Goal: Contribute content: Contribute content

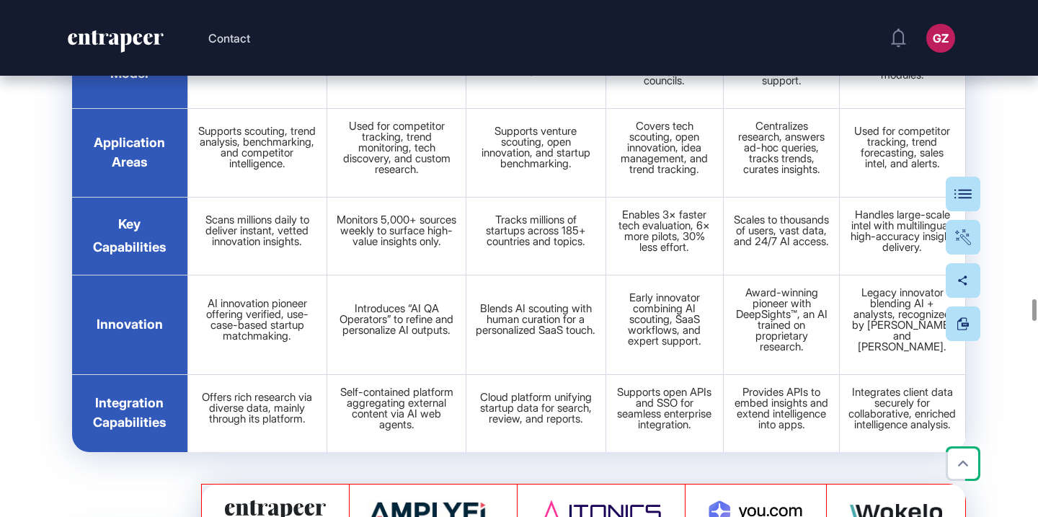
scroll to position [33823, 0]
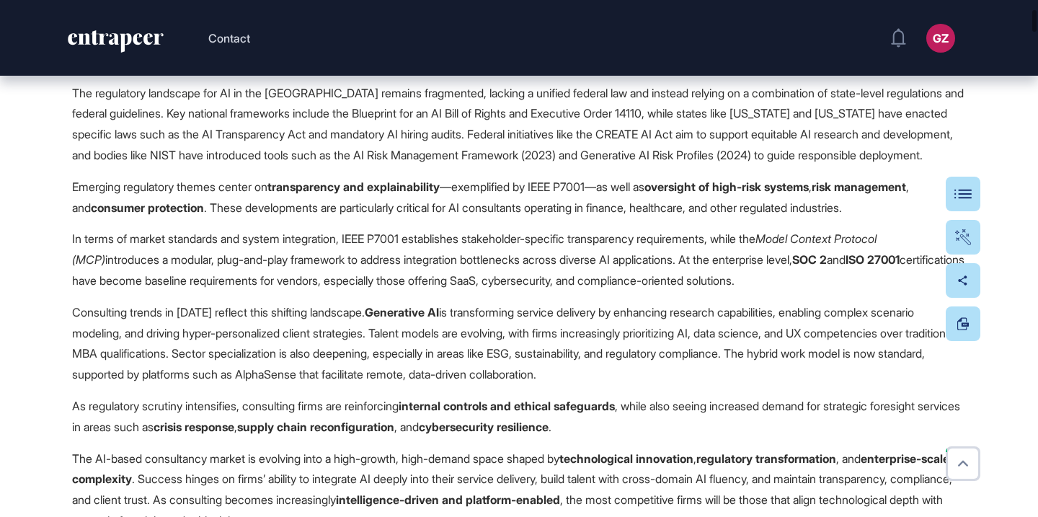
scroll to position [1041, 0]
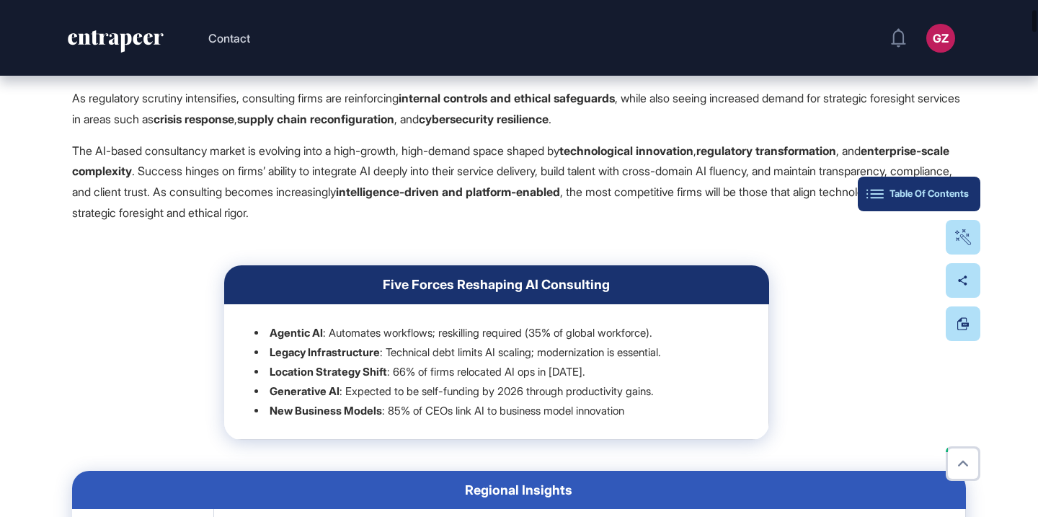
click at [962, 189] on div "Table Of Contents" at bounding box center [918, 194] width 99 height 12
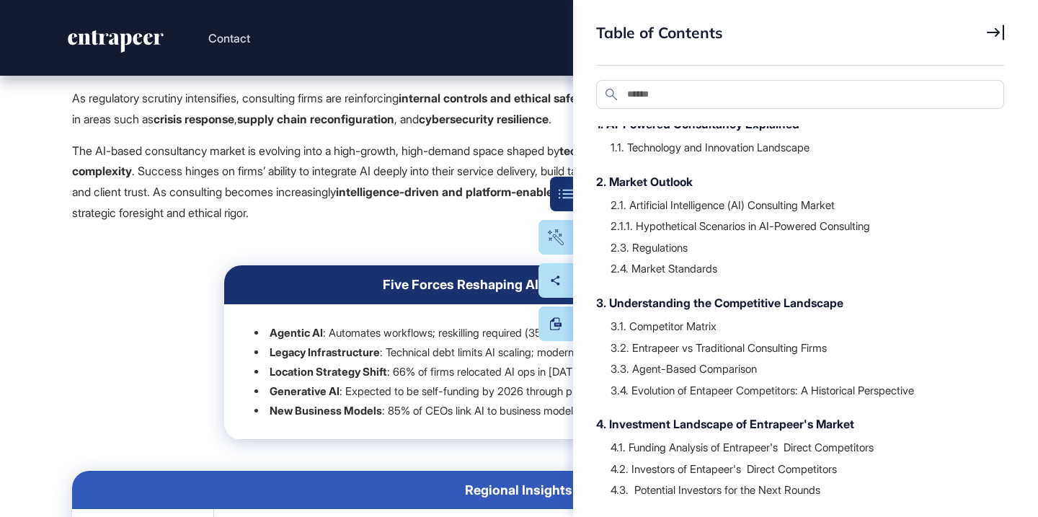
scroll to position [183, 0]
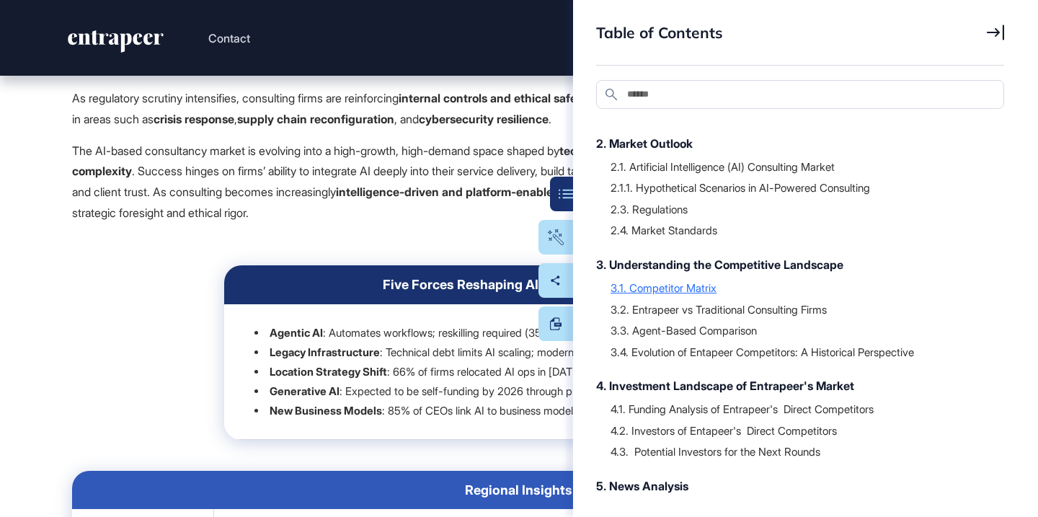
click at [693, 291] on div "3.1. Competitor Matrix" at bounding box center [800, 287] width 379 height 14
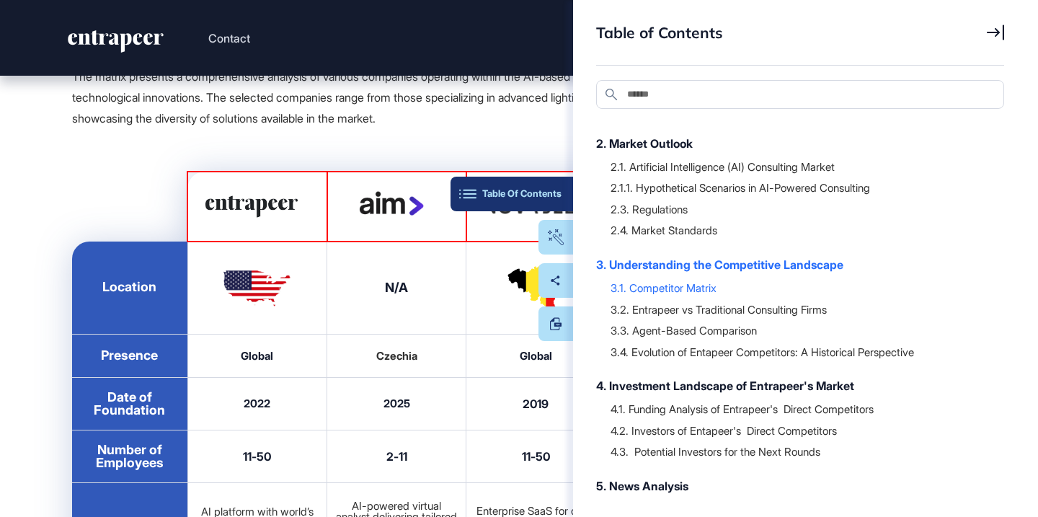
click at [565, 197] on button "Table Of Contents" at bounding box center [512, 194] width 123 height 35
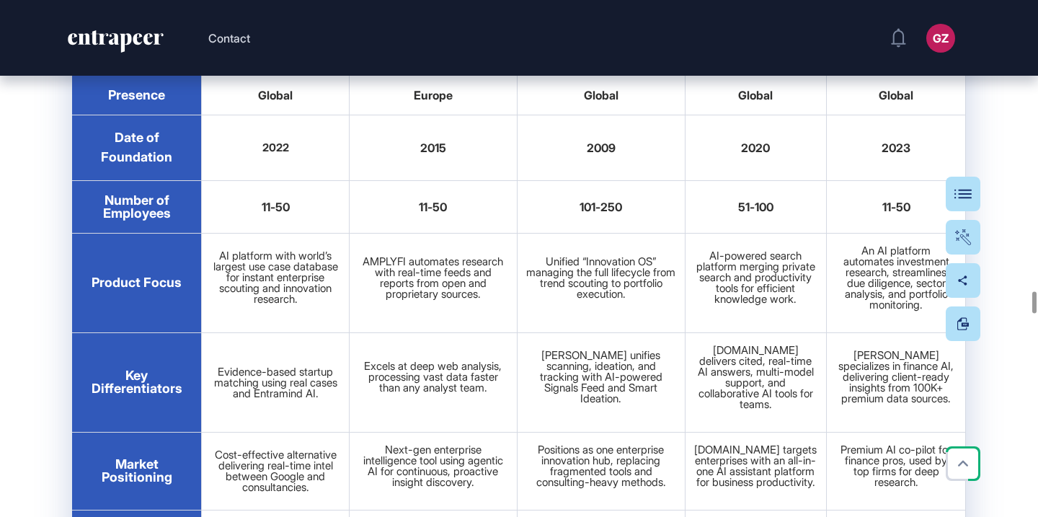
scroll to position [34356, 0]
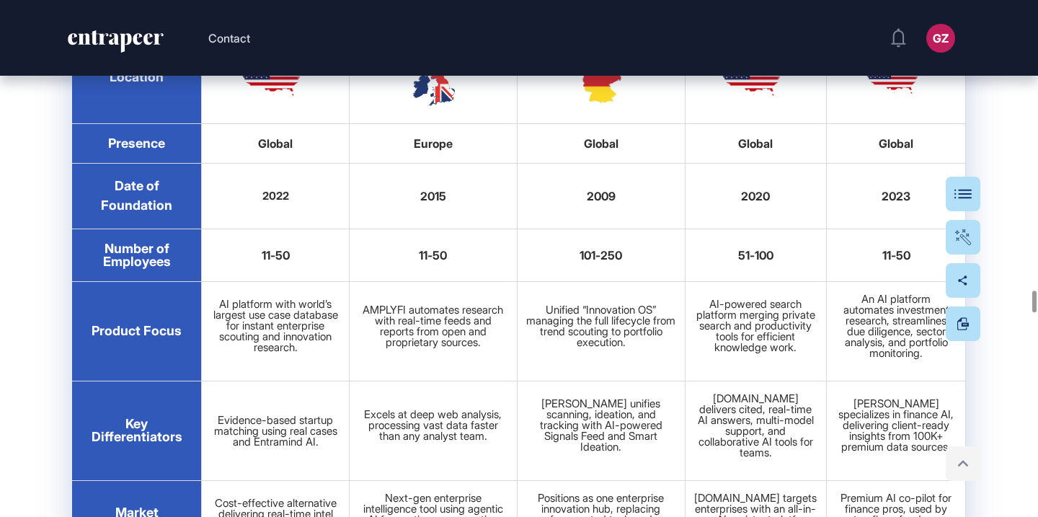
click at [962, 464] on icon at bounding box center [962, 463] width 21 height 21
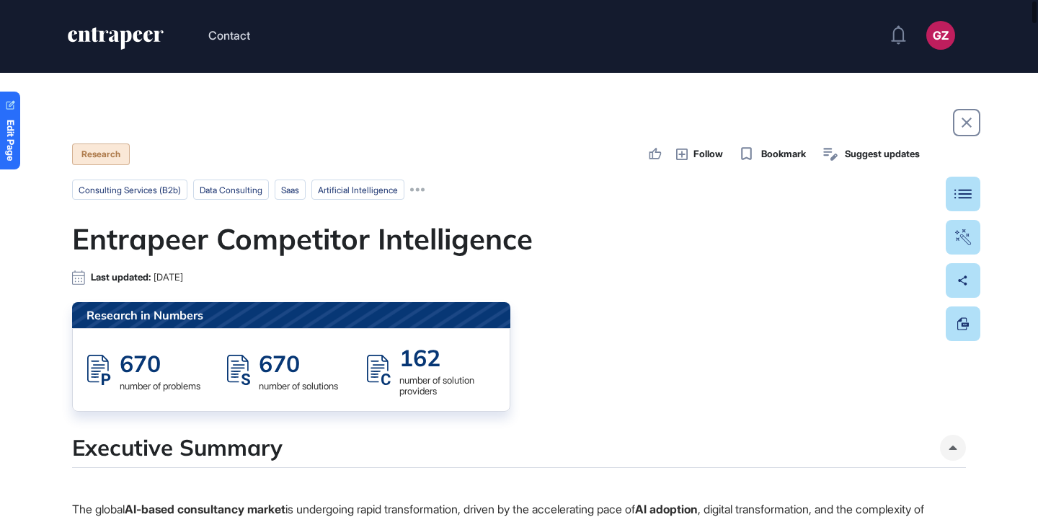
scroll to position [0, 0]
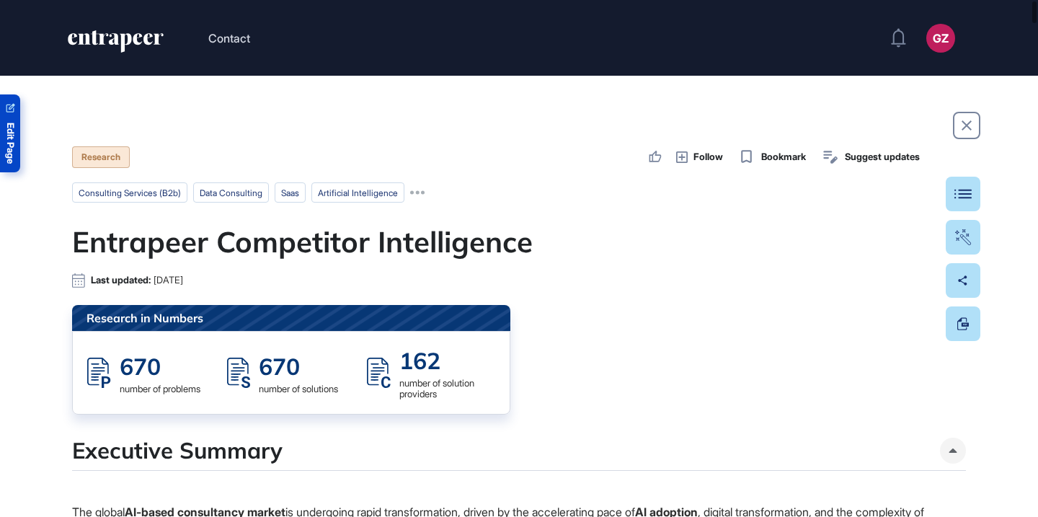
click at [7, 136] on span "Edit Page" at bounding box center [10, 143] width 9 height 41
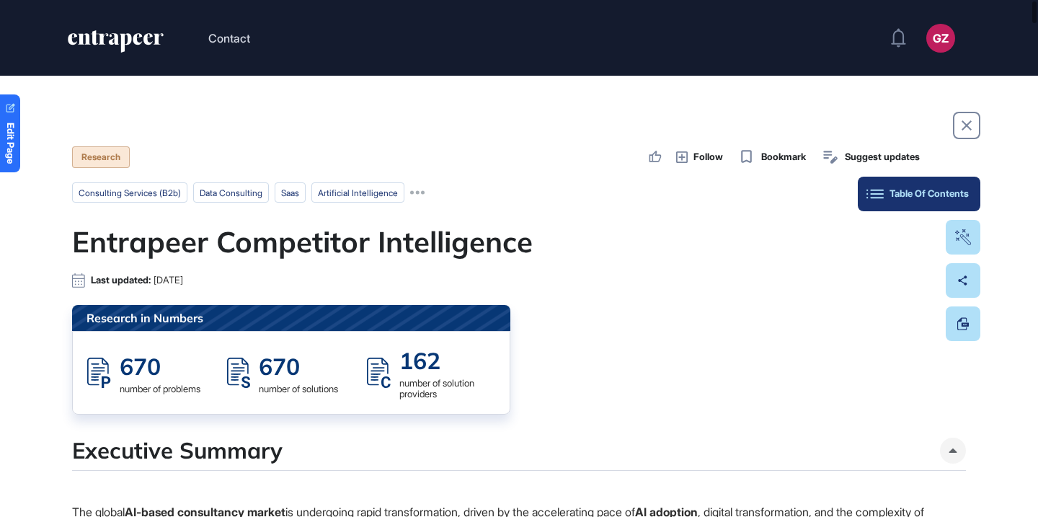
click at [962, 192] on div "Table Of Contents" at bounding box center [918, 194] width 99 height 12
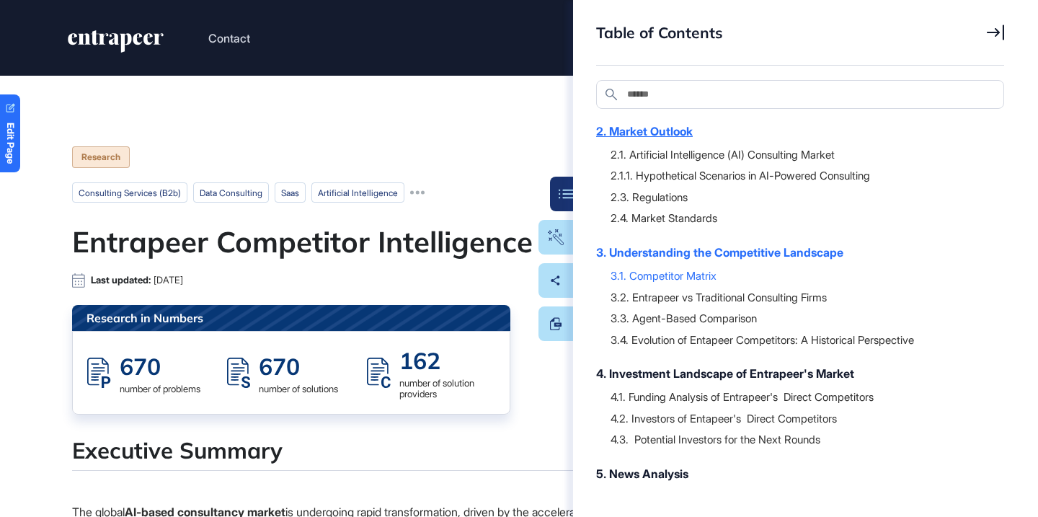
scroll to position [184, 0]
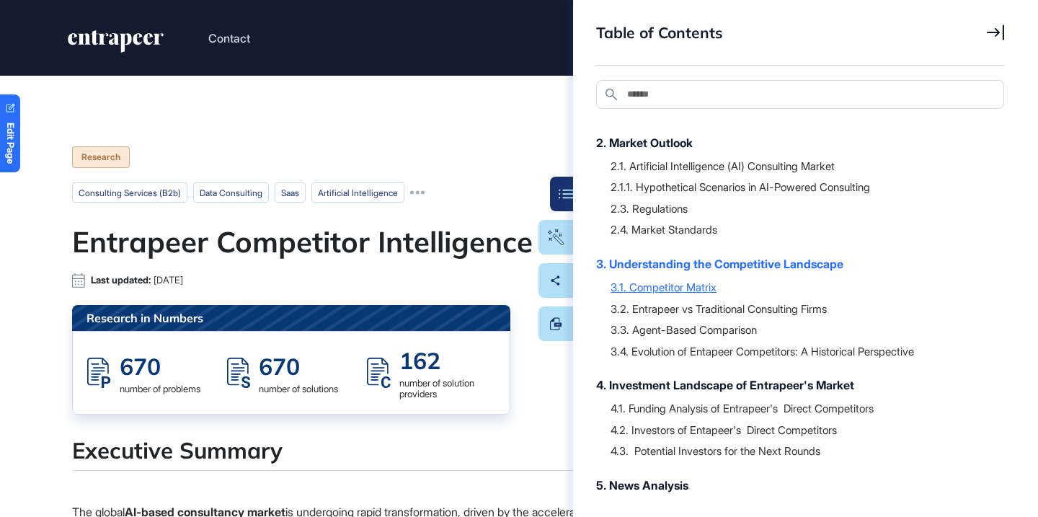
click at [705, 289] on div "3.1. Competitor Matrix" at bounding box center [800, 287] width 379 height 14
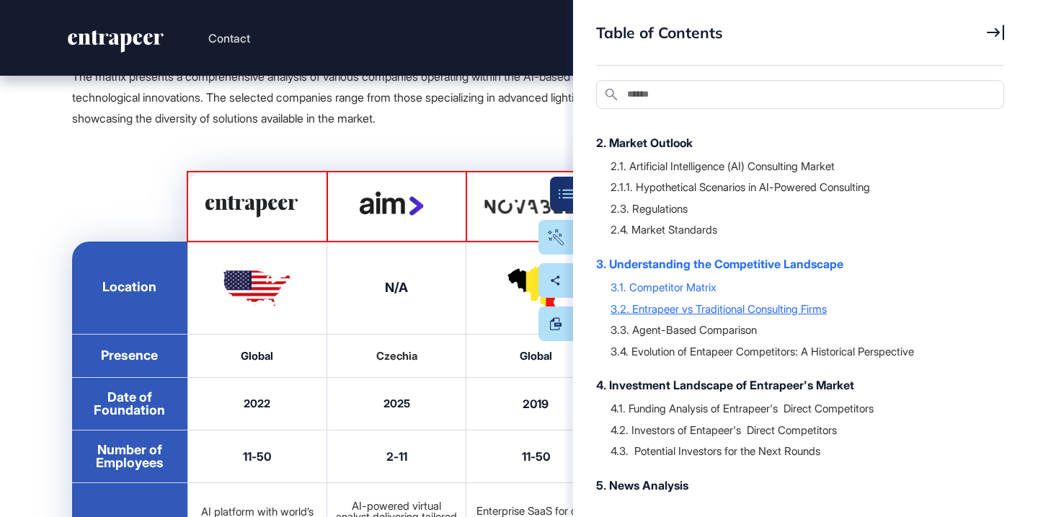
scroll to position [32923, 0]
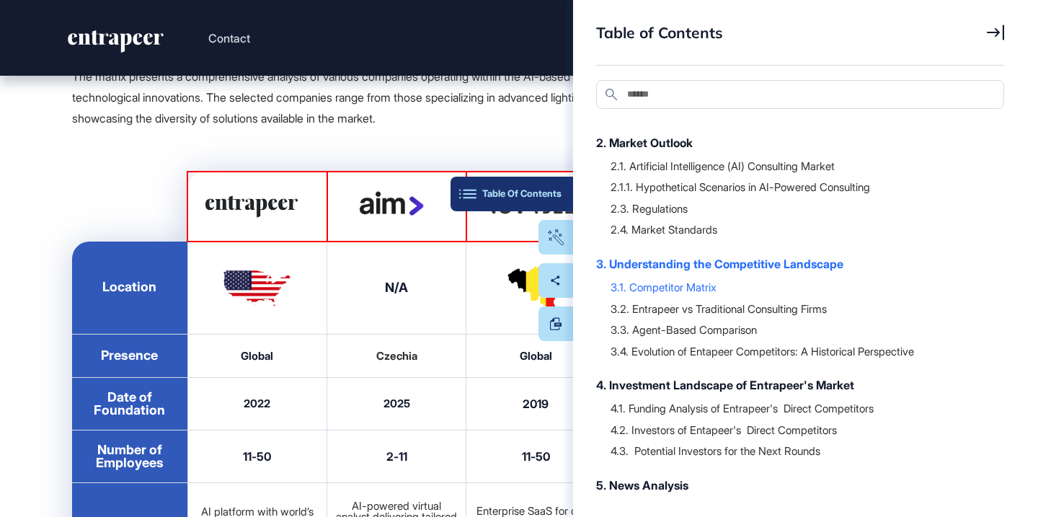
click at [557, 198] on div "Table Of Contents" at bounding box center [511, 194] width 99 height 12
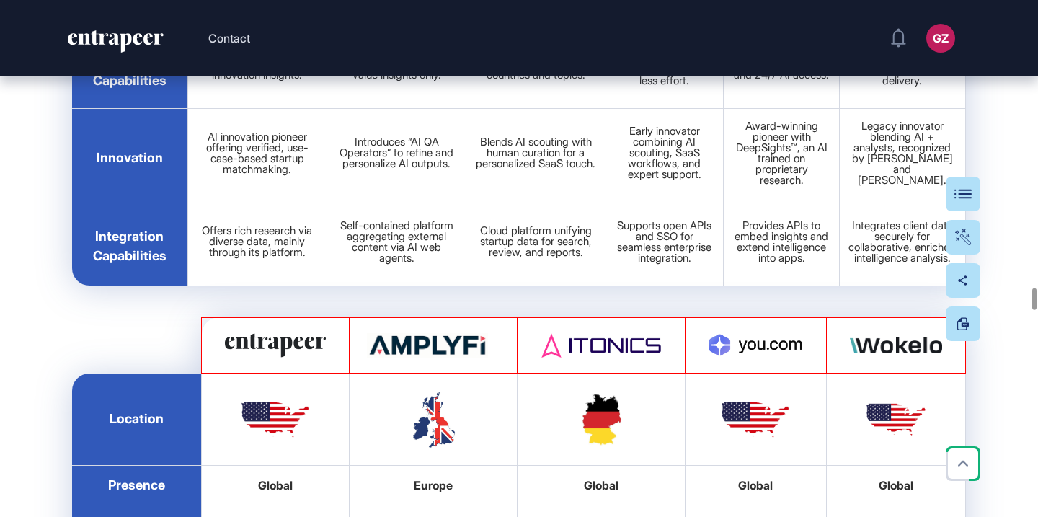
scroll to position [34126, 0]
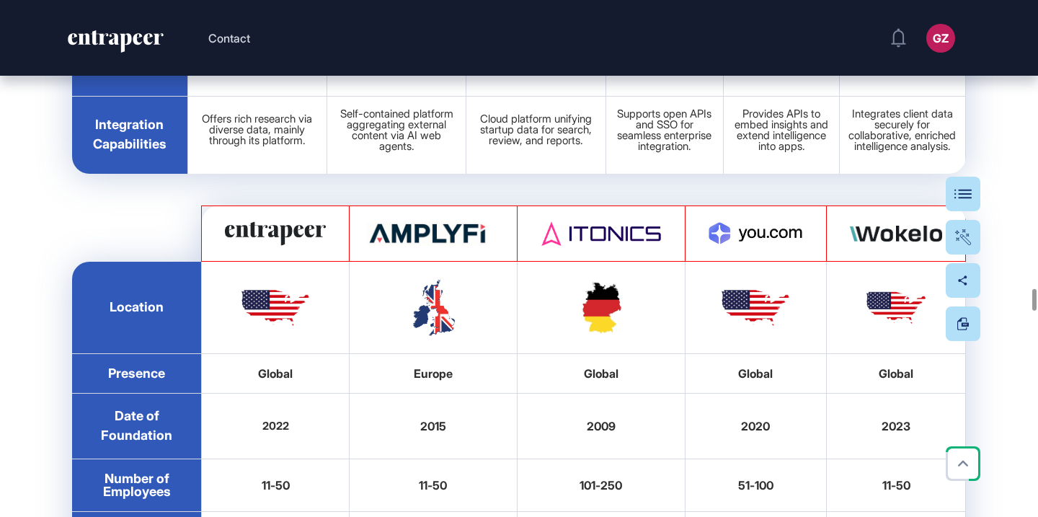
drag, startPoint x: 193, startPoint y: 167, endPoint x: 289, endPoint y: 257, distance: 131.6
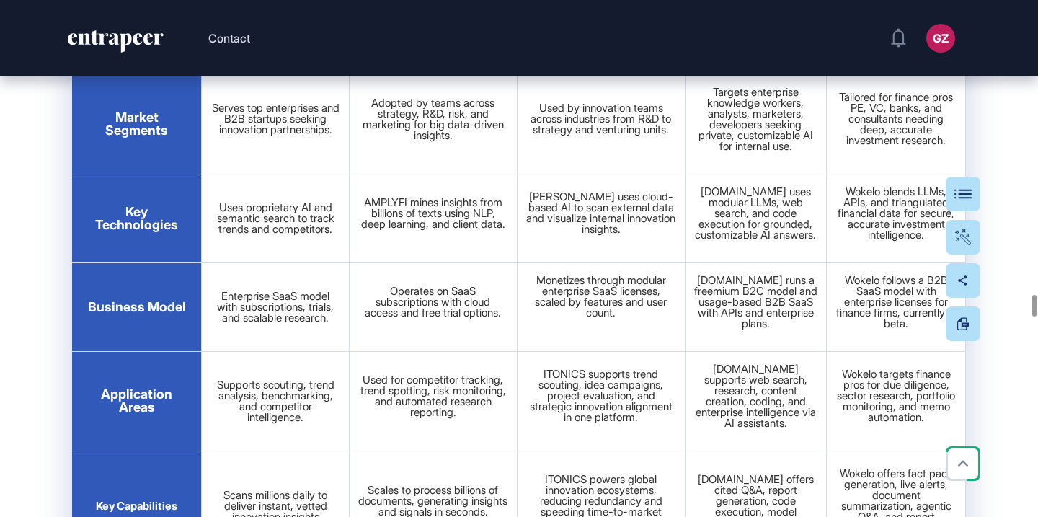
scroll to position [34845, 0]
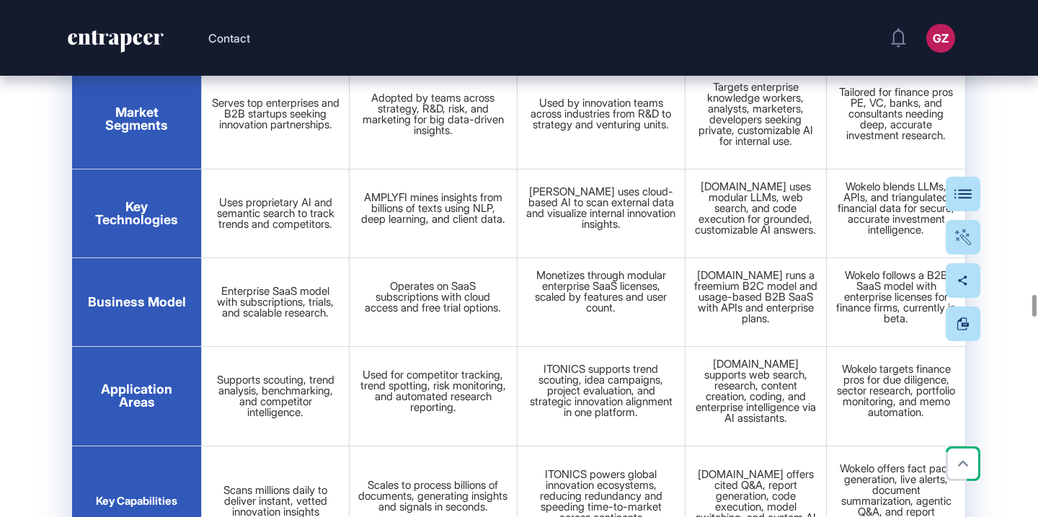
drag, startPoint x: 81, startPoint y: 191, endPoint x: 609, endPoint y: 355, distance: 552.5
copy tbody "Product Focus AI platform with world’s largest use case database for instant en…"
drag, startPoint x: 503, startPoint y: 185, endPoint x: 319, endPoint y: 0, distance: 261.0
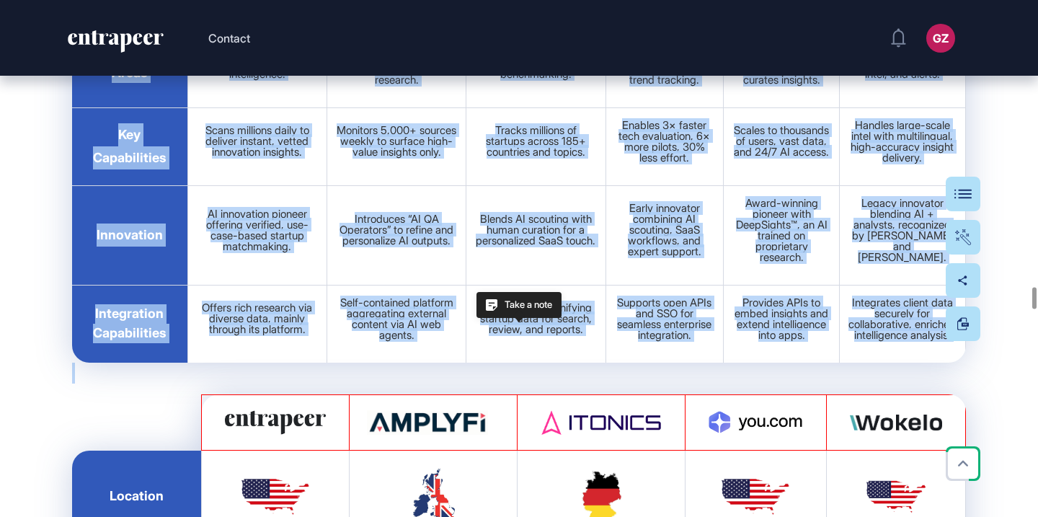
scroll to position [33949, 0]
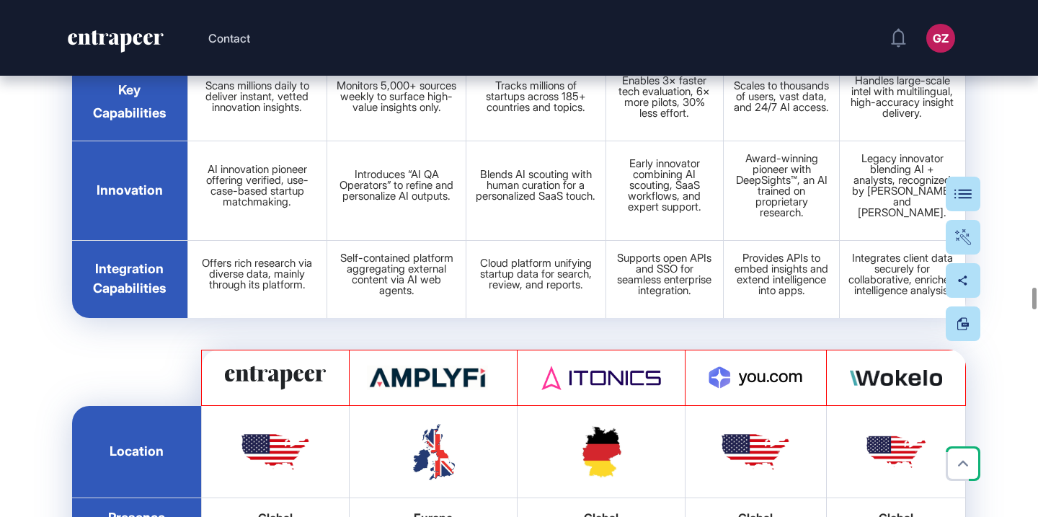
scroll to position [33983, 0]
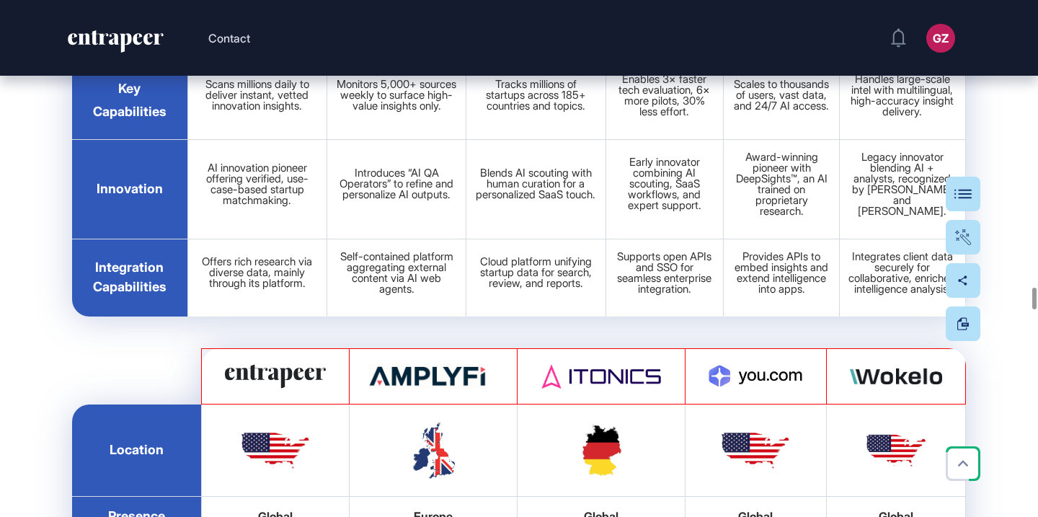
drag, startPoint x: 75, startPoint y: 333, endPoint x: 959, endPoint y: 363, distance: 884.3
copy tr "Product Focus AI platform with world’s largest use case database for instant en…"
drag, startPoint x: 682, startPoint y: 340, endPoint x: 340, endPoint y: 13, distance: 473.2
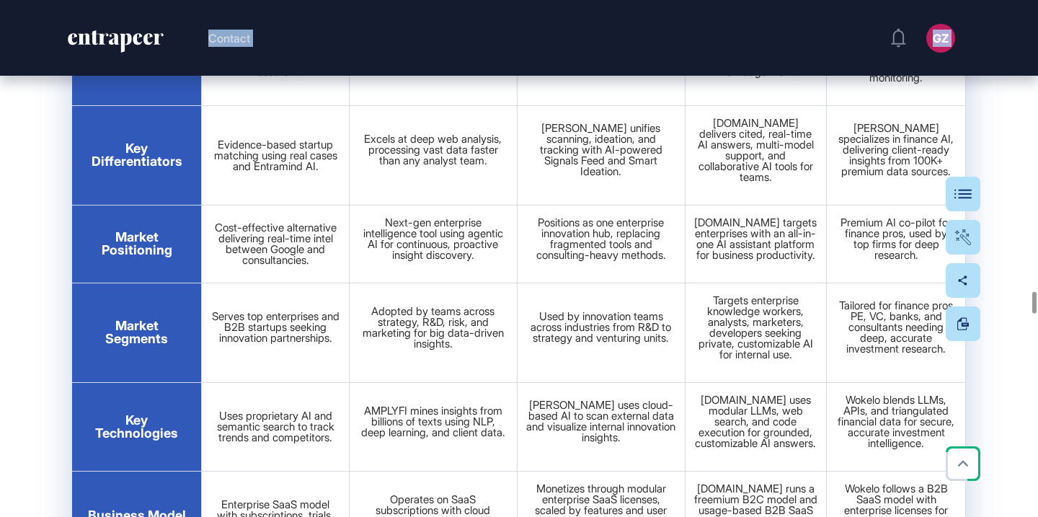
scroll to position [34704, 0]
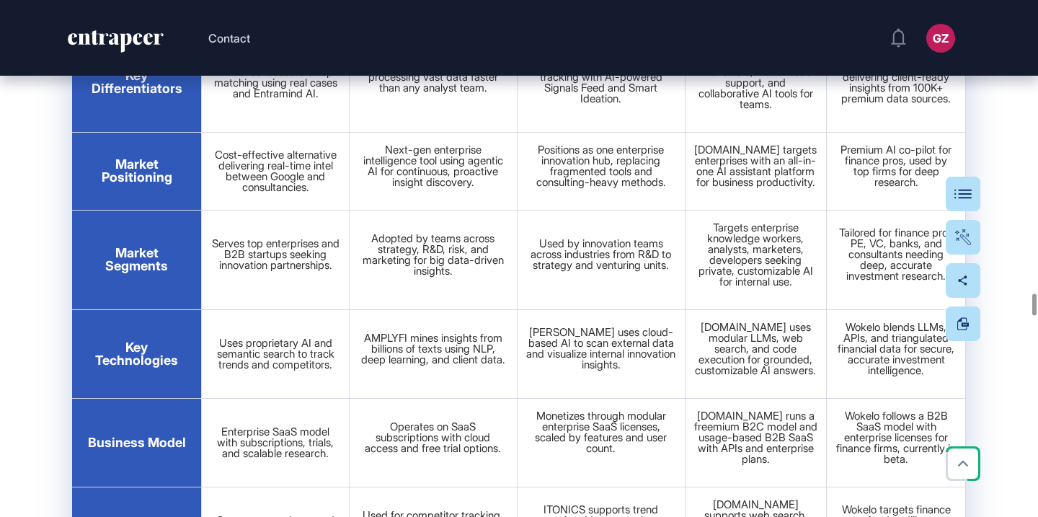
drag, startPoint x: 107, startPoint y: 201, endPoint x: 903, endPoint y: 472, distance: 841.5
copy tbody "Key Differantiators Evidence-based startup matching using real cases and Entram…"
drag, startPoint x: 701, startPoint y: 228, endPoint x: 358, endPoint y: 0, distance: 412.5
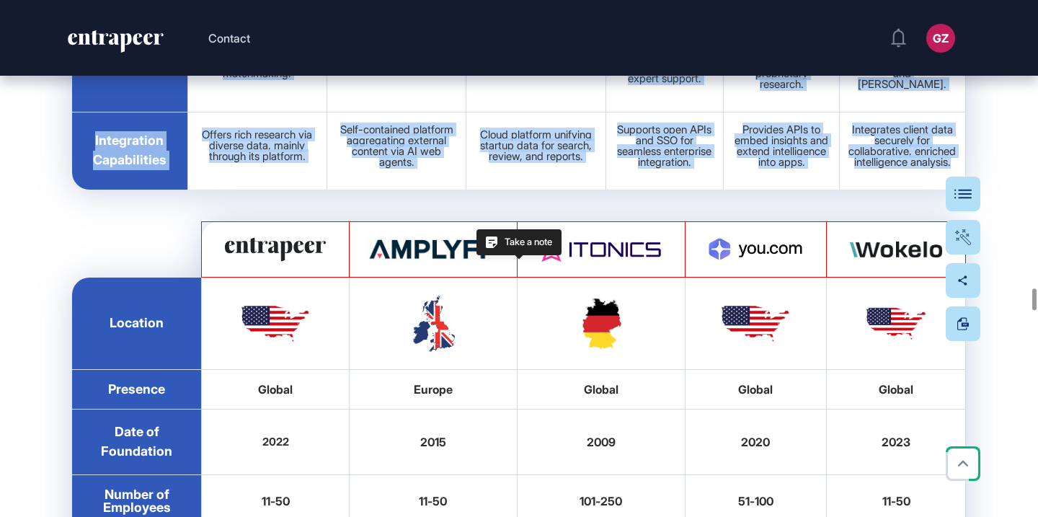
scroll to position [34083, 0]
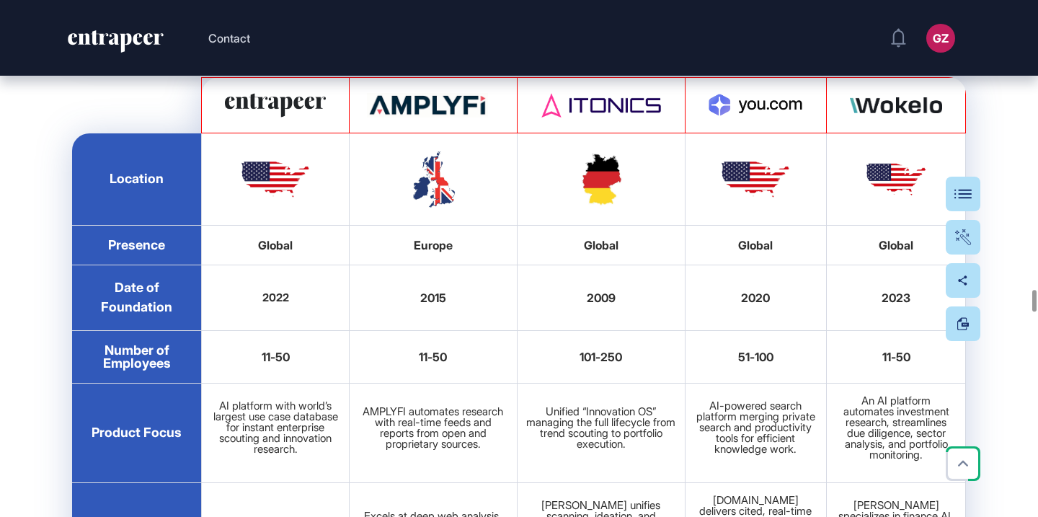
drag, startPoint x: 101, startPoint y: 247, endPoint x: 931, endPoint y: 293, distance: 831.7
copy tr "Market Positioning Cost-effective alternative delivering real-time intel betwee…"
drag, startPoint x: 670, startPoint y: 257, endPoint x: 342, endPoint y: 1, distance: 416.6
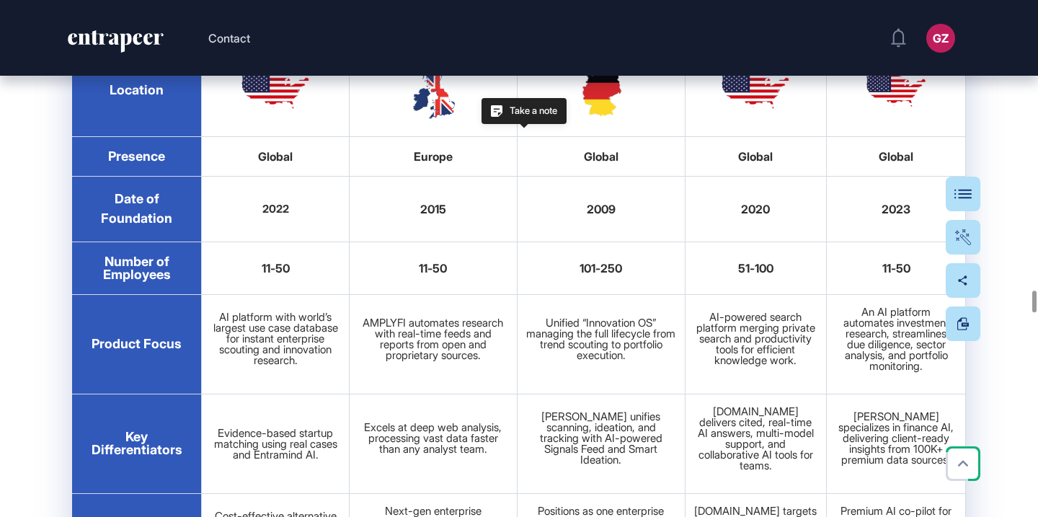
scroll to position [34356, 0]
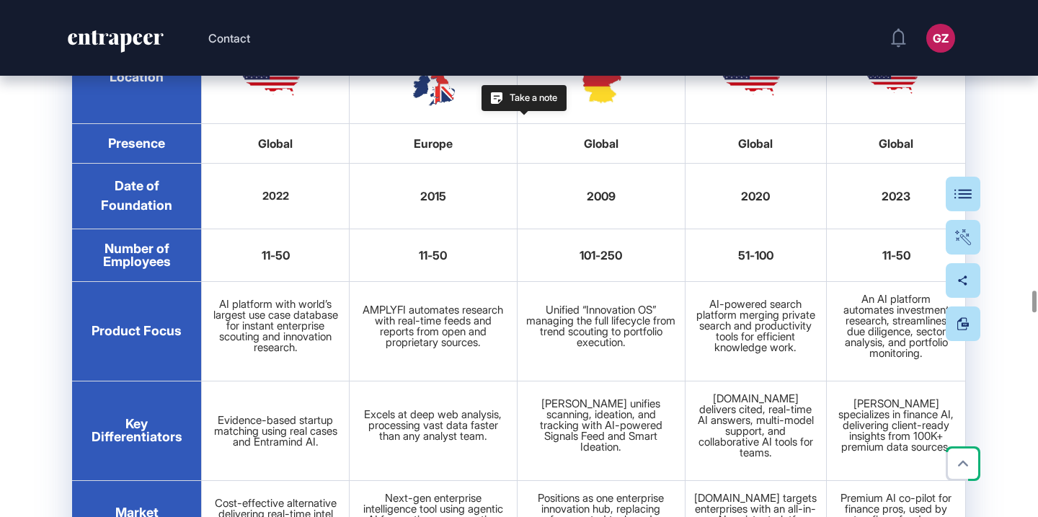
drag, startPoint x: 102, startPoint y: 244, endPoint x: 922, endPoint y: 285, distance: 821.4
copy tr "Market Segments Serves top enterprises and B2B startups seeking innovation part…"
drag, startPoint x: 704, startPoint y: 270, endPoint x: 325, endPoint y: 2, distance: 464.0
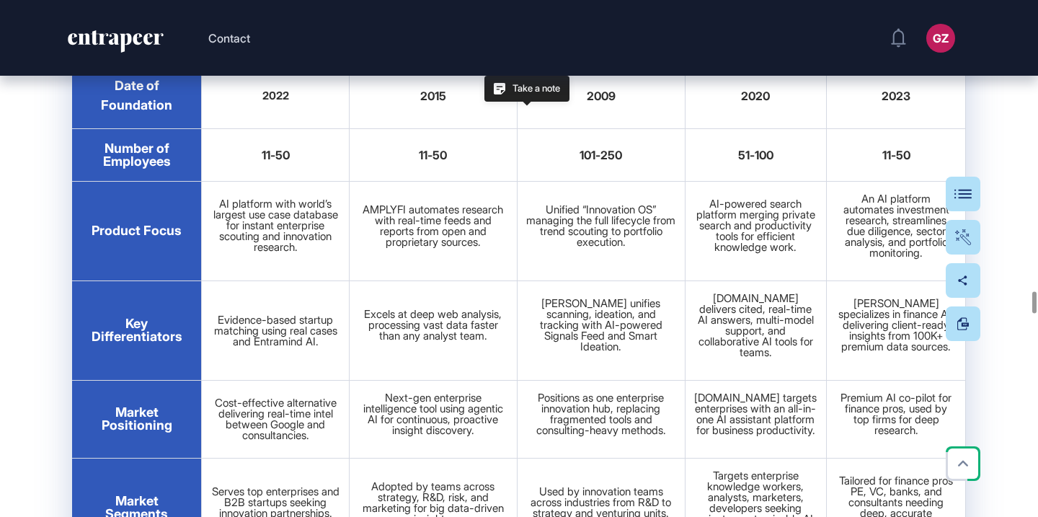
scroll to position [34473, 0]
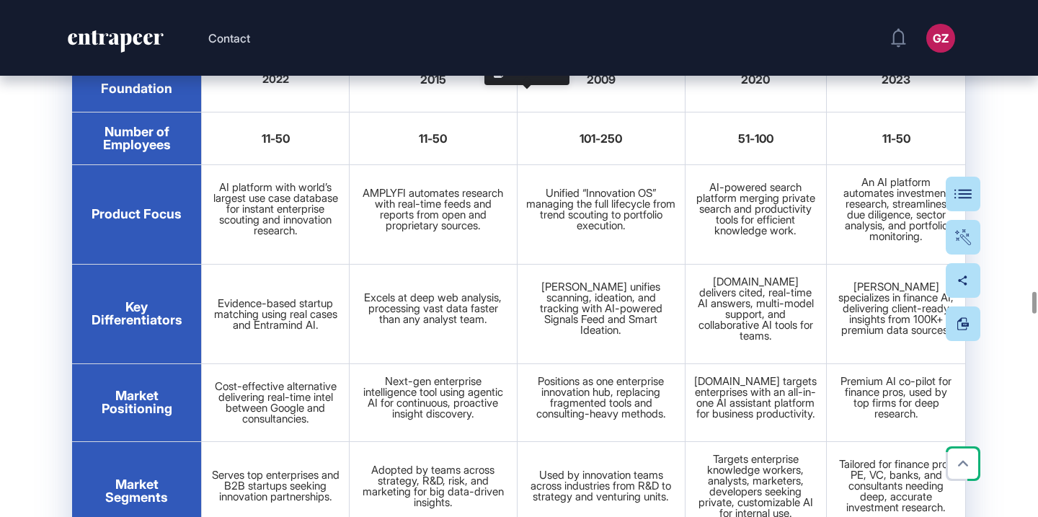
drag, startPoint x: 112, startPoint y: 211, endPoint x: 907, endPoint y: 247, distance: 795.3
copy tr "Key Technologies Uses proprietary AI and semantic search to track trends and co…"
drag, startPoint x: 734, startPoint y: 229, endPoint x: 311, endPoint y: 1, distance: 480.6
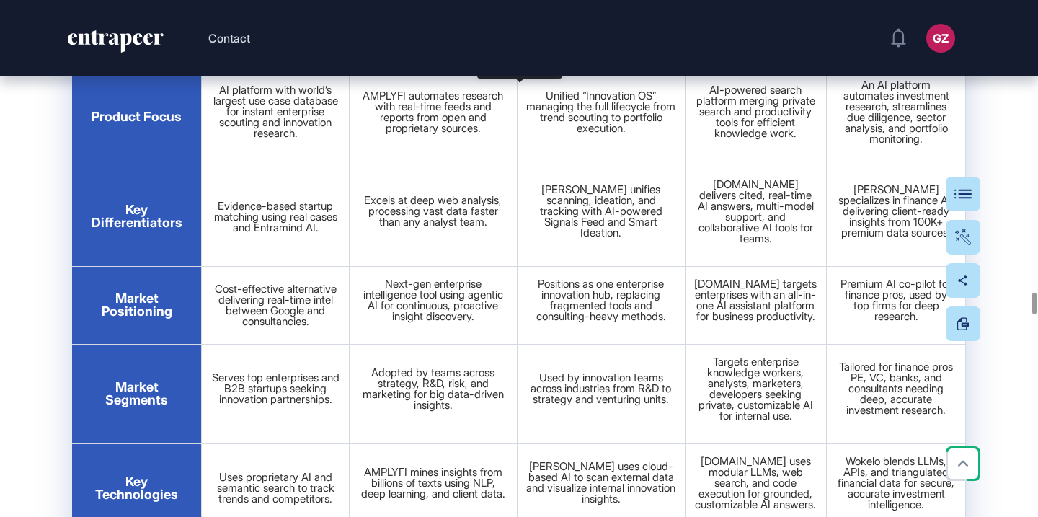
scroll to position [34571, 0]
drag, startPoint x: 103, startPoint y: 207, endPoint x: 923, endPoint y: 237, distance: 821.0
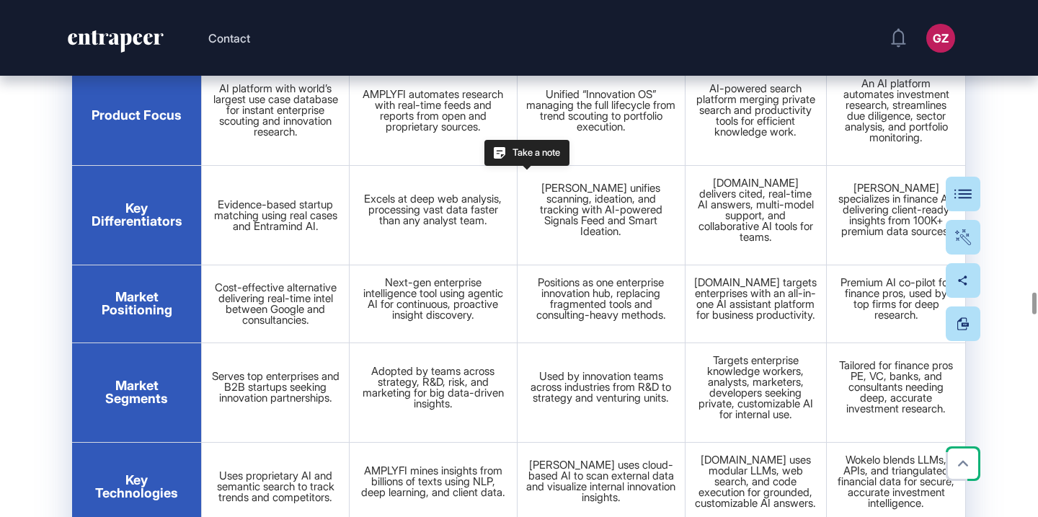
copy tr "Business Model Enterprise SaaS model with subscriptions, trials, and scalable r…"
drag, startPoint x: 654, startPoint y: 201, endPoint x: 330, endPoint y: 1, distance: 380.3
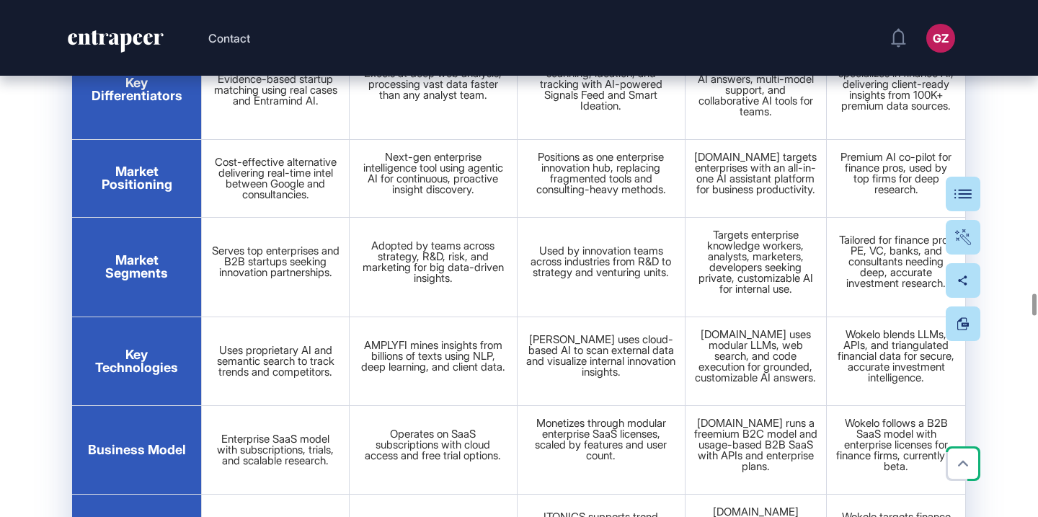
scroll to position [34705, 0]
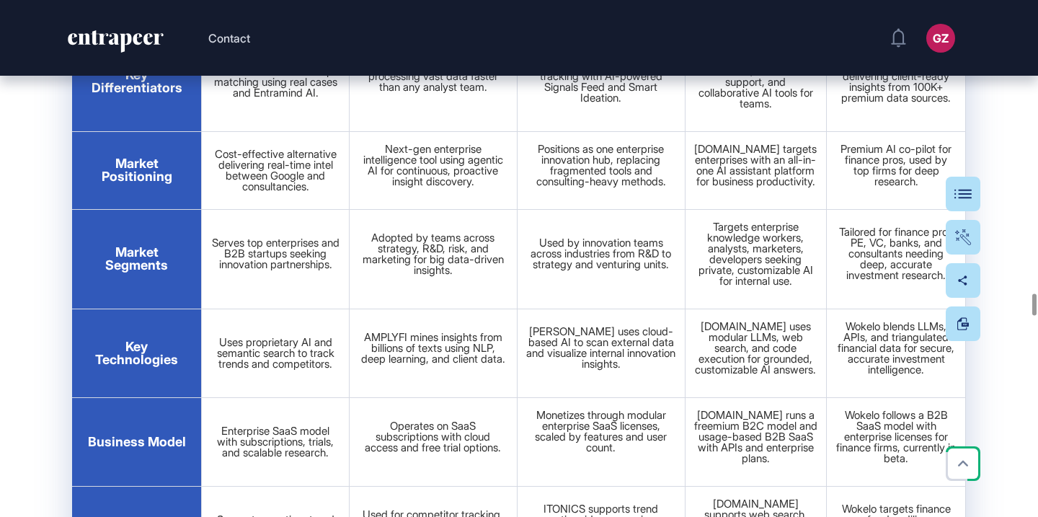
drag, startPoint x: 99, startPoint y: 160, endPoint x: 459, endPoint y: 205, distance: 363.2
drag, startPoint x: 86, startPoint y: 156, endPoint x: 911, endPoint y: 193, distance: 825.6
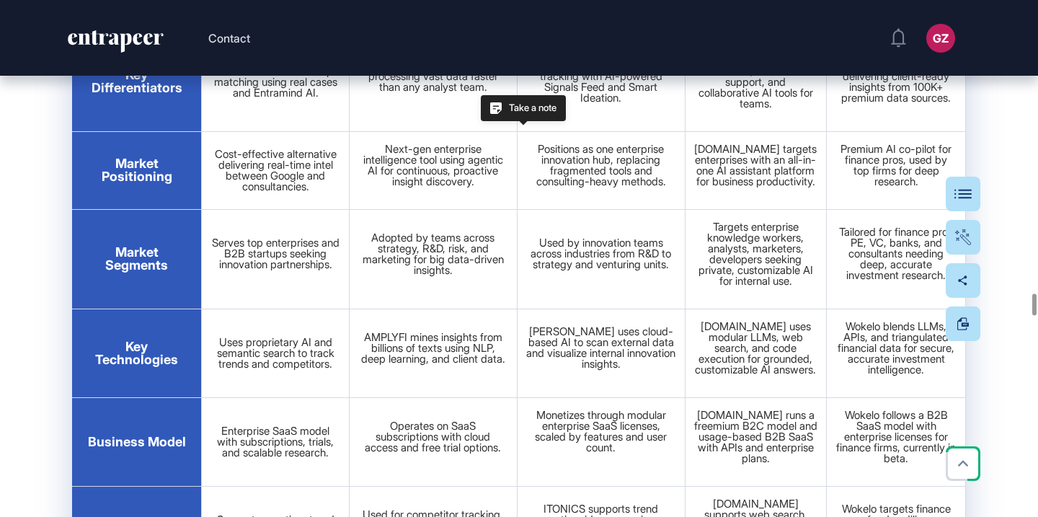
copy tr "Application Areas Supports scouting, trend analysis, benchmarking, and competit…"
drag, startPoint x: 691, startPoint y: 173, endPoint x: 324, endPoint y: 2, distance: 404.8
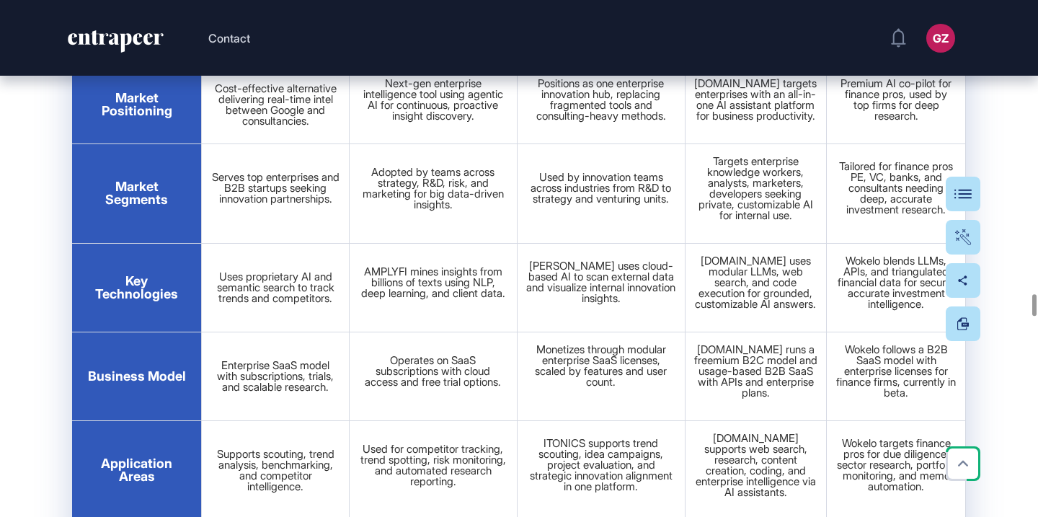
drag, startPoint x: 104, startPoint y: 169, endPoint x: 921, endPoint y: 222, distance: 819.3
copy tr "Key Capabilities Scans millions daily to deliver instant, vetted innovation ins…"
drag, startPoint x: 768, startPoint y: 203, endPoint x: 347, endPoint y: 5, distance: 465.0
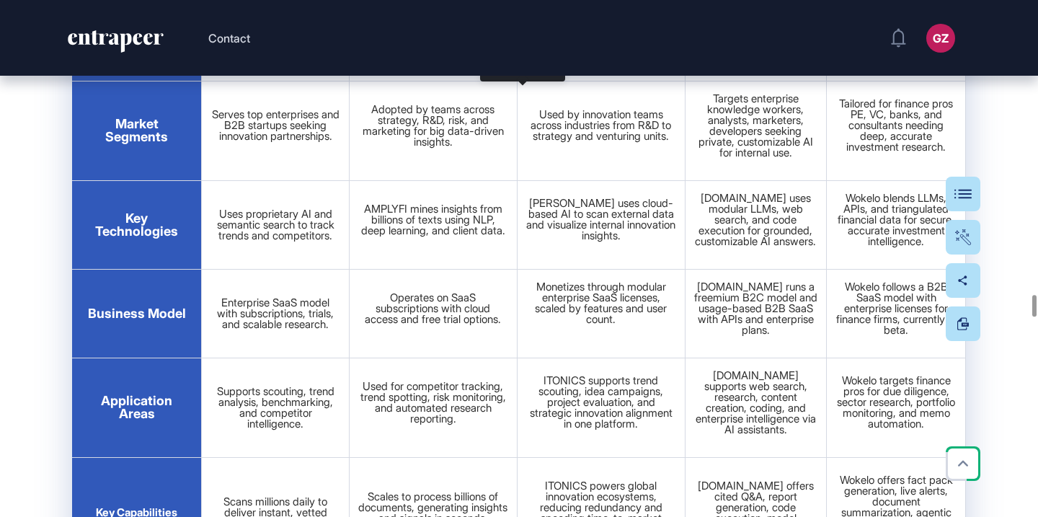
scroll to position [34853, 0]
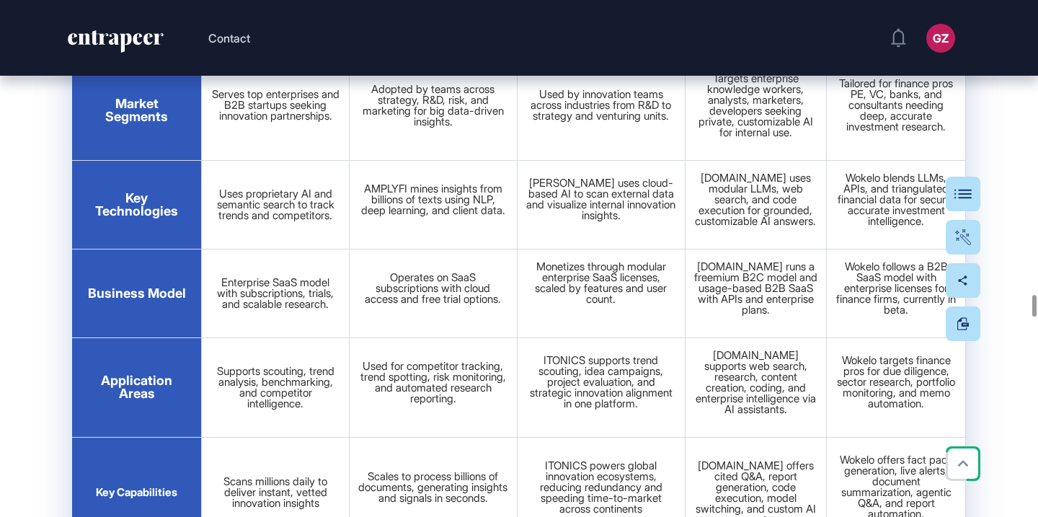
drag, startPoint x: 89, startPoint y: 204, endPoint x: 923, endPoint y: 235, distance: 835.4
copy tr "Innovation AI innovation pioneer offering verified, use-case-based startup matc…"
drag, startPoint x: 636, startPoint y: 213, endPoint x: 296, endPoint y: 0, distance: 400.7
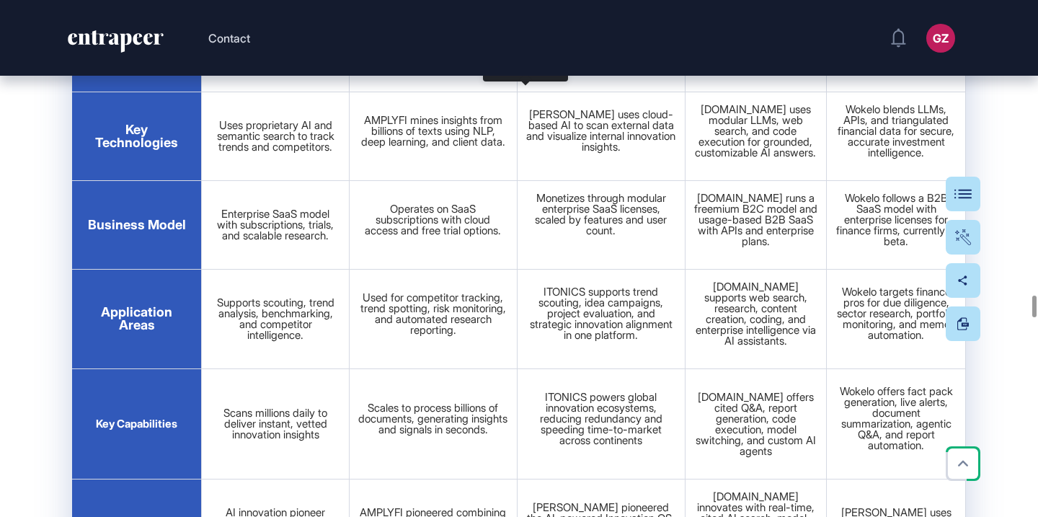
scroll to position [34935, 0]
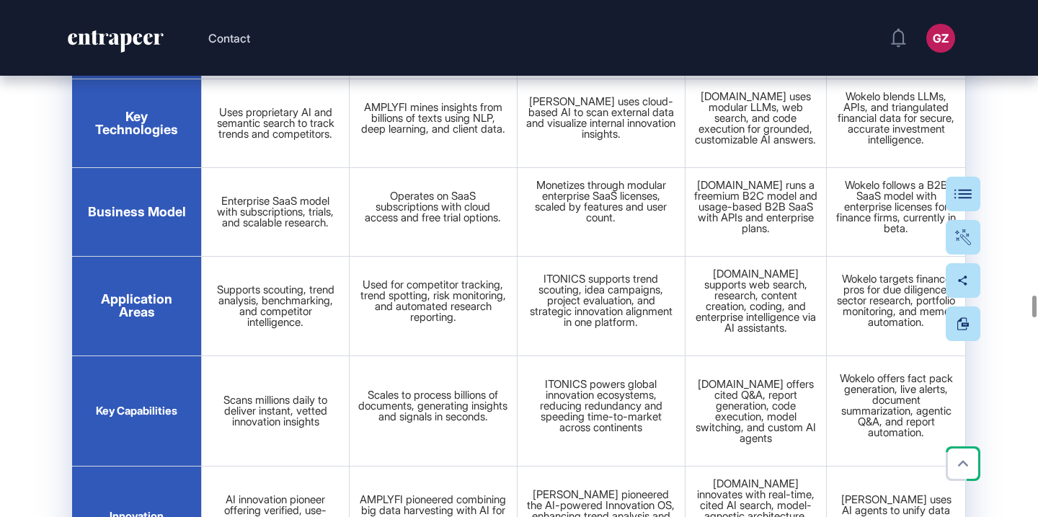
drag, startPoint x: 91, startPoint y: 202, endPoint x: 1037, endPoint y: 211, distance: 945.9
drag, startPoint x: 712, startPoint y: 207, endPoint x: 340, endPoint y: 3, distance: 424.3
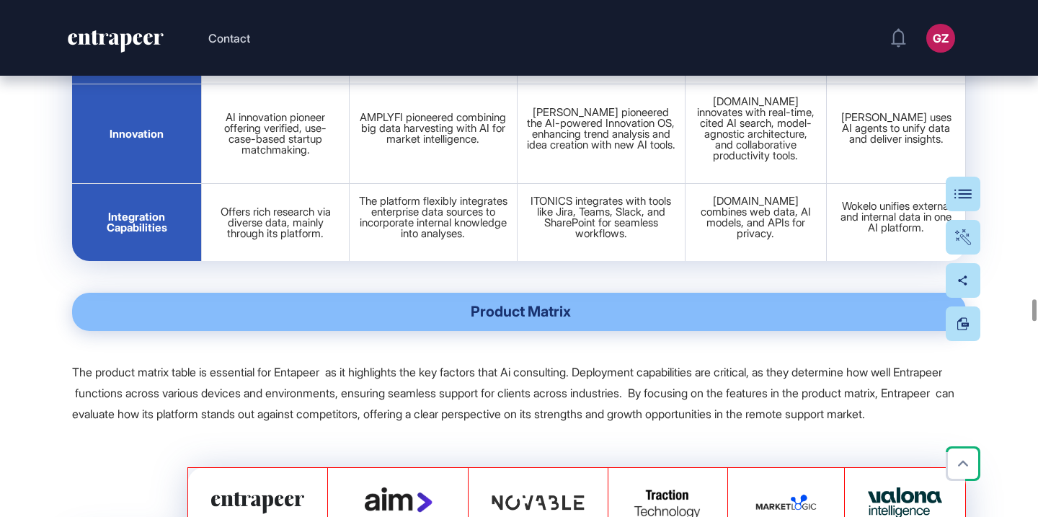
scroll to position [35364, 0]
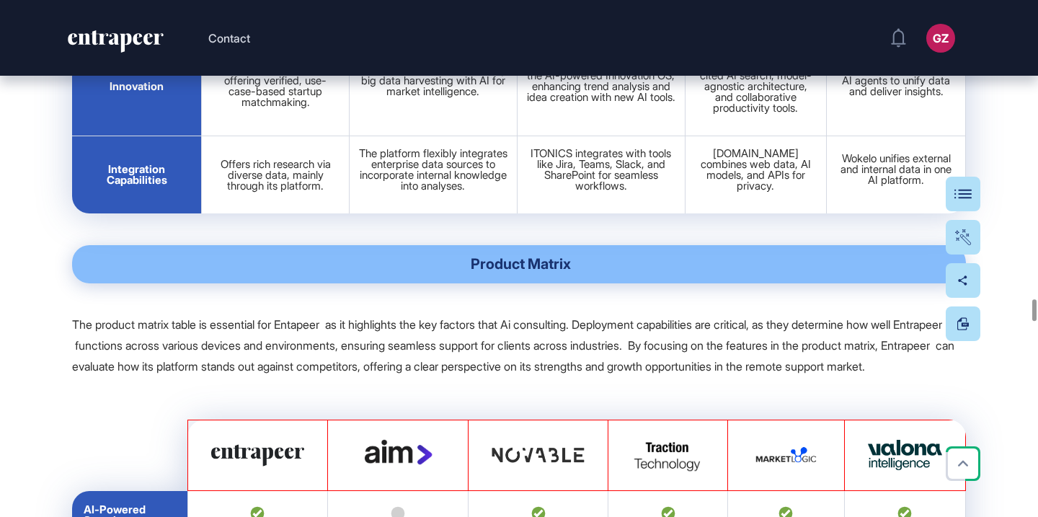
drag, startPoint x: 378, startPoint y: 198, endPoint x: 933, endPoint y: 249, distance: 556.7
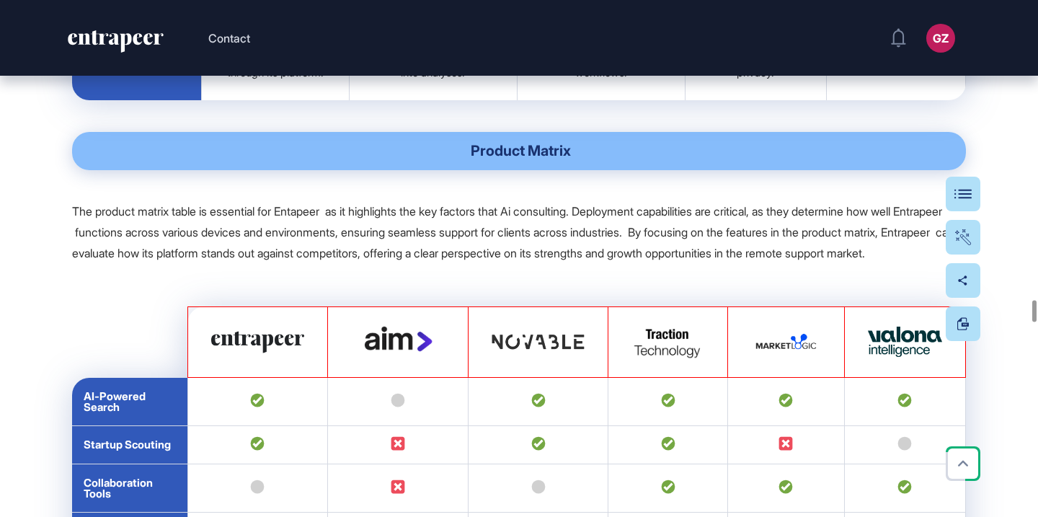
scroll to position [35495, 0]
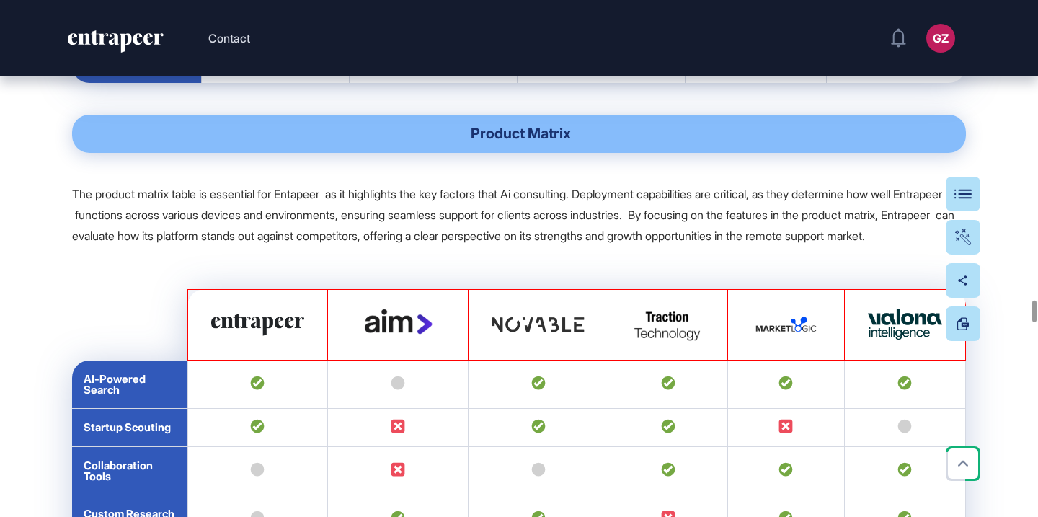
drag, startPoint x: 360, startPoint y: 162, endPoint x: 885, endPoint y: 213, distance: 527.3
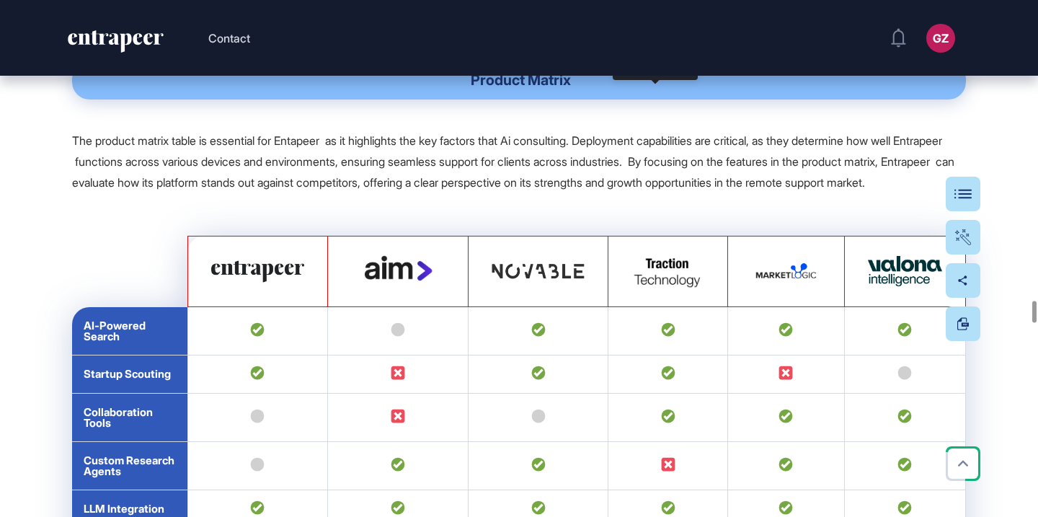
scroll to position [35571, 0]
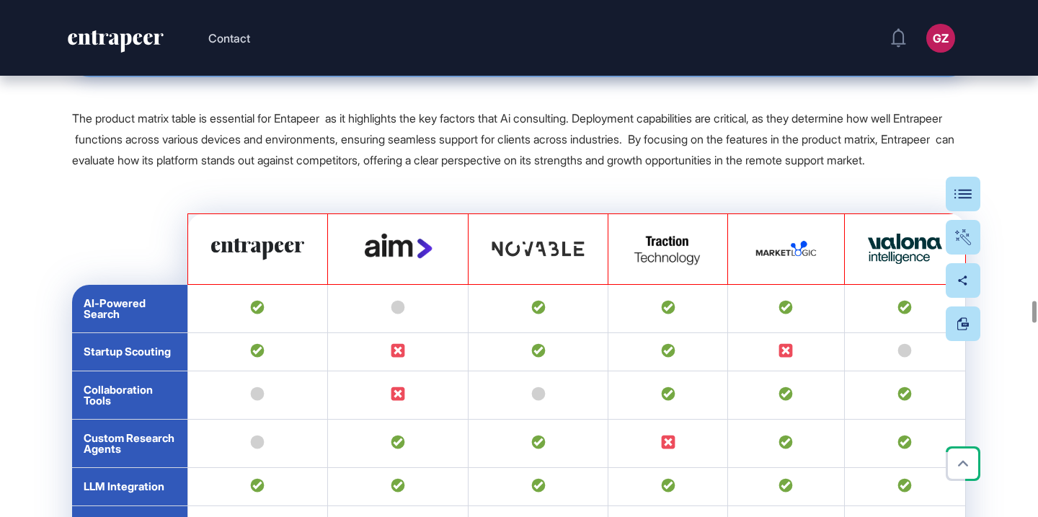
drag, startPoint x: 377, startPoint y: 169, endPoint x: 926, endPoint y: 218, distance: 550.9
drag, startPoint x: 620, startPoint y: 188, endPoint x: 296, endPoint y: 4, distance: 372.2
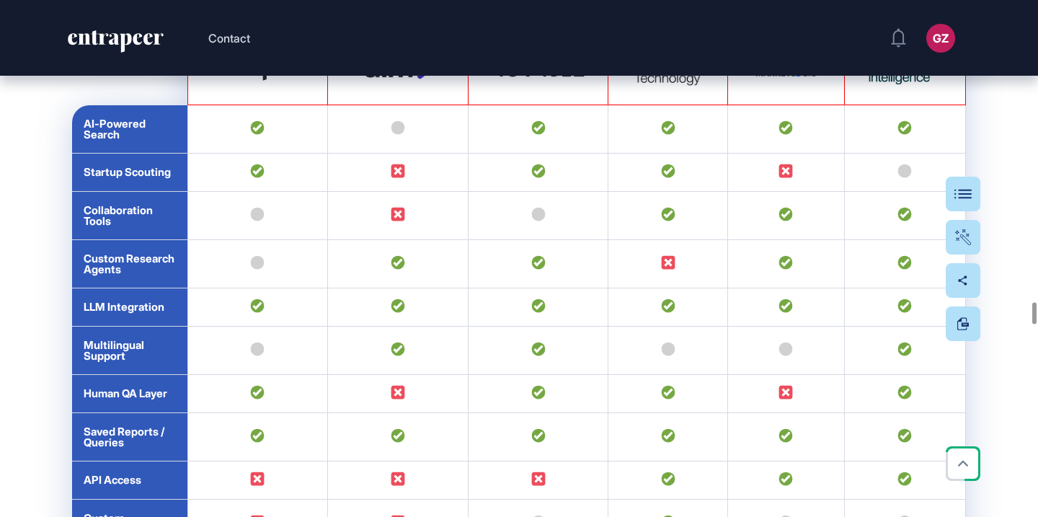
scroll to position [35734, 0]
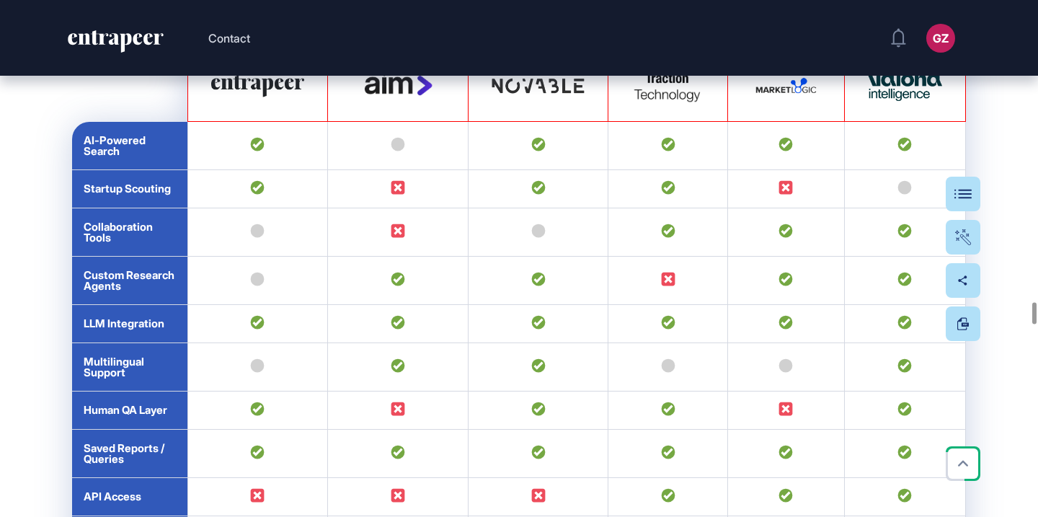
drag, startPoint x: 364, startPoint y: 104, endPoint x: 881, endPoint y: 157, distance: 519.6
drag, startPoint x: 645, startPoint y: 126, endPoint x: 323, endPoint y: 1, distance: 345.8
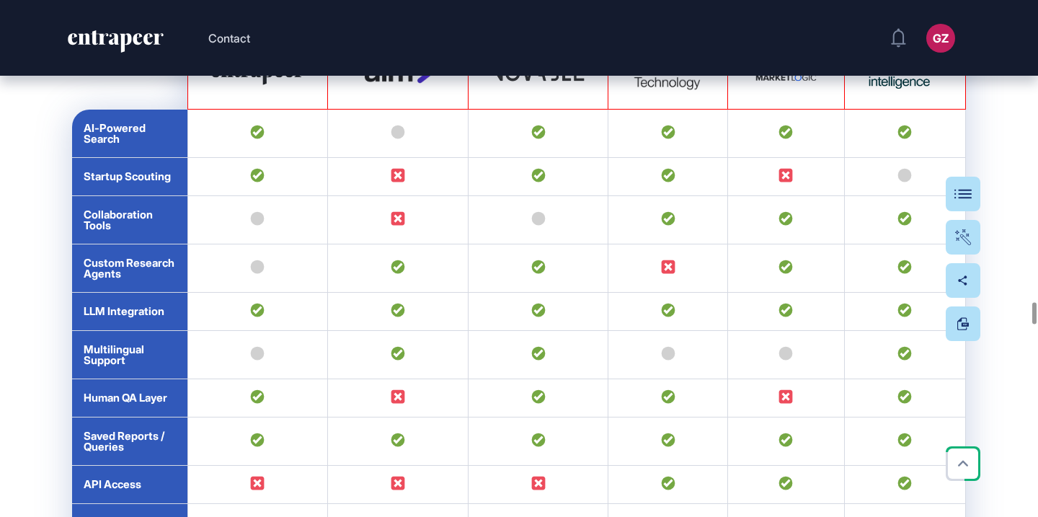
scroll to position [35747, 0]
drag, startPoint x: 526, startPoint y: 178, endPoint x: 684, endPoint y: 184, distance: 158.7
drag, startPoint x: 357, startPoint y: 186, endPoint x: 931, endPoint y: 239, distance: 577.0
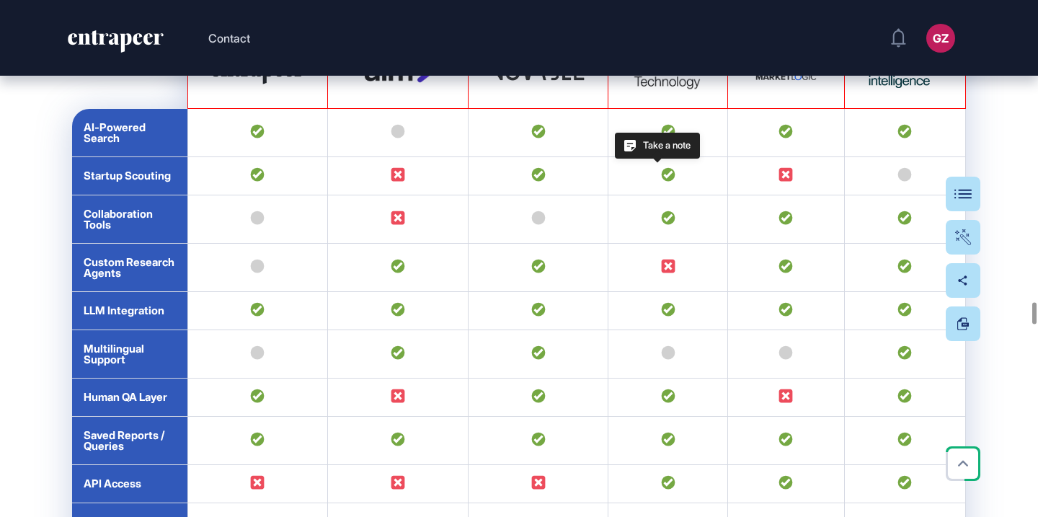
drag, startPoint x: 658, startPoint y: 198, endPoint x: 363, endPoint y: 4, distance: 352.9
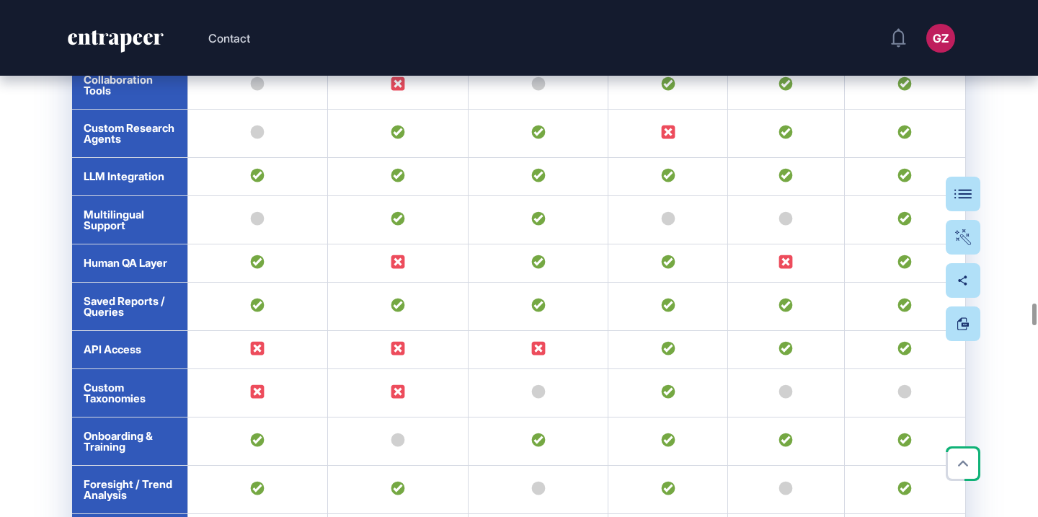
scroll to position [35885, 0]
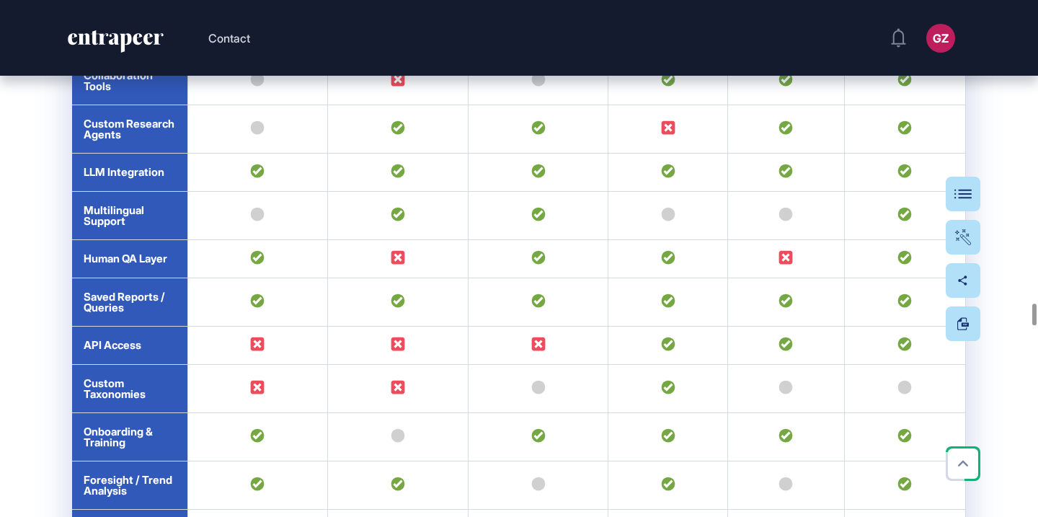
drag, startPoint x: 377, startPoint y: 136, endPoint x: 914, endPoint y: 190, distance: 539.8
drag, startPoint x: 585, startPoint y: 156, endPoint x: 265, endPoint y: 3, distance: 354.7
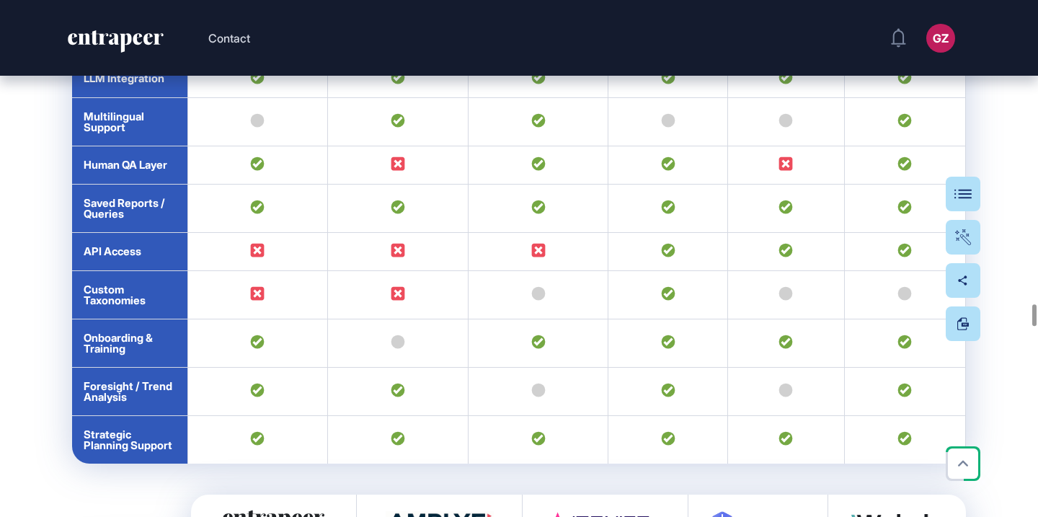
scroll to position [35986, 0]
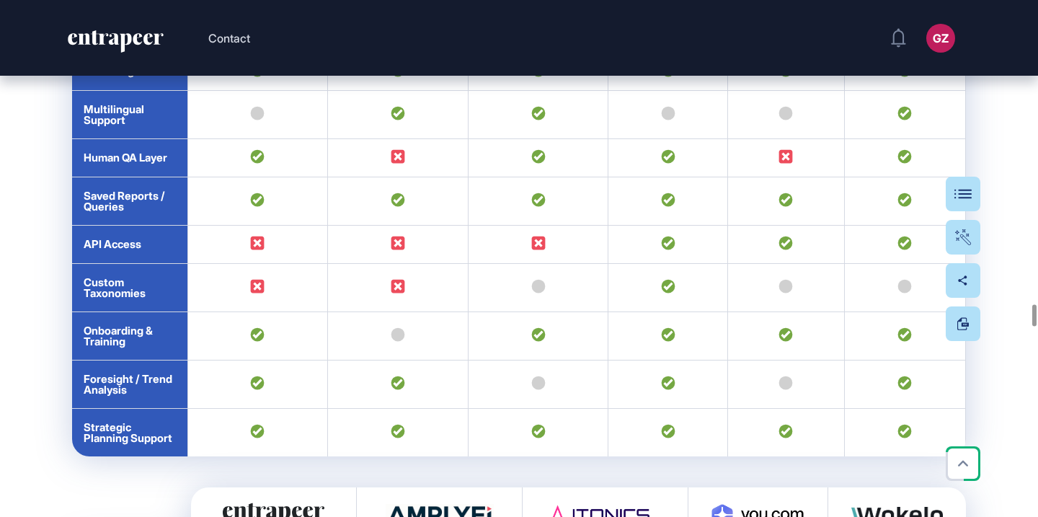
drag, startPoint x: 355, startPoint y: 128, endPoint x: 891, endPoint y: 196, distance: 540.0
drag, startPoint x: 582, startPoint y: 150, endPoint x: 330, endPoint y: 1, distance: 293.1
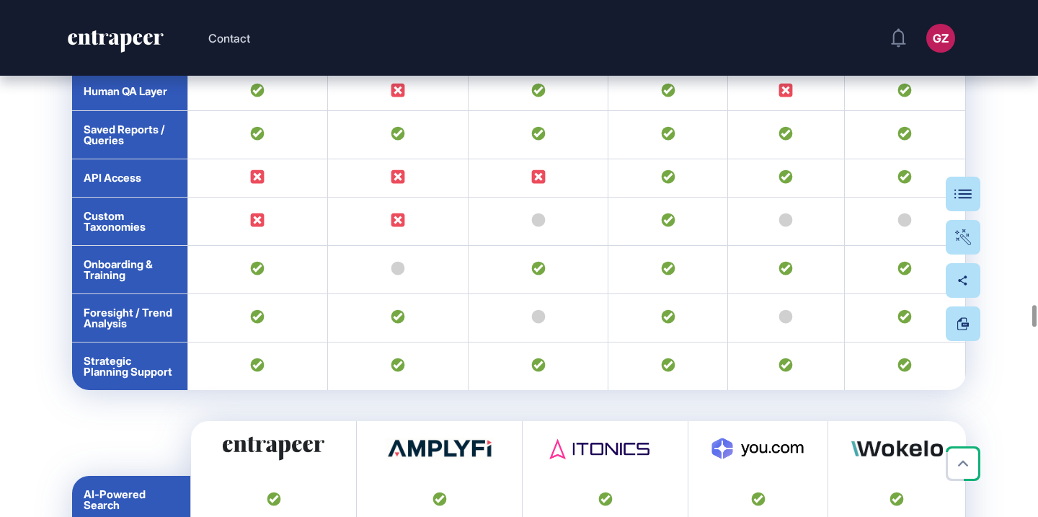
drag, startPoint x: 359, startPoint y: 161, endPoint x: 900, endPoint y: 213, distance: 544.0
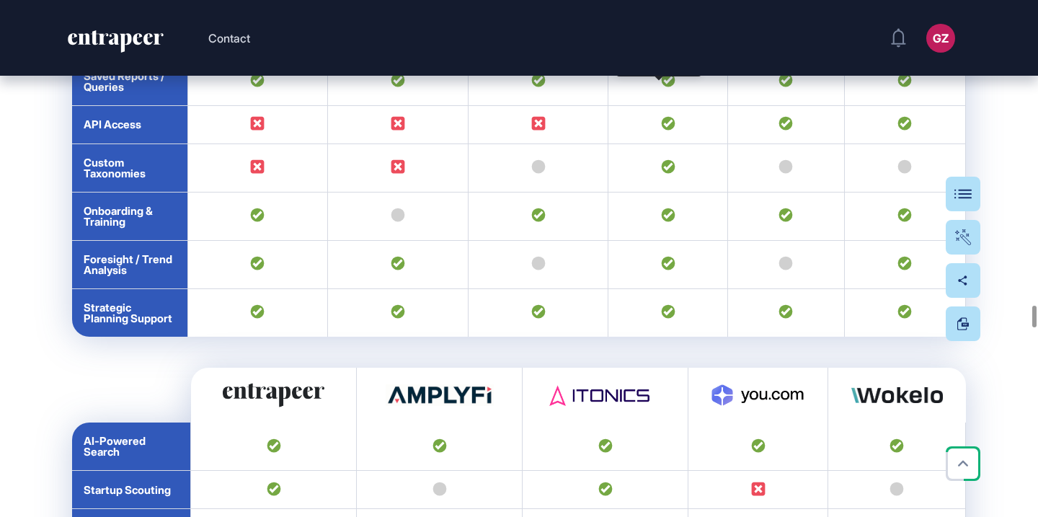
scroll to position [36122, 0]
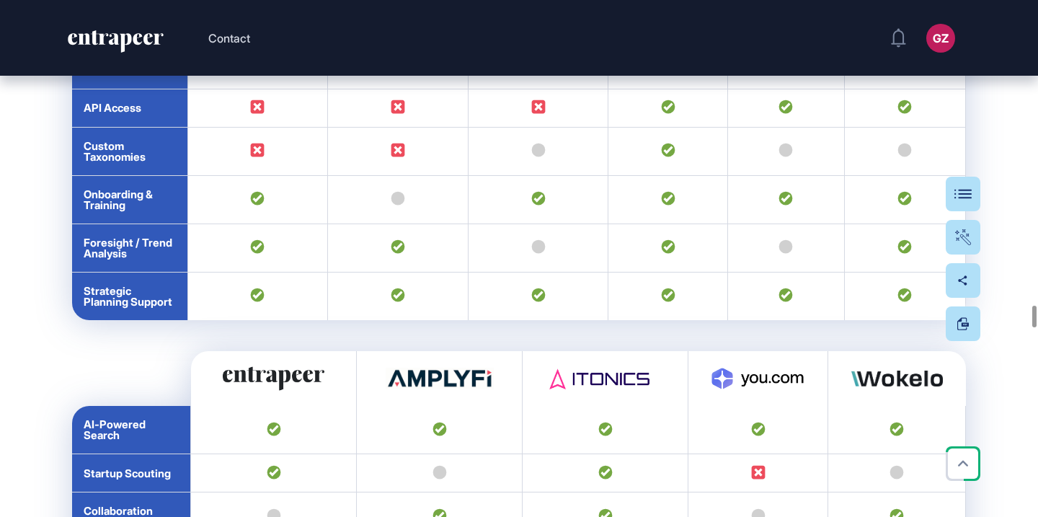
drag, startPoint x: 381, startPoint y: 186, endPoint x: 841, endPoint y: 249, distance: 464.3
drag, startPoint x: 460, startPoint y: 209, endPoint x: 282, endPoint y: 1, distance: 273.5
drag, startPoint x: 205, startPoint y: 292, endPoint x: 918, endPoint y: 340, distance: 713.9
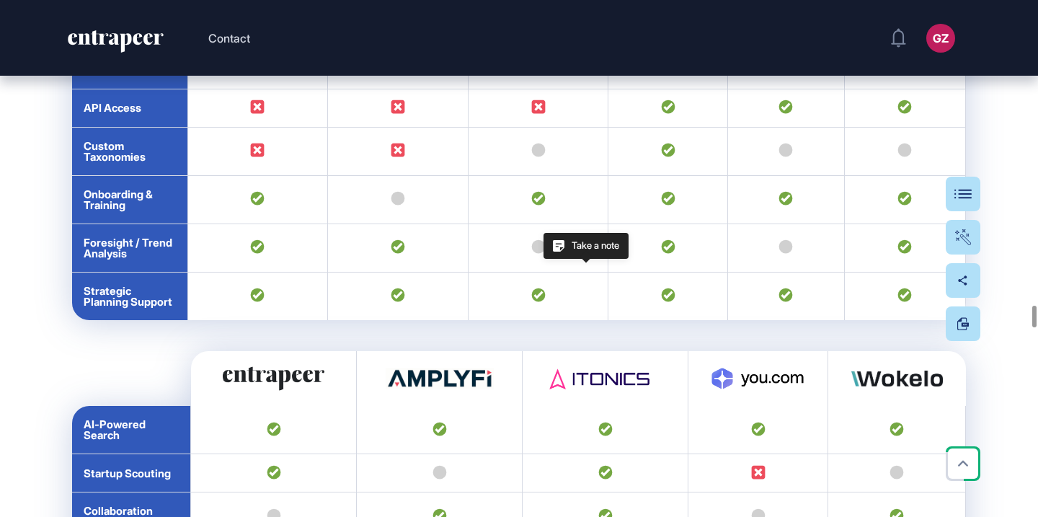
drag, startPoint x: 466, startPoint y: 290, endPoint x: 264, endPoint y: 1, distance: 352.6
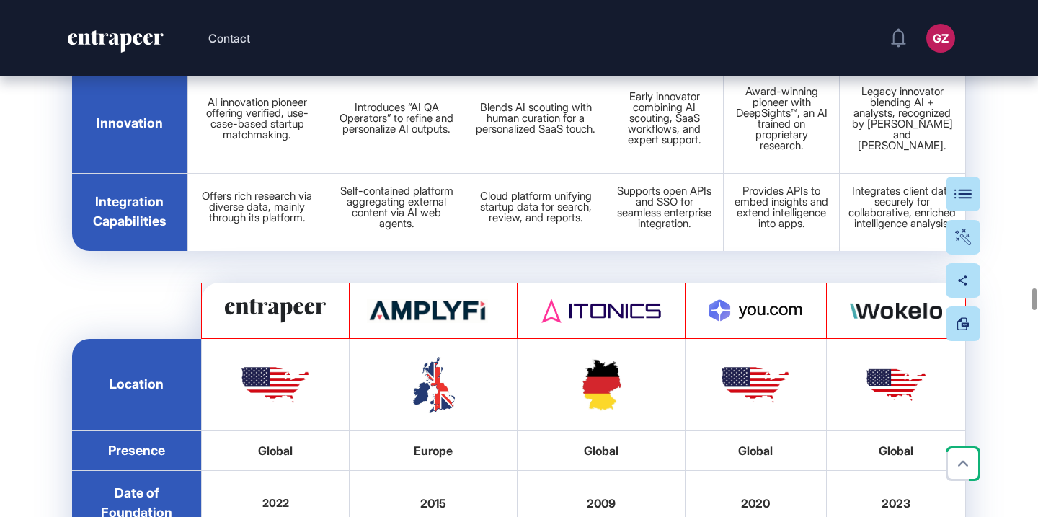
scroll to position [34088, 0]
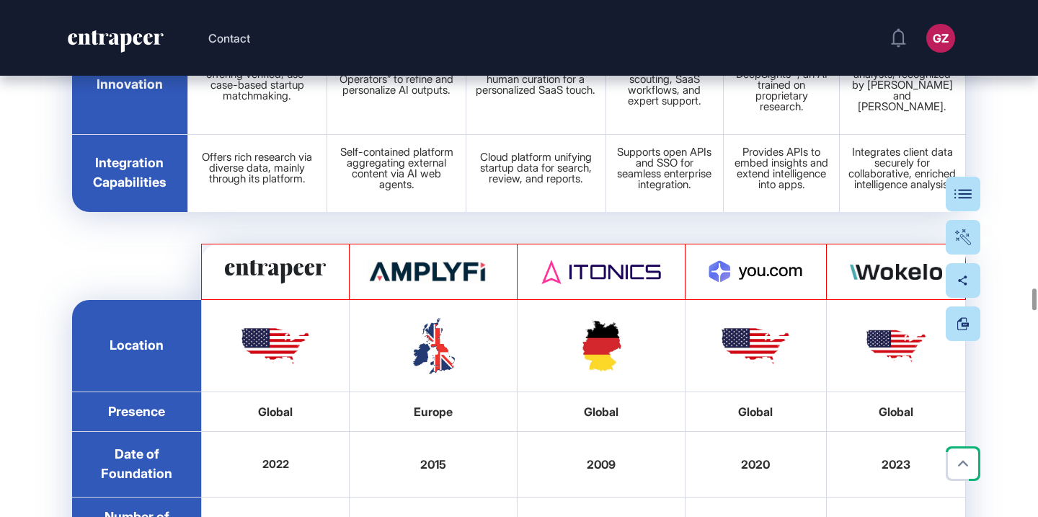
drag, startPoint x: 197, startPoint y: 203, endPoint x: 842, endPoint y: 256, distance: 647.4
drag, startPoint x: 194, startPoint y: 203, endPoint x: 869, endPoint y: 263, distance: 678.1
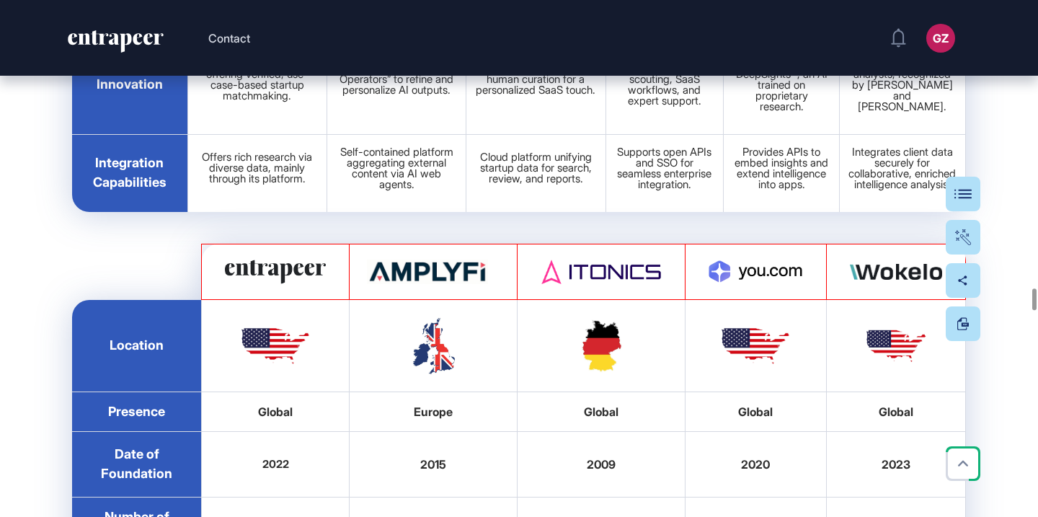
drag, startPoint x: 698, startPoint y: 244, endPoint x: 342, endPoint y: 0, distance: 431.9
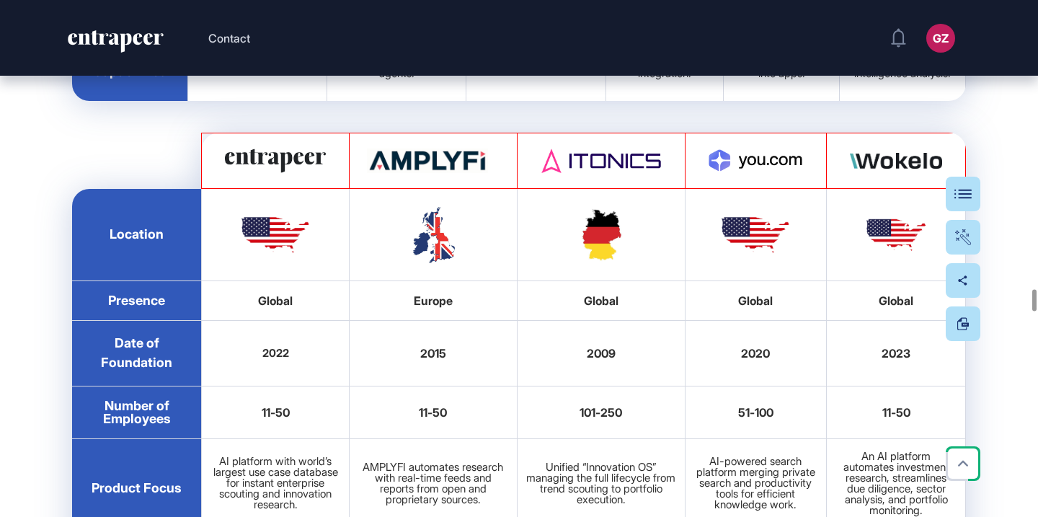
drag, startPoint x: 211, startPoint y: 197, endPoint x: 919, endPoint y: 239, distance: 709.2
drag, startPoint x: 564, startPoint y: 200, endPoint x: 300, endPoint y: 1, distance: 330.0
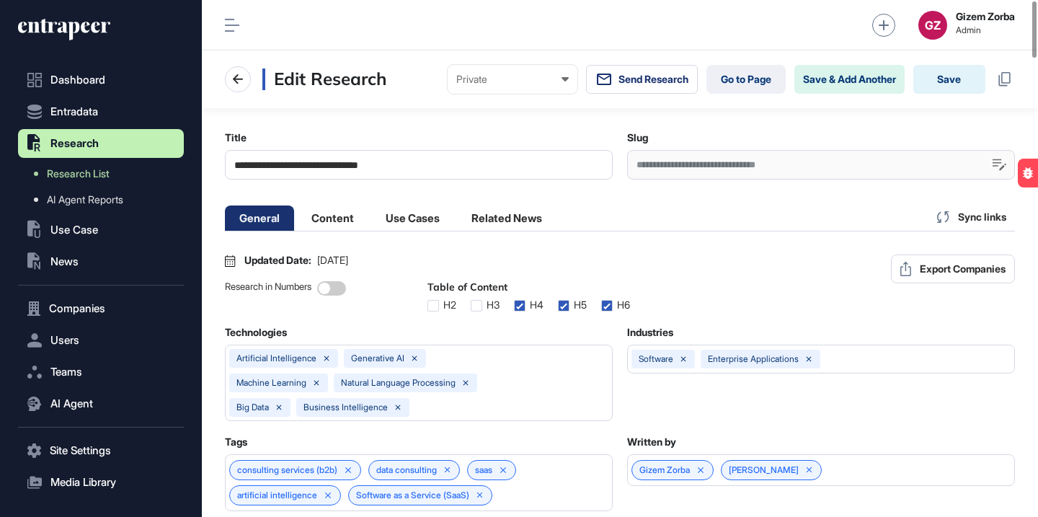
scroll to position [1, 6]
click at [371, 224] on li "Content" at bounding box center [412, 217] width 83 height 25
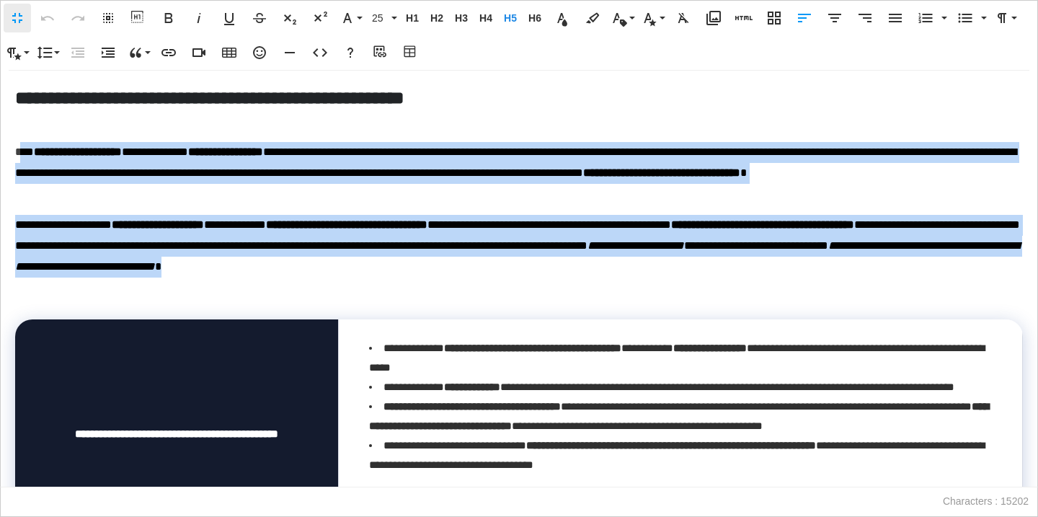
drag, startPoint x: 721, startPoint y: 265, endPoint x: 25, endPoint y: 151, distance: 705.8
click at [25, 151] on div "**********" at bounding box center [519, 279] width 1037 height 416
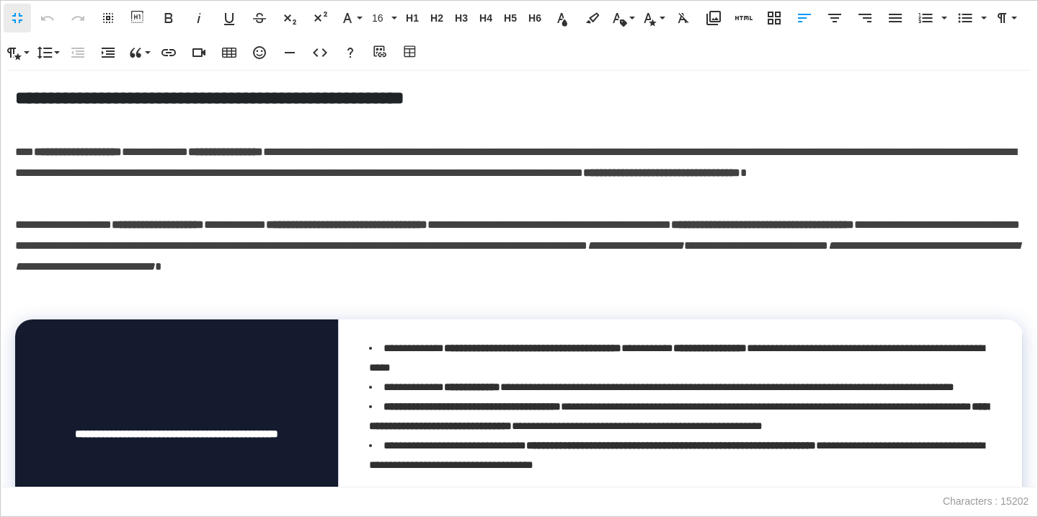
click at [24, 151] on p "**********" at bounding box center [519, 173] width 1008 height 62
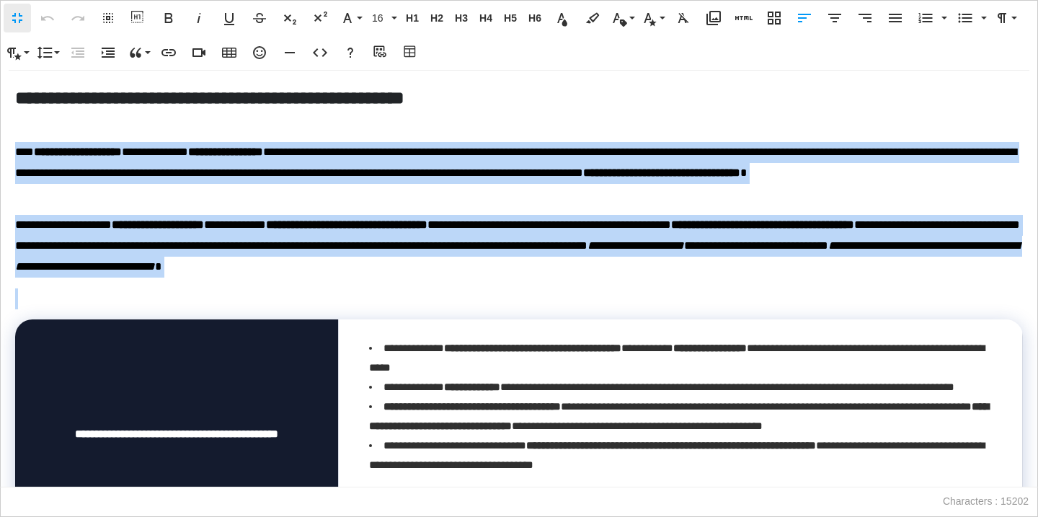
drag, startPoint x: 17, startPoint y: 151, endPoint x: 85, endPoint y: 293, distance: 157.7
click at [85, 294] on div "**********" at bounding box center [519, 279] width 1037 height 416
copy div "**********"
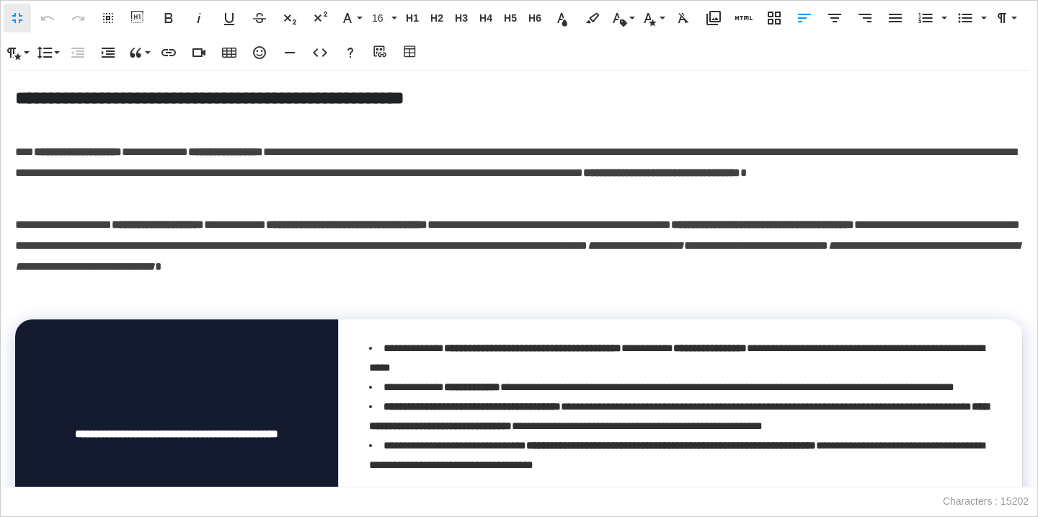
click at [329, 284] on div "**********" at bounding box center [519, 279] width 1037 height 416
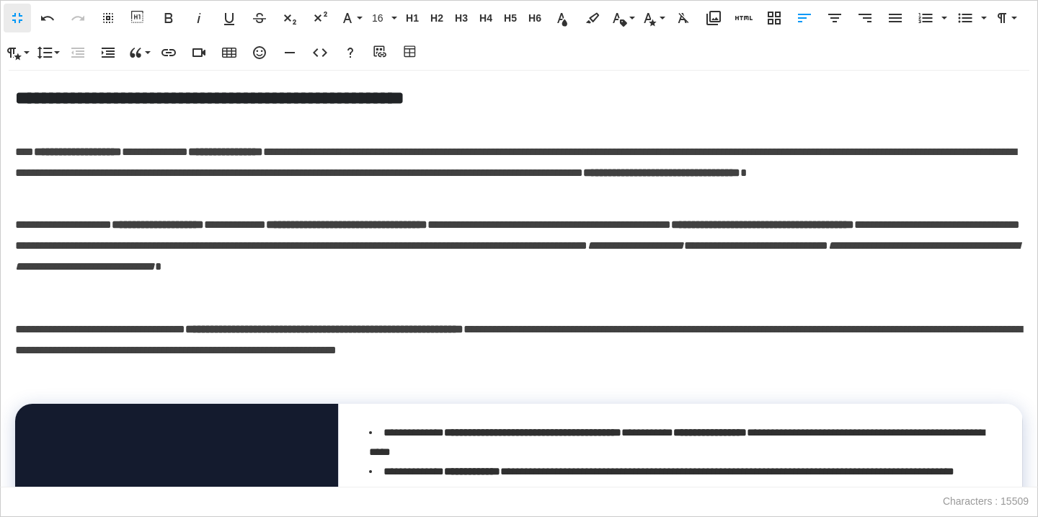
click at [57, 299] on p at bounding box center [519, 298] width 1008 height 21
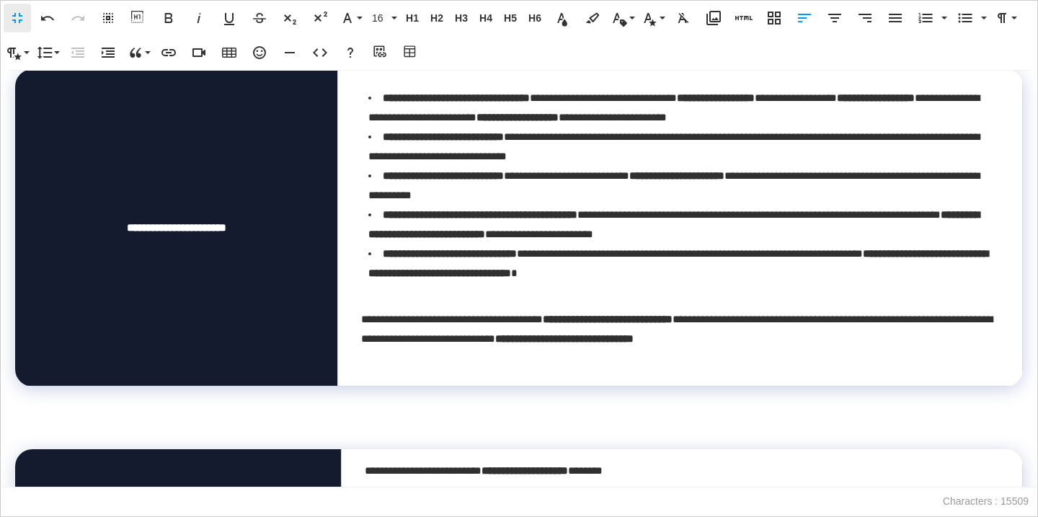
scroll to position [0, 0]
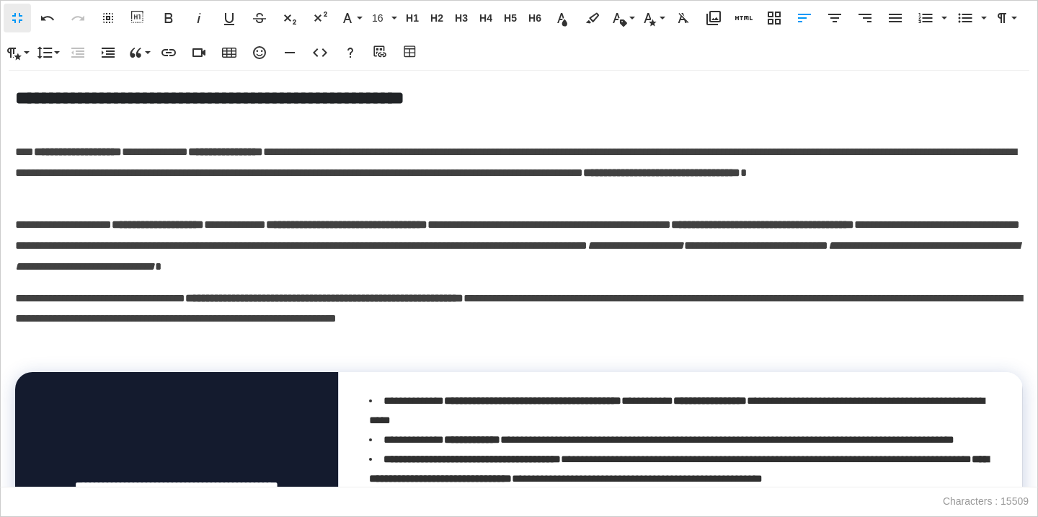
click at [22, 356] on p at bounding box center [519, 350] width 1008 height 21
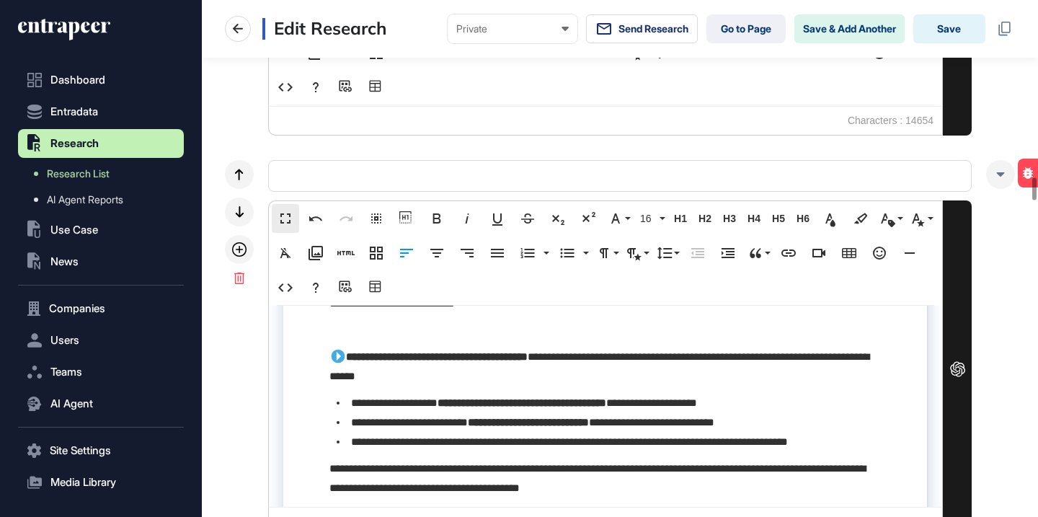
scroll to position [4095, 0]
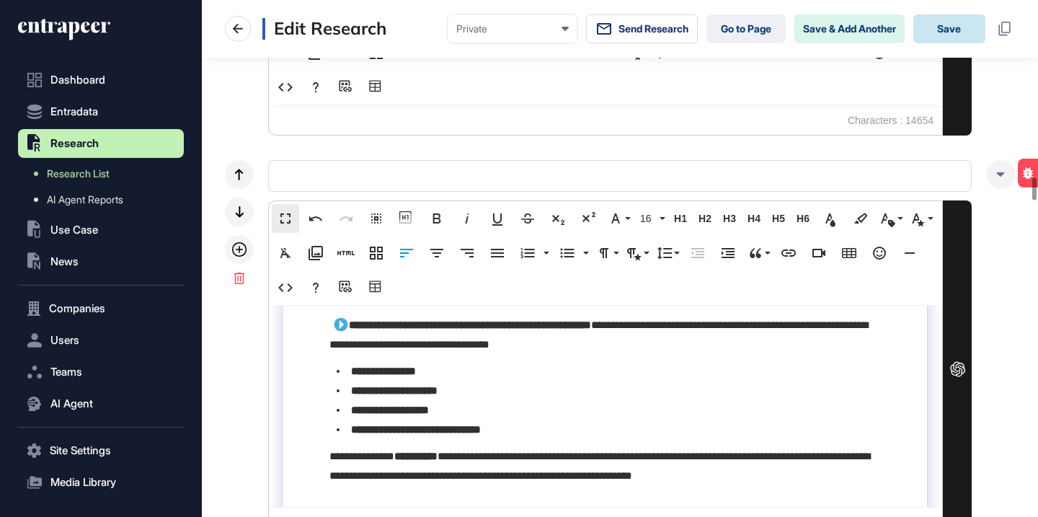
click at [962, 35] on button "Save" at bounding box center [949, 28] width 72 height 29
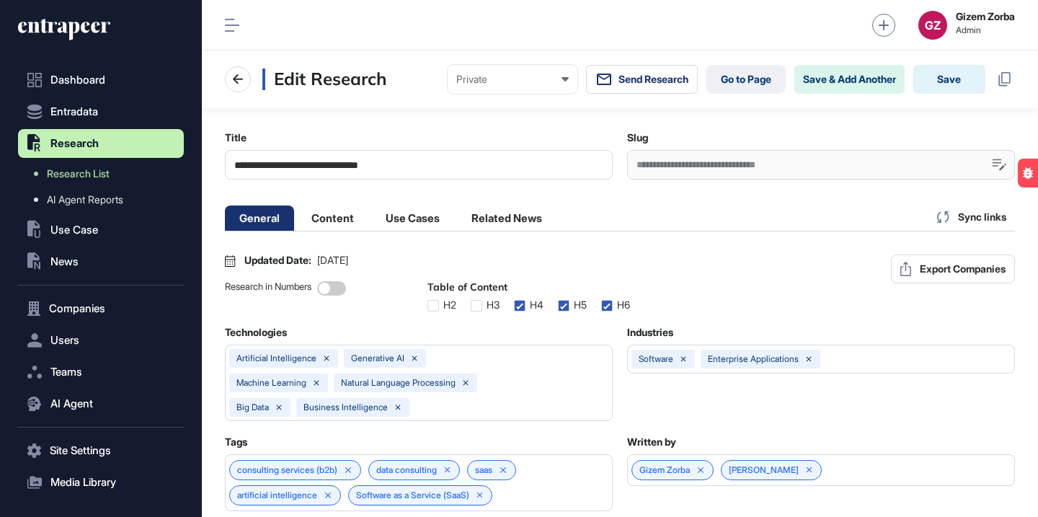
scroll to position [1, 6]
click at [371, 221] on li "Content" at bounding box center [412, 217] width 83 height 25
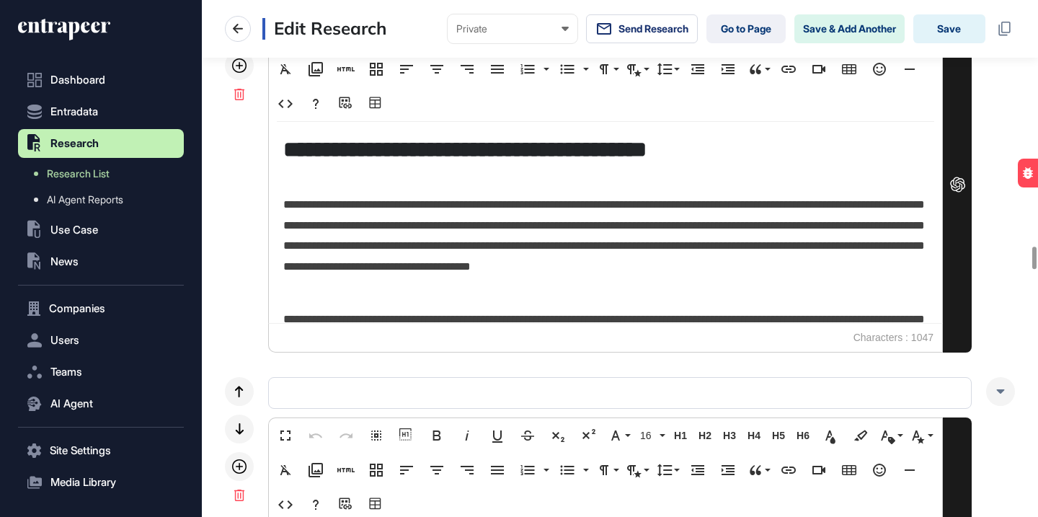
scroll to position [5664, 0]
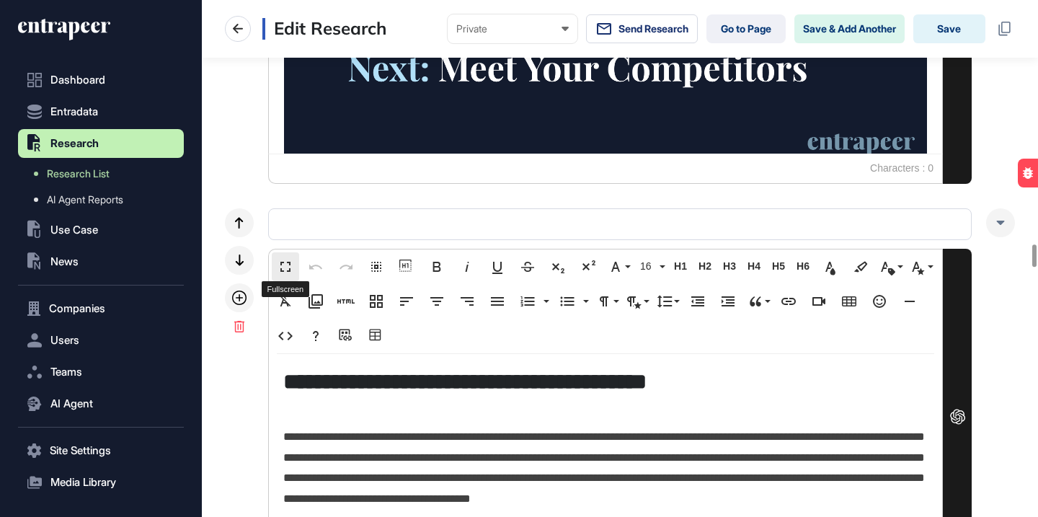
click at [294, 270] on button "Fullscreen" at bounding box center [285, 266] width 27 height 29
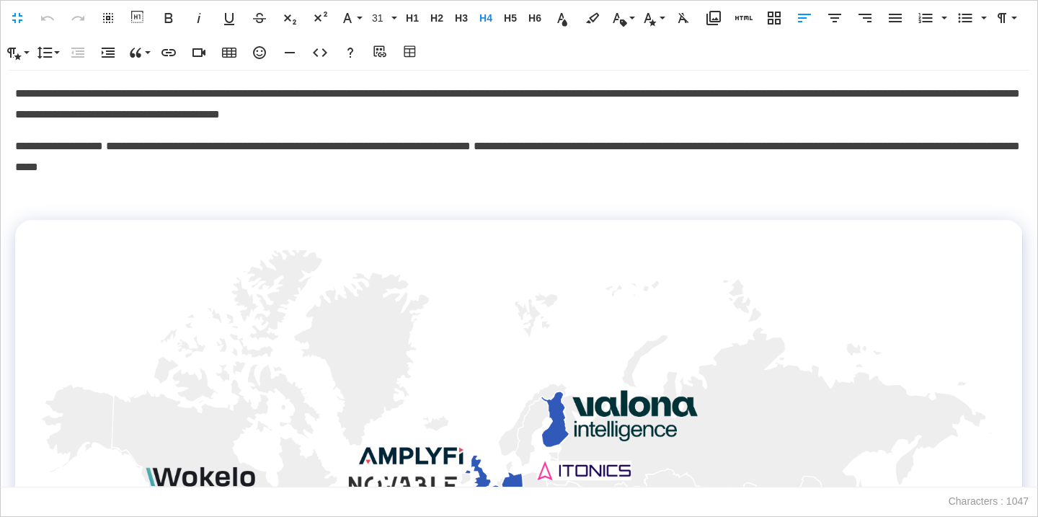
scroll to position [458, 0]
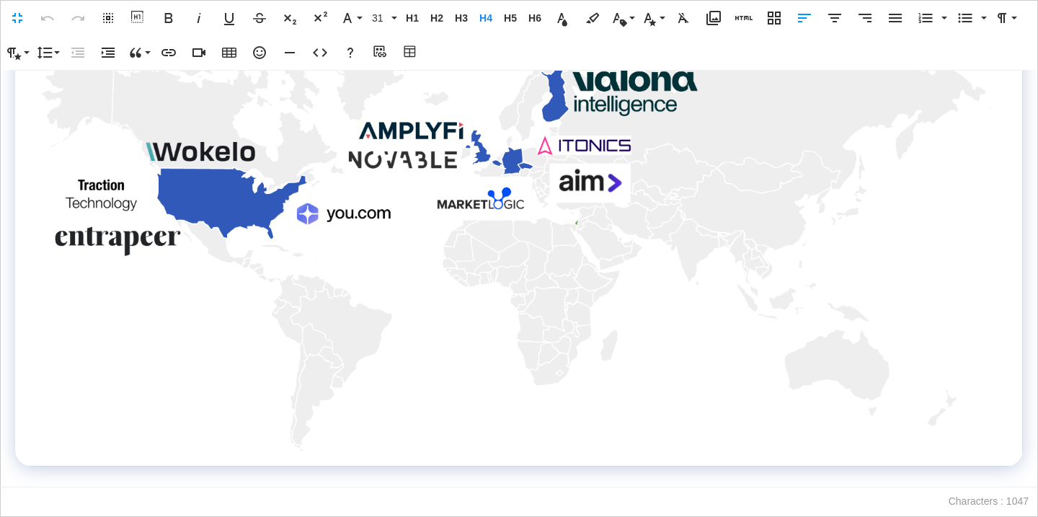
click at [192, 479] on p at bounding box center [519, 476] width 1008 height 21
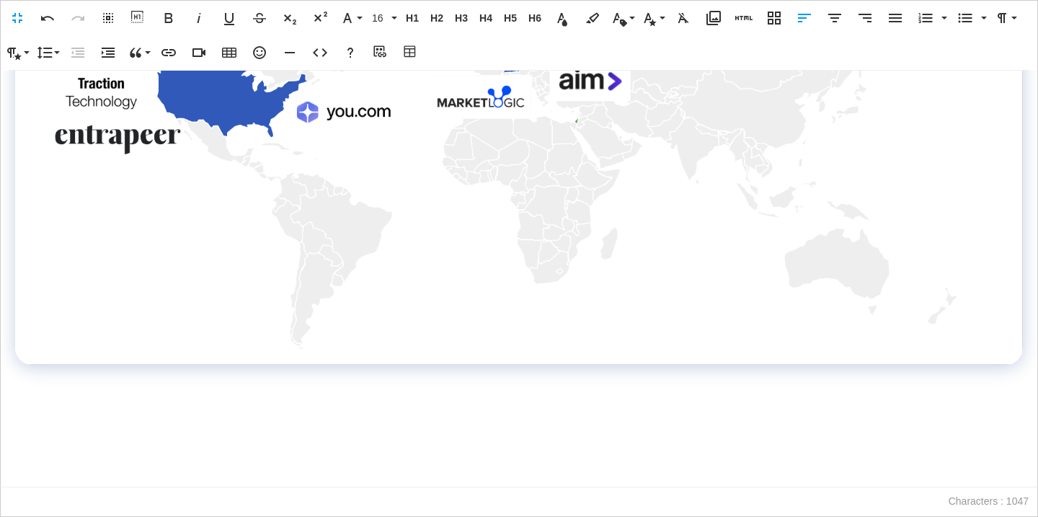
scroll to position [584, 0]
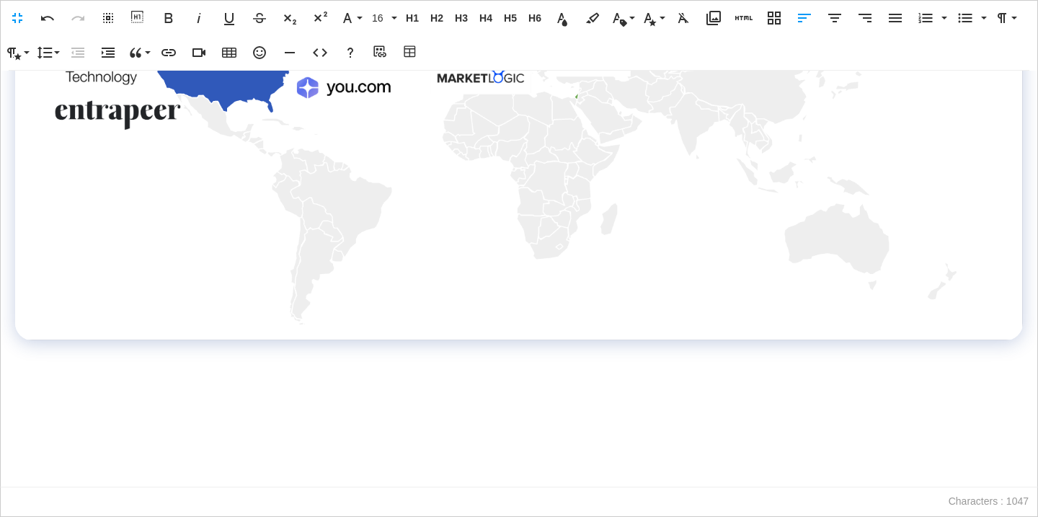
click at [406, 60] on button "Table Builder" at bounding box center [410, 52] width 27 height 29
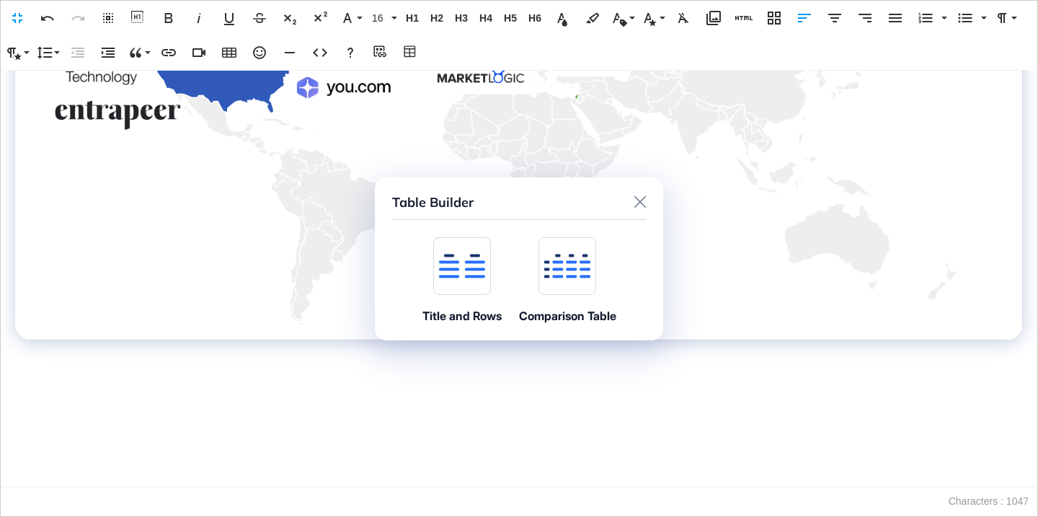
click at [452, 259] on icon at bounding box center [462, 266] width 46 height 25
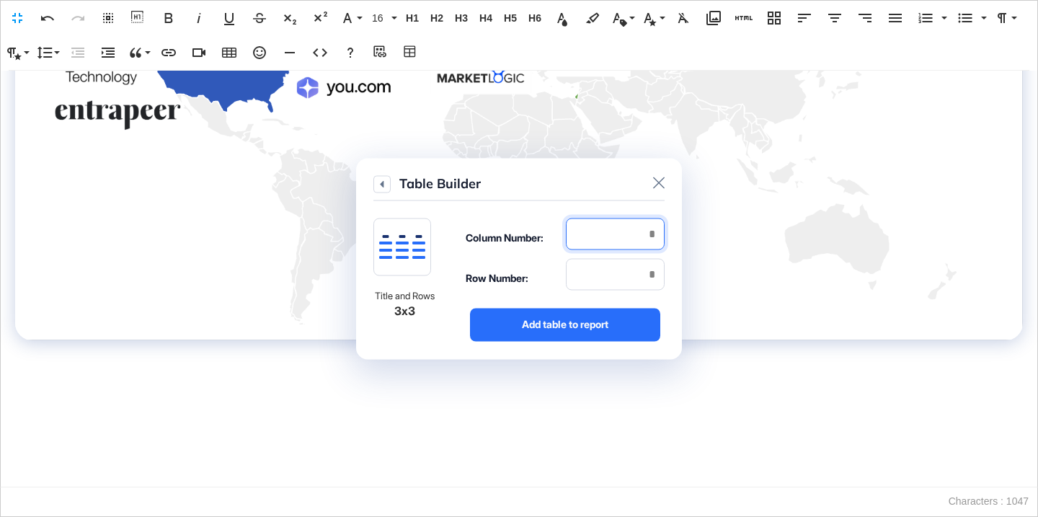
click at [601, 233] on input "number" at bounding box center [615, 234] width 99 height 32
type input "*"
click at [616, 273] on input "number" at bounding box center [615, 274] width 99 height 32
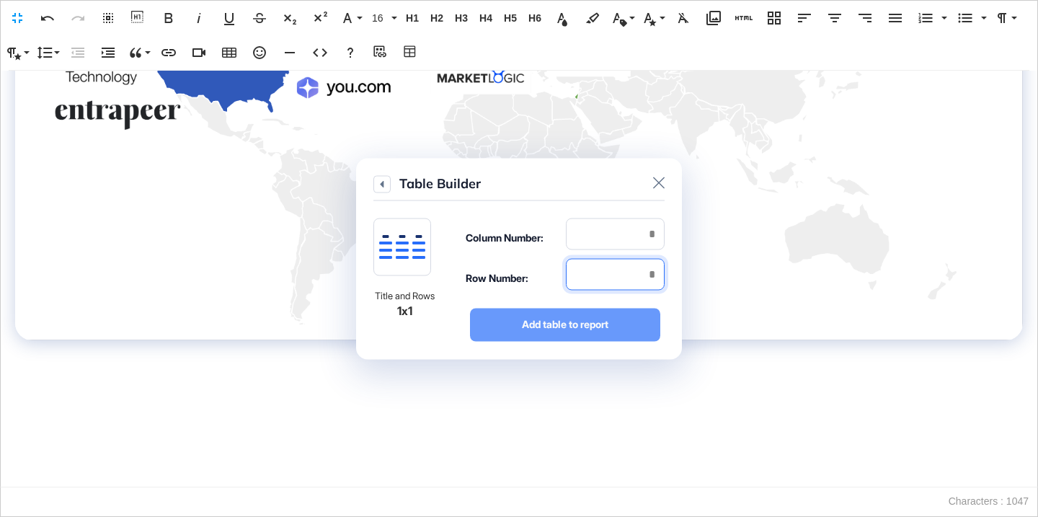
type input "*"
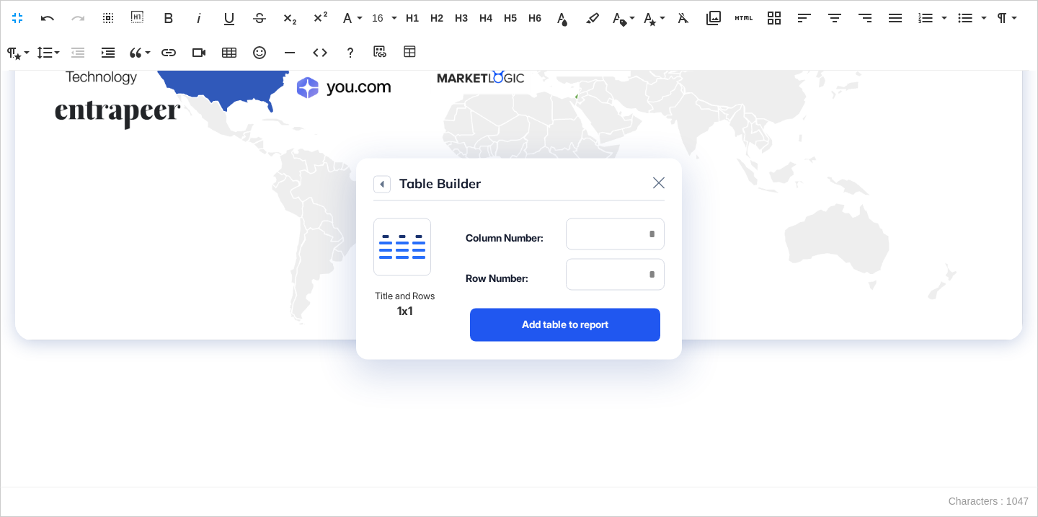
click at [616, 318] on div "Add table to report" at bounding box center [565, 324] width 190 height 33
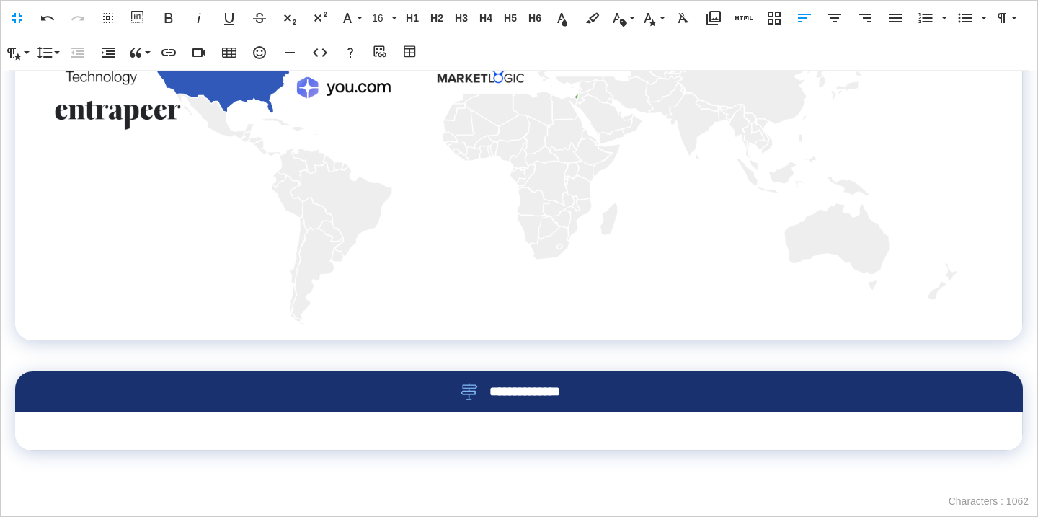
scroll to position [632, 0]
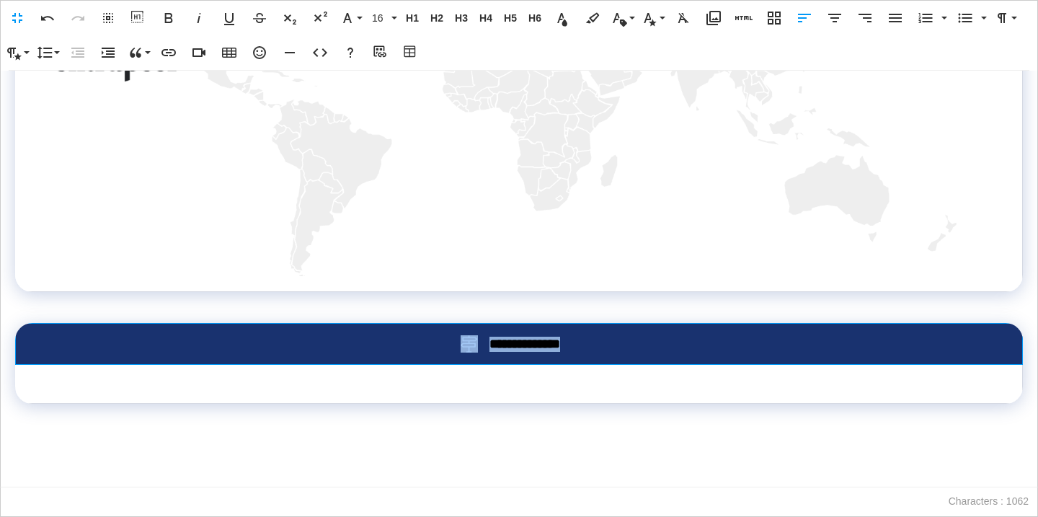
drag, startPoint x: 608, startPoint y: 345, endPoint x: 445, endPoint y: 338, distance: 163.1
click at [444, 338] on div "**********" at bounding box center [519, 343] width 960 height 17
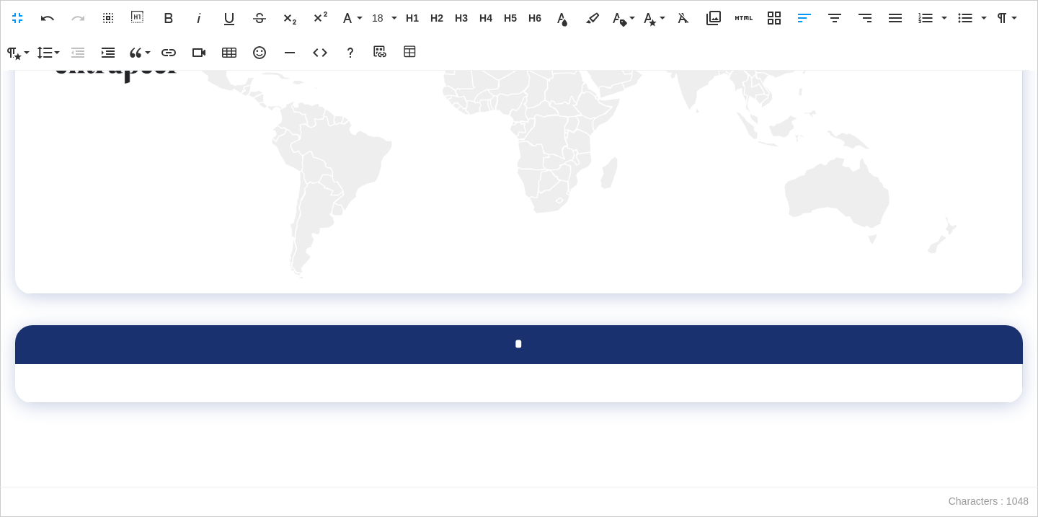
scroll to position [630, 0]
click at [459, 384] on td at bounding box center [519, 383] width 1008 height 39
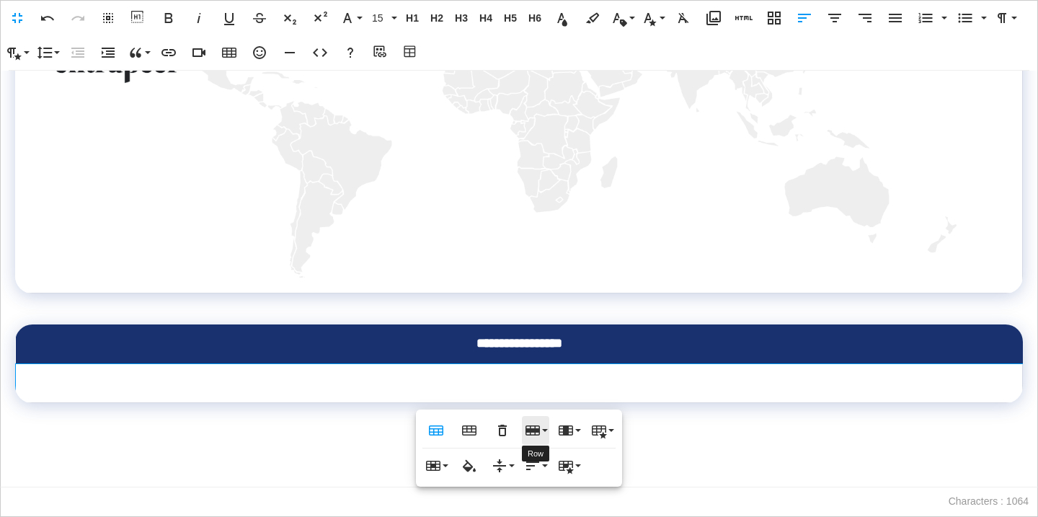
click at [533, 425] on icon "button" at bounding box center [532, 430] width 17 height 17
click at [552, 498] on link "Delete row" at bounding box center [576, 502] width 109 height 22
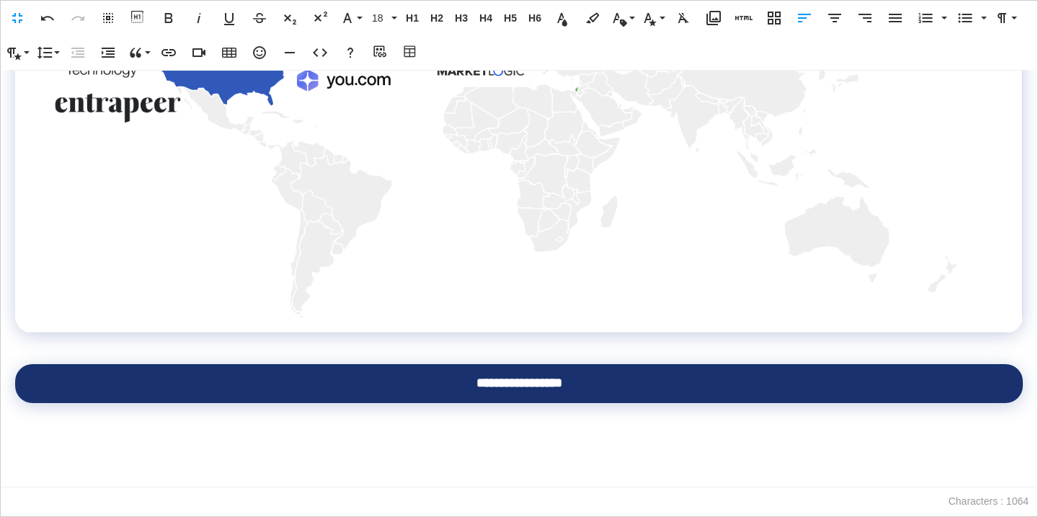
click at [366, 443] on p at bounding box center [519, 444] width 1008 height 21
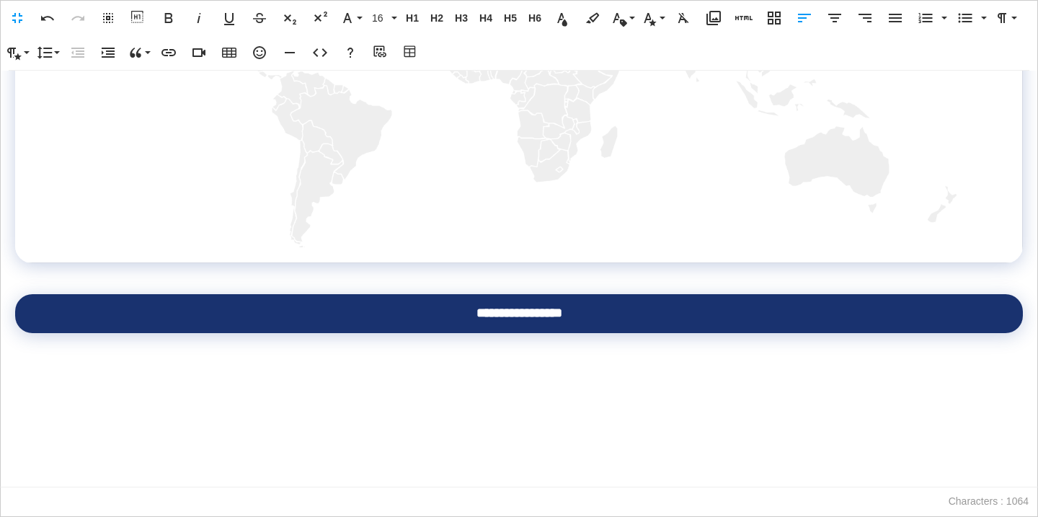
scroll to position [717, 0]
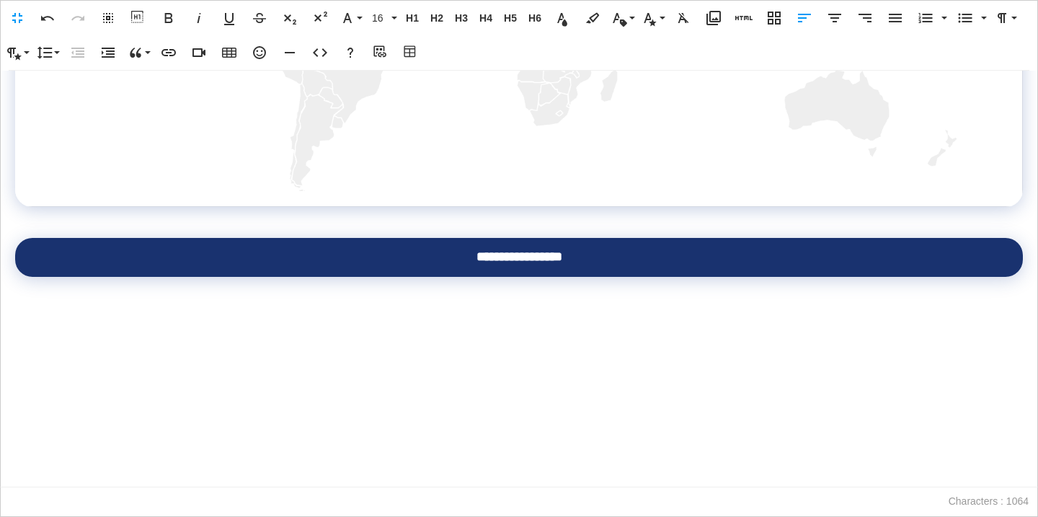
click at [404, 61] on button "Table Builder" at bounding box center [410, 52] width 27 height 29
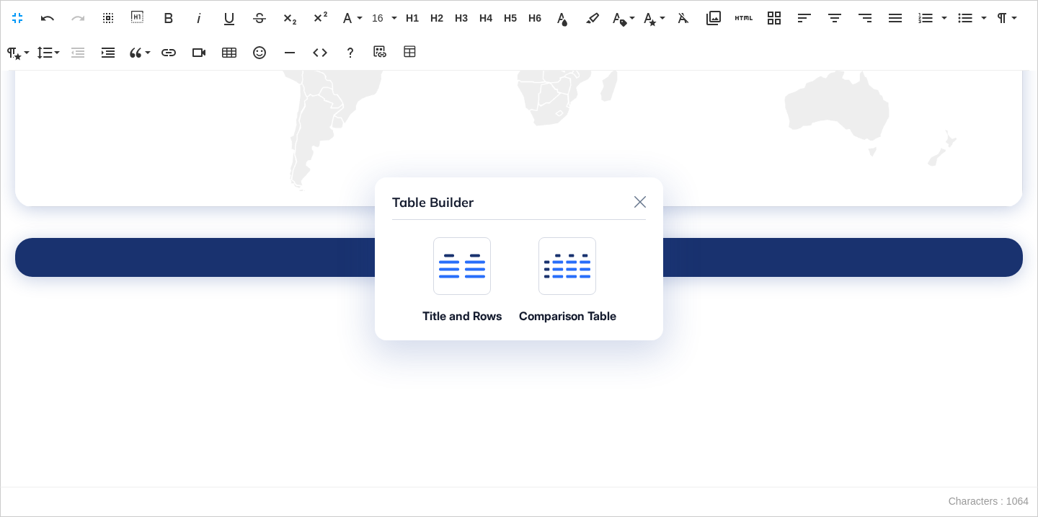
click at [459, 267] on icon at bounding box center [462, 266] width 46 height 25
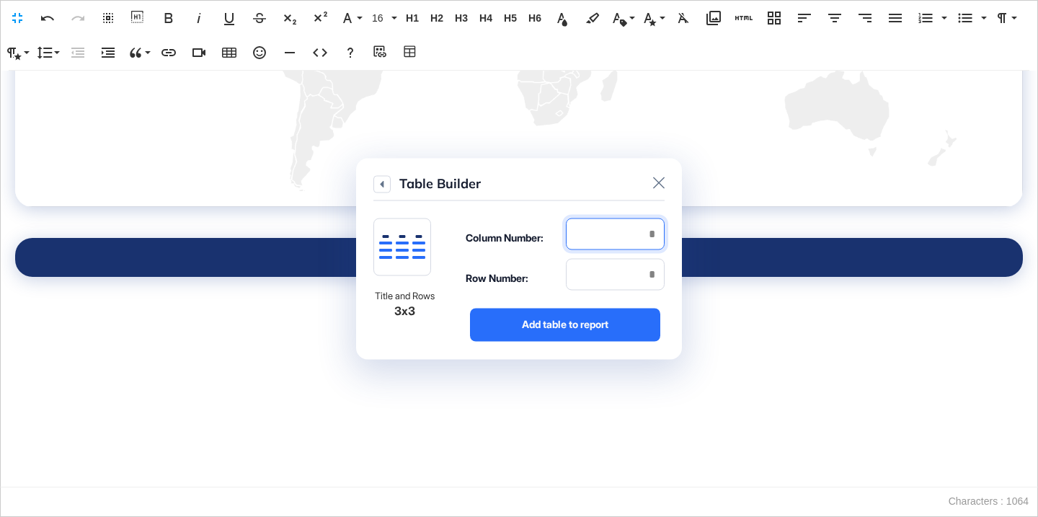
click at [610, 228] on input "number" at bounding box center [615, 234] width 99 height 32
type input "*"
click at [614, 265] on input "number" at bounding box center [615, 274] width 99 height 32
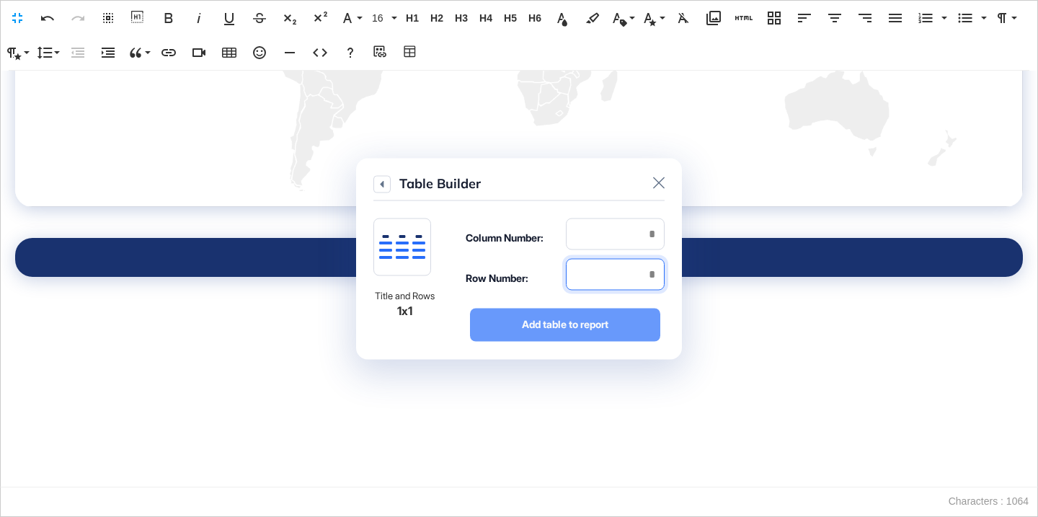
type input "*"
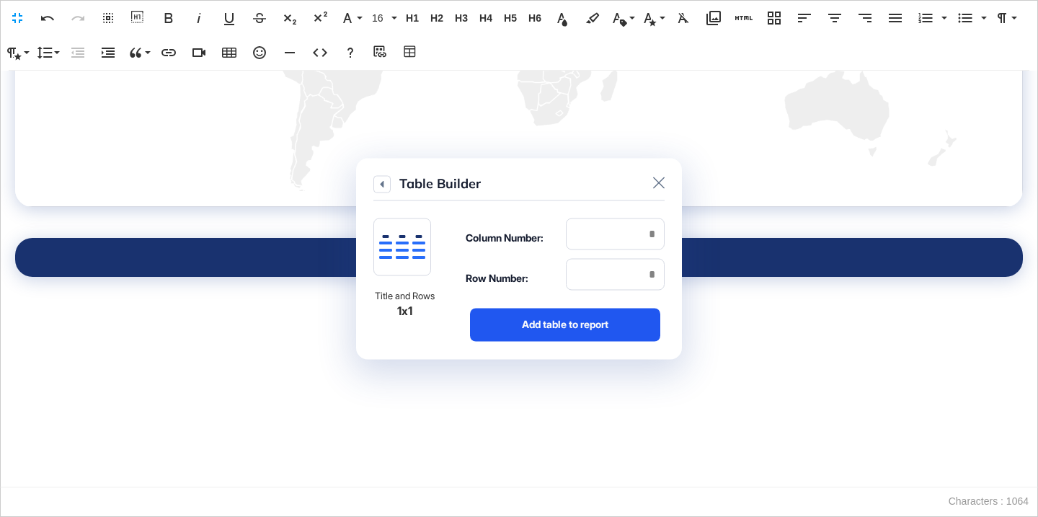
click at [613, 317] on div "Add table to report" at bounding box center [565, 324] width 190 height 33
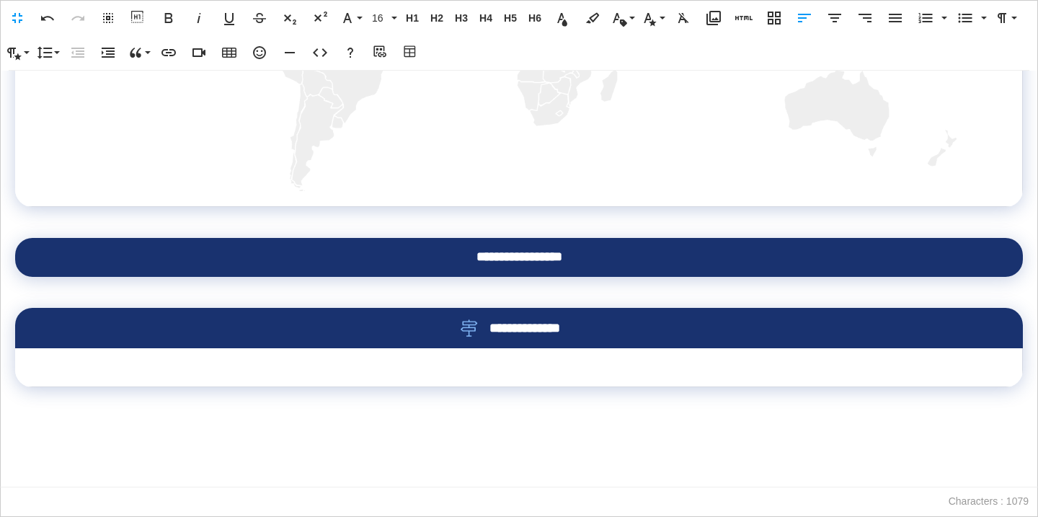
click at [572, 332] on span "**********" at bounding box center [534, 328] width 88 height 15
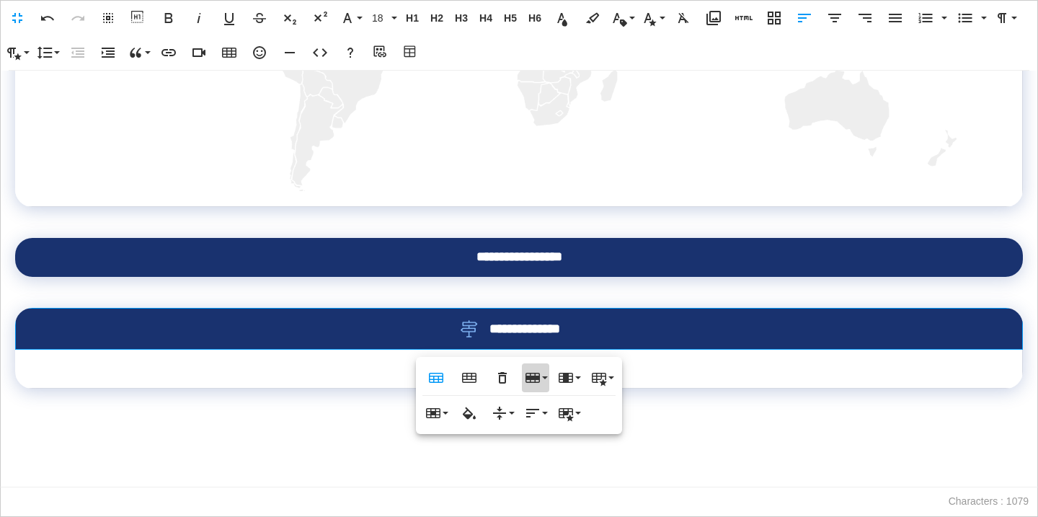
click at [530, 378] on icon "button" at bounding box center [533, 378] width 14 height 10
click at [555, 453] on link "Delete row" at bounding box center [576, 449] width 109 height 22
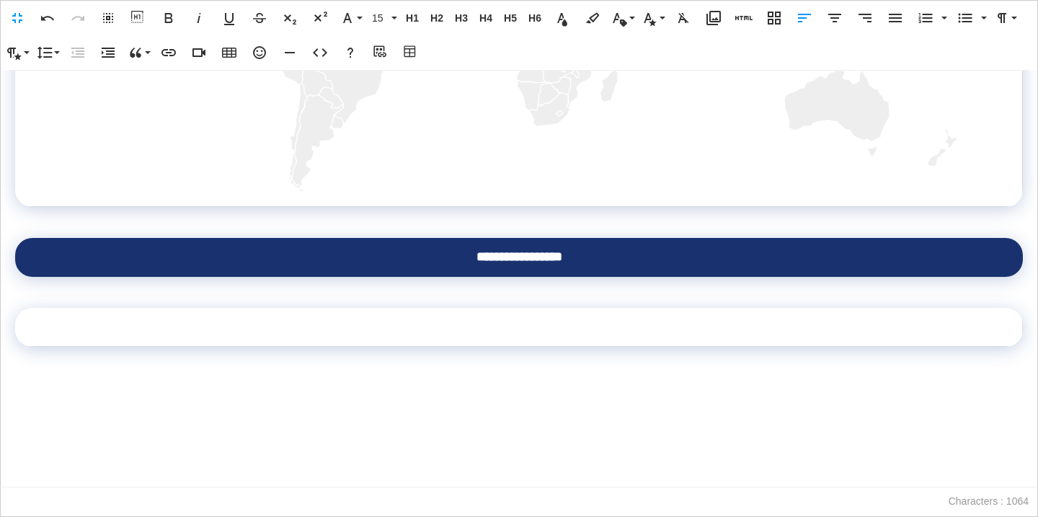
click at [443, 334] on td at bounding box center [519, 327] width 1008 height 39
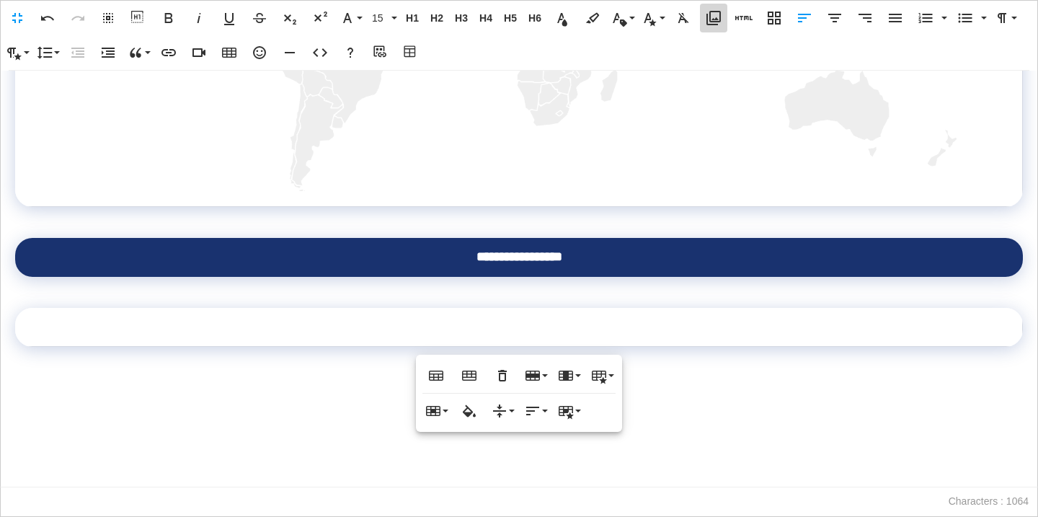
click at [706, 19] on icon "button" at bounding box center [713, 17] width 17 height 17
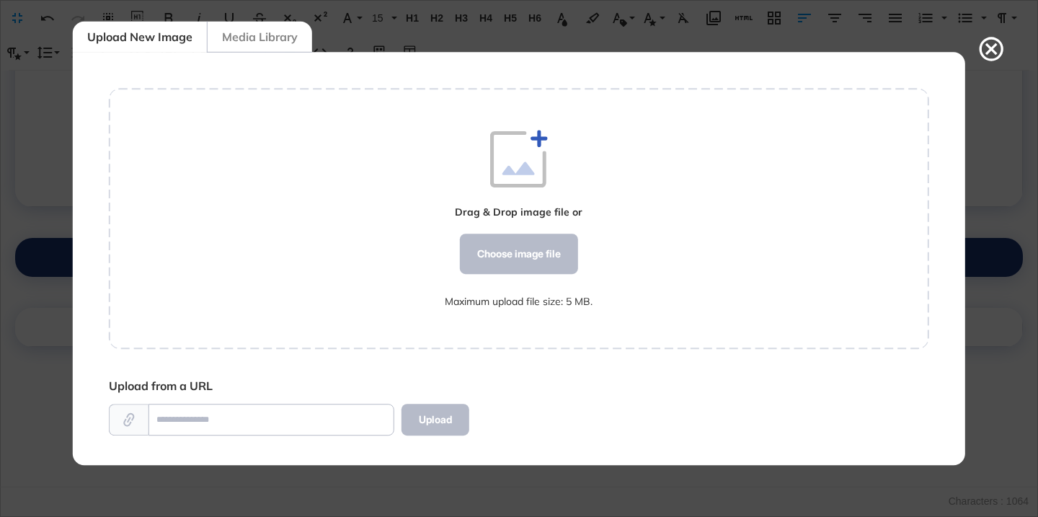
scroll to position [6, 1]
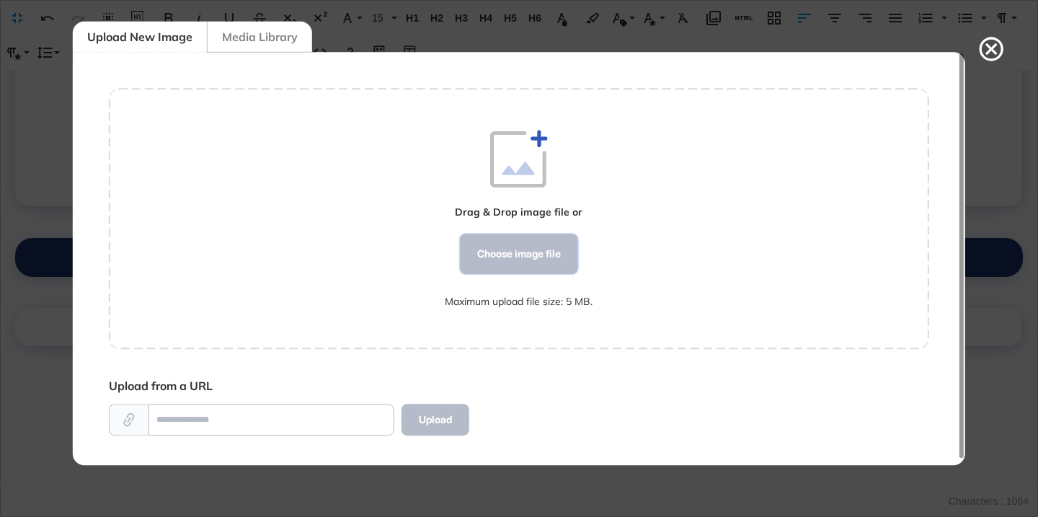
click at [504, 252] on div "Choose image file" at bounding box center [519, 254] width 118 height 40
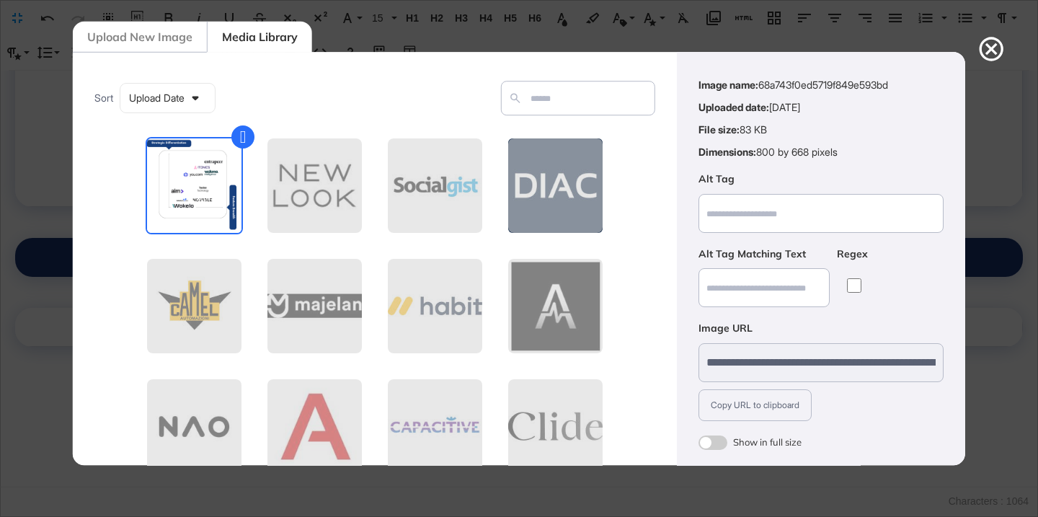
scroll to position [112, 0]
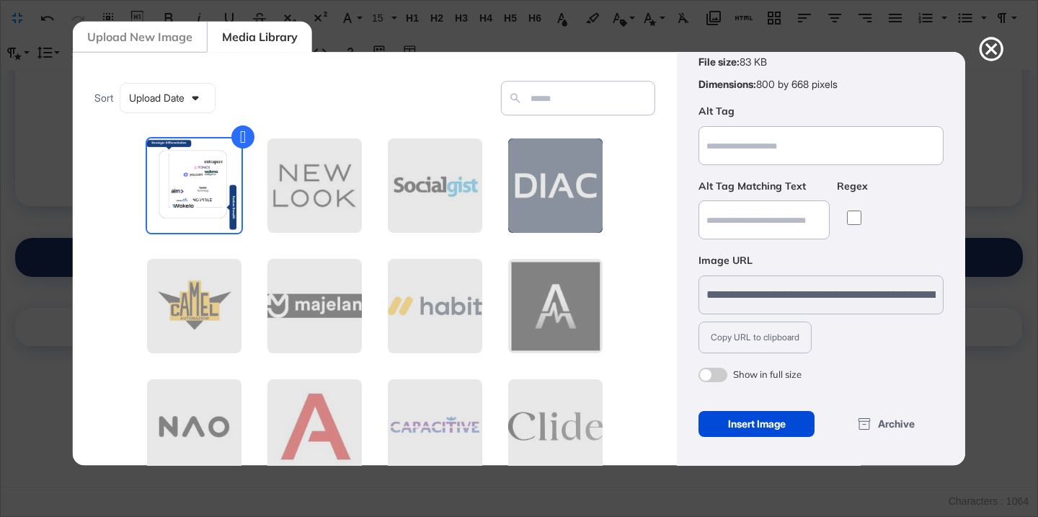
click at [719, 368] on span at bounding box center [713, 375] width 29 height 14
click at [747, 422] on div "Insert Image" at bounding box center [757, 424] width 116 height 26
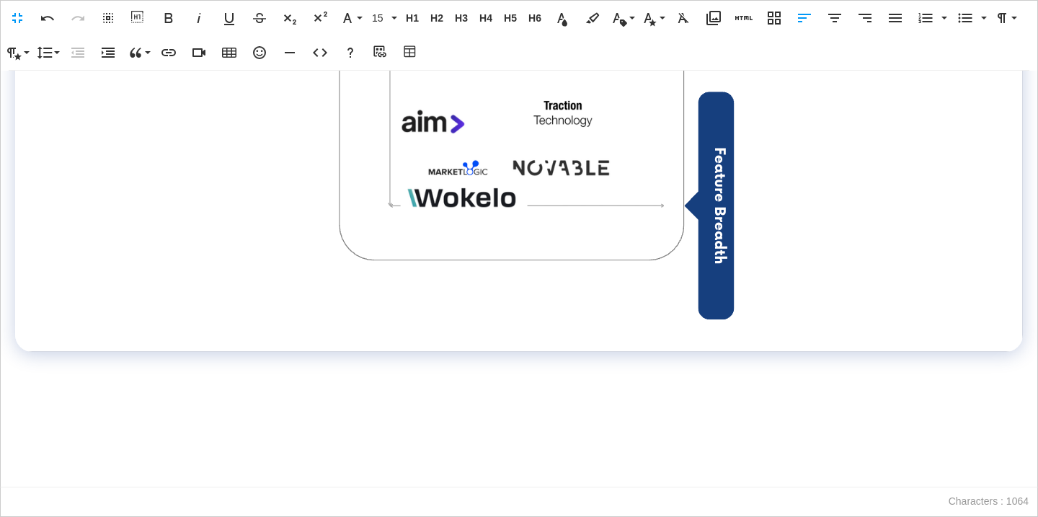
scroll to position [1213, 0]
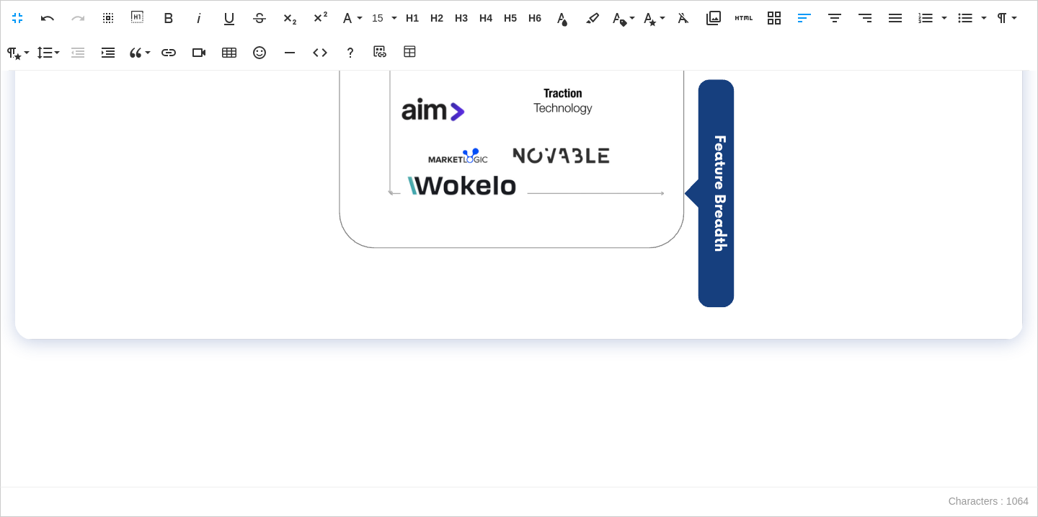
click at [402, 376] on p at bounding box center [519, 381] width 1008 height 21
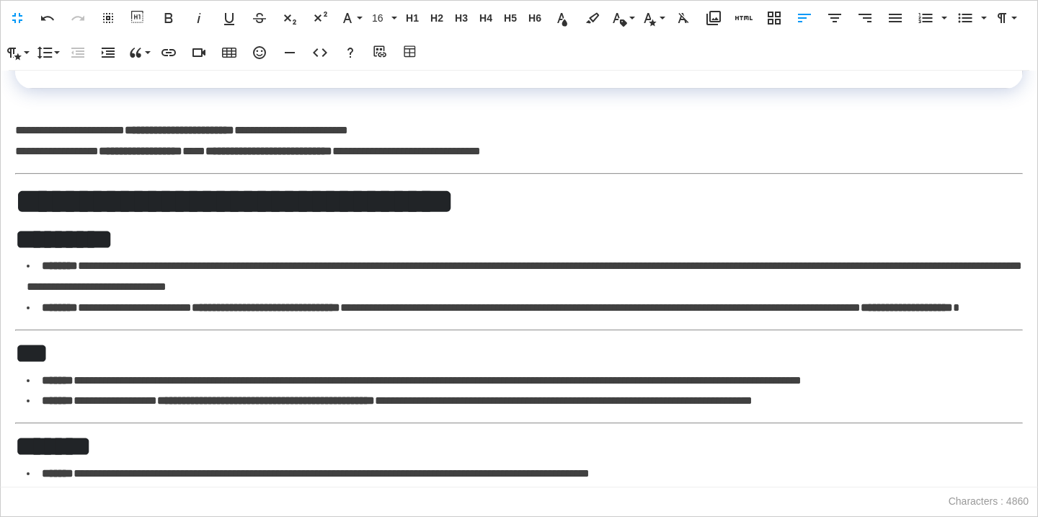
scroll to position [1424, 0]
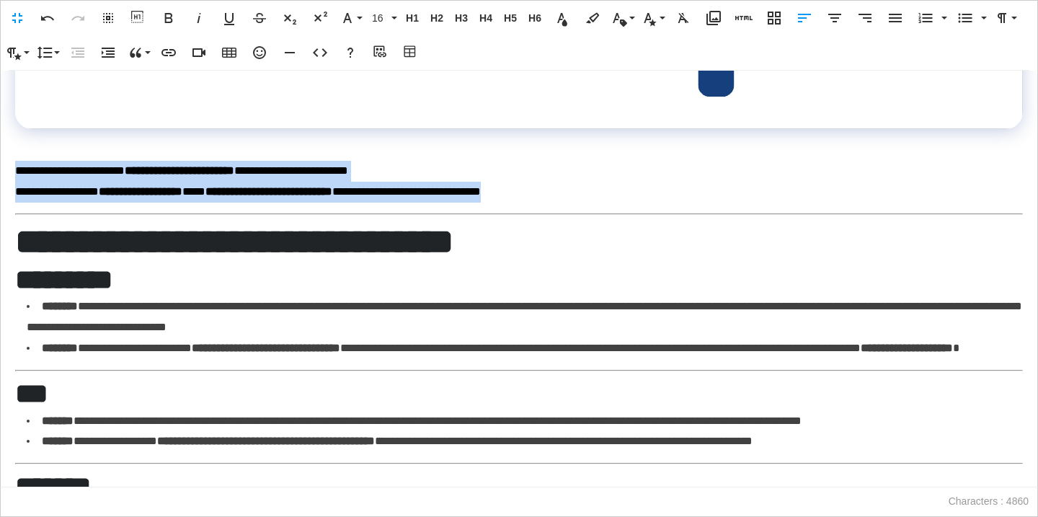
drag, startPoint x: 577, startPoint y: 192, endPoint x: 8, endPoint y: 176, distance: 569.0
click at [8, 176] on div "**********" at bounding box center [519, 279] width 1038 height 417
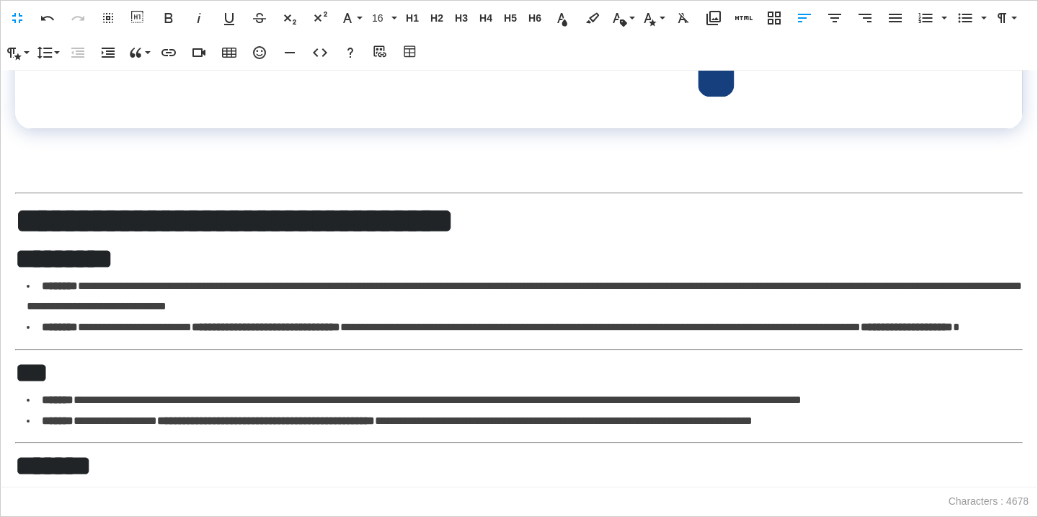
click at [67, 216] on h2 "**********" at bounding box center [519, 221] width 1008 height 43
click at [439, 14] on span "H2" at bounding box center [437, 18] width 22 height 12
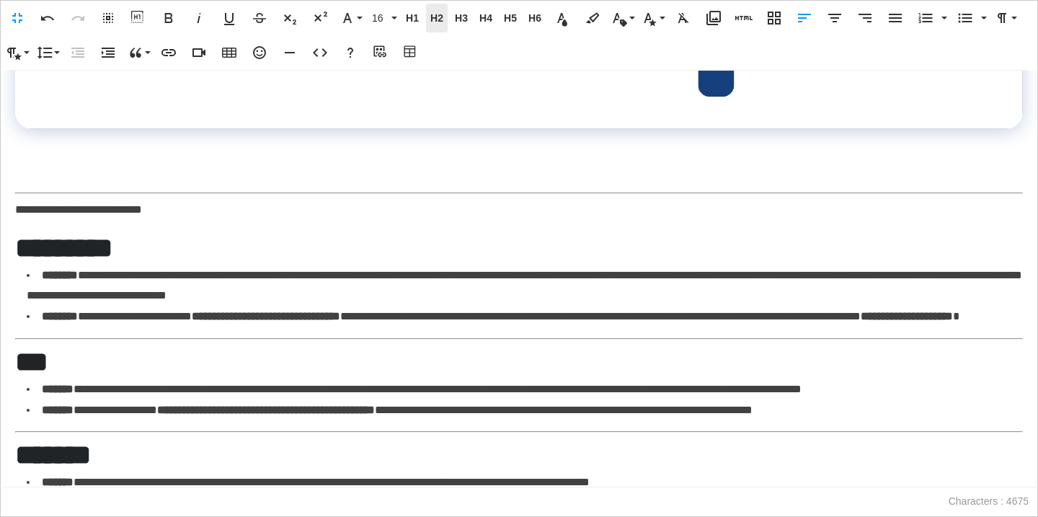
scroll to position [1419, 0]
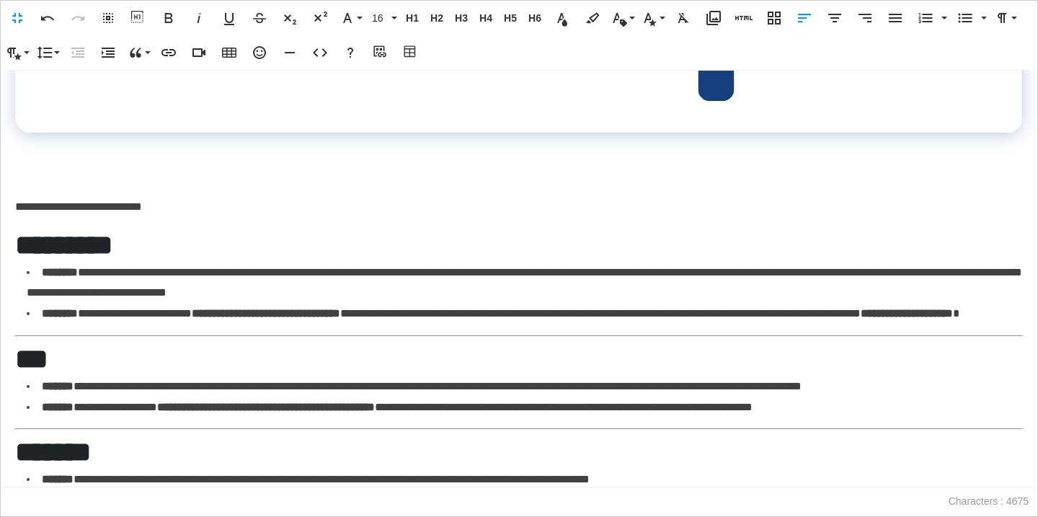
click at [96, 203] on p "**********" at bounding box center [519, 207] width 1008 height 21
click at [166, 15] on icon "button" at bounding box center [169, 18] width 8 height 10
click at [383, 17] on span "16" at bounding box center [380, 18] width 22 height 12
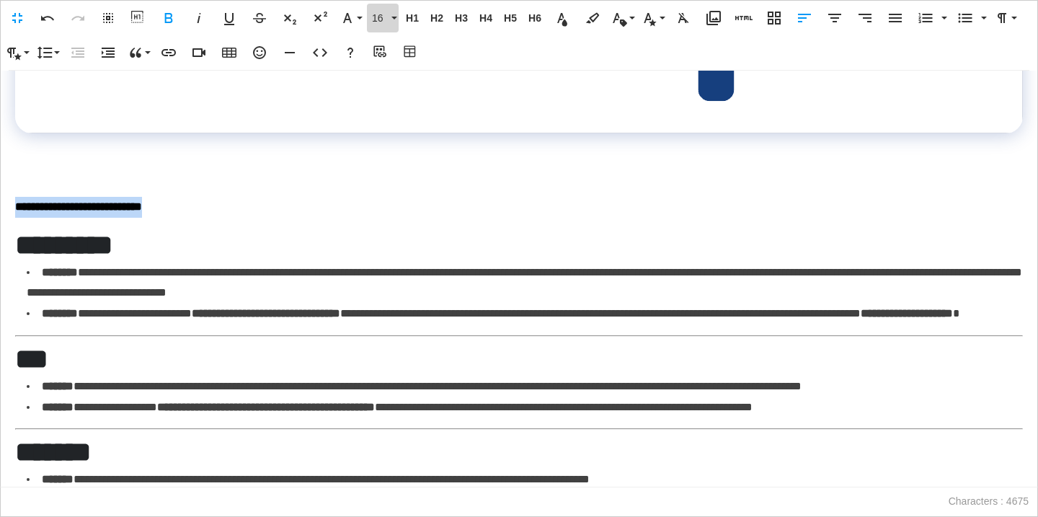
scroll to position [103, 0]
click at [389, 53] on link "18" at bounding box center [394, 51] width 52 height 22
click at [241, 204] on p "**********" at bounding box center [519, 207] width 1008 height 21
drag, startPoint x: 224, startPoint y: 206, endPoint x: 16, endPoint y: 203, distance: 208.4
click at [17, 203] on p "**********" at bounding box center [519, 207] width 1008 height 21
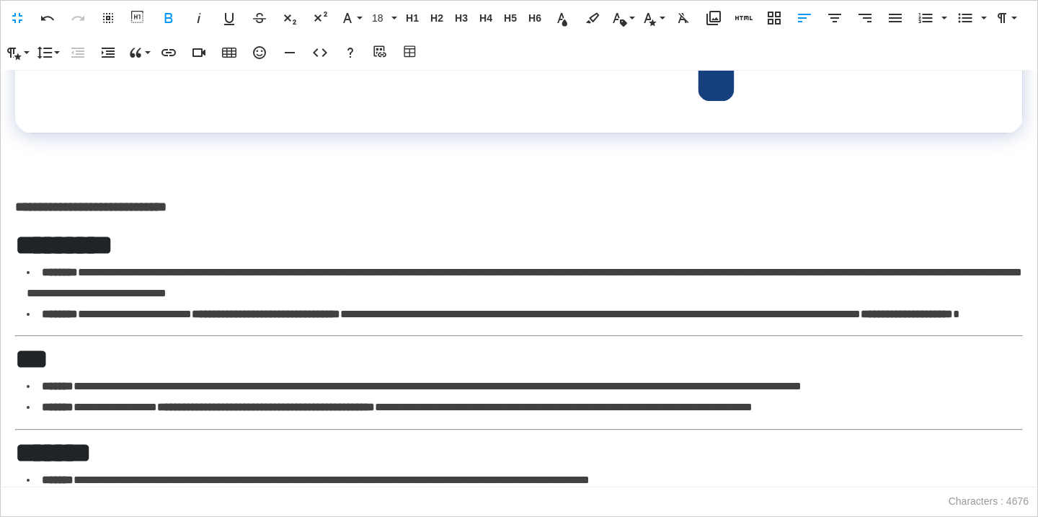
click at [146, 282] on li "**********" at bounding box center [525, 283] width 996 height 42
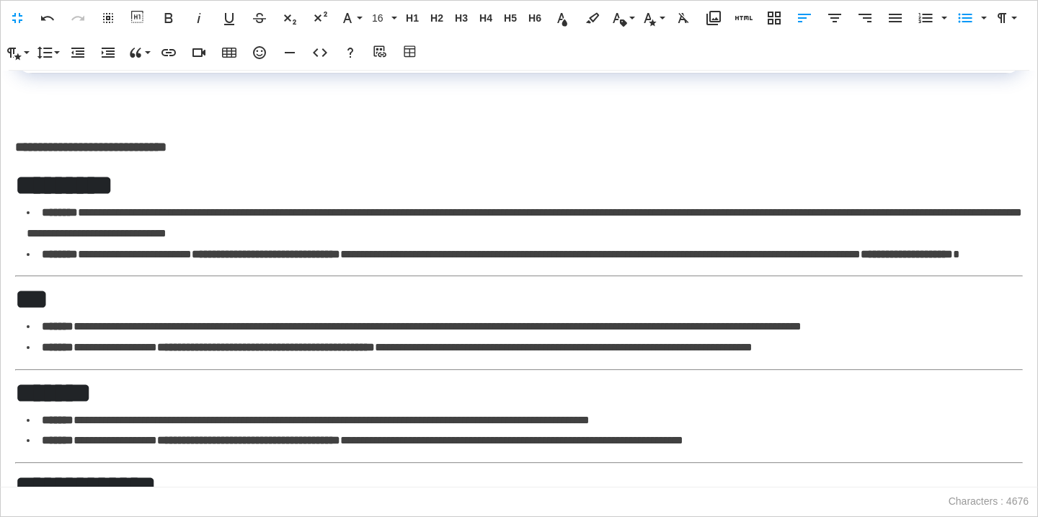
click at [76, 187] on strong "*********" at bounding box center [63, 185] width 97 height 27
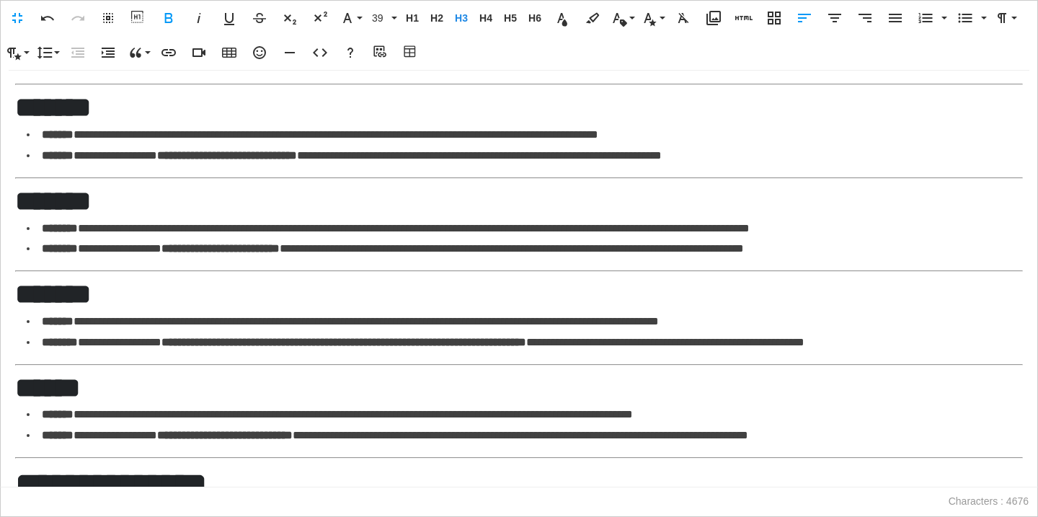
scroll to position [2353, 0]
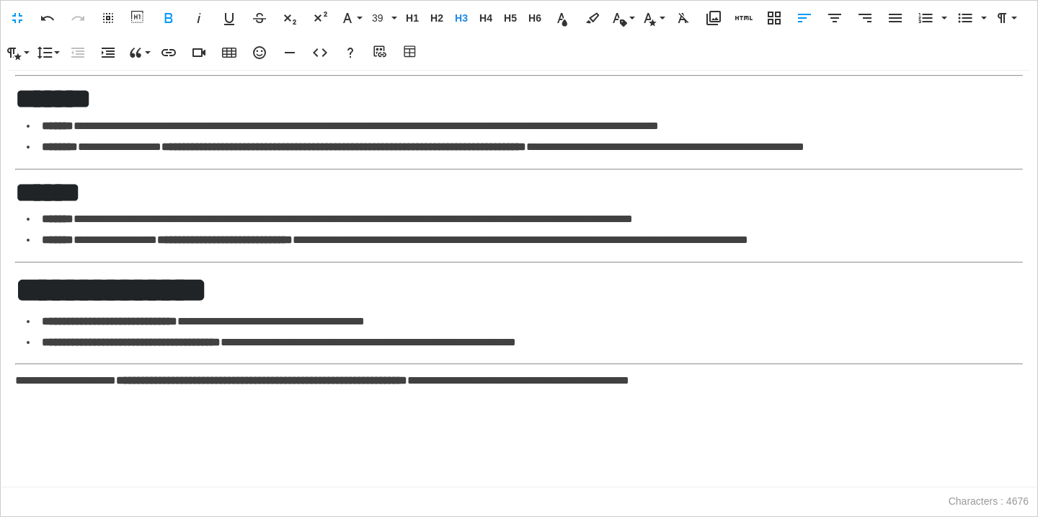
click at [164, 377] on strong "**********" at bounding box center [261, 380] width 291 height 11
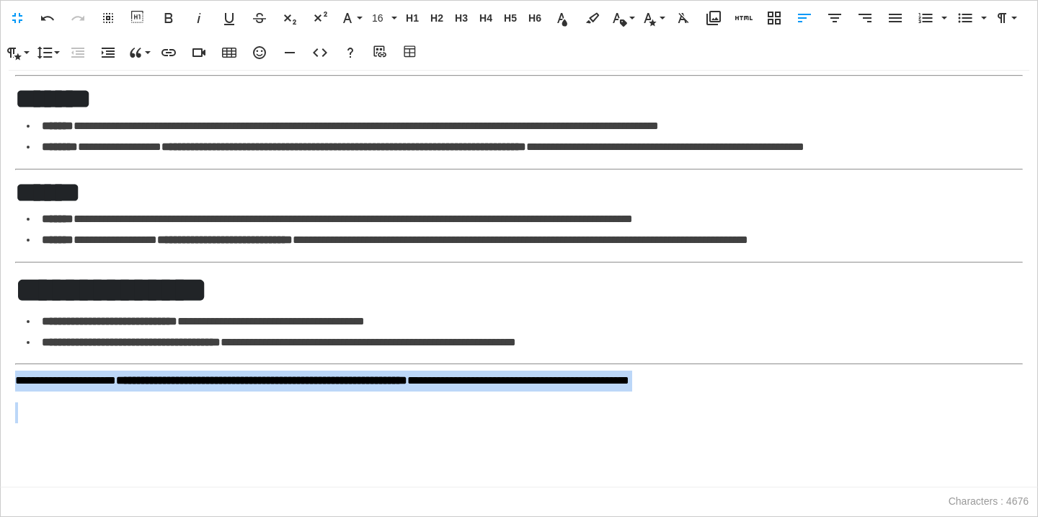
click at [164, 377] on strong "**********" at bounding box center [261, 380] width 291 height 11
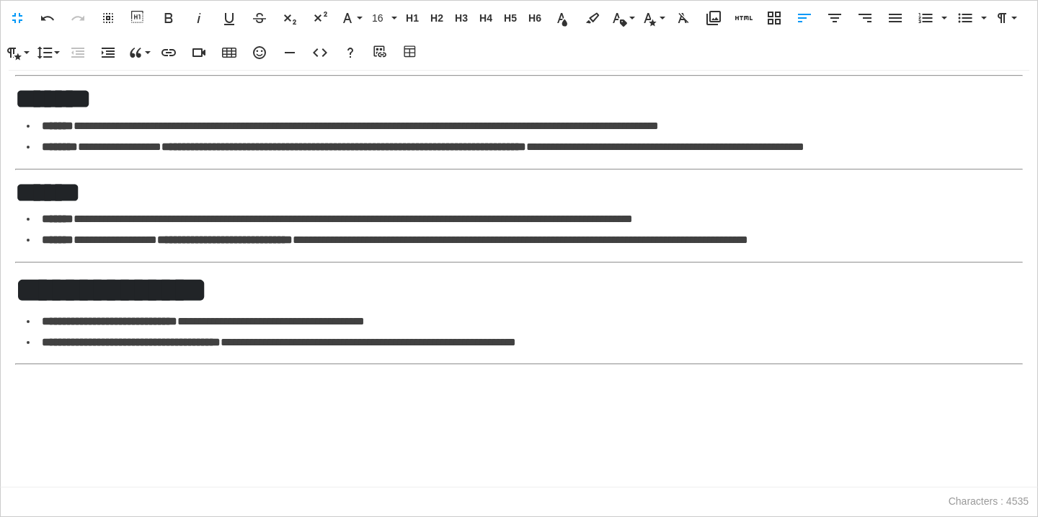
click at [68, 285] on h2 "**********" at bounding box center [519, 290] width 1008 height 43
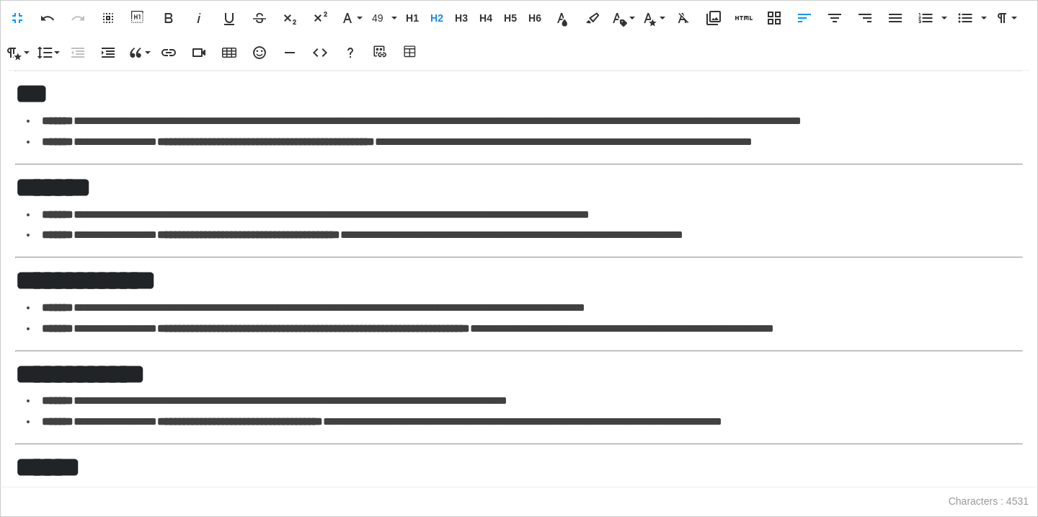
scroll to position [1433, 0]
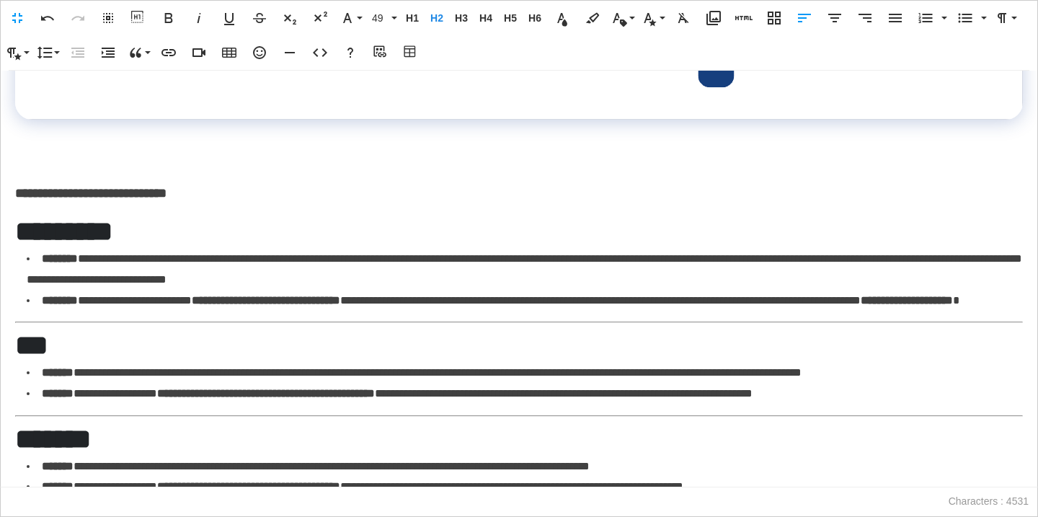
click at [249, 195] on p "**********" at bounding box center [519, 193] width 1008 height 21
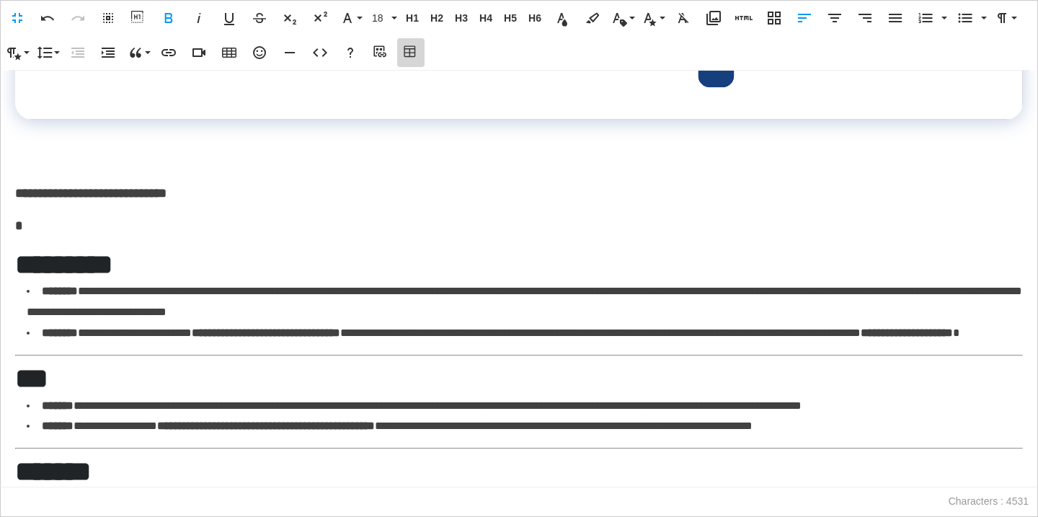
click at [414, 47] on icon "button" at bounding box center [410, 52] width 17 height 14
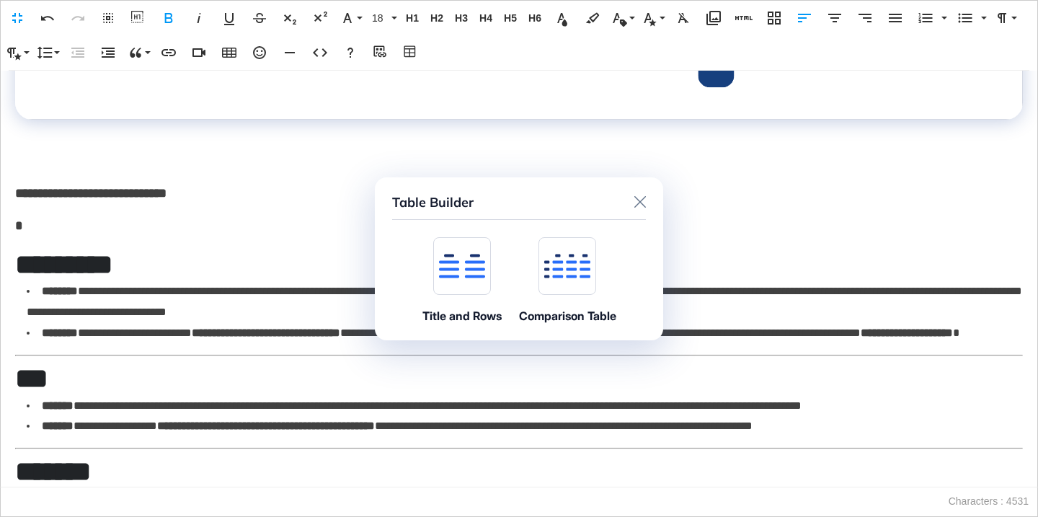
click at [459, 267] on icon at bounding box center [462, 266] width 46 height 25
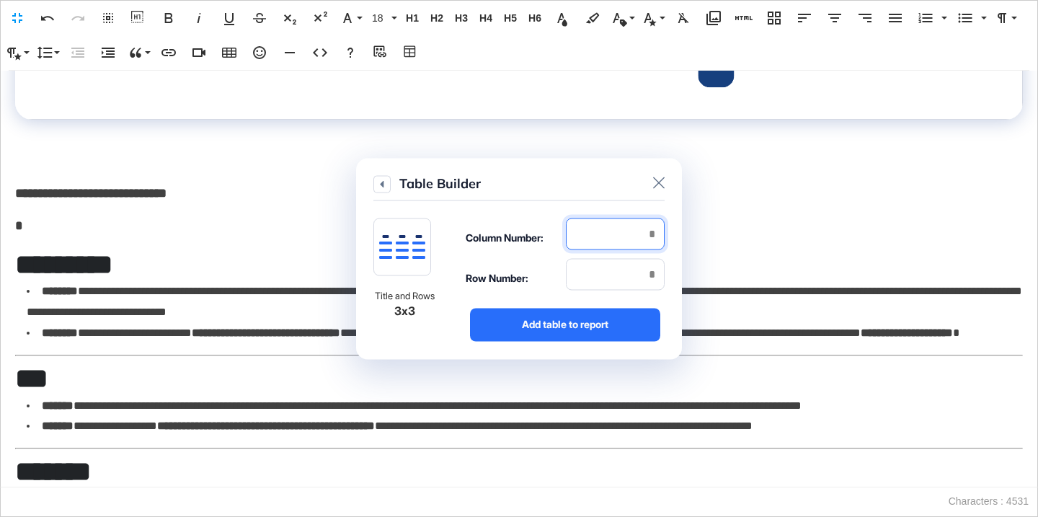
click at [601, 236] on input "number" at bounding box center [615, 234] width 99 height 32
type input "*"
click at [591, 284] on input "number" at bounding box center [615, 274] width 99 height 32
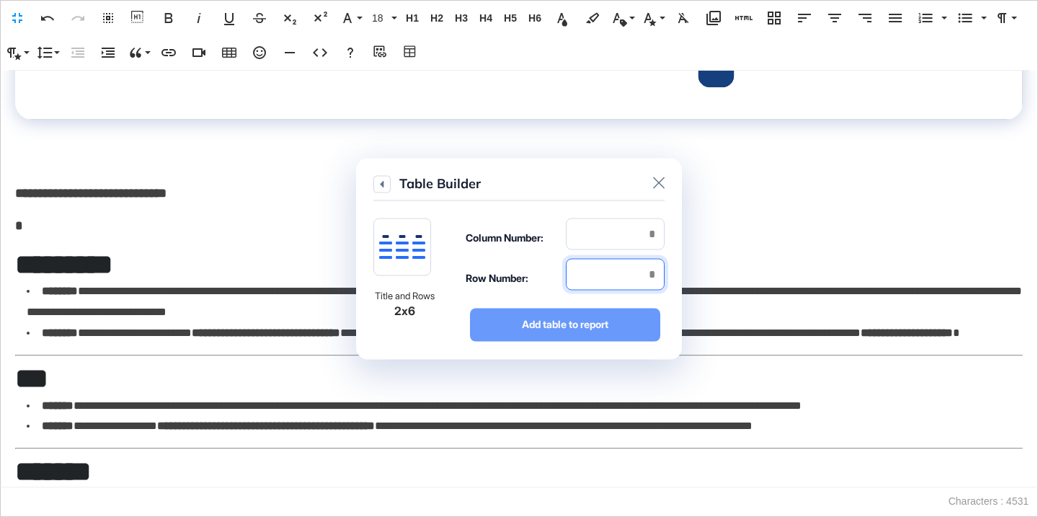
type input "*"
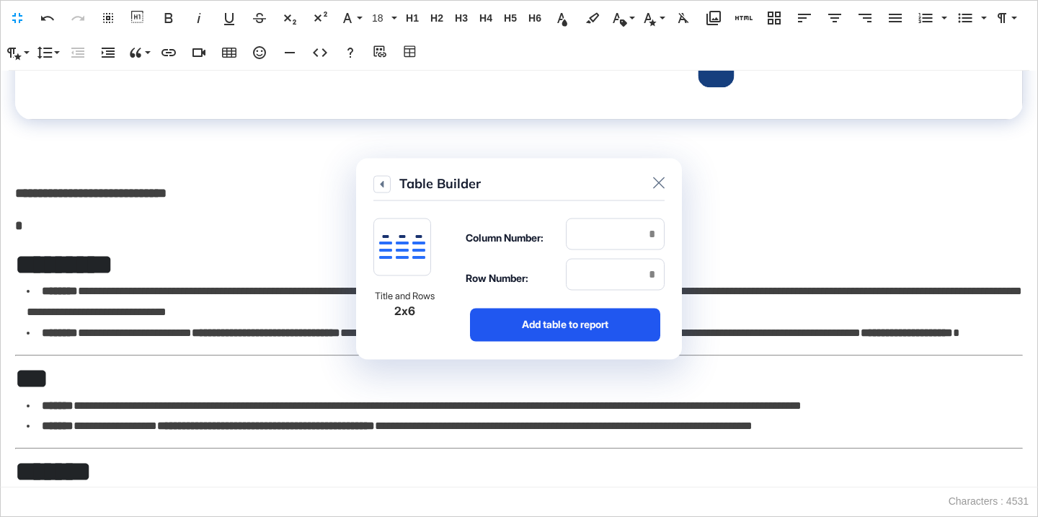
click at [573, 337] on div "Add table to report" at bounding box center [565, 324] width 190 height 33
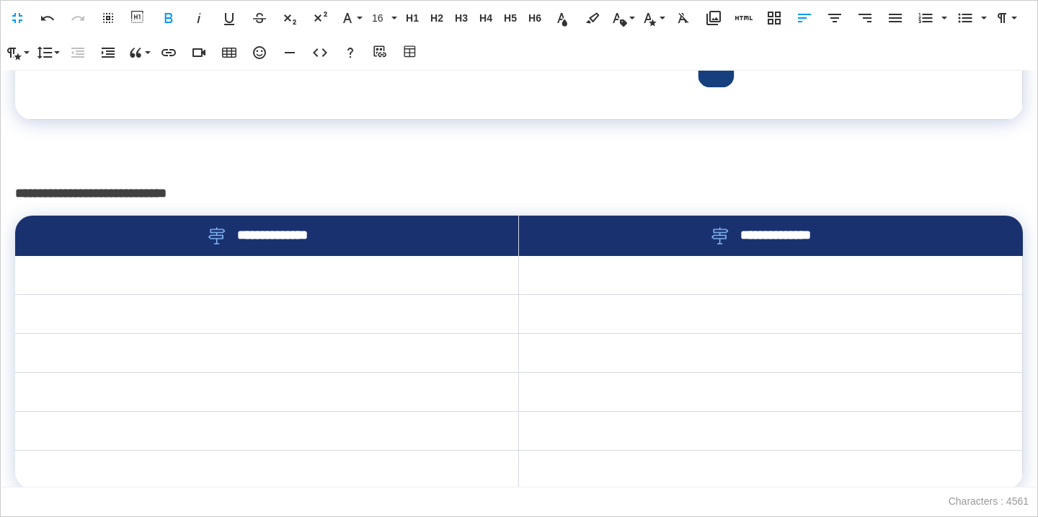
click at [412, 242] on div "**********" at bounding box center [266, 235] width 457 height 17
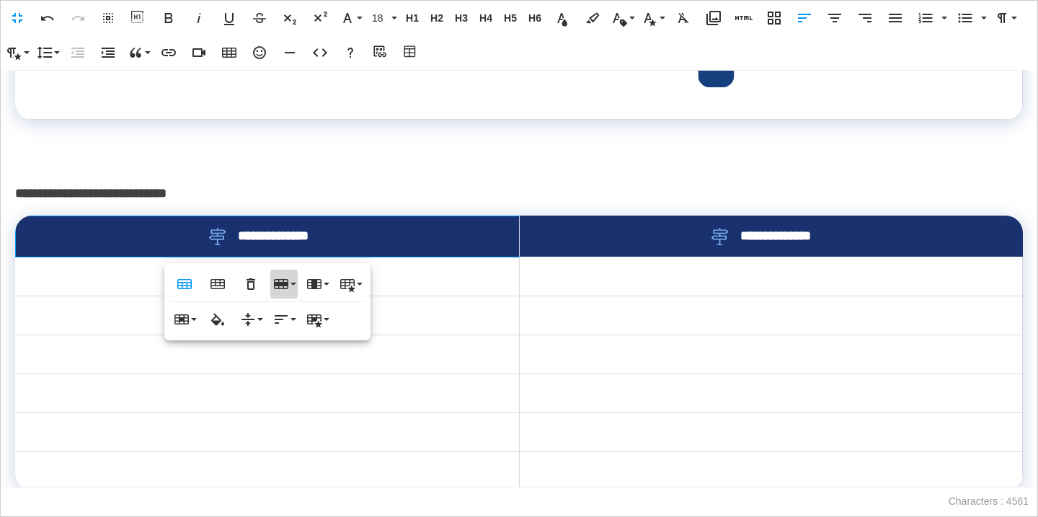
click at [290, 282] on button "Row" at bounding box center [283, 284] width 27 height 29
click at [319, 347] on link "Delete row" at bounding box center [324, 356] width 109 height 22
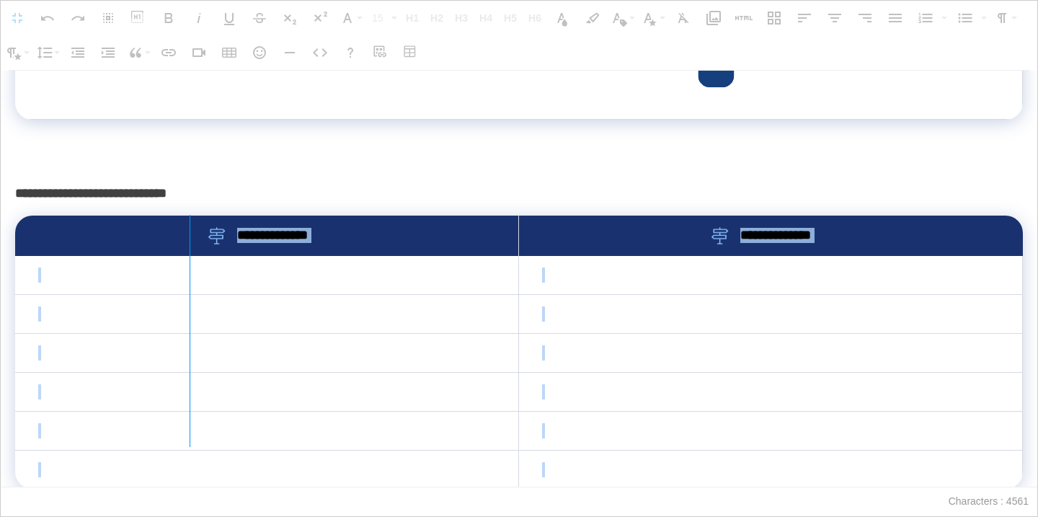
drag, startPoint x: 515, startPoint y: 224, endPoint x: 190, endPoint y: 241, distance: 326.3
click at [190, 241] on div at bounding box center [190, 331] width 8 height 232
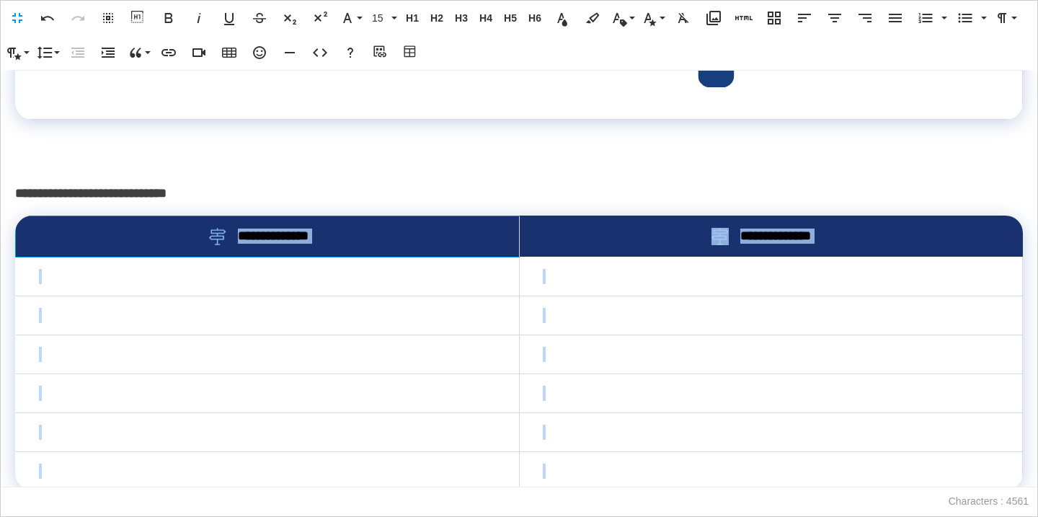
click at [248, 231] on span "**********" at bounding box center [282, 236] width 88 height 15
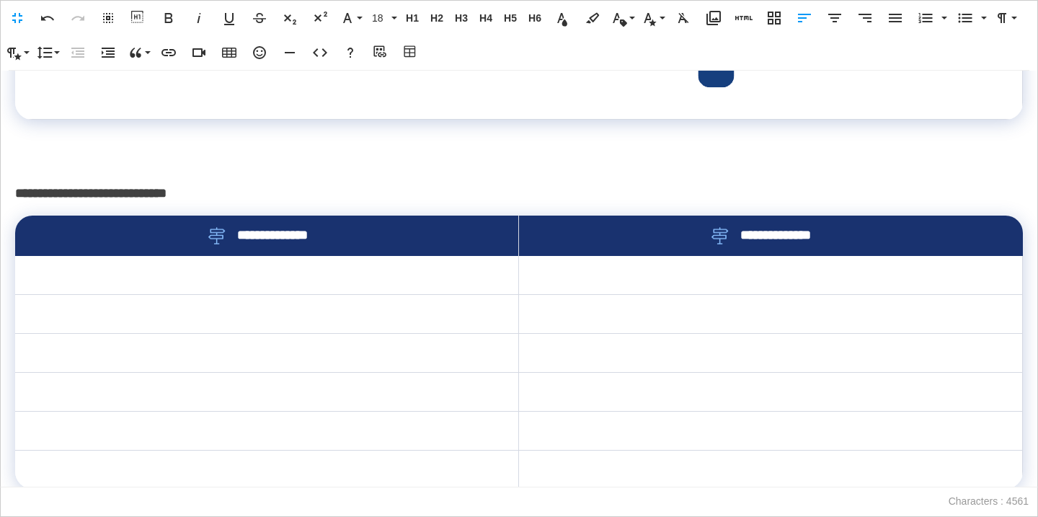
click at [326, 236] on div "**********" at bounding box center [266, 235] width 457 height 17
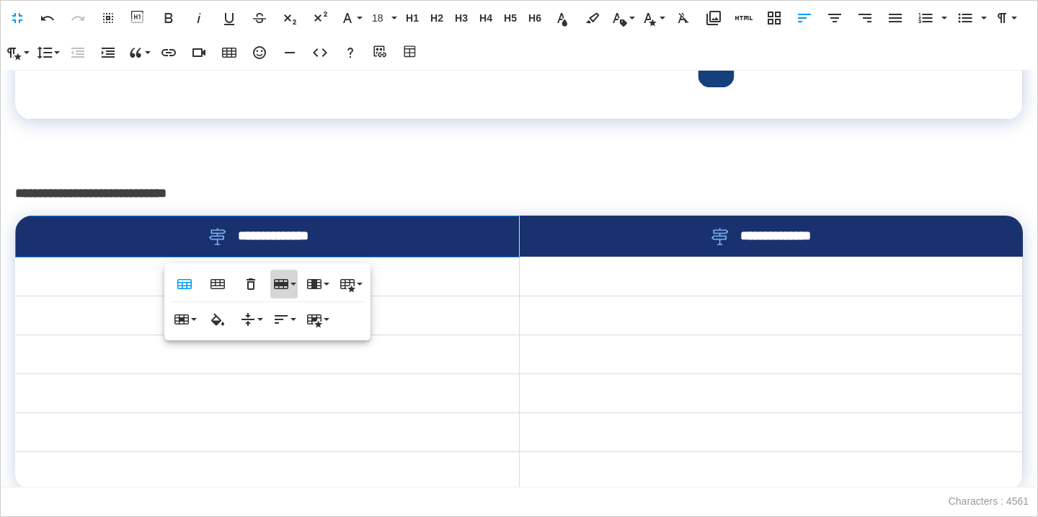
click at [286, 295] on button "Row" at bounding box center [283, 284] width 27 height 29
click at [321, 364] on link "Delete row" at bounding box center [324, 356] width 109 height 22
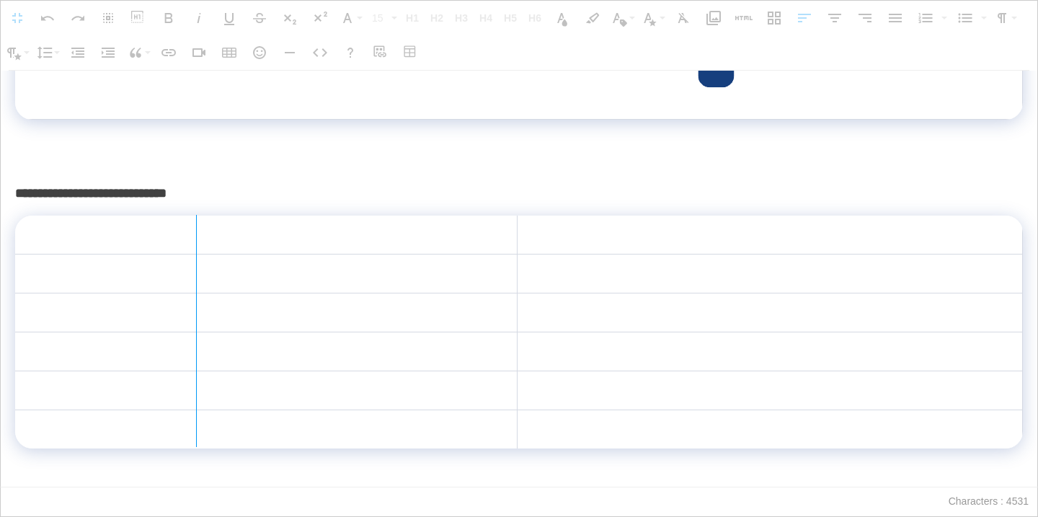
drag, startPoint x: 519, startPoint y: 224, endPoint x: 196, endPoint y: 248, distance: 323.8
click at [196, 248] on div at bounding box center [196, 331] width 8 height 232
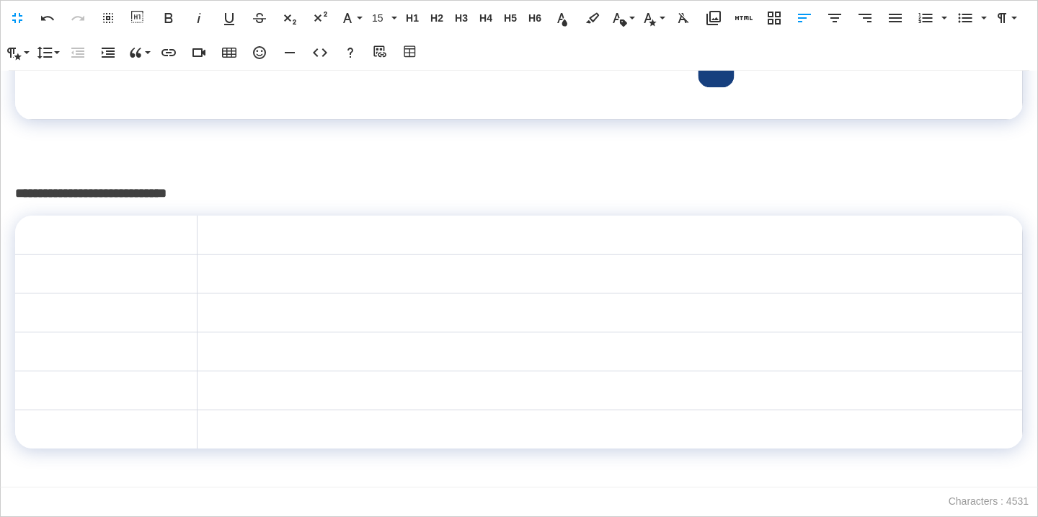
scroll to position [1734, 0]
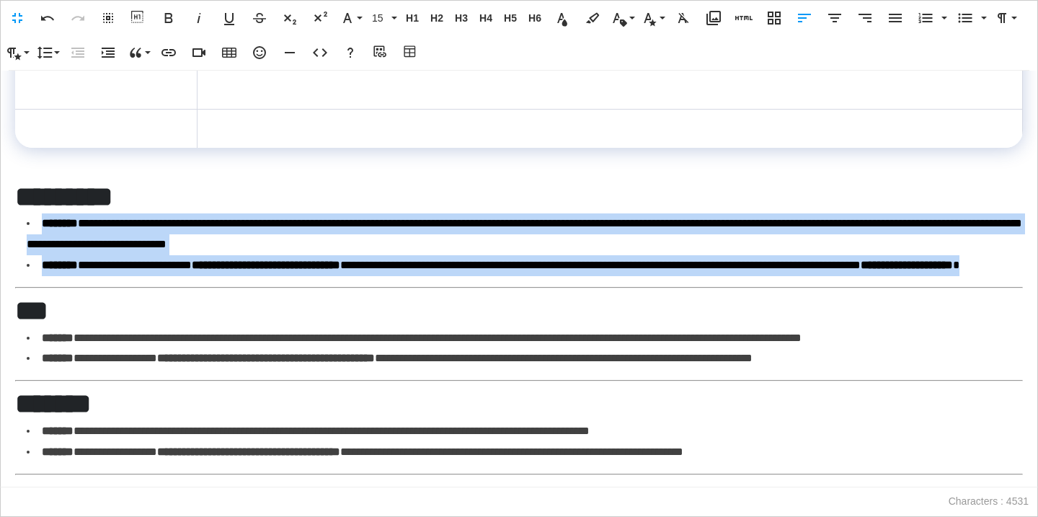
drag, startPoint x: 234, startPoint y: 279, endPoint x: 17, endPoint y: 229, distance: 222.8
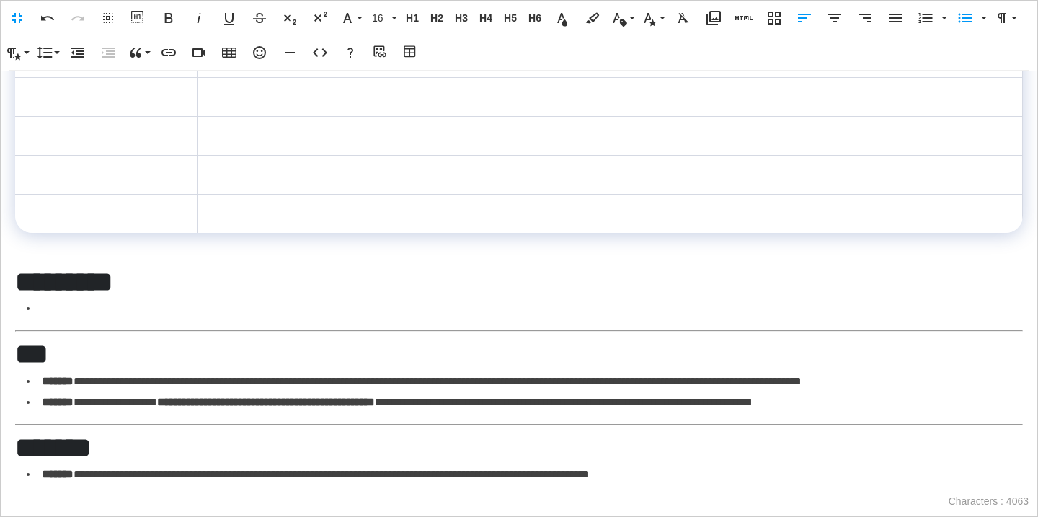
scroll to position [1514, 0]
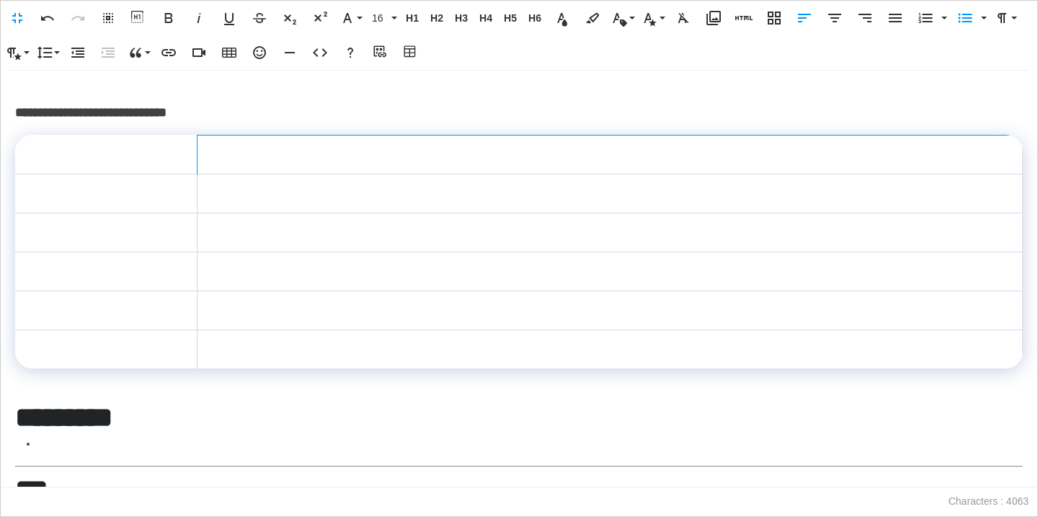
click at [268, 151] on td at bounding box center [609, 154] width 825 height 39
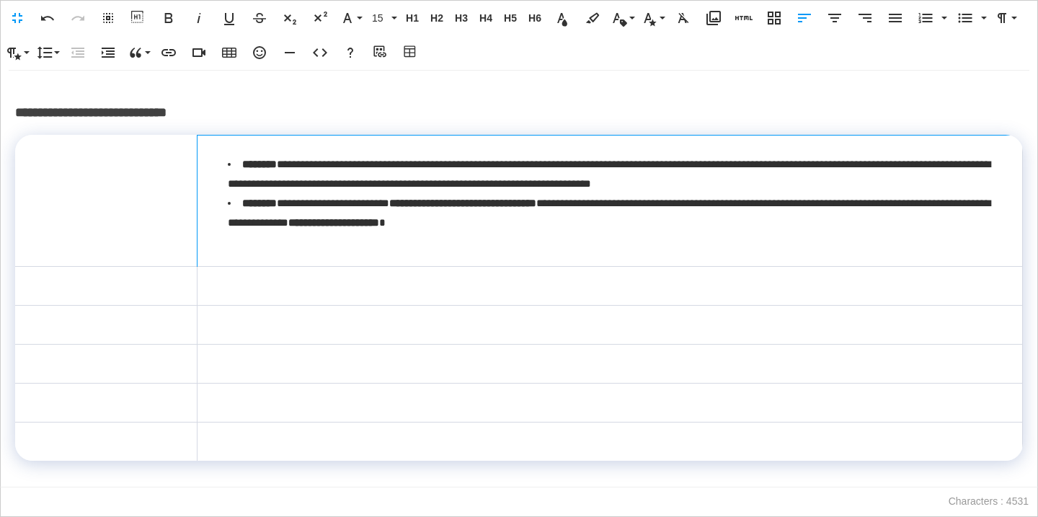
click at [243, 245] on td "**********" at bounding box center [609, 200] width 825 height 131
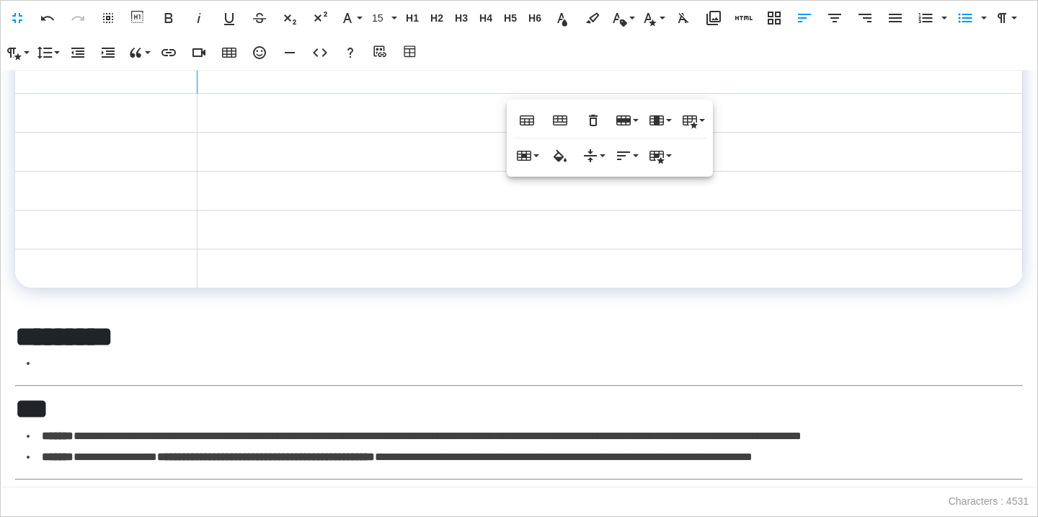
scroll to position [1672, 0]
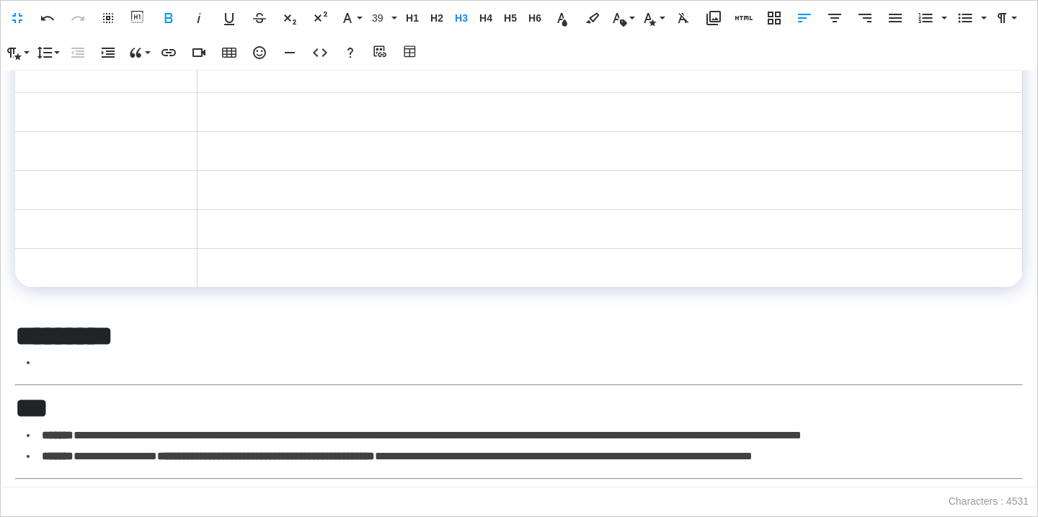
click at [112, 328] on strong "*********" at bounding box center [63, 335] width 97 height 27
click at [456, 14] on span "H3" at bounding box center [462, 18] width 22 height 12
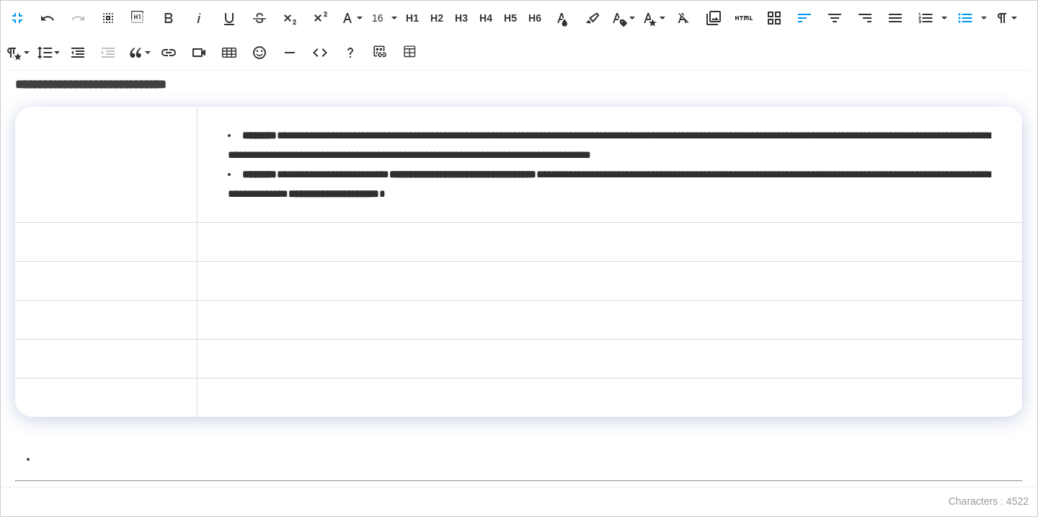
scroll to position [1530, 0]
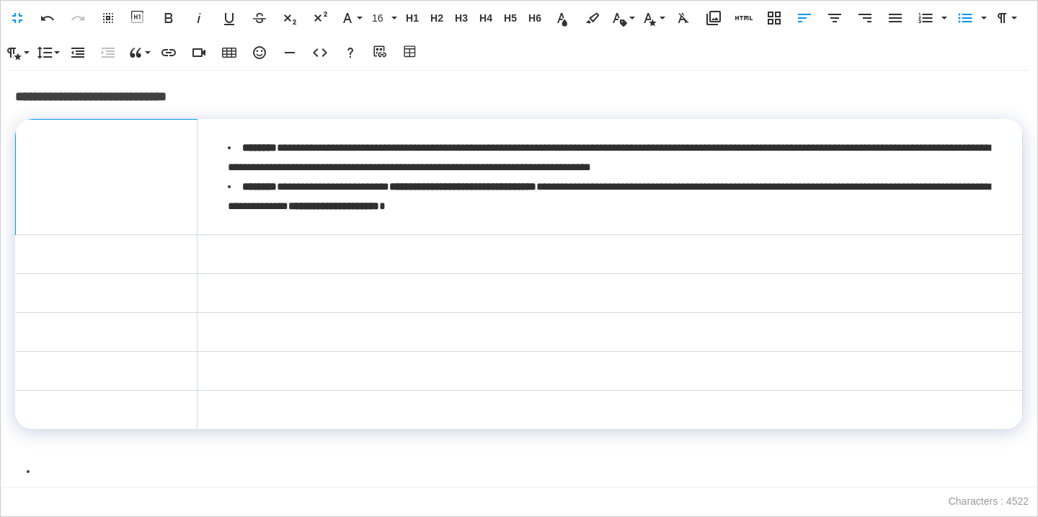
click at [145, 180] on td at bounding box center [107, 177] width 182 height 116
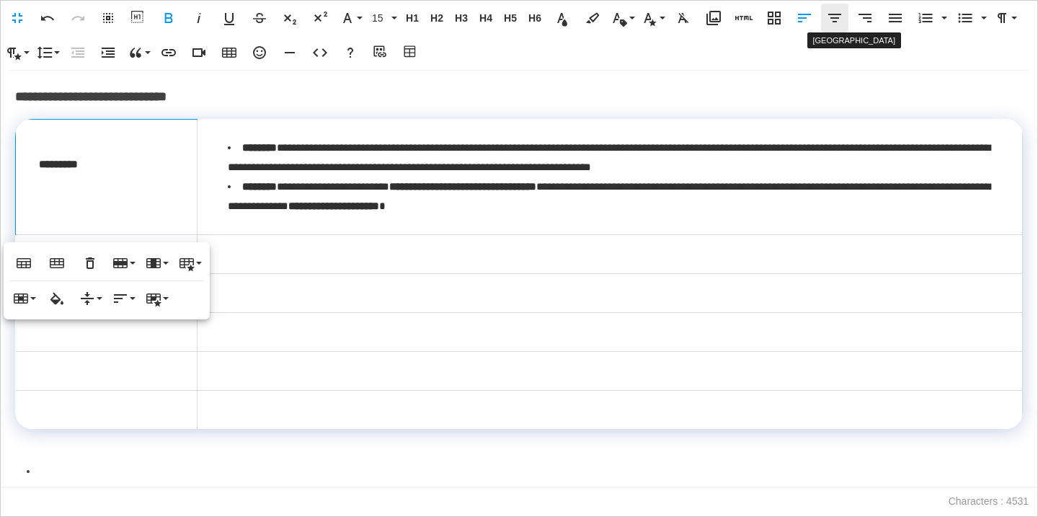
click at [840, 16] on icon "button" at bounding box center [834, 17] width 17 height 17
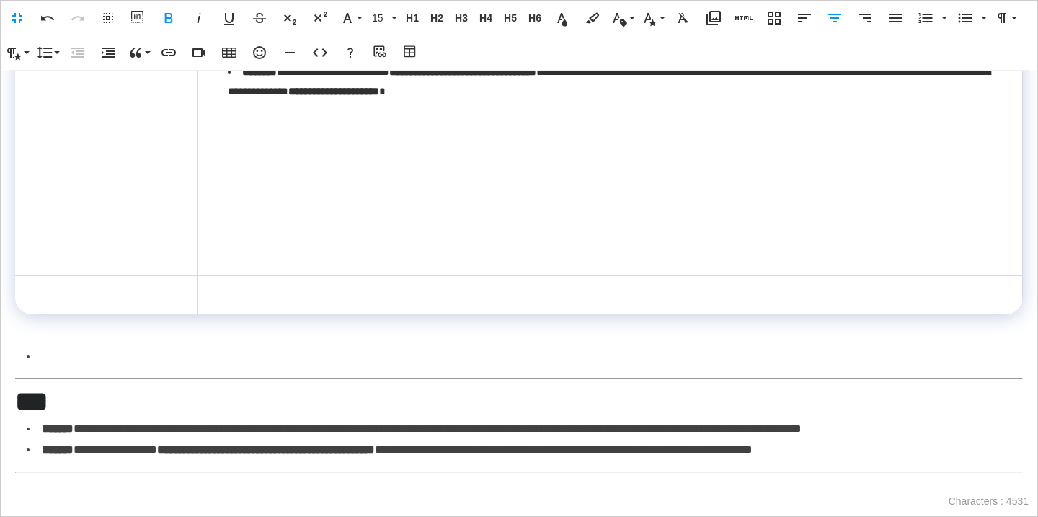
scroll to position [1700, 0]
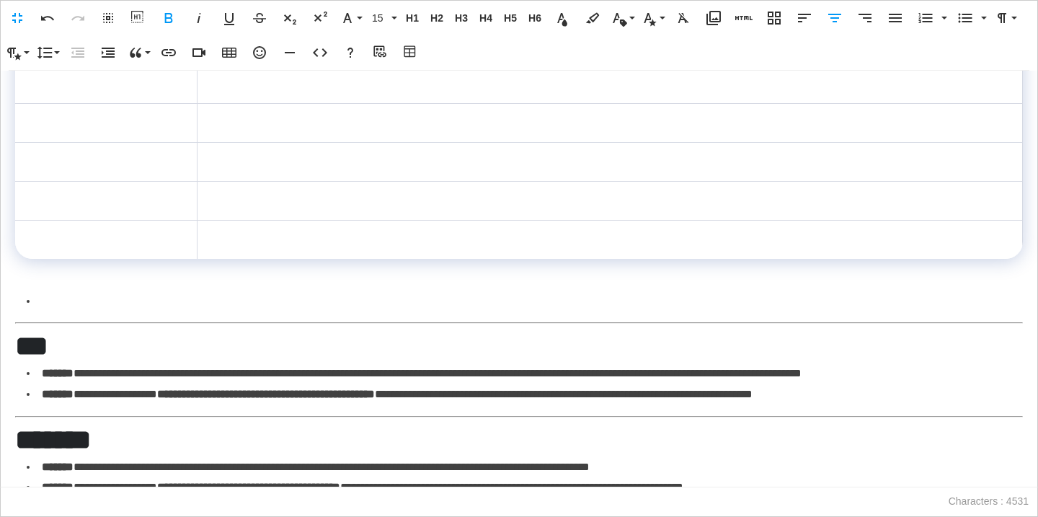
click at [165, 297] on li at bounding box center [525, 301] width 996 height 21
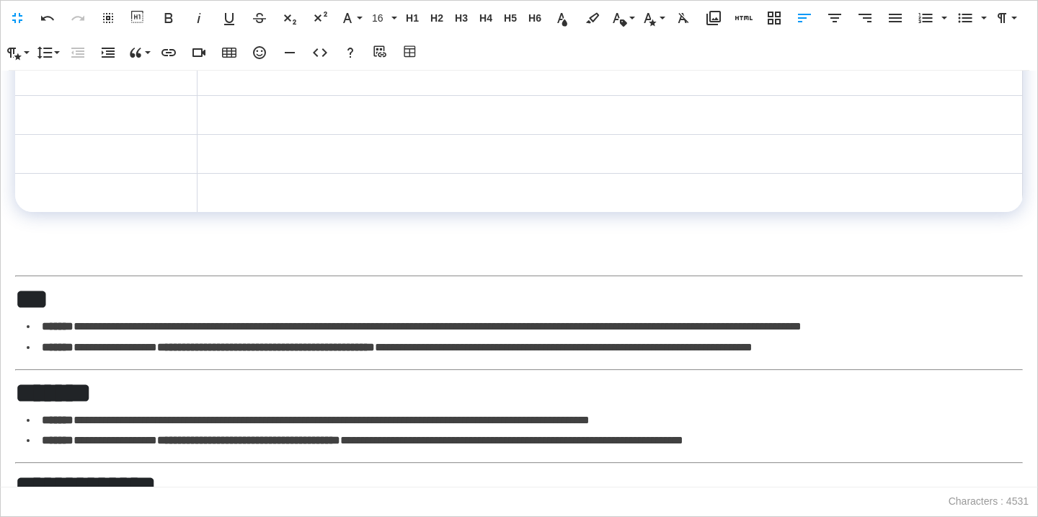
scroll to position [1770, 0]
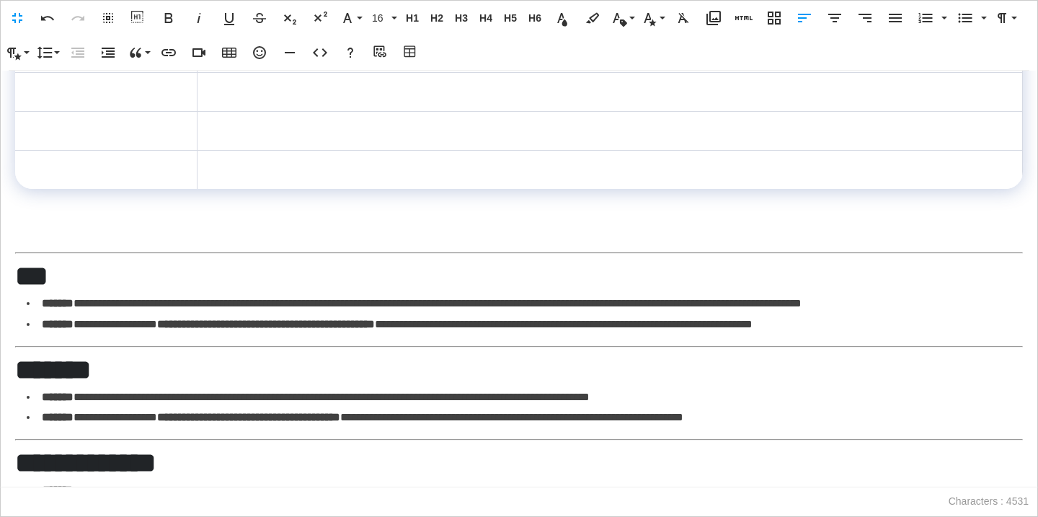
click at [48, 282] on strong "***" at bounding box center [31, 275] width 33 height 27
click at [461, 19] on span "H3" at bounding box center [462, 18] width 22 height 12
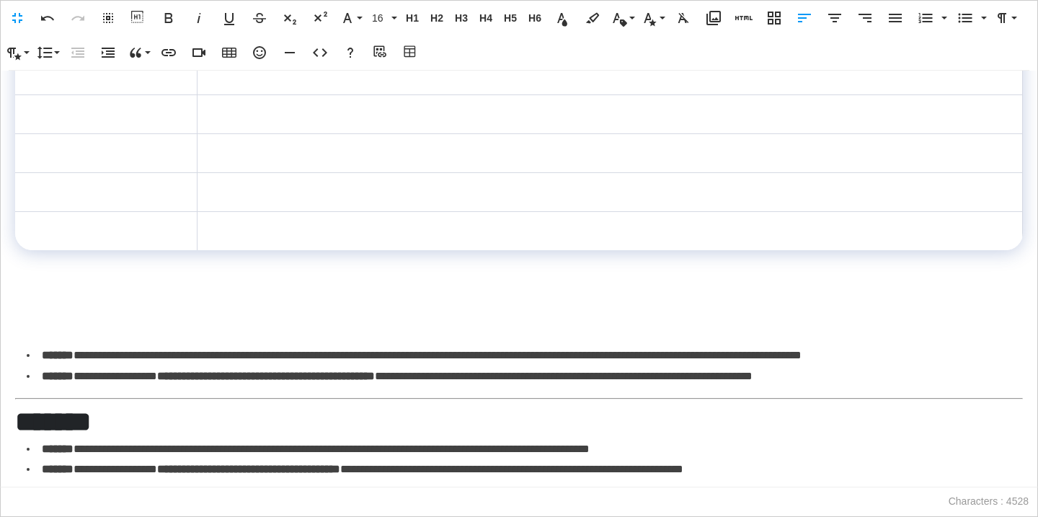
scroll to position [1649, 0]
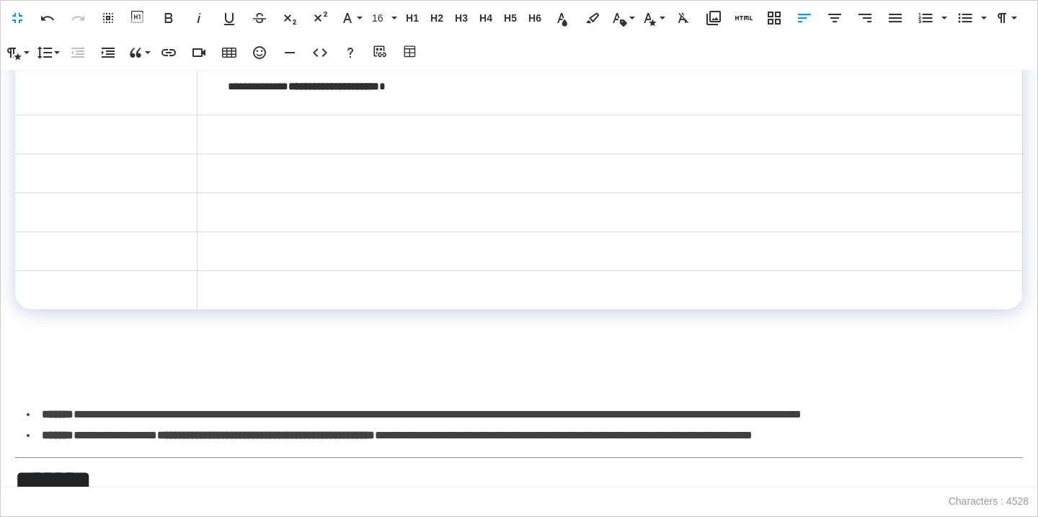
click at [161, 156] on td at bounding box center [106, 173] width 182 height 39
click at [161, 141] on td at bounding box center [107, 134] width 182 height 39
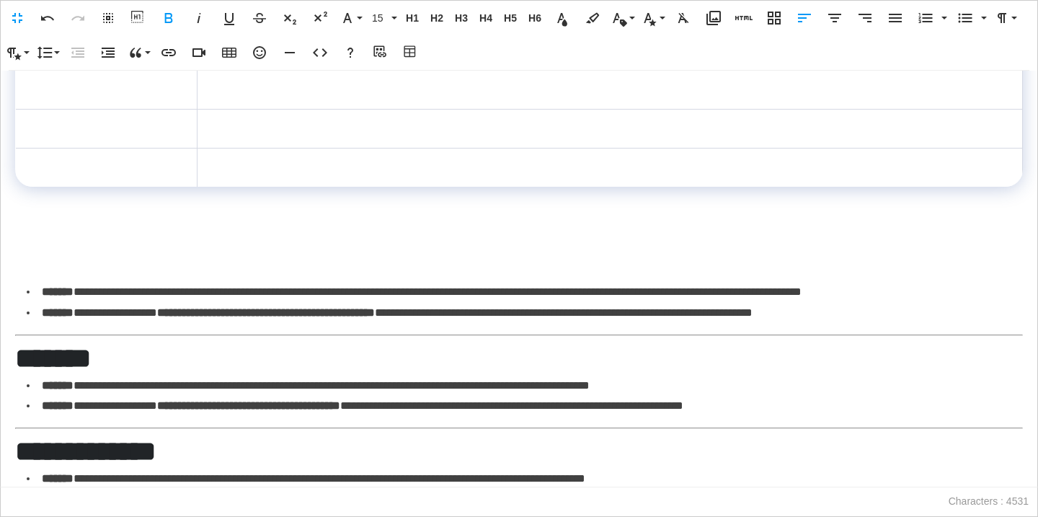
scroll to position [1823, 0]
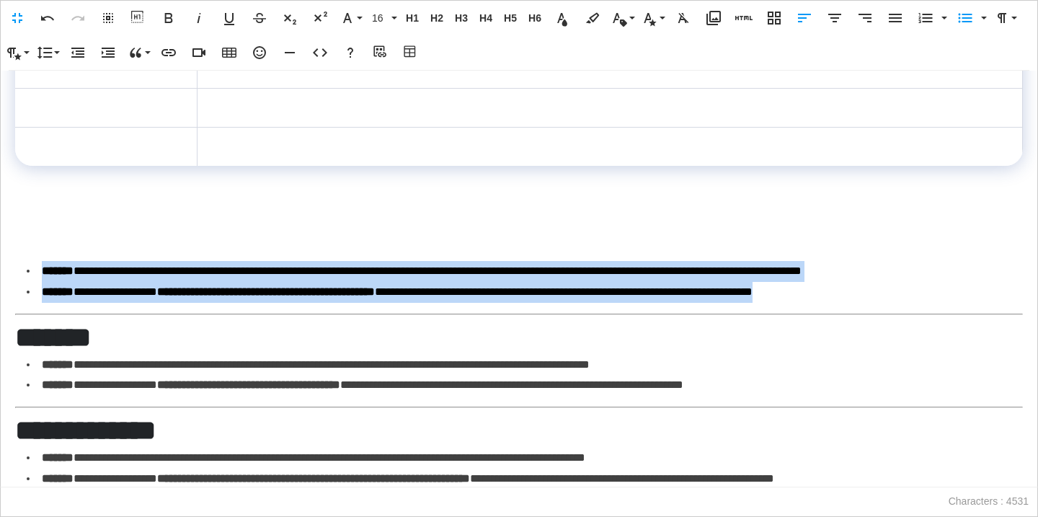
drag, startPoint x: 976, startPoint y: 284, endPoint x: 19, endPoint y: 273, distance: 957.4
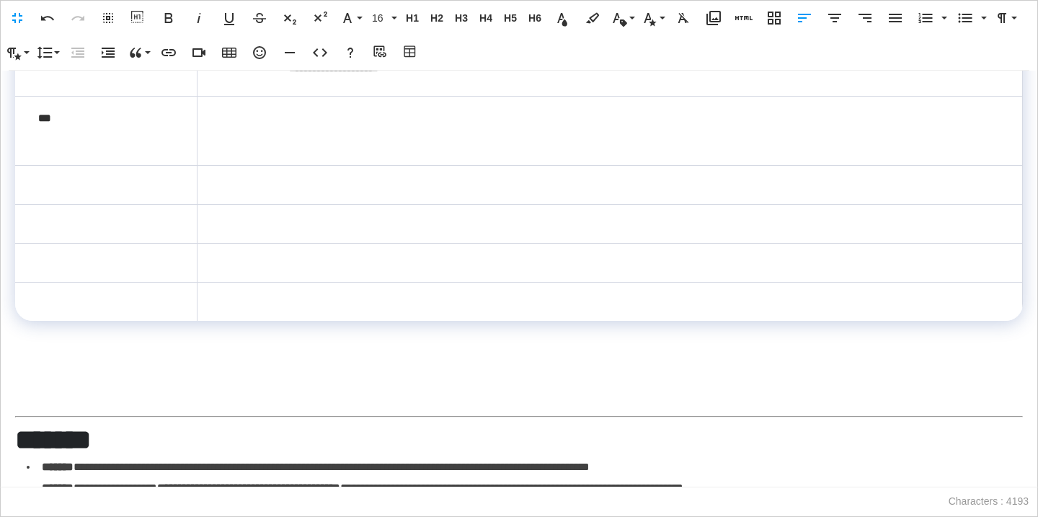
scroll to position [1666, 0]
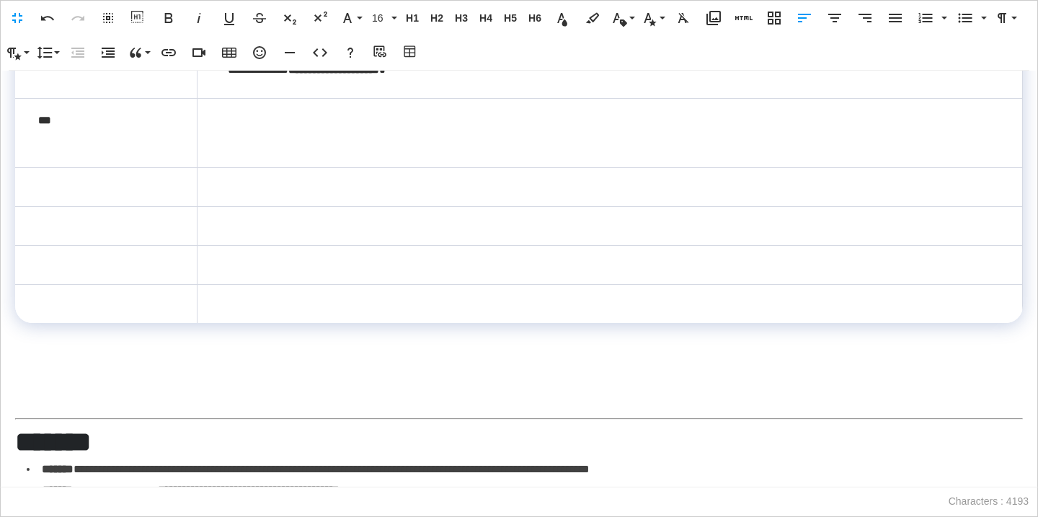
click at [289, 123] on td at bounding box center [609, 132] width 825 height 69
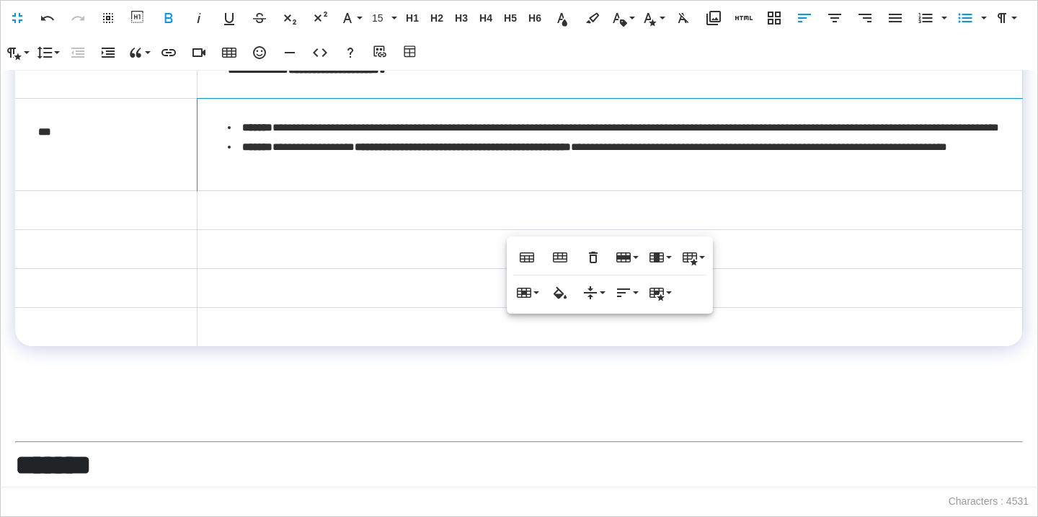
click at [252, 190] on td "**********" at bounding box center [609, 144] width 825 height 92
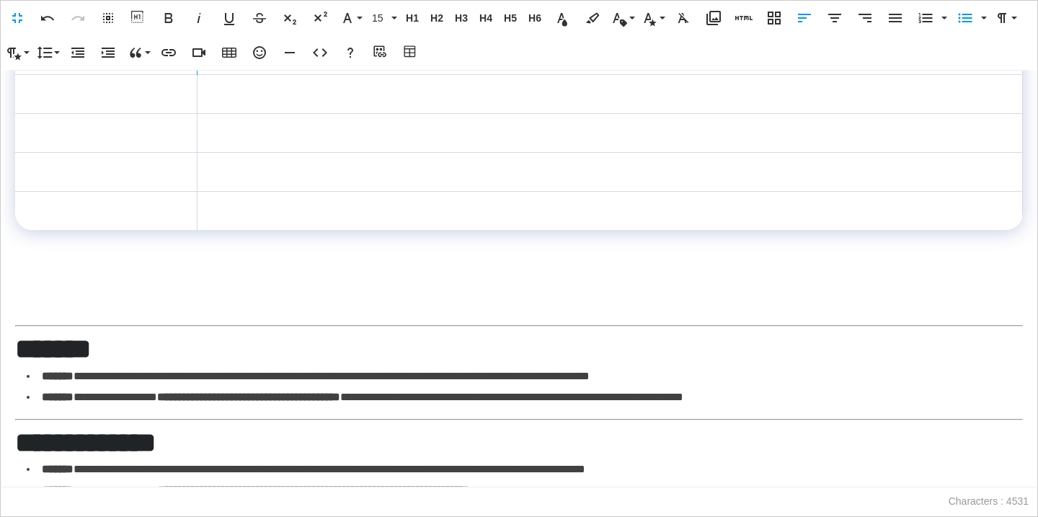
scroll to position [1913, 0]
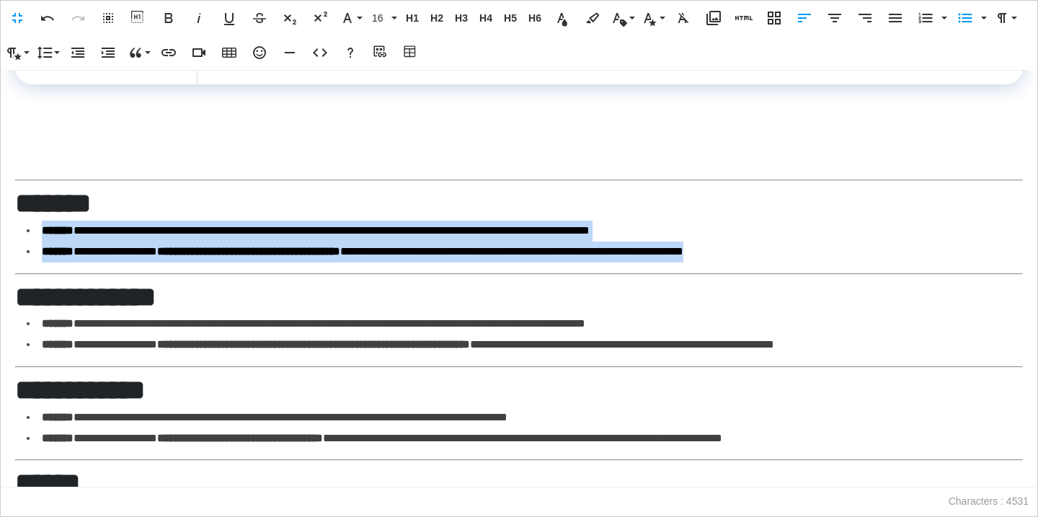
drag, startPoint x: 868, startPoint y: 289, endPoint x: 17, endPoint y: 272, distance: 850.9
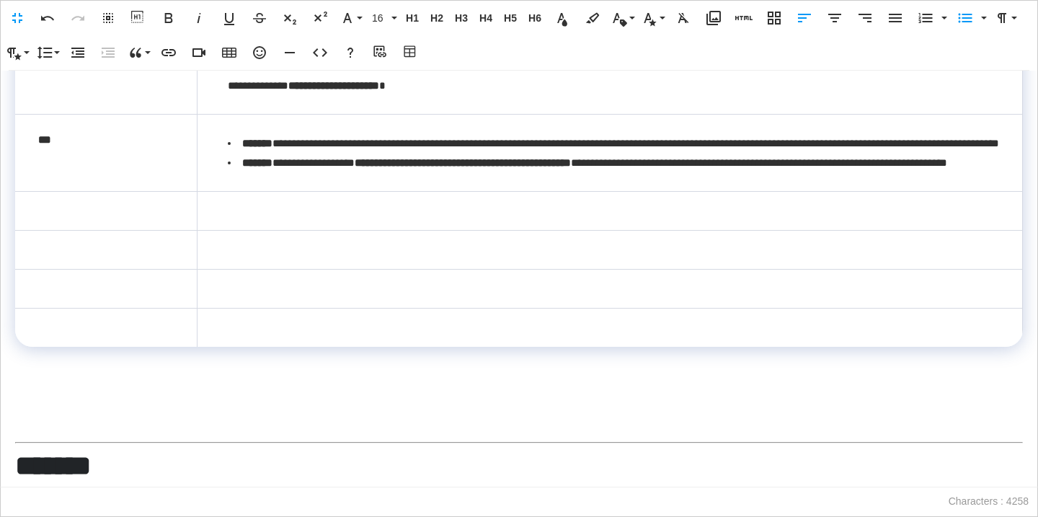
scroll to position [1624, 0]
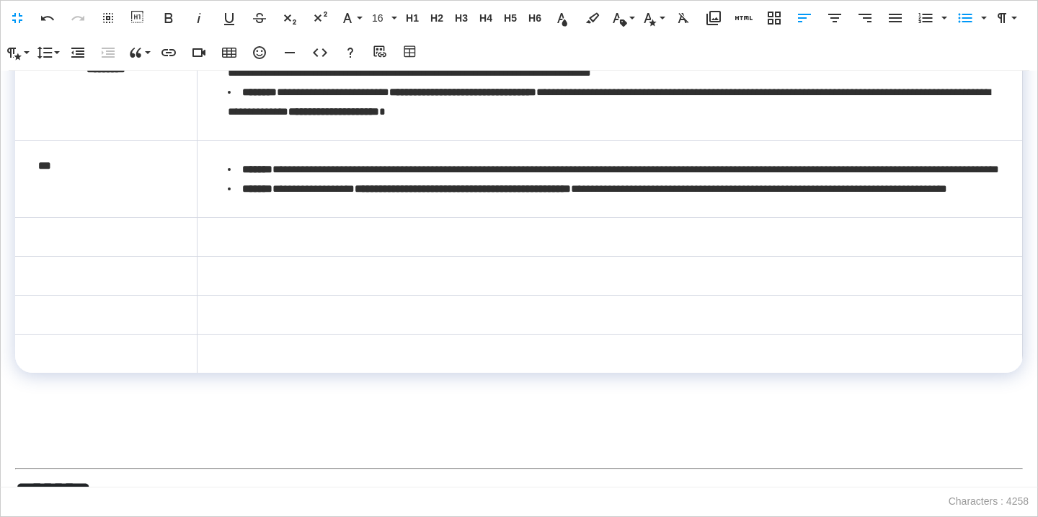
click at [280, 256] on td at bounding box center [609, 236] width 825 height 39
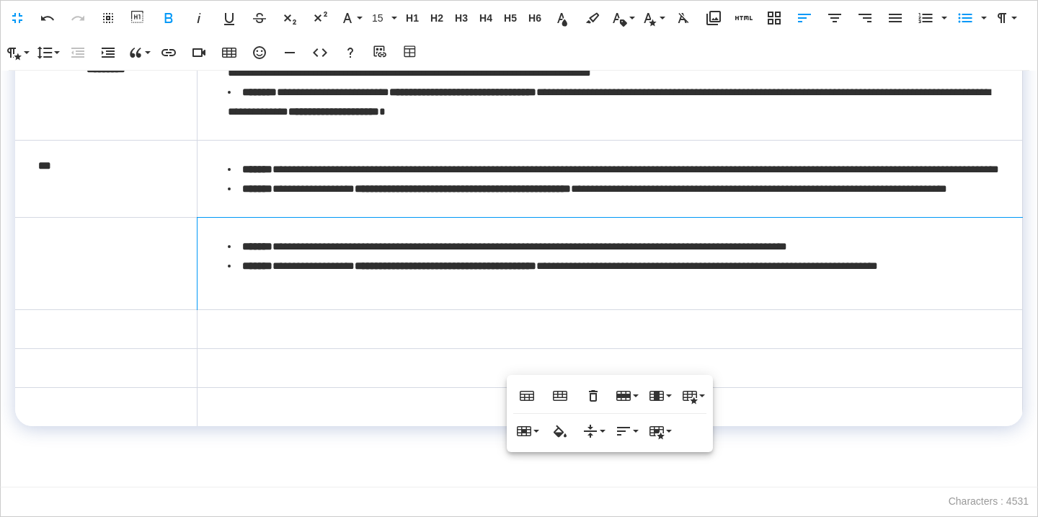
click at [258, 309] on td "**********" at bounding box center [609, 263] width 825 height 92
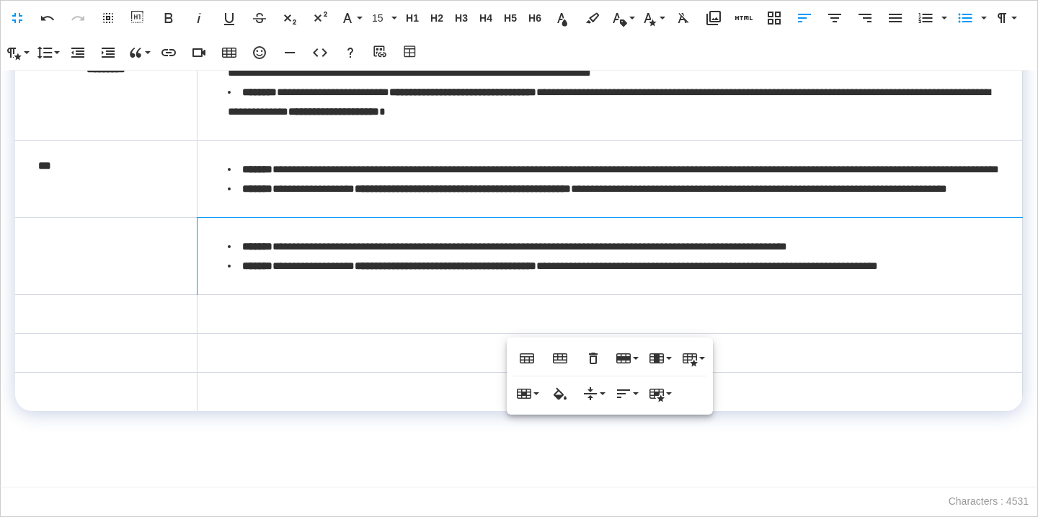
scroll to position [1784, 0]
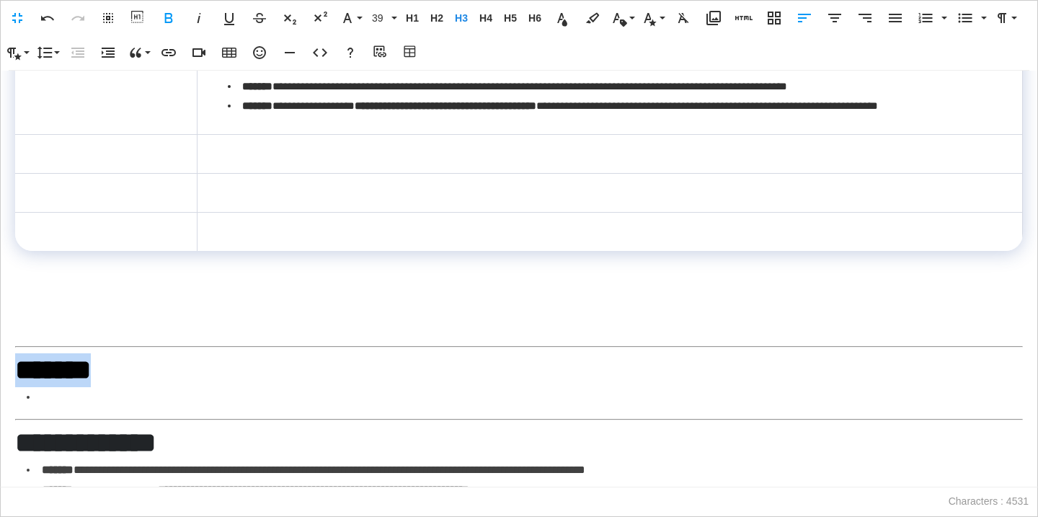
drag, startPoint x: 136, startPoint y: 434, endPoint x: 18, endPoint y: 435, distance: 118.2
click at [18, 387] on h3 "*******" at bounding box center [519, 370] width 1008 height 34
click at [464, 13] on span "H3" at bounding box center [462, 18] width 22 height 12
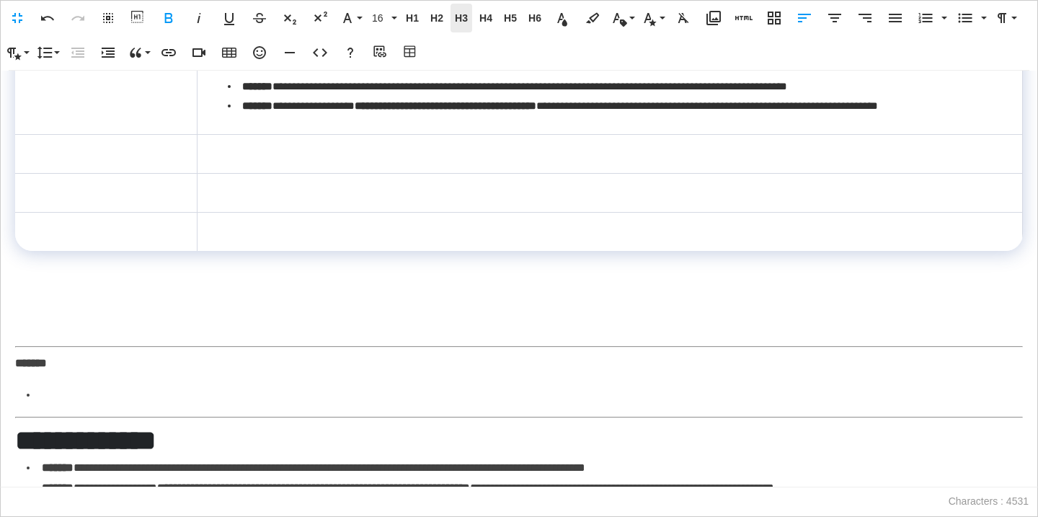
scroll to position [1776, 0]
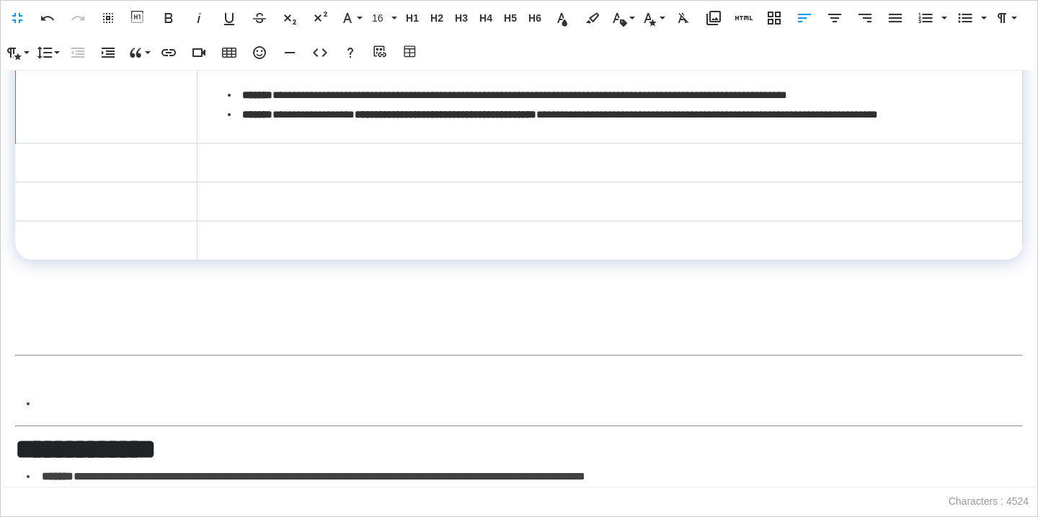
click at [157, 143] on td at bounding box center [107, 104] width 182 height 77
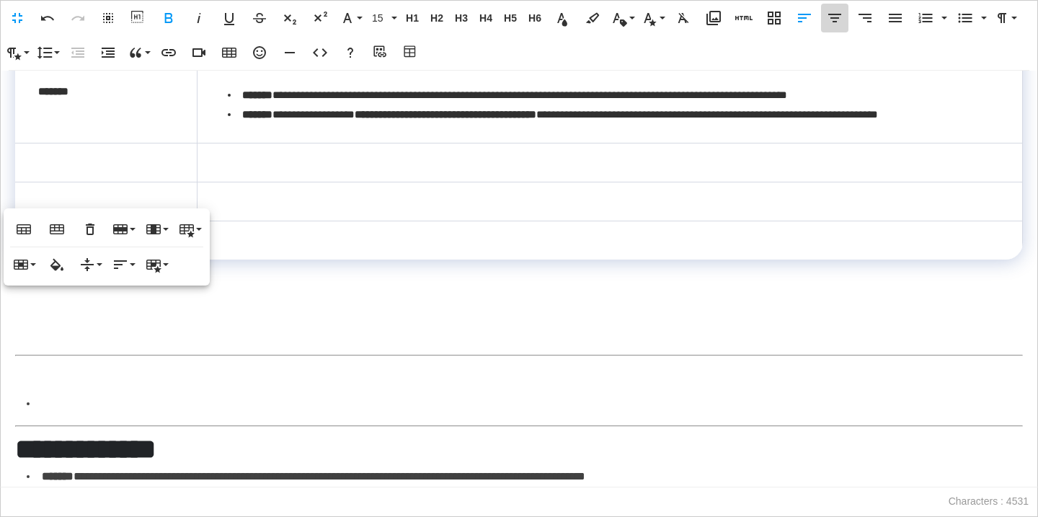
click at [833, 21] on icon "button" at bounding box center [834, 18] width 13 height 9
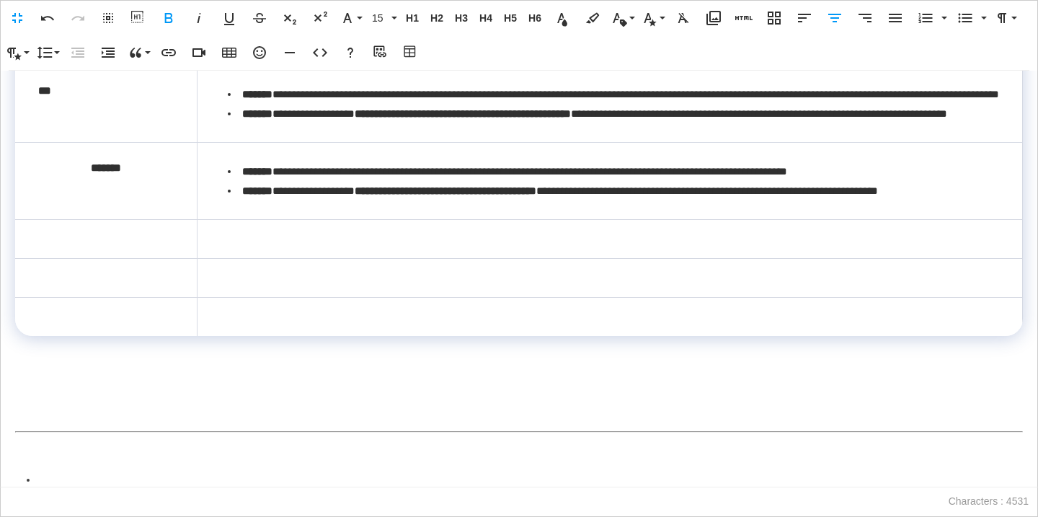
scroll to position [1632, 0]
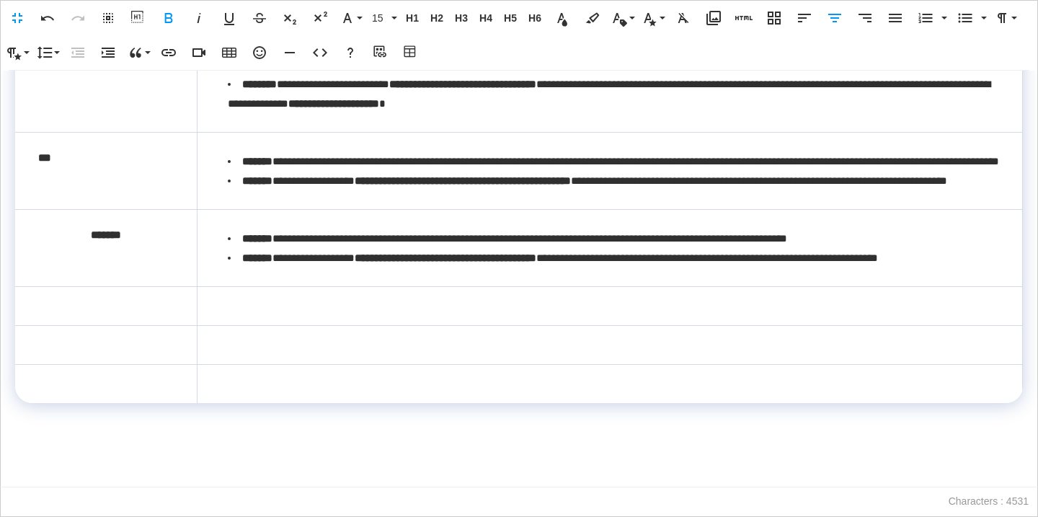
click at [115, 167] on p "***" at bounding box center [106, 157] width 136 height 19
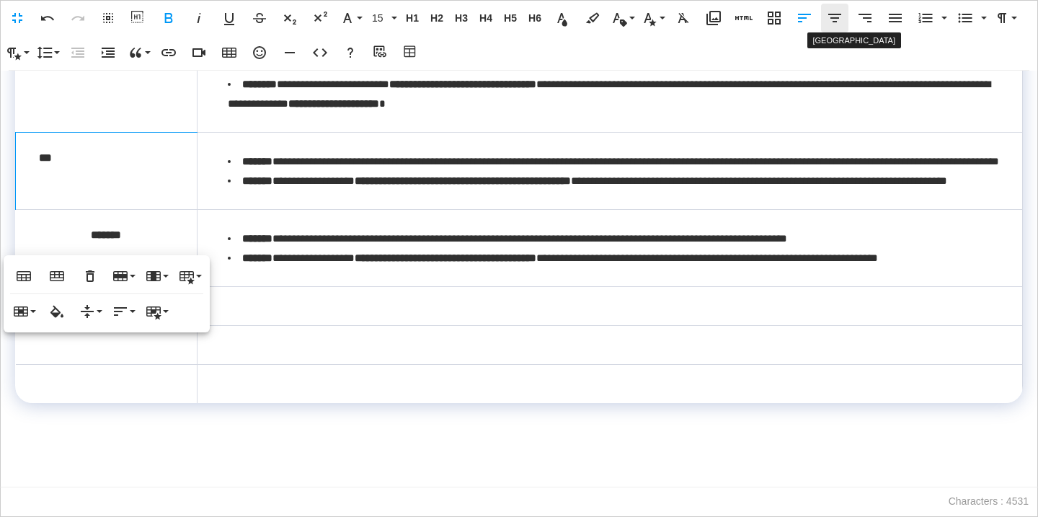
click at [834, 17] on icon "button" at bounding box center [834, 18] width 13 height 9
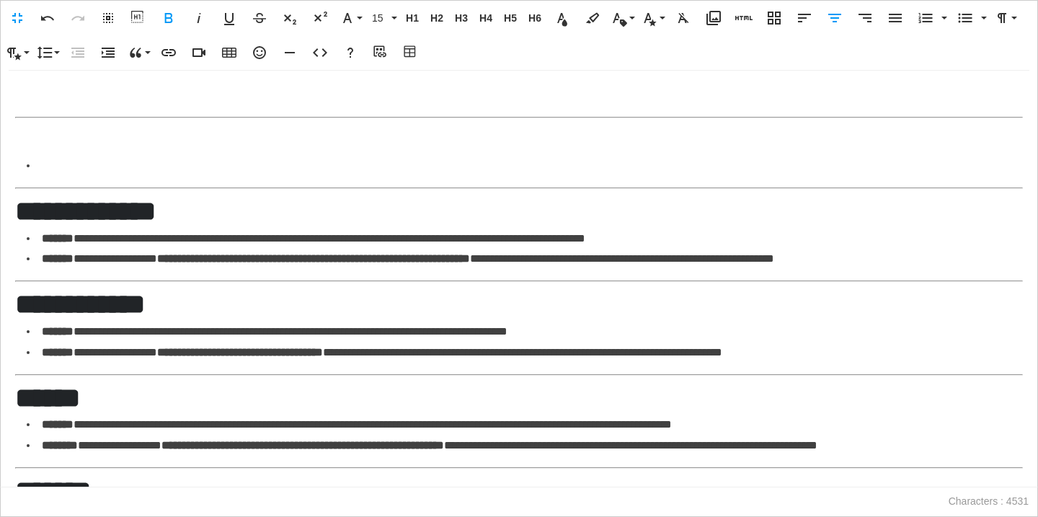
scroll to position [2017, 0]
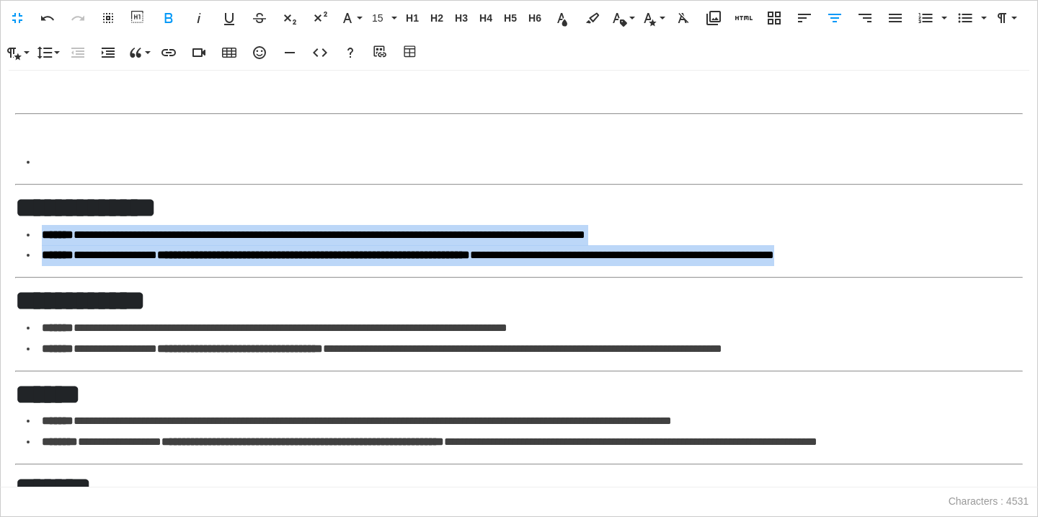
drag, startPoint x: 973, startPoint y: 309, endPoint x: 24, endPoint y: 289, distance: 949.7
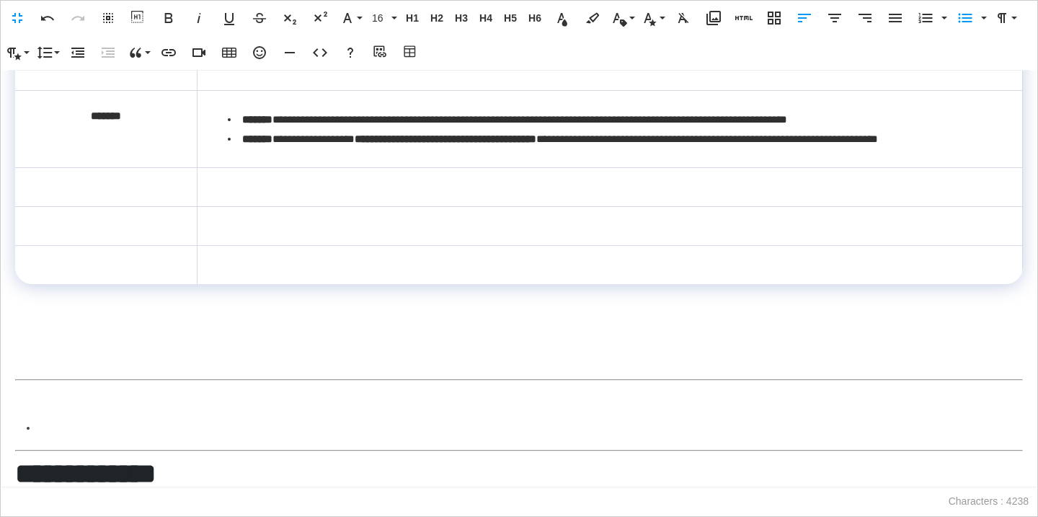
scroll to position [1730, 0]
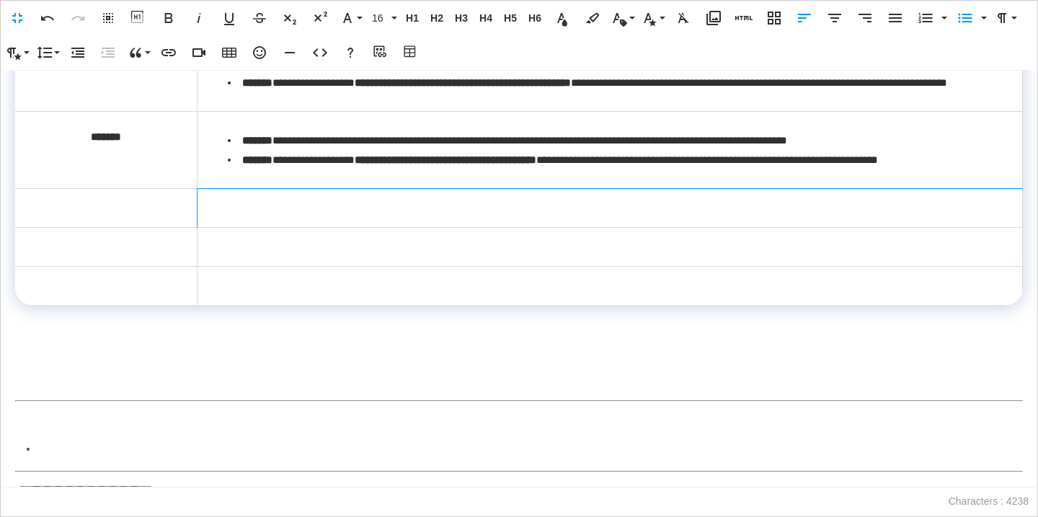
click at [250, 227] on td at bounding box center [609, 207] width 825 height 39
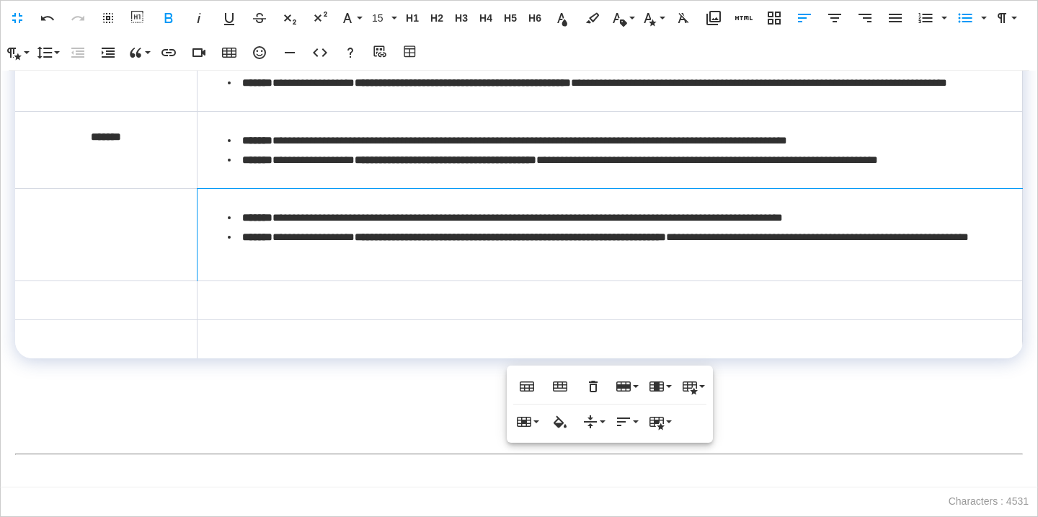
click at [239, 280] on td "**********" at bounding box center [609, 234] width 825 height 92
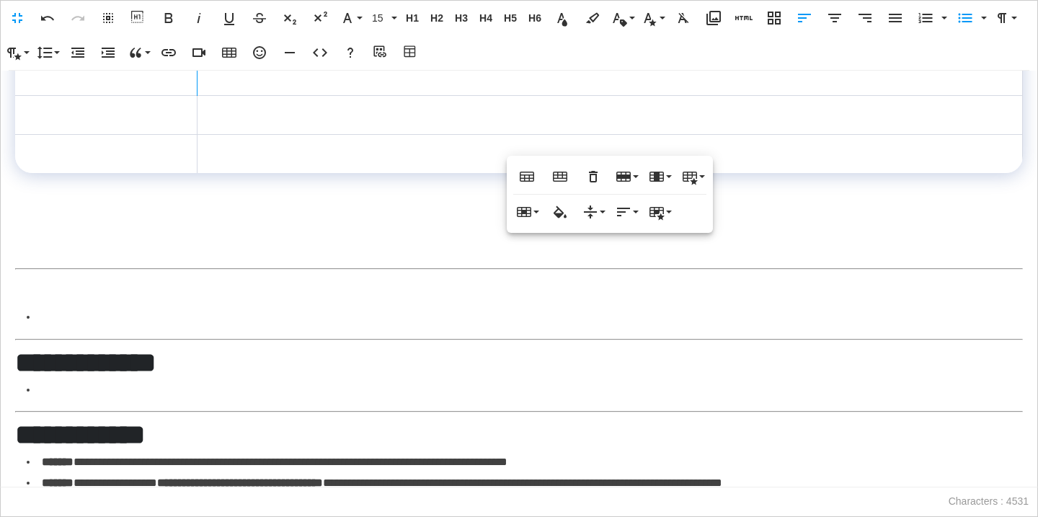
scroll to position [2028, 0]
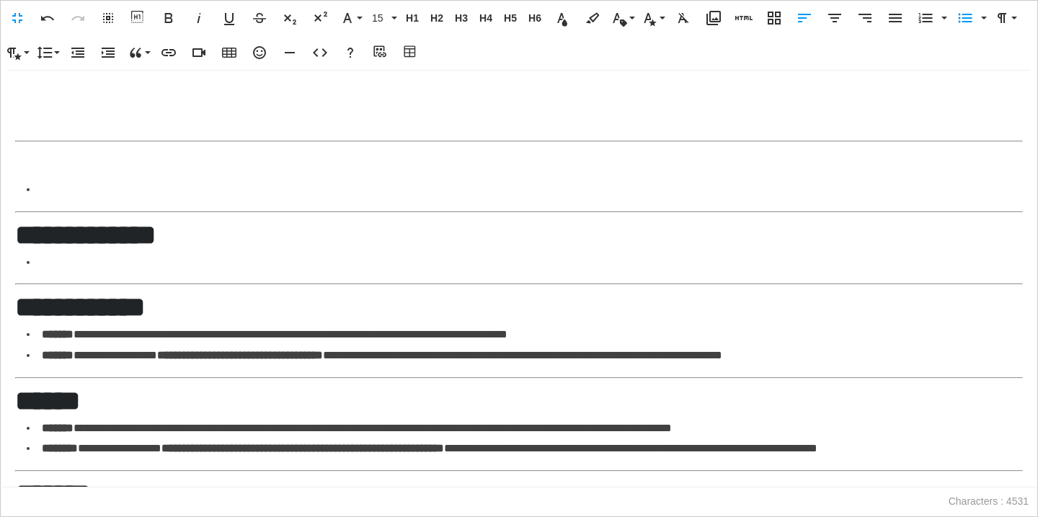
click at [142, 249] on strong "**********" at bounding box center [85, 234] width 141 height 27
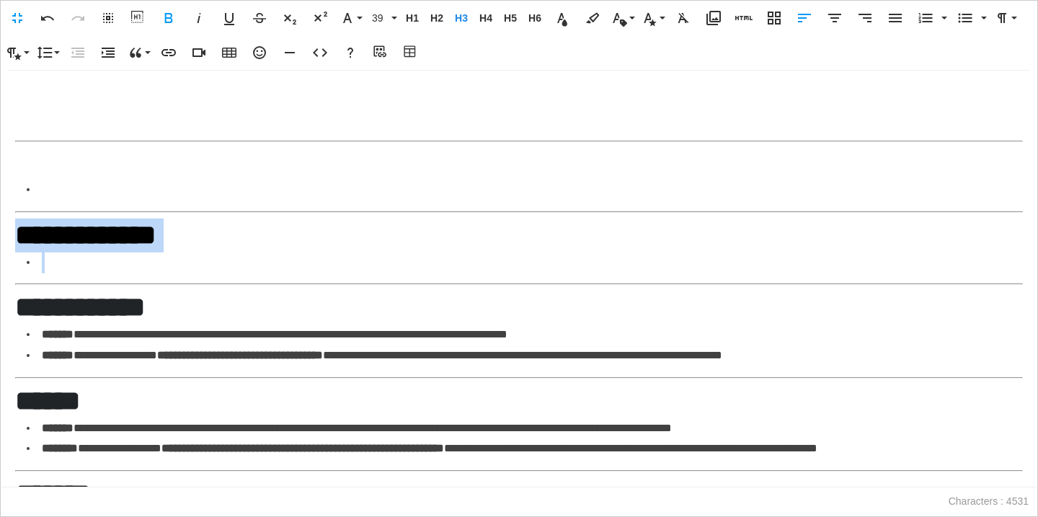
click at [142, 249] on strong "**********" at bounding box center [85, 234] width 141 height 27
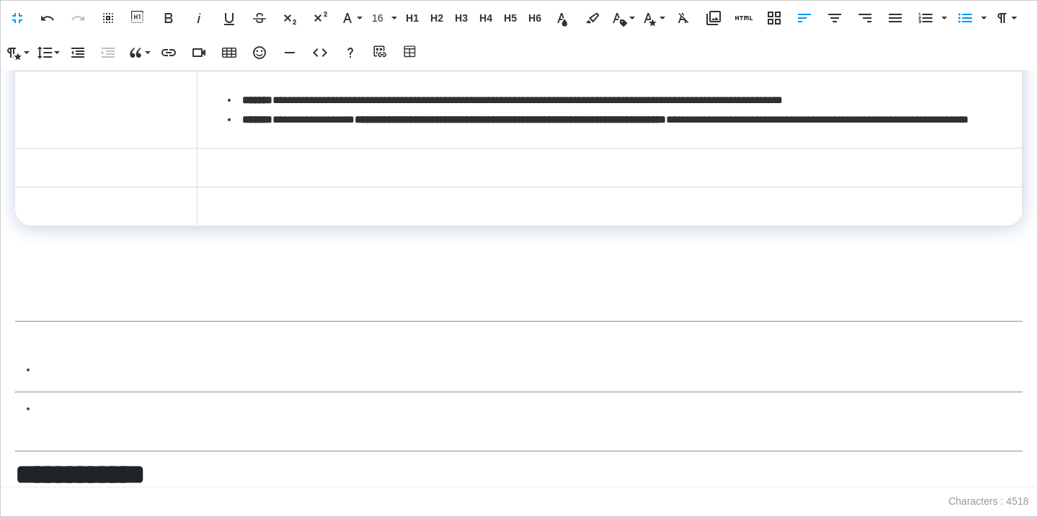
scroll to position [1842, 0]
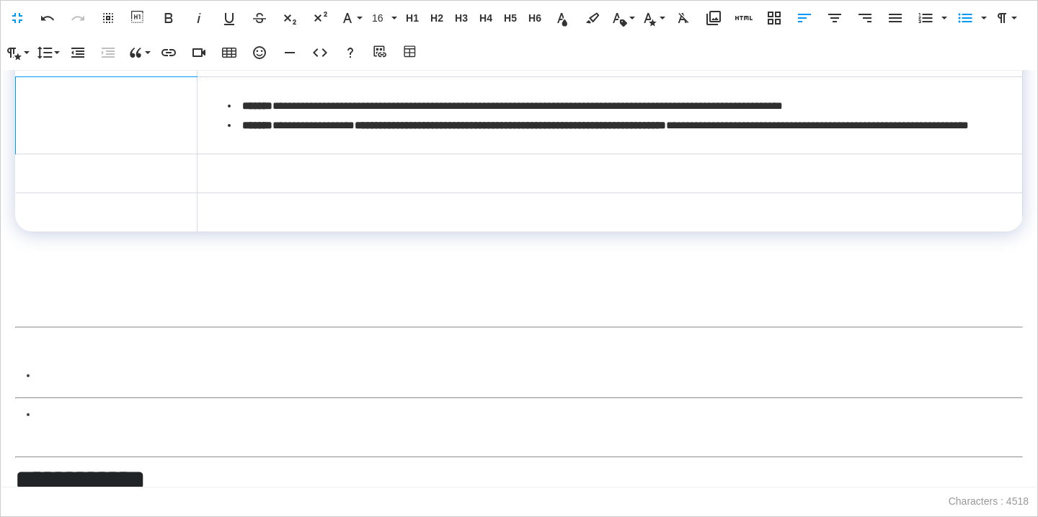
click at [159, 154] on td at bounding box center [107, 114] width 182 height 77
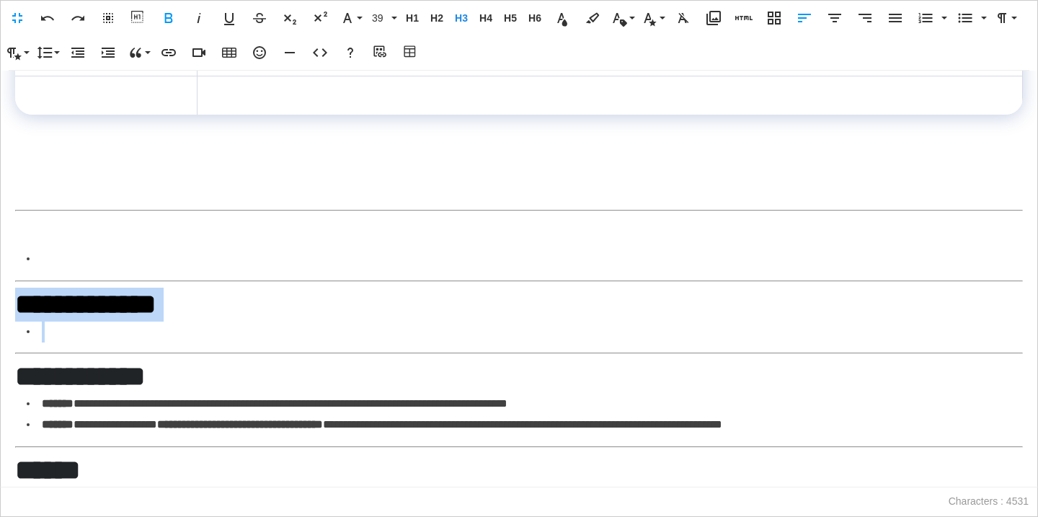
scroll to position [2057, 0]
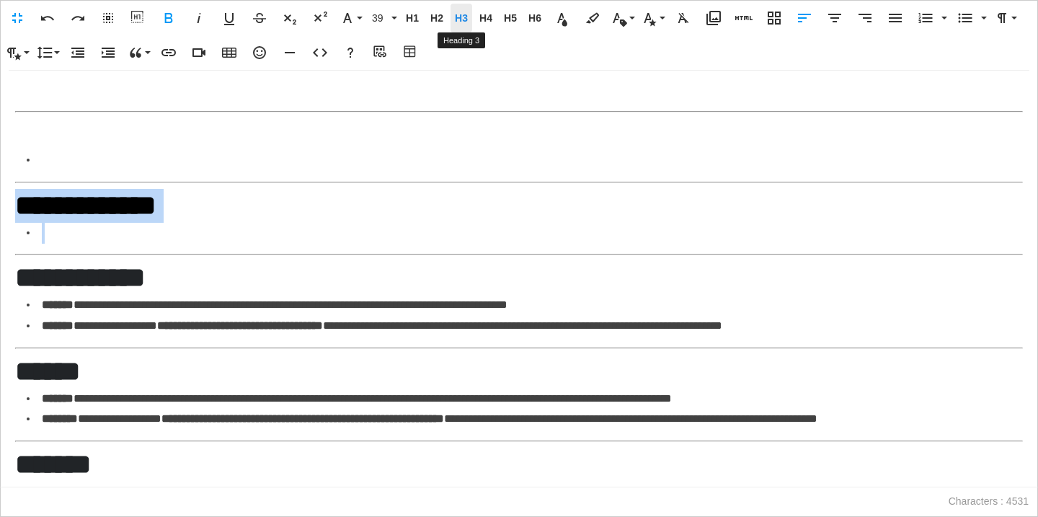
click at [459, 11] on button "H3 Heading 3" at bounding box center [462, 18] width 22 height 29
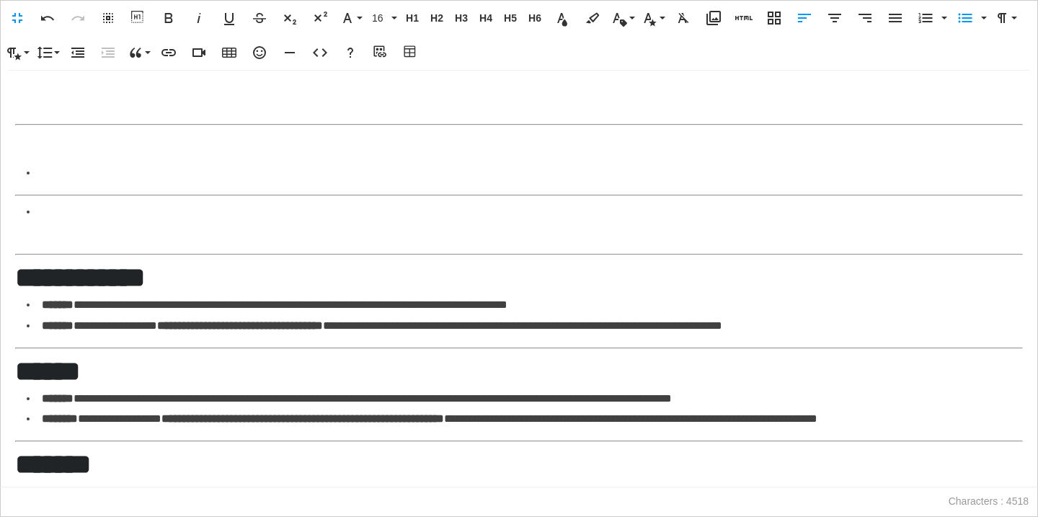
scroll to position [1664, 0]
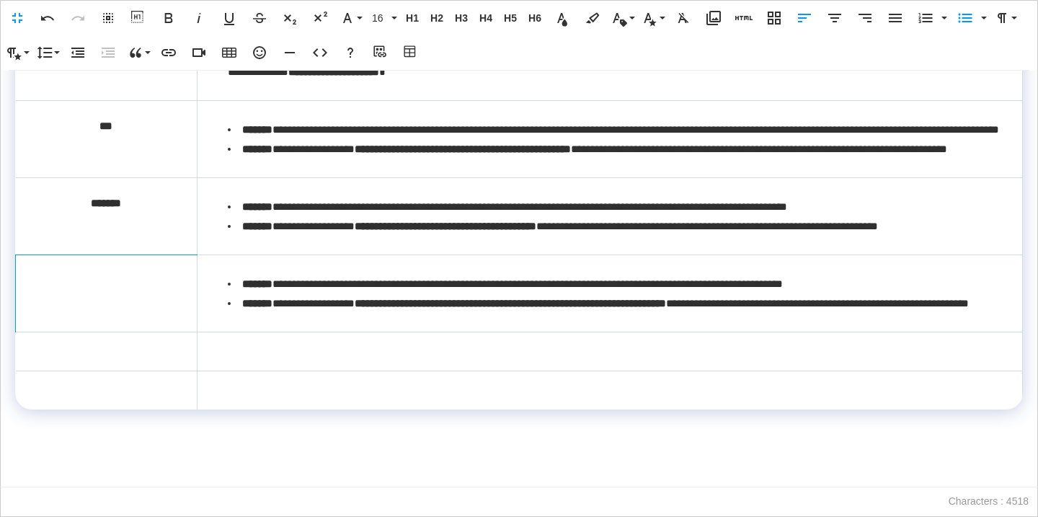
click at [167, 318] on td at bounding box center [107, 292] width 182 height 77
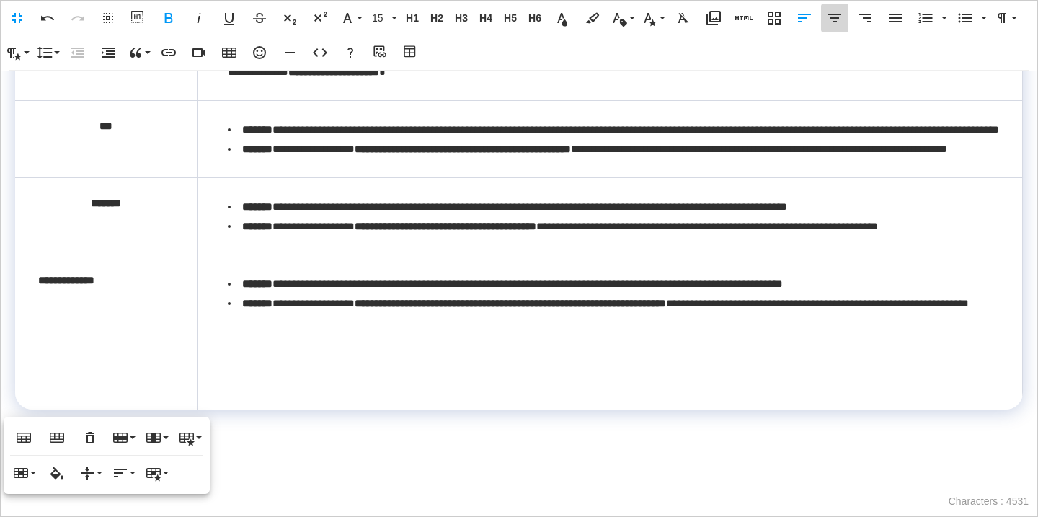
click at [836, 14] on icon "button" at bounding box center [834, 18] width 13 height 9
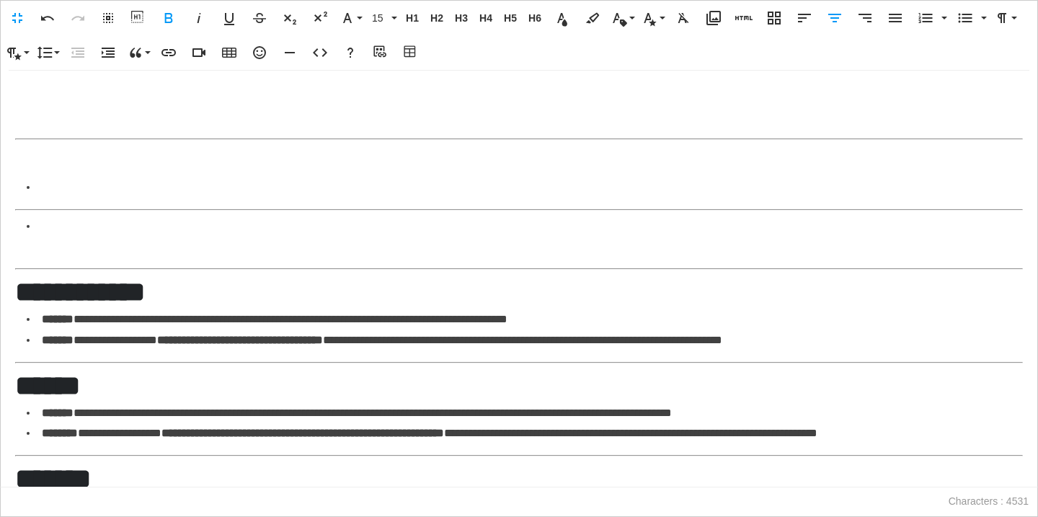
scroll to position [2033, 0]
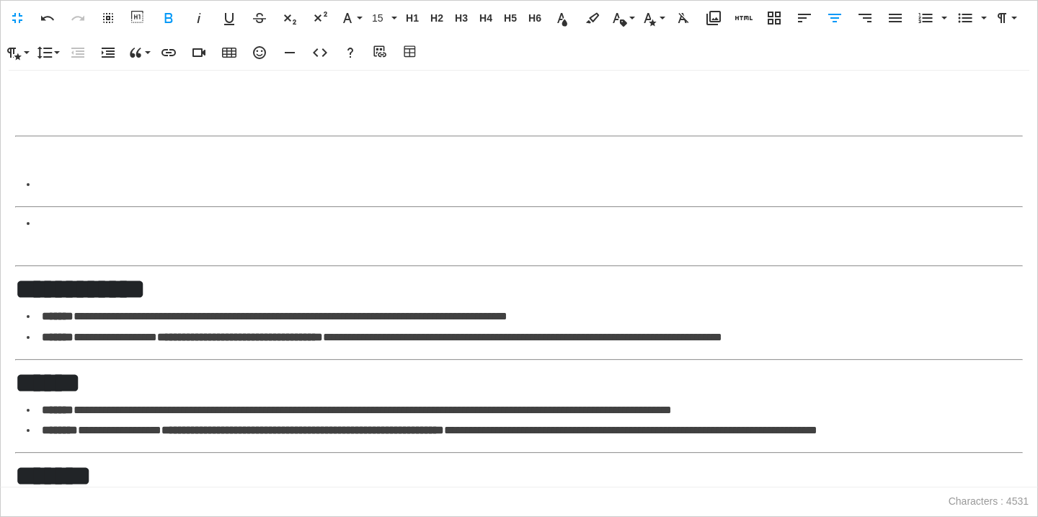
click at [332, 255] on li at bounding box center [525, 234] width 996 height 42
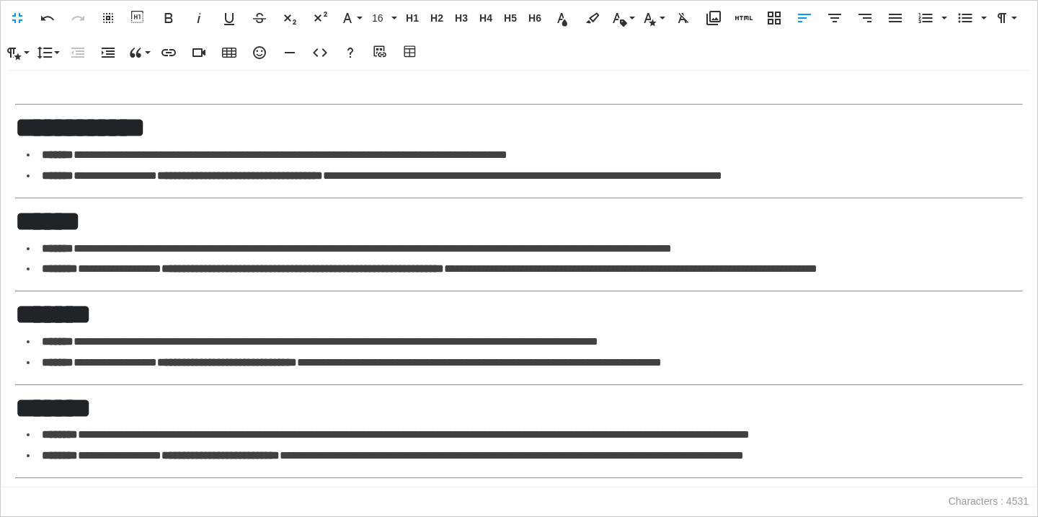
click at [145, 141] on strong "**********" at bounding box center [80, 127] width 130 height 27
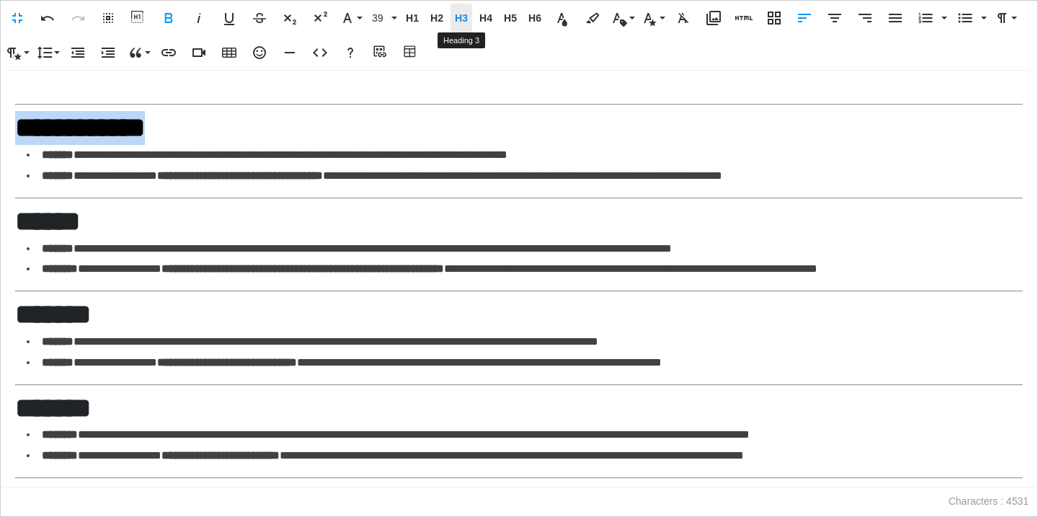
click at [460, 17] on span "H3" at bounding box center [462, 18] width 22 height 12
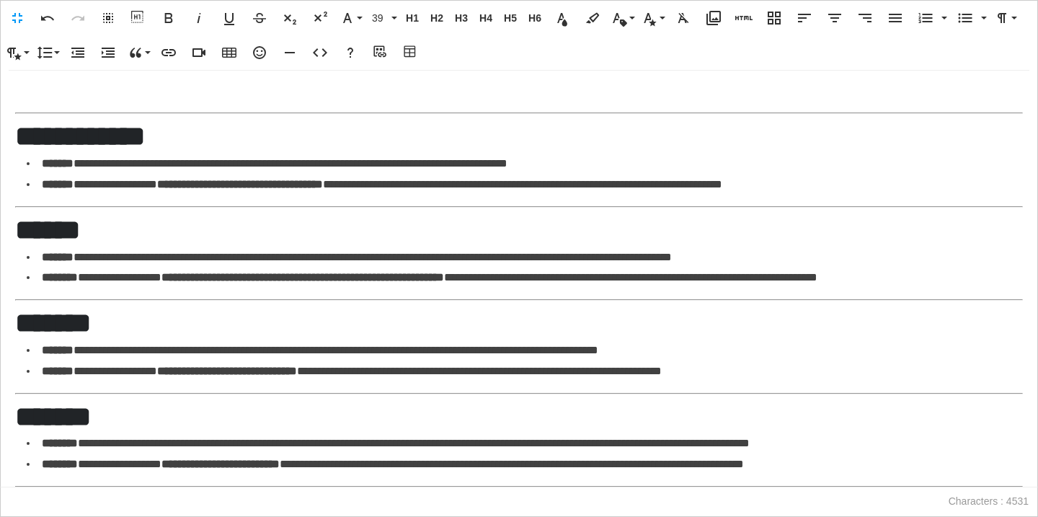
click at [110, 150] on strong "**********" at bounding box center [80, 136] width 130 height 27
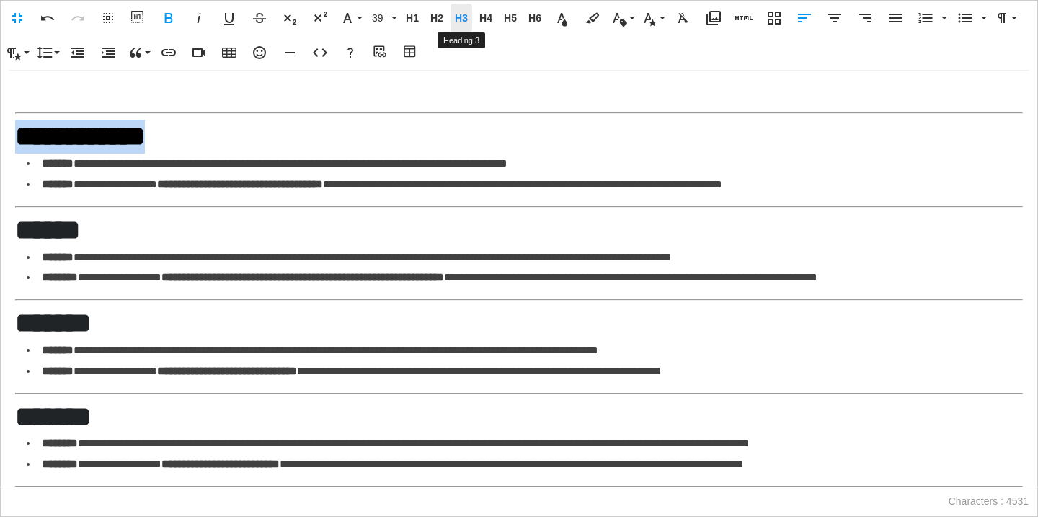
click at [464, 18] on span "H3" at bounding box center [462, 18] width 22 height 12
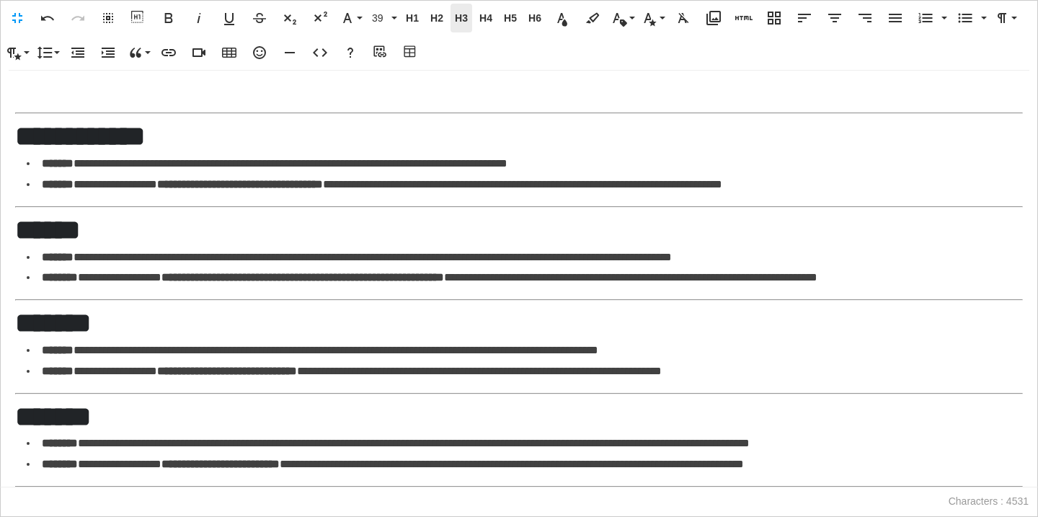
scroll to position [2016, 0]
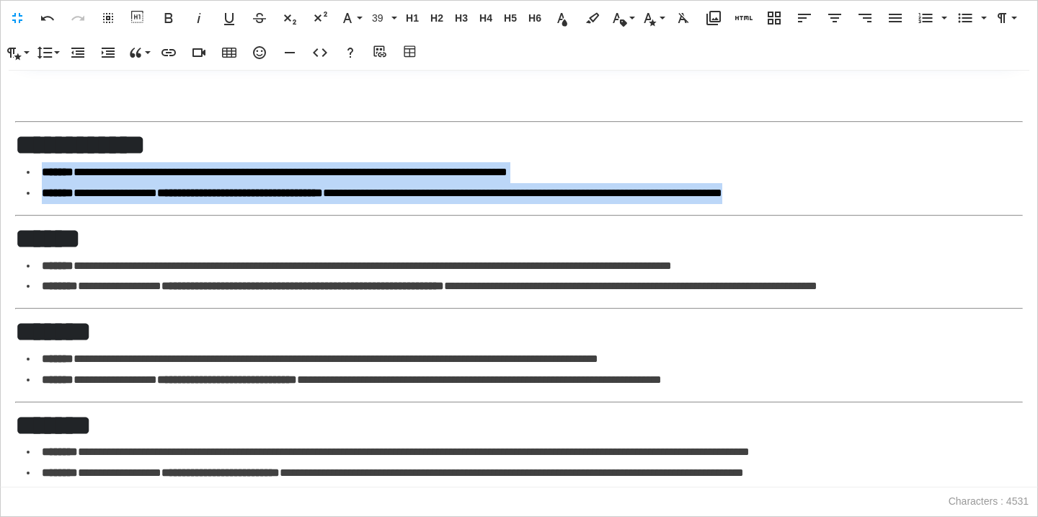
drag, startPoint x: 901, startPoint y: 271, endPoint x: 17, endPoint y: 252, distance: 884.8
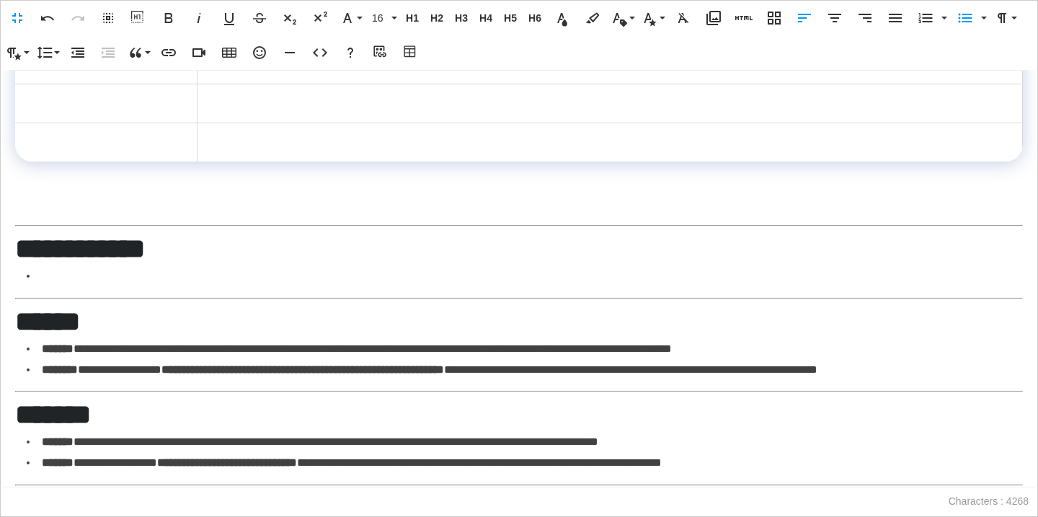
scroll to position [1900, 0]
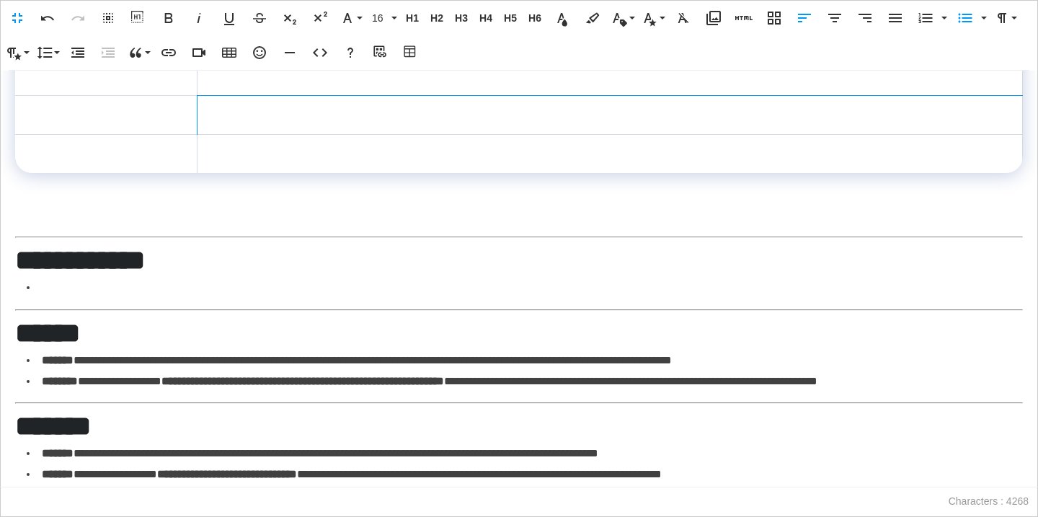
click at [322, 134] on td at bounding box center [609, 114] width 825 height 39
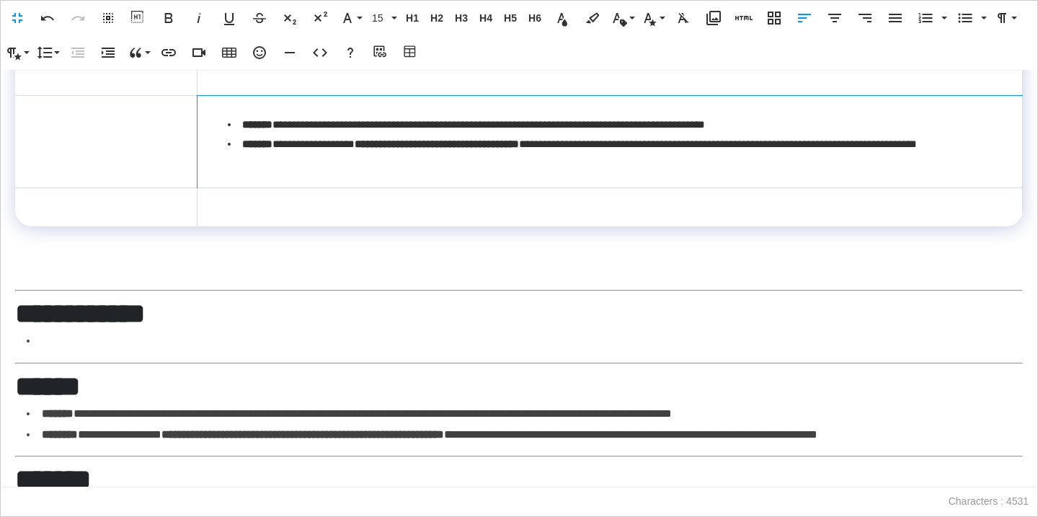
click at [266, 187] on td "**********" at bounding box center [609, 141] width 825 height 92
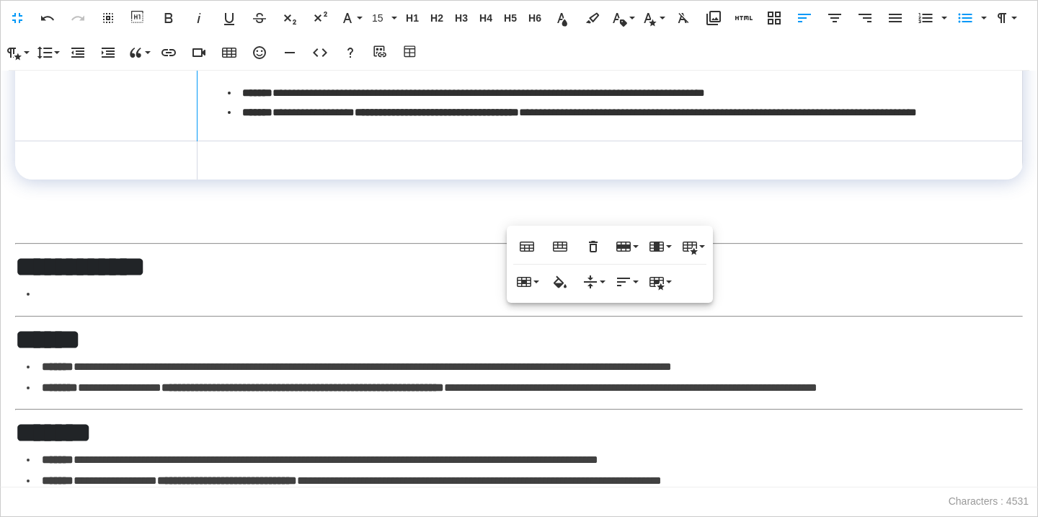
scroll to position [1952, 0]
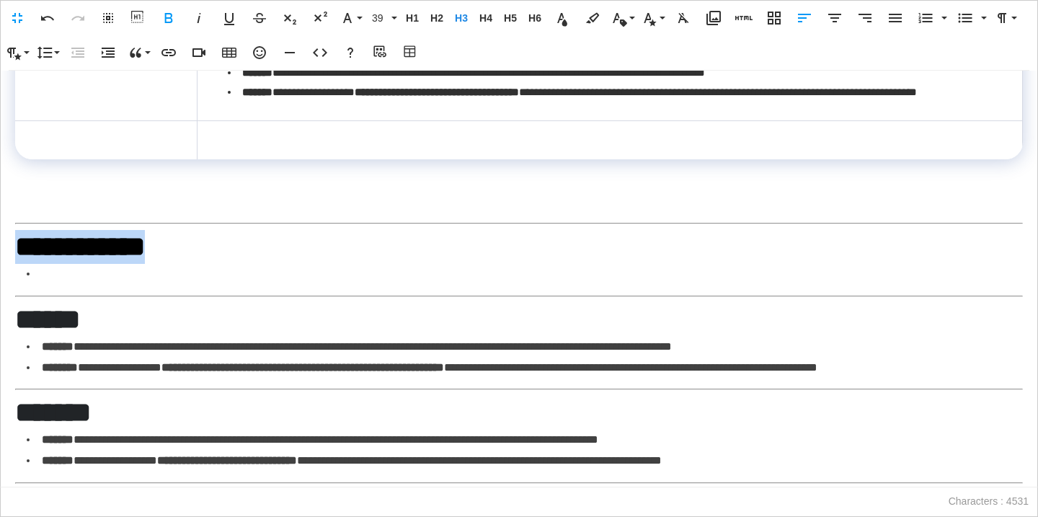
drag, startPoint x: 193, startPoint y: 344, endPoint x: 9, endPoint y: 342, distance: 184.6
click at [9, 342] on div "**********" at bounding box center [519, 279] width 1038 height 417
click at [456, 17] on span "H3" at bounding box center [462, 18] width 22 height 12
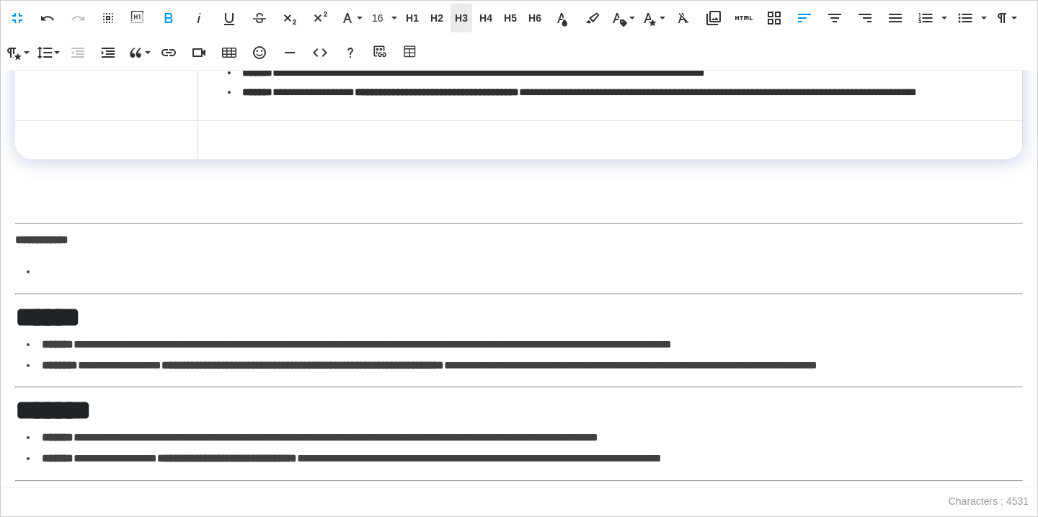
scroll to position [1946, 0]
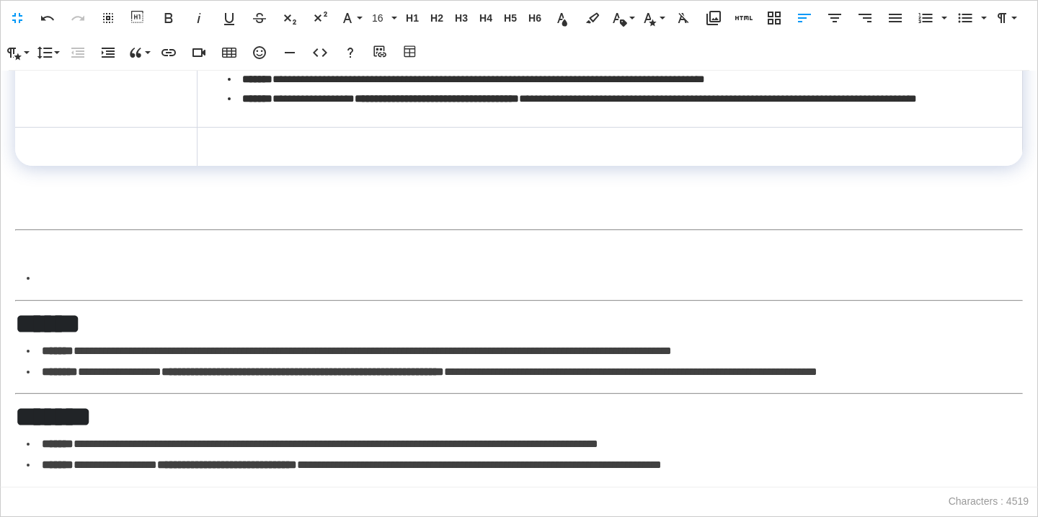
click at [161, 127] on td at bounding box center [106, 88] width 182 height 77
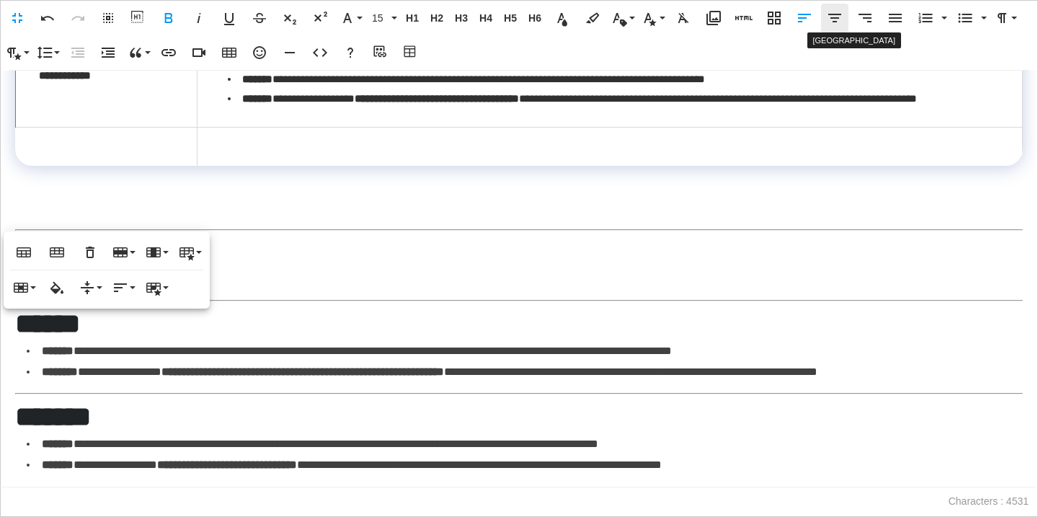
click at [830, 18] on icon "button" at bounding box center [834, 17] width 17 height 17
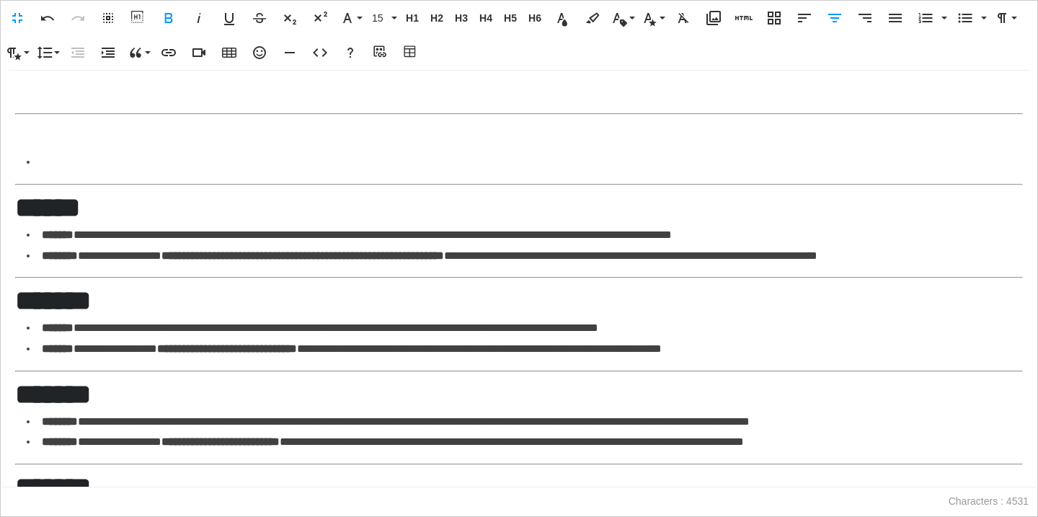
scroll to position [2079, 0]
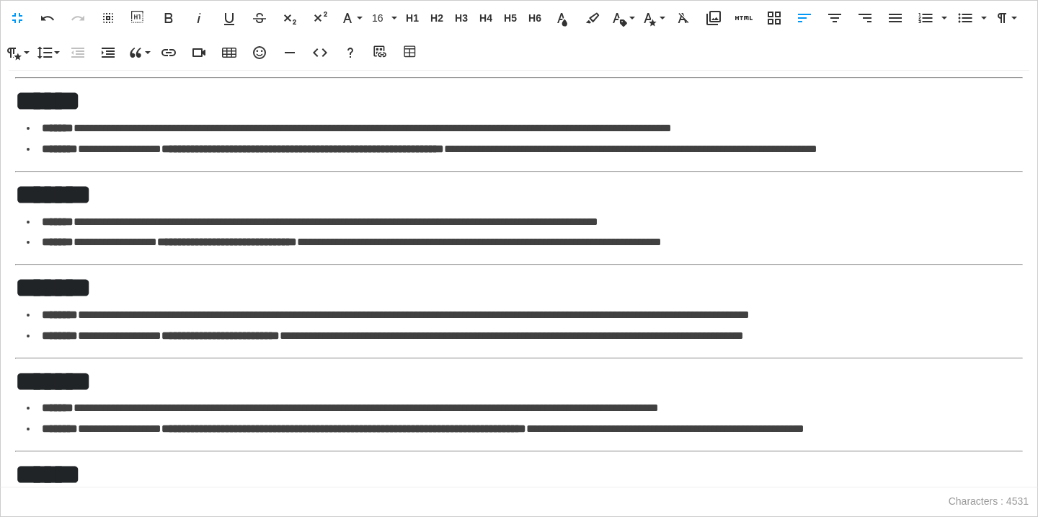
scroll to position [2101, 0]
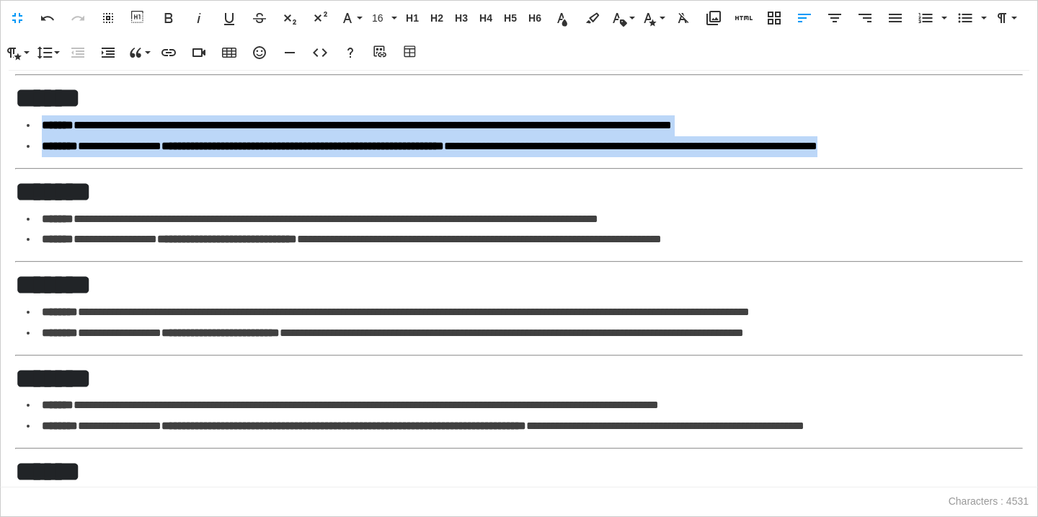
drag, startPoint x: 985, startPoint y: 243, endPoint x: 6, endPoint y: 223, distance: 979.2
click at [6, 223] on div "**********" at bounding box center [519, 279] width 1038 height 417
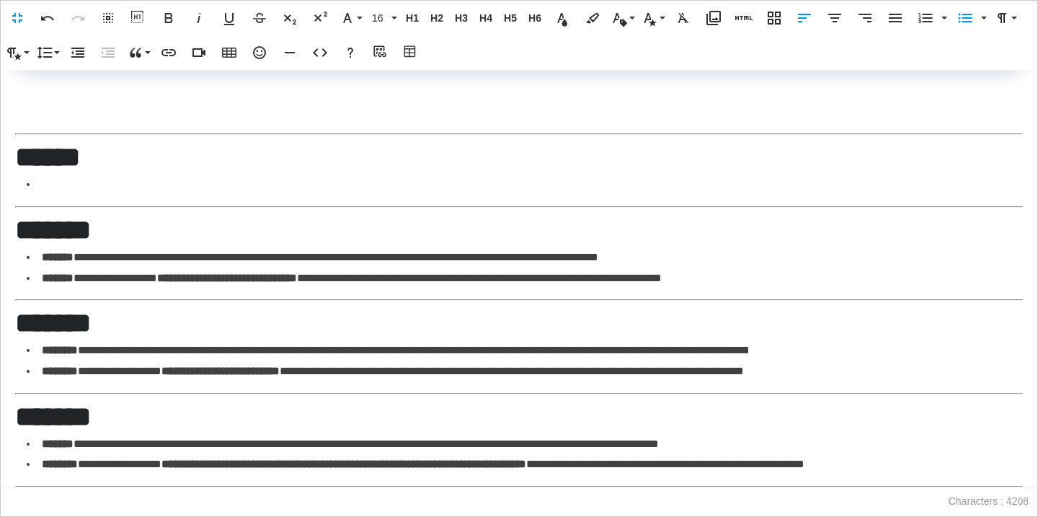
scroll to position [1971, 0]
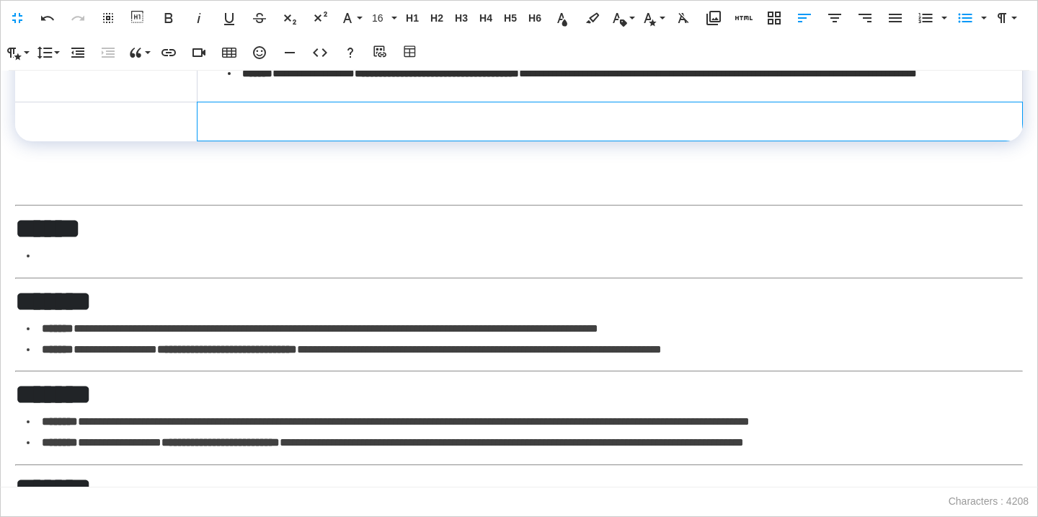
click at [229, 141] on td at bounding box center [609, 121] width 825 height 39
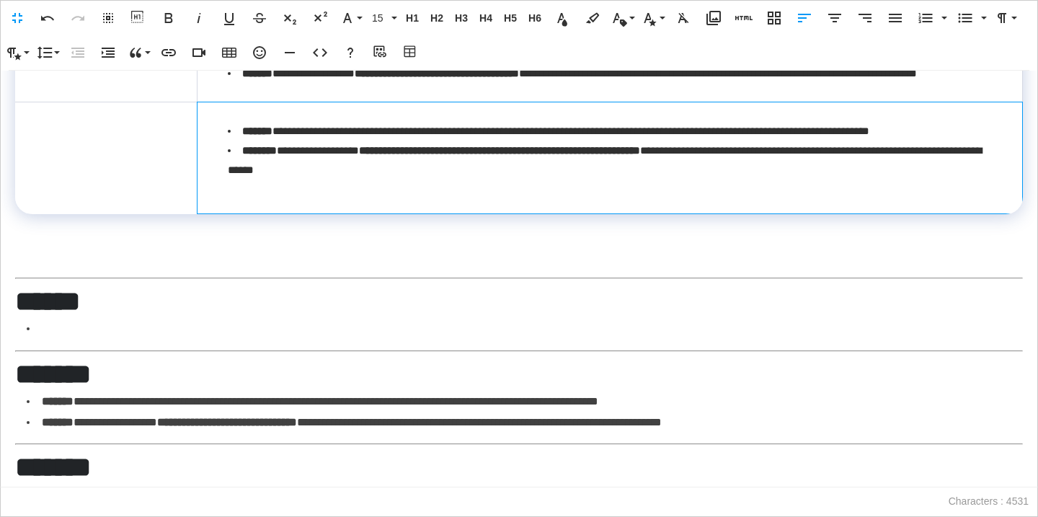
click at [242, 213] on td "**********" at bounding box center [609, 158] width 825 height 112
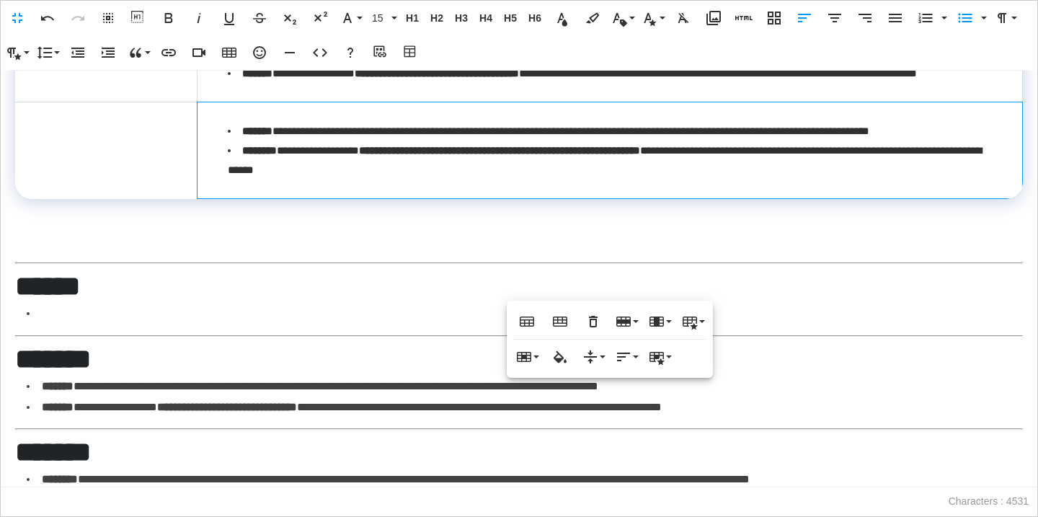
scroll to position [2026, 0]
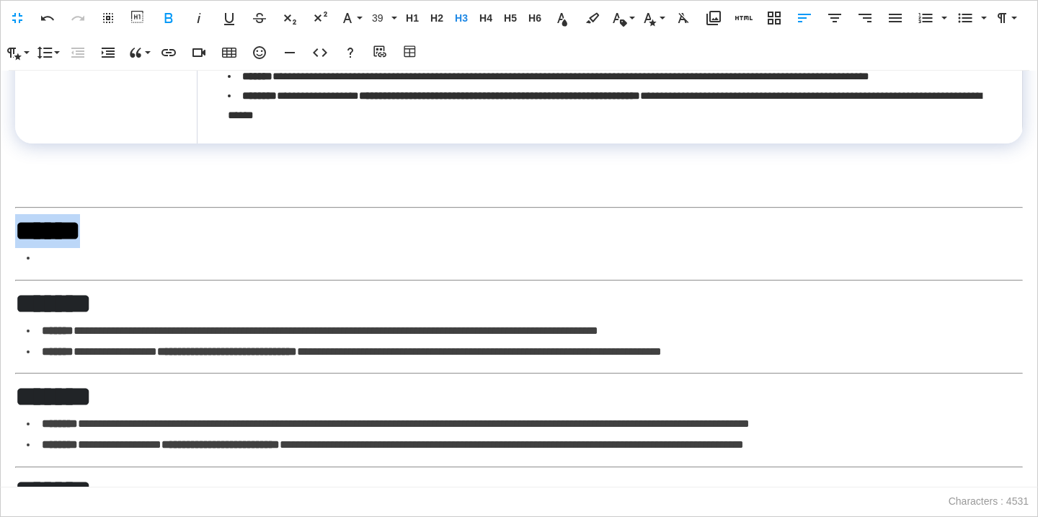
drag, startPoint x: 107, startPoint y: 329, endPoint x: 14, endPoint y: 332, distance: 93.1
click at [14, 333] on div "**********" at bounding box center [519, 279] width 1038 height 417
click at [461, 17] on span "H3" at bounding box center [462, 18] width 22 height 12
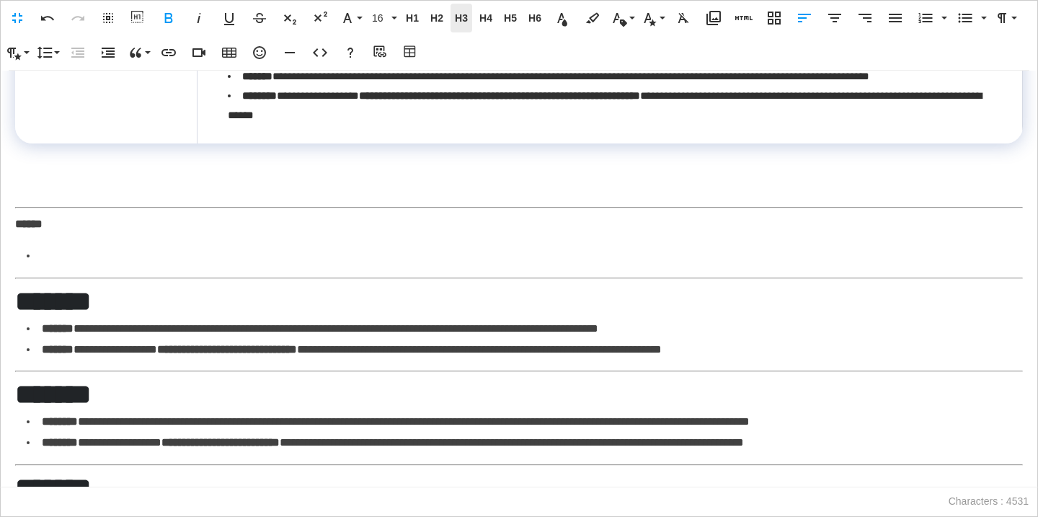
scroll to position [2019, 0]
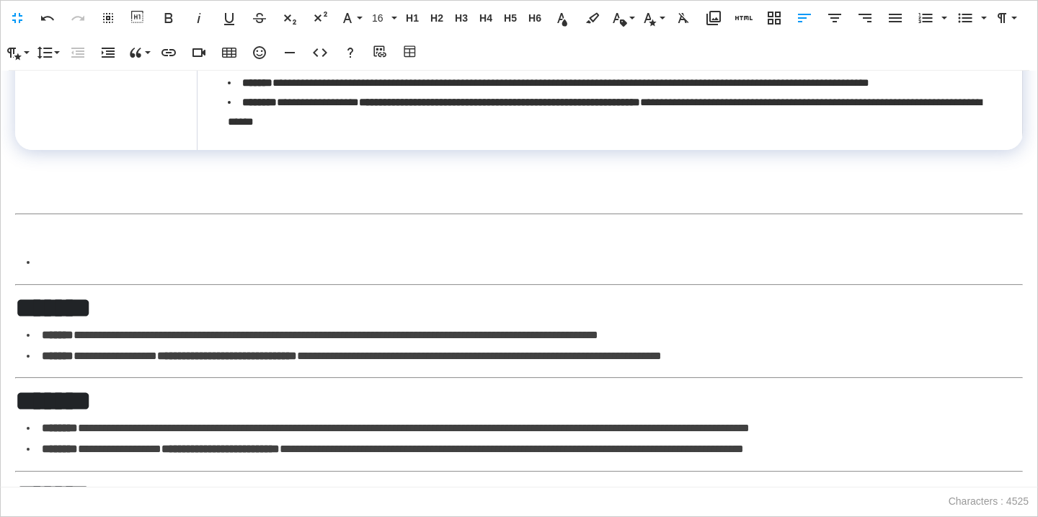
click at [139, 150] on td at bounding box center [106, 101] width 182 height 97
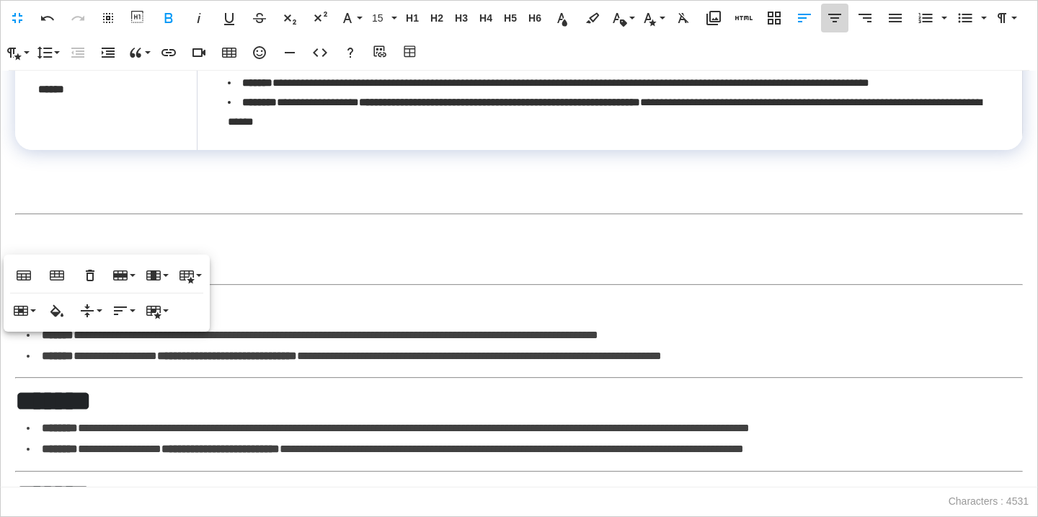
click at [838, 17] on icon "button" at bounding box center [834, 17] width 17 height 17
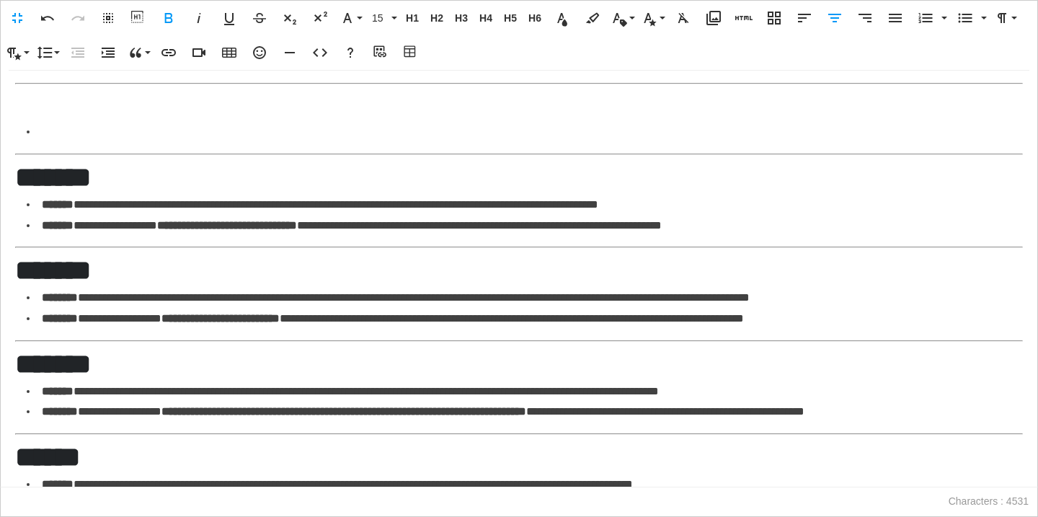
scroll to position [2149, 0]
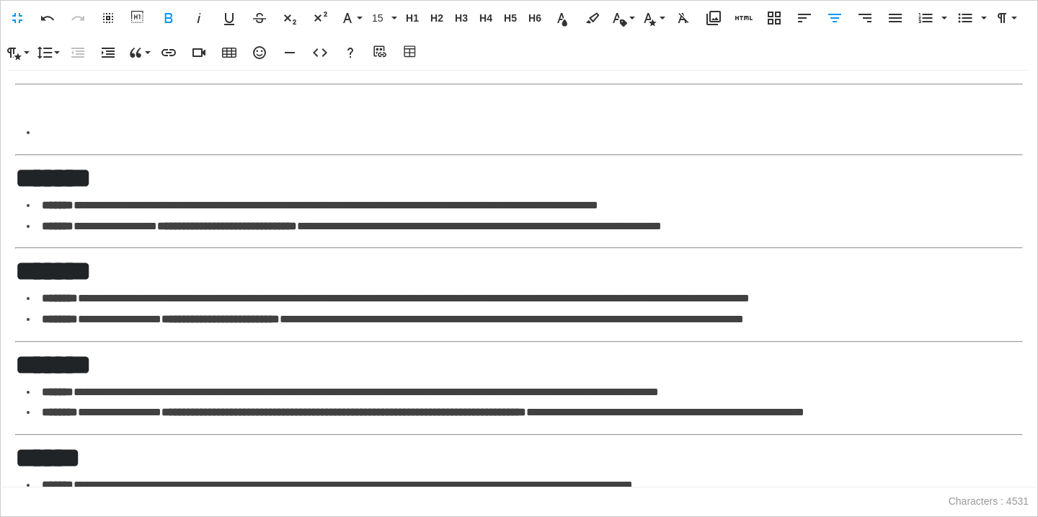
click at [565, 112] on p at bounding box center [519, 101] width 1008 height 21
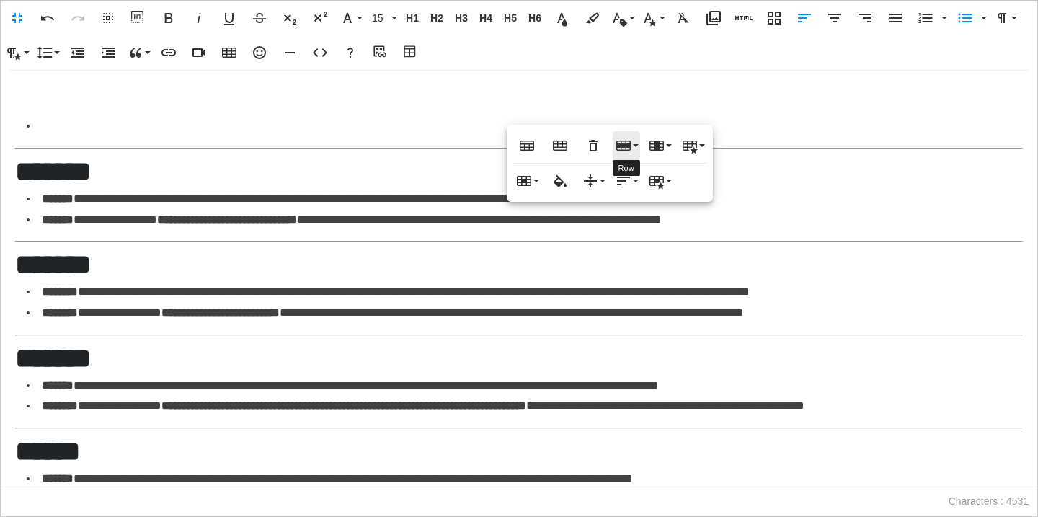
click at [631, 149] on icon "button" at bounding box center [623, 145] width 17 height 17
click at [642, 196] on link "Insert row below" at bounding box center [667, 196] width 109 height 22
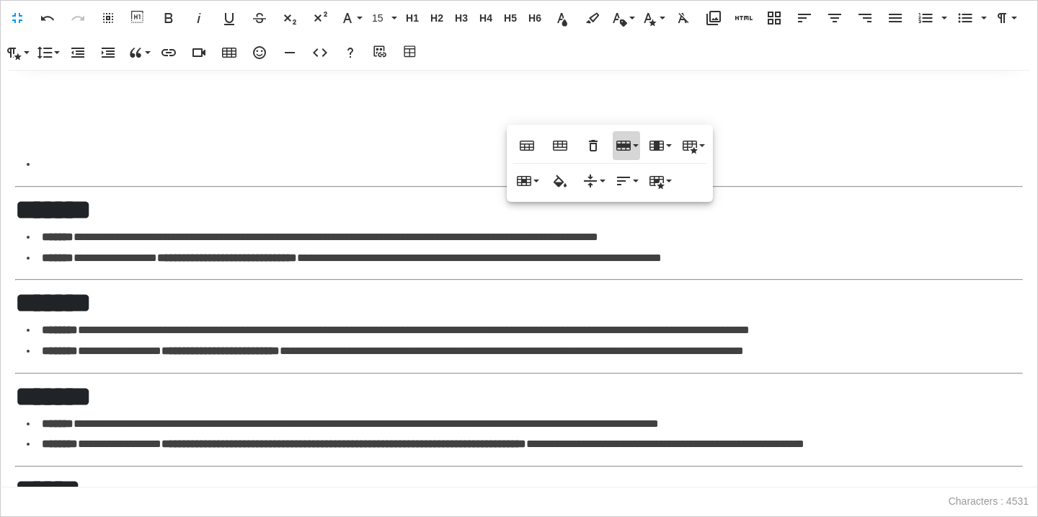
click at [624, 138] on icon "button" at bounding box center [623, 145] width 17 height 17
click at [638, 189] on link "Insert row below" at bounding box center [667, 196] width 109 height 22
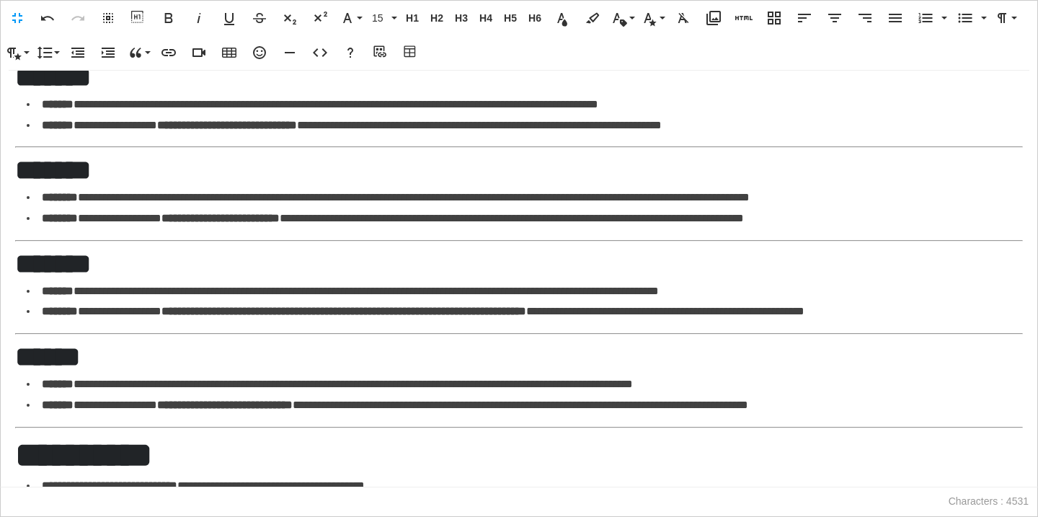
scroll to position [2259, 0]
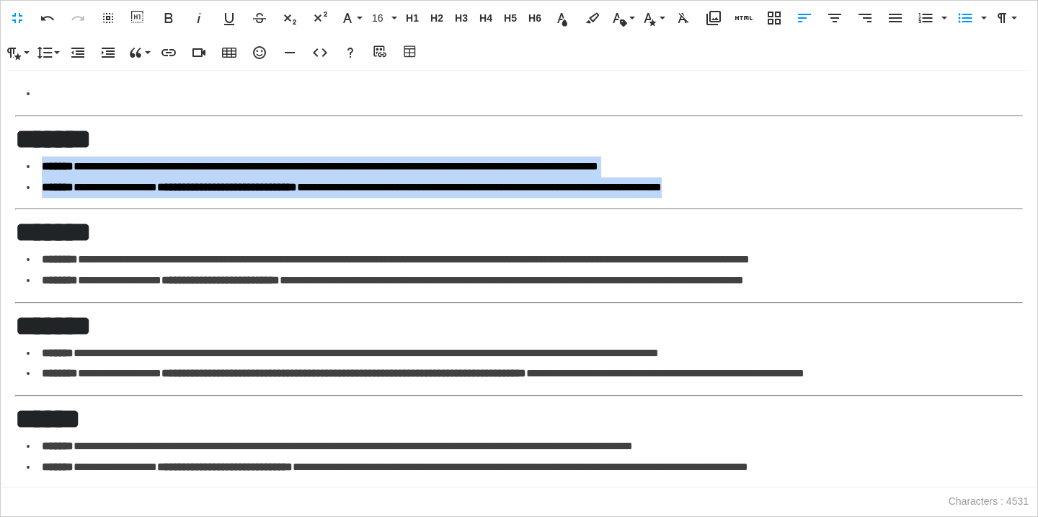
drag, startPoint x: 791, startPoint y: 280, endPoint x: 1, endPoint y: 266, distance: 790.3
click at [1, 266] on div "**********" at bounding box center [519, 279] width 1038 height 417
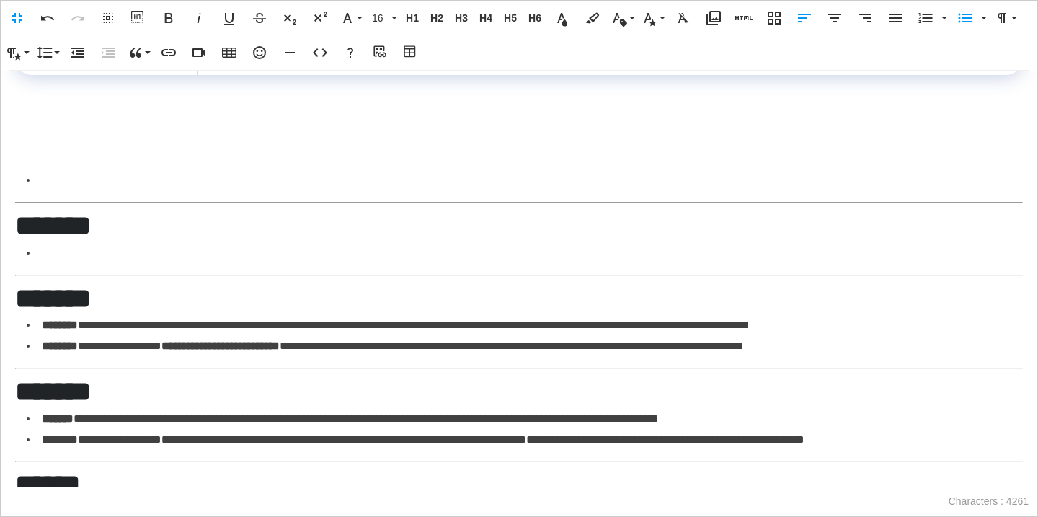
scroll to position [2135, 0]
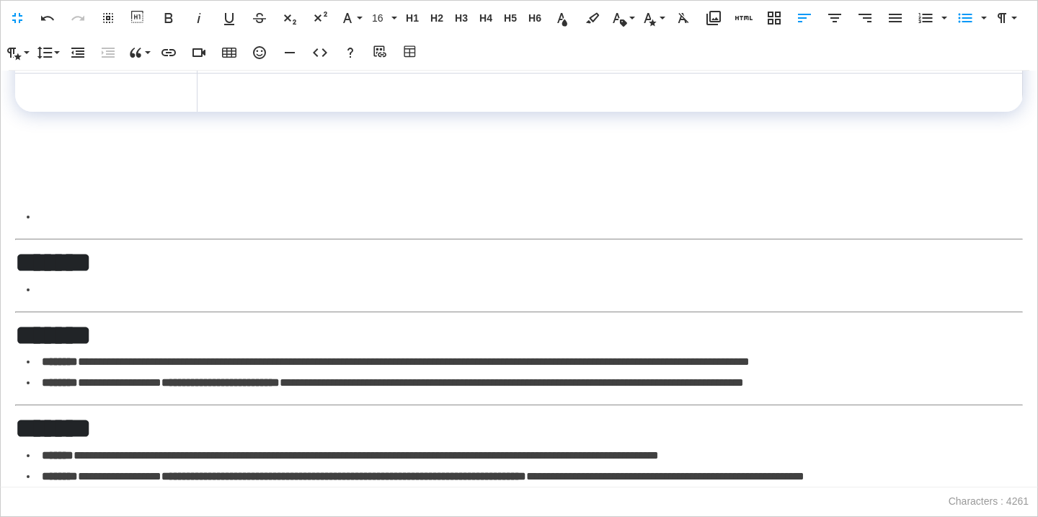
click at [360, 73] on td at bounding box center [609, 53] width 825 height 39
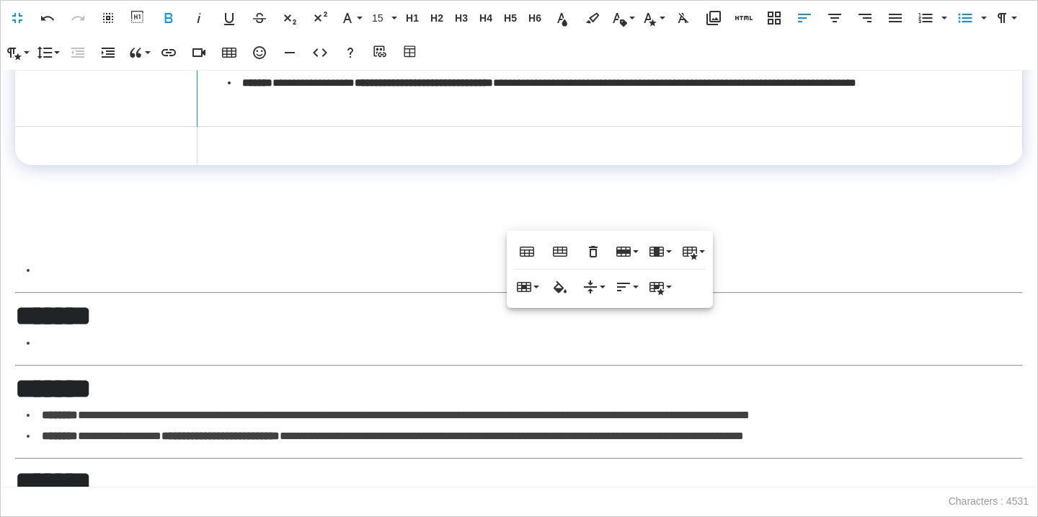
click at [91, 329] on strong "*******" at bounding box center [53, 315] width 76 height 27
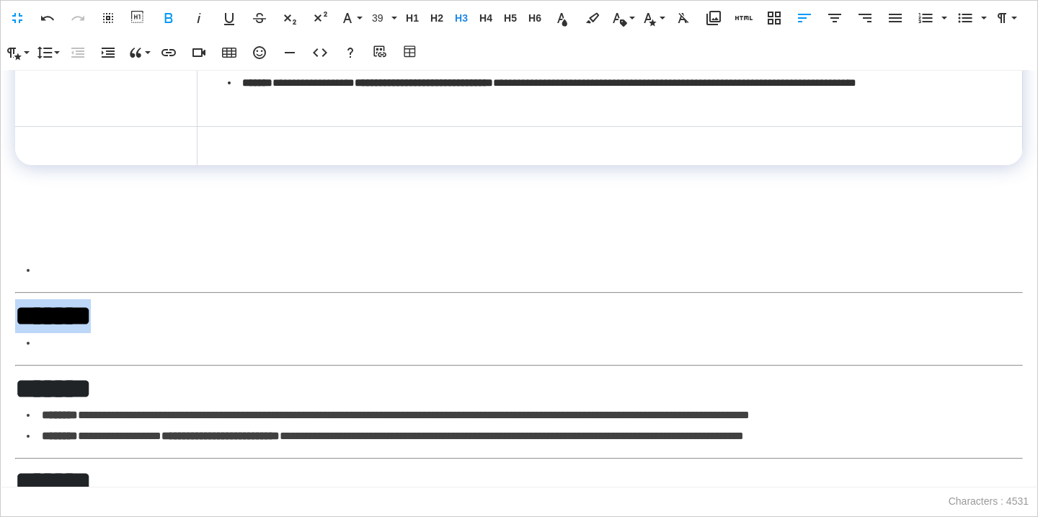
click at [91, 329] on strong "*******" at bounding box center [53, 315] width 76 height 27
click at [457, 16] on span "H3" at bounding box center [462, 18] width 22 height 12
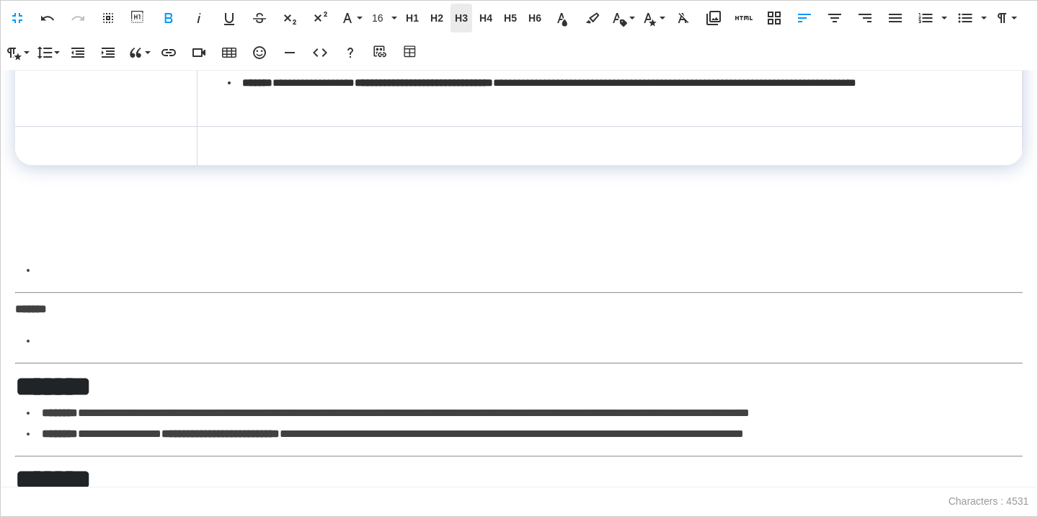
scroll to position [2129, 0]
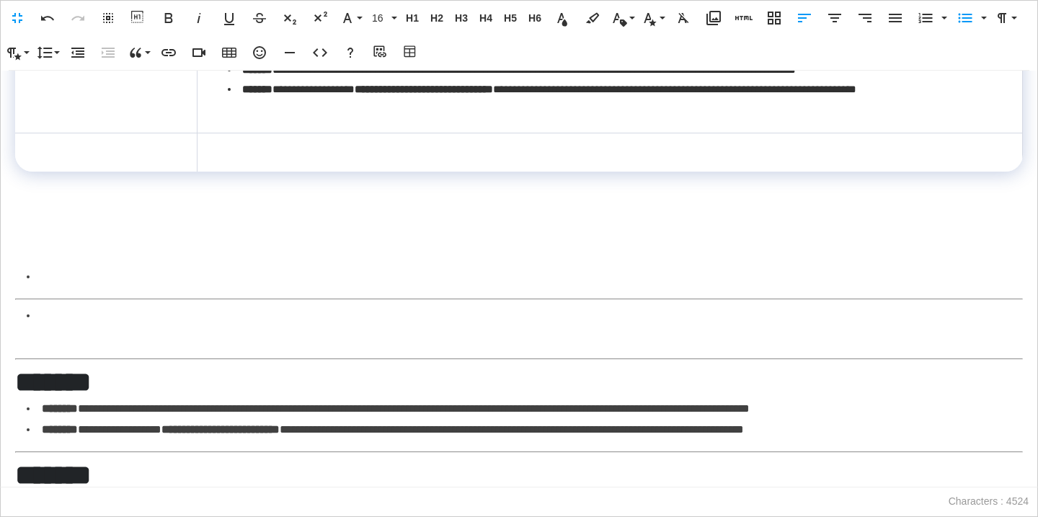
click at [114, 133] on td at bounding box center [106, 86] width 182 height 92
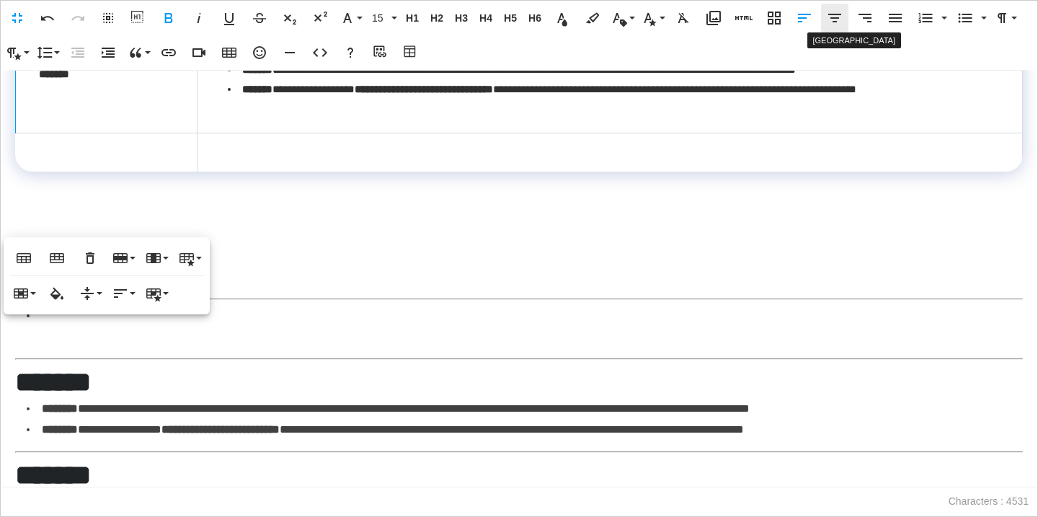
click at [836, 22] on icon "button" at bounding box center [834, 17] width 17 height 17
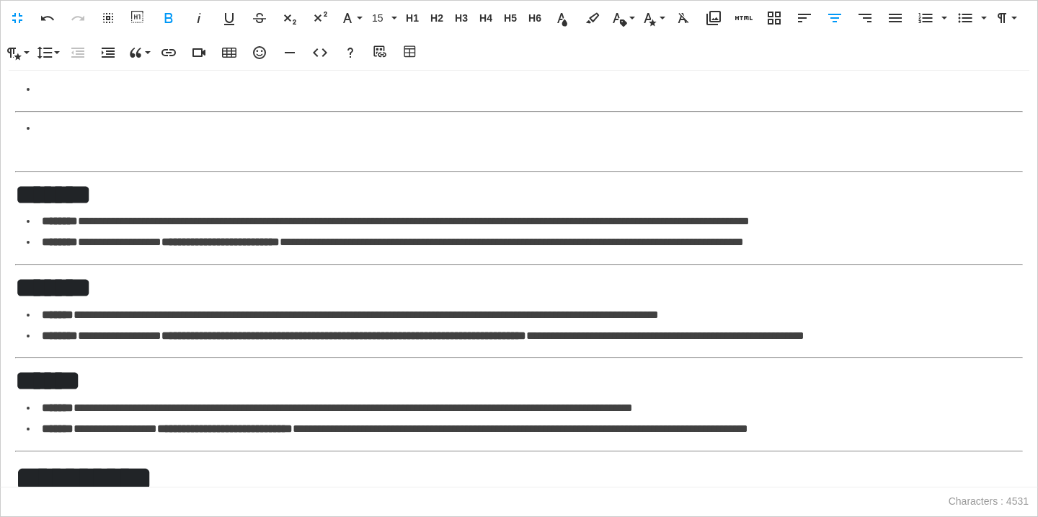
scroll to position [2331, 0]
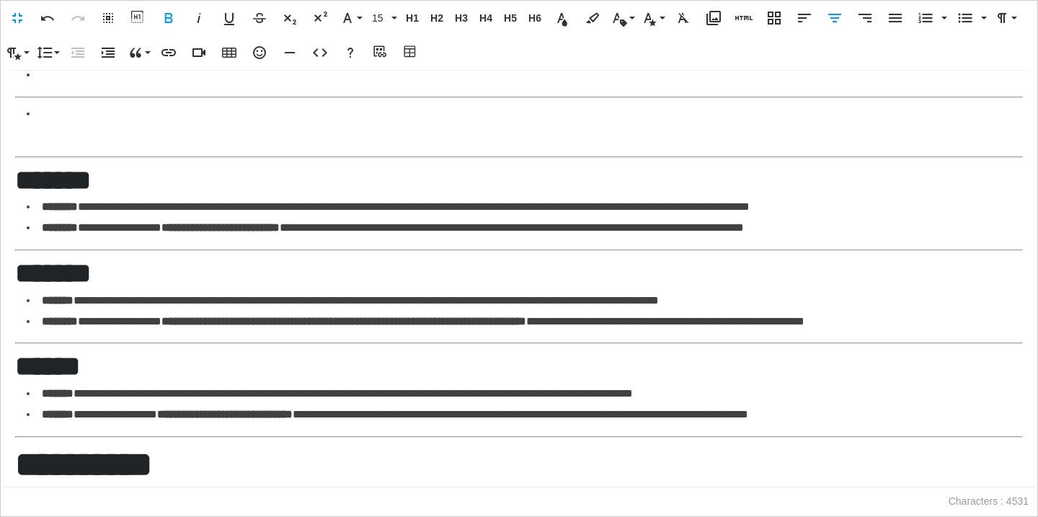
click at [185, 146] on li at bounding box center [525, 125] width 996 height 42
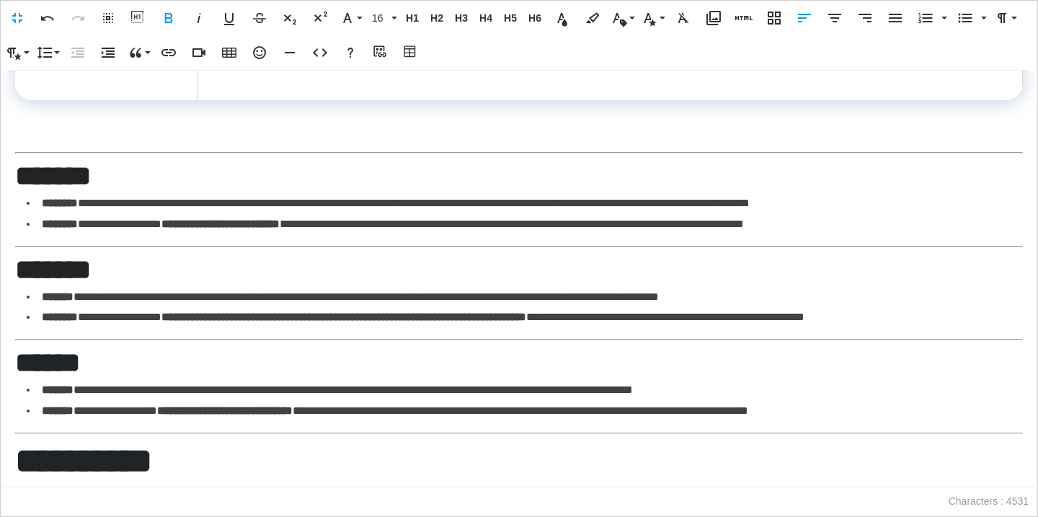
scroll to position [2169, 0]
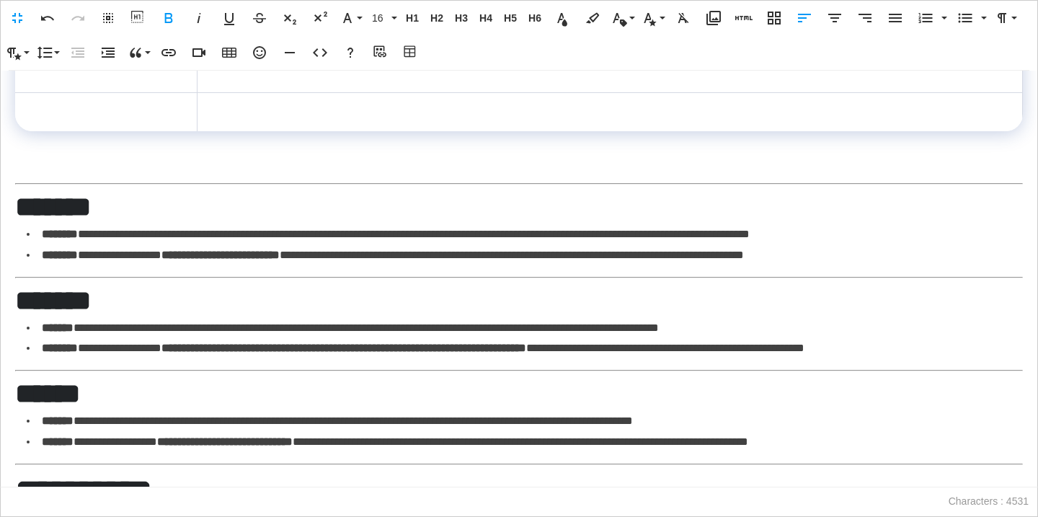
click at [280, 260] on strong "**********" at bounding box center [220, 254] width 118 height 11
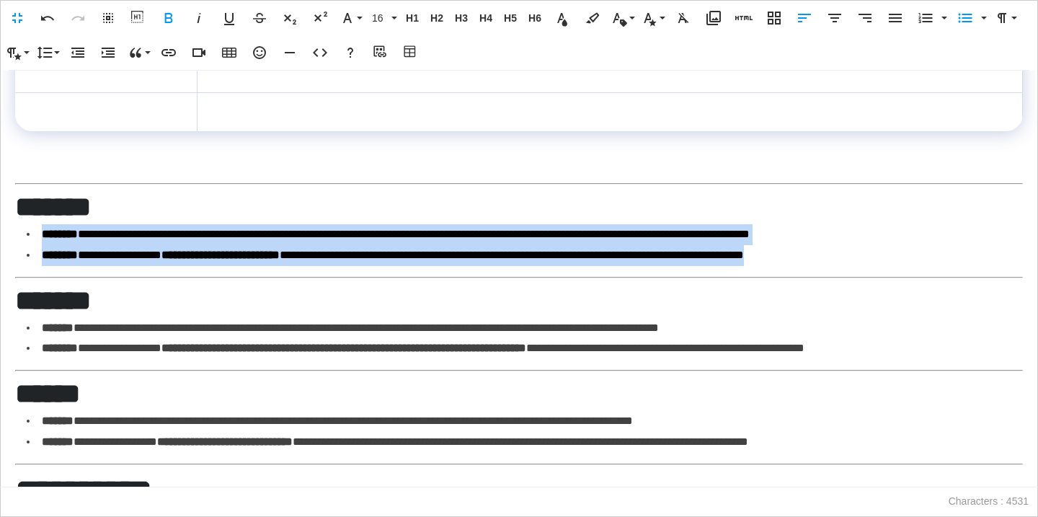
drag, startPoint x: 927, startPoint y: 351, endPoint x: 32, endPoint y: 335, distance: 894.8
click at [32, 266] on ul "**********" at bounding box center [525, 245] width 996 height 42
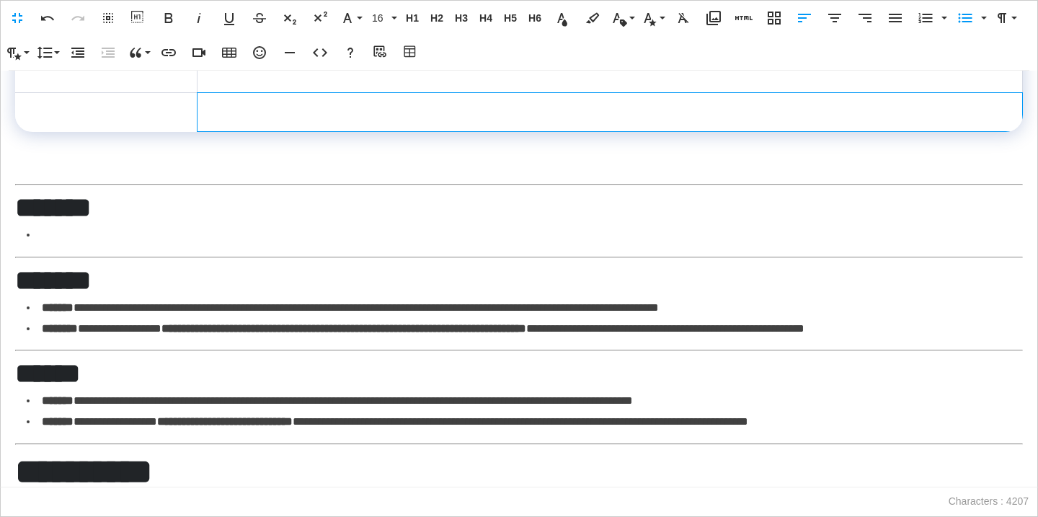
click at [311, 131] on td at bounding box center [609, 111] width 825 height 39
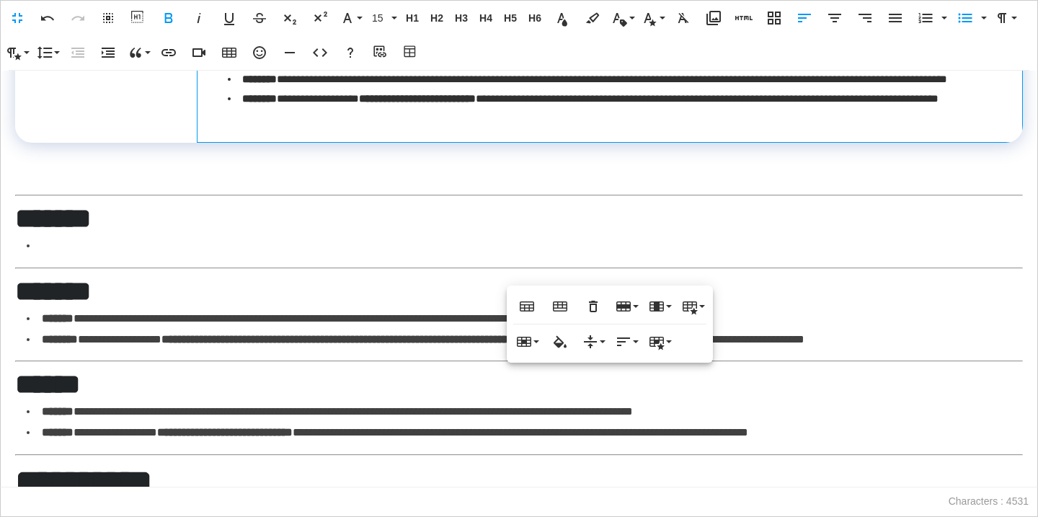
scroll to position [2207, 0]
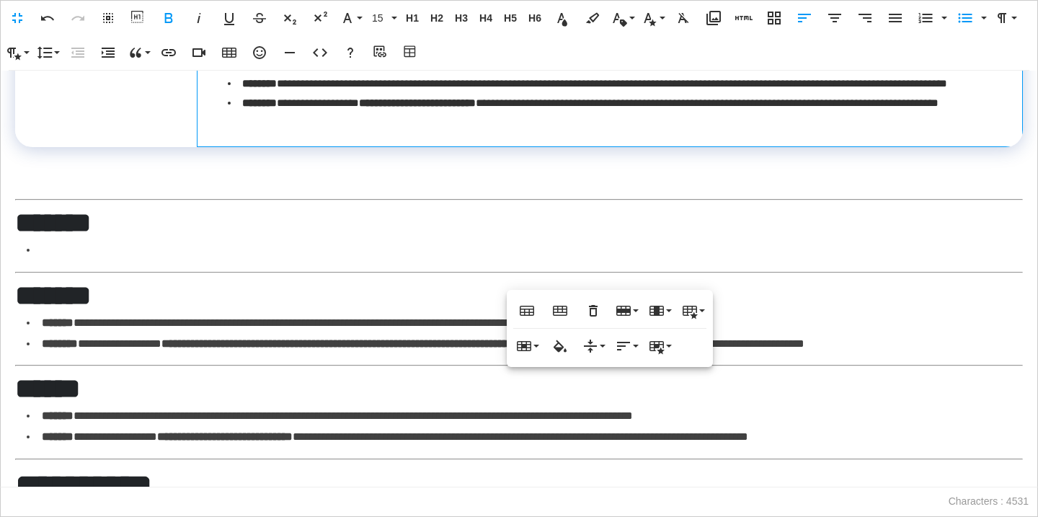
click at [277, 89] on strong "********" at bounding box center [259, 83] width 35 height 11
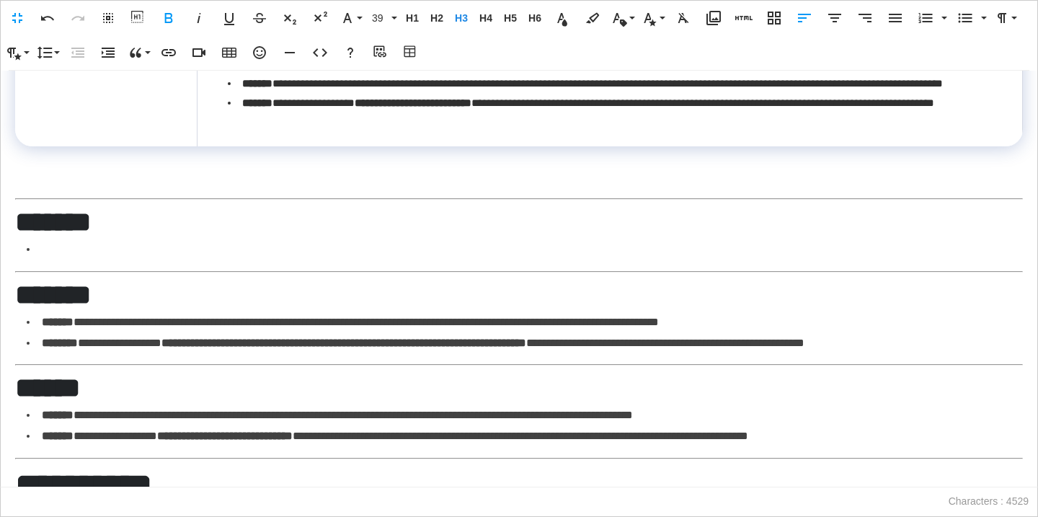
click at [183, 239] on h3 "*******" at bounding box center [519, 222] width 1008 height 34
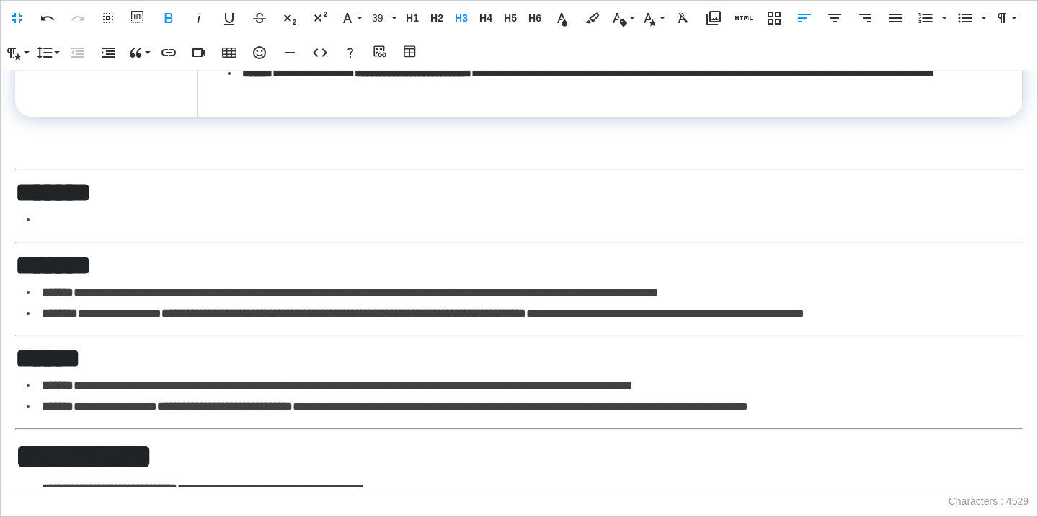
scroll to position [2238, 0]
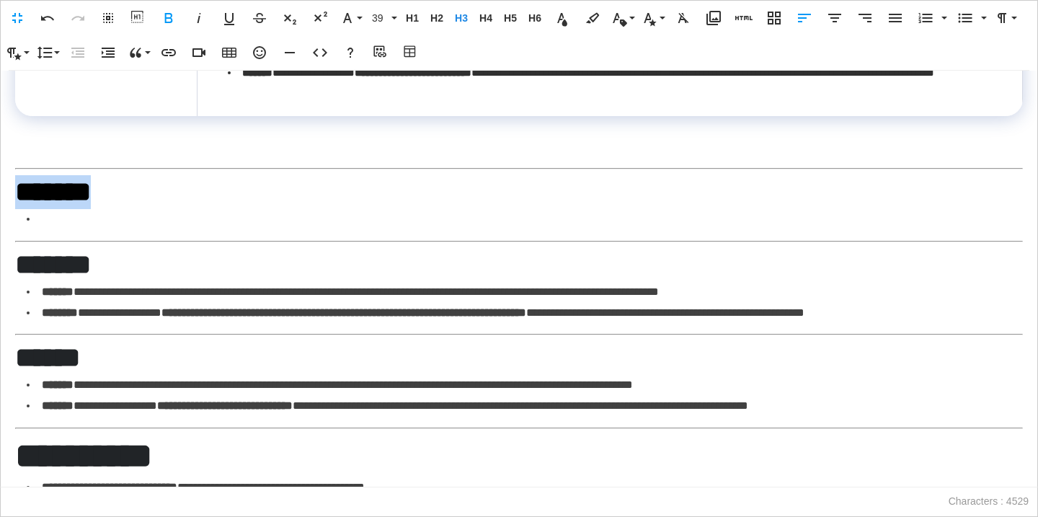
drag, startPoint x: 149, startPoint y: 329, endPoint x: 11, endPoint y: 329, distance: 137.7
click at [11, 329] on div "**********" at bounding box center [519, 279] width 1038 height 417
click at [463, 20] on span "H3" at bounding box center [462, 18] width 22 height 12
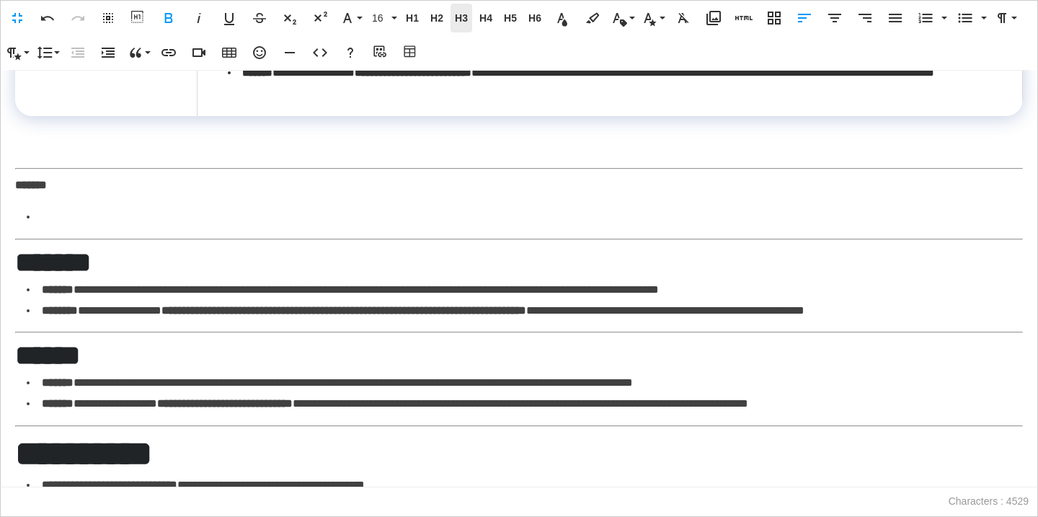
scroll to position [2229, 0]
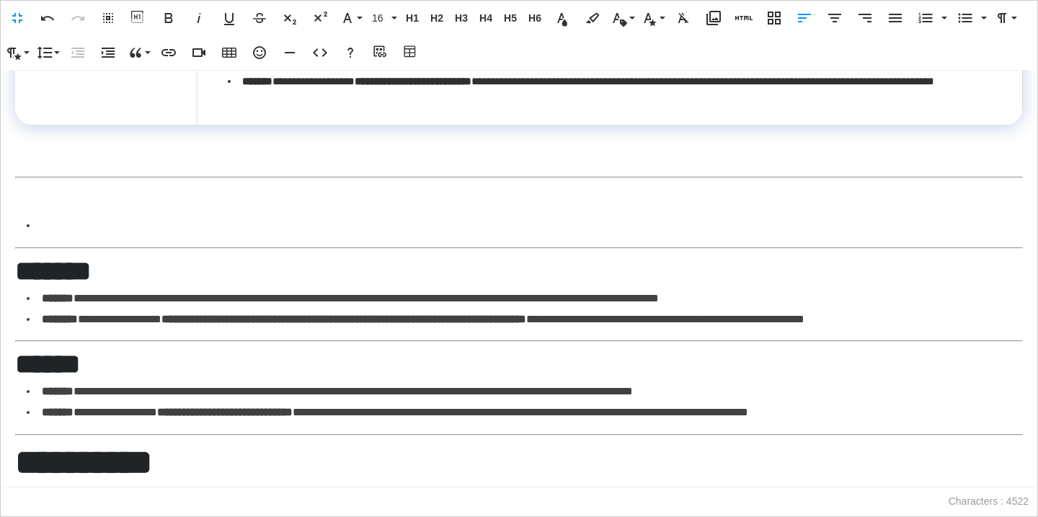
click at [155, 125] on td at bounding box center [106, 78] width 182 height 92
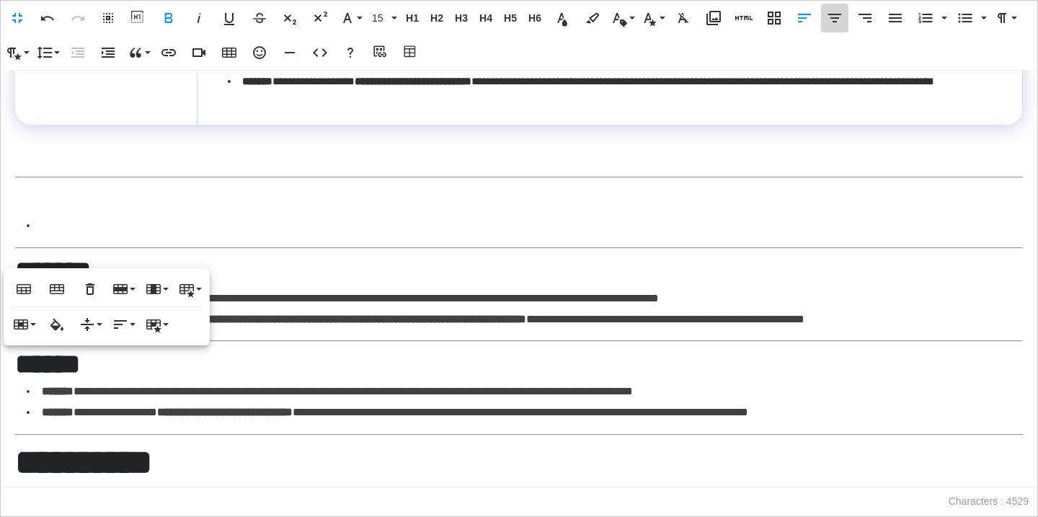
click at [832, 25] on icon "button" at bounding box center [834, 17] width 17 height 17
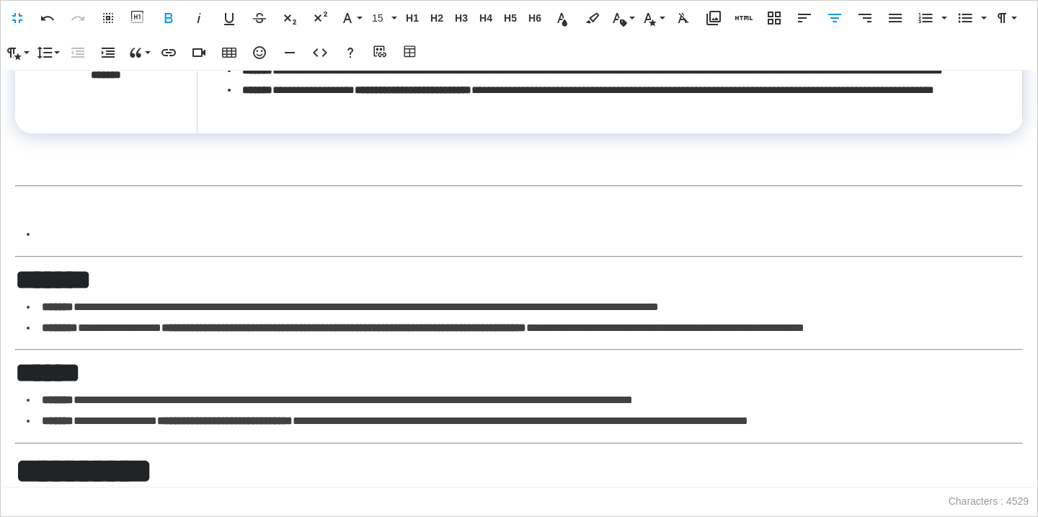
scroll to position [2380, 0]
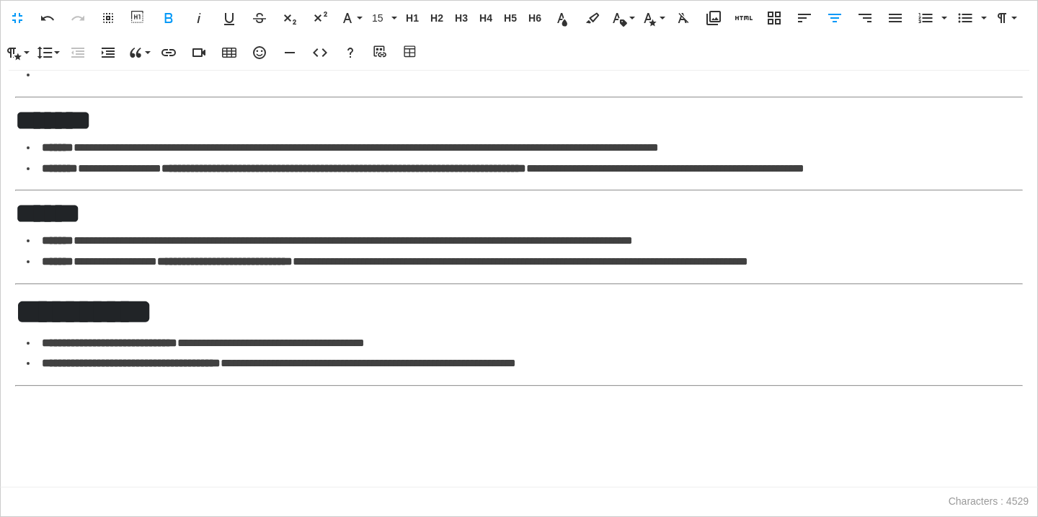
click at [214, 86] on li at bounding box center [525, 75] width 996 height 21
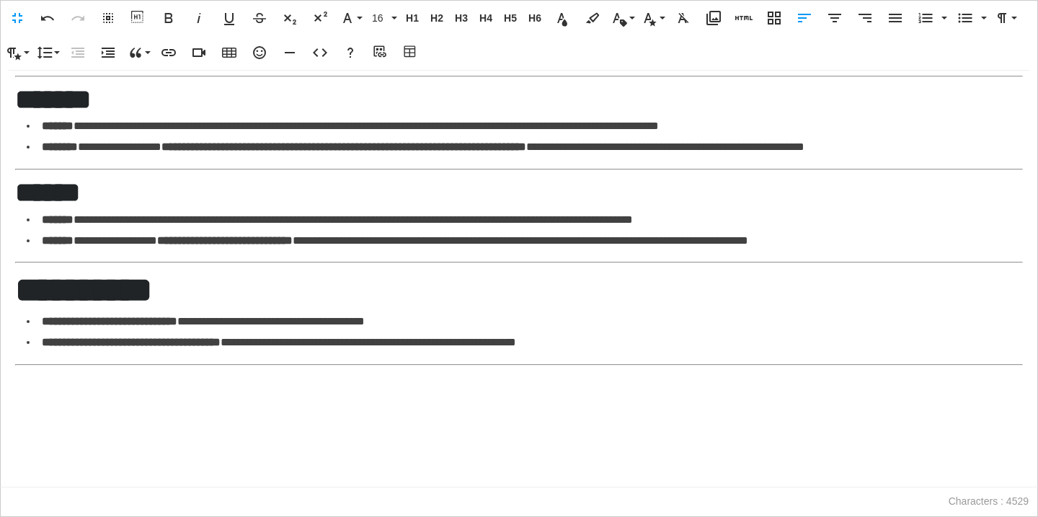
scroll to position [2306, 0]
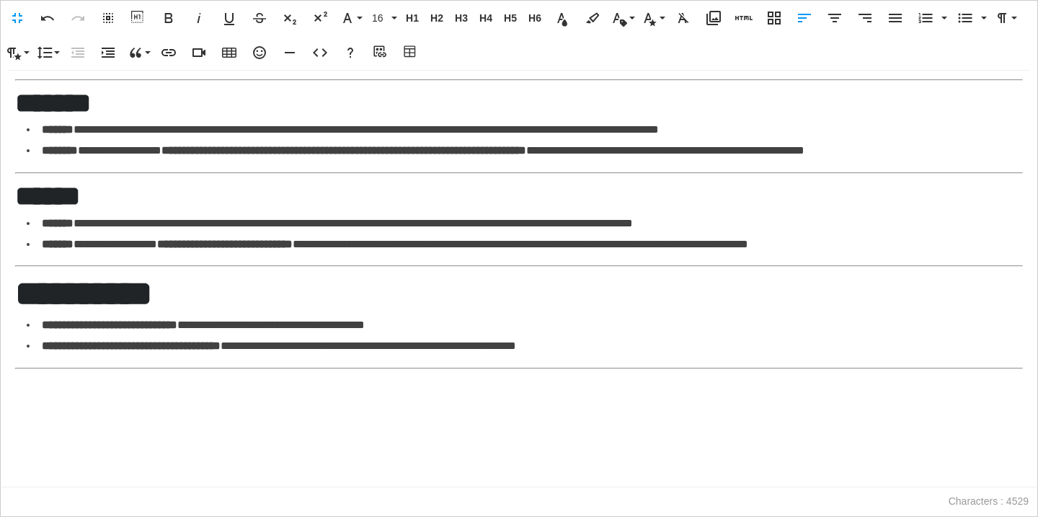
click at [341, 48] on td "**********" at bounding box center [609, 1] width 825 height 92
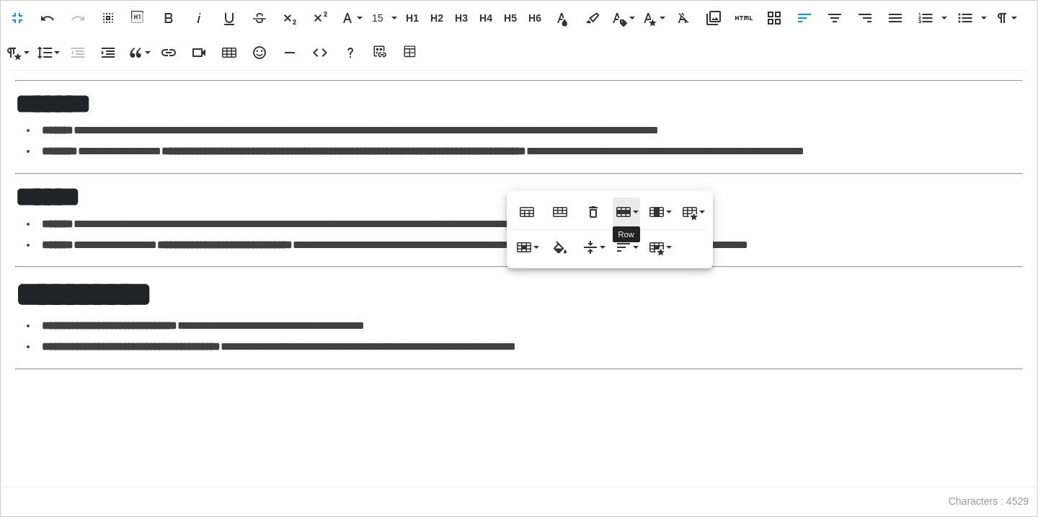
click at [616, 210] on icon "button" at bounding box center [623, 212] width 14 height 10
click at [639, 255] on link "Insert row below" at bounding box center [667, 262] width 109 height 22
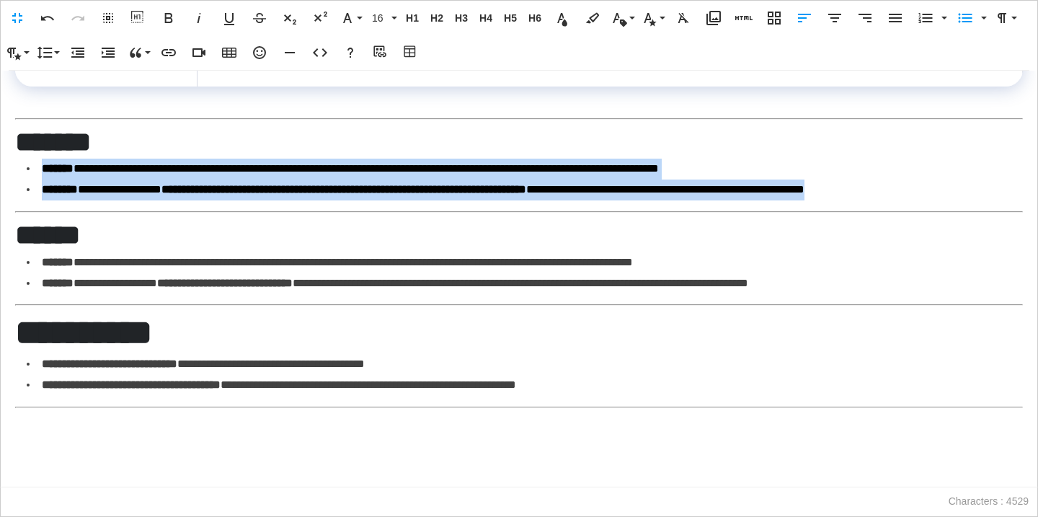
drag, startPoint x: 1010, startPoint y: 333, endPoint x: 35, endPoint y: 310, distance: 974.9
click at [35, 200] on ul "**********" at bounding box center [525, 180] width 996 height 42
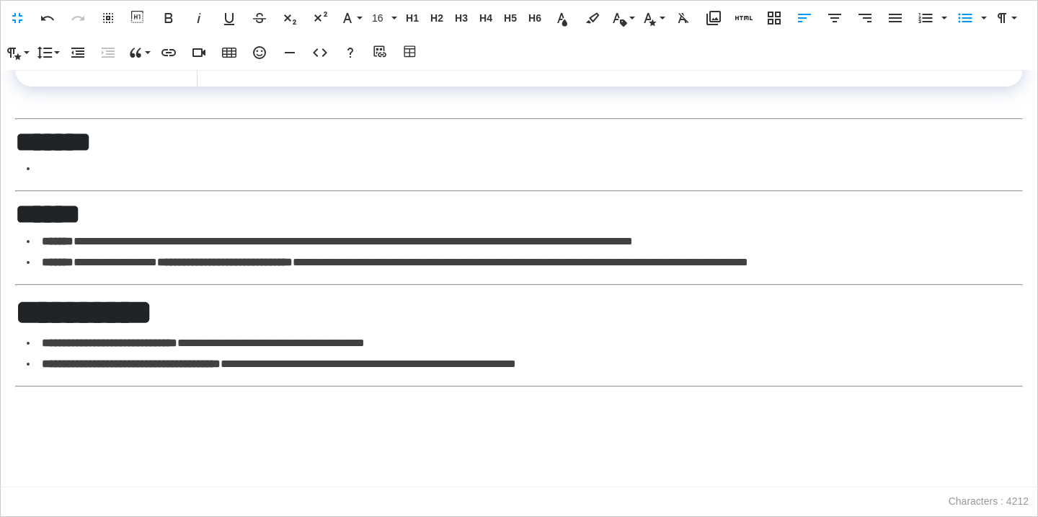
click at [270, 87] on td at bounding box center [609, 67] width 825 height 39
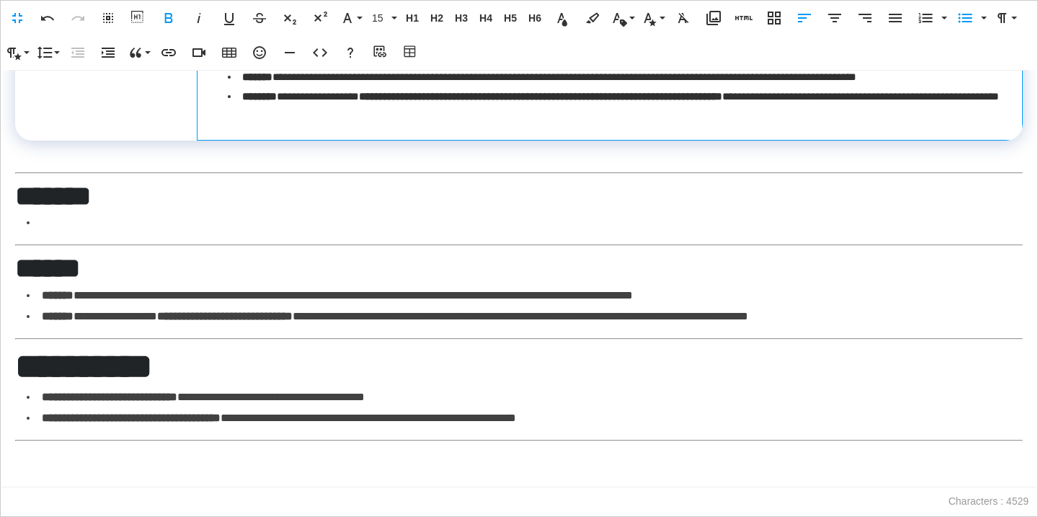
click at [256, 140] on td "**********" at bounding box center [609, 94] width 825 height 92
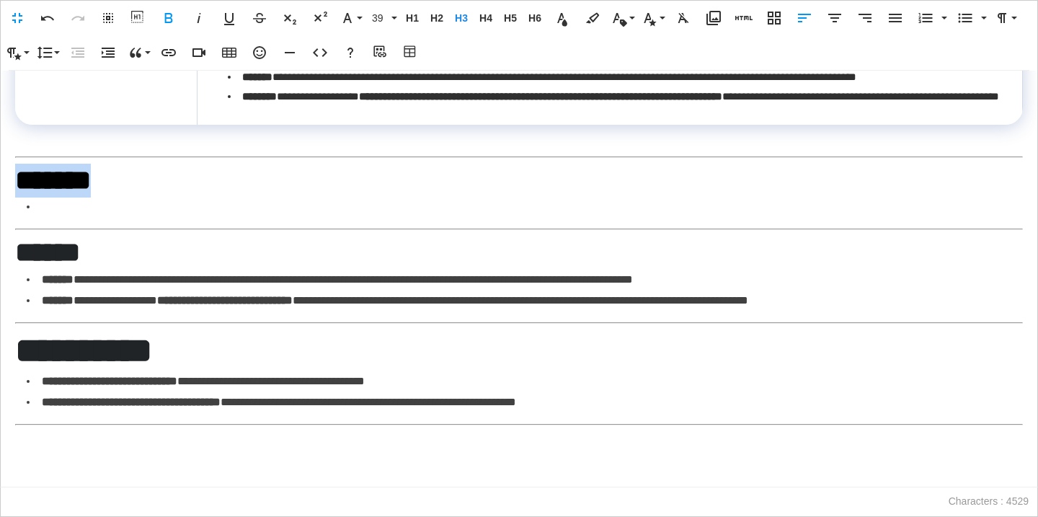
drag, startPoint x: 133, startPoint y: 324, endPoint x: 6, endPoint y: 329, distance: 127.0
click at [6, 330] on div "**********" at bounding box center [519, 279] width 1038 height 417
click at [464, 14] on span "H3" at bounding box center [462, 18] width 22 height 12
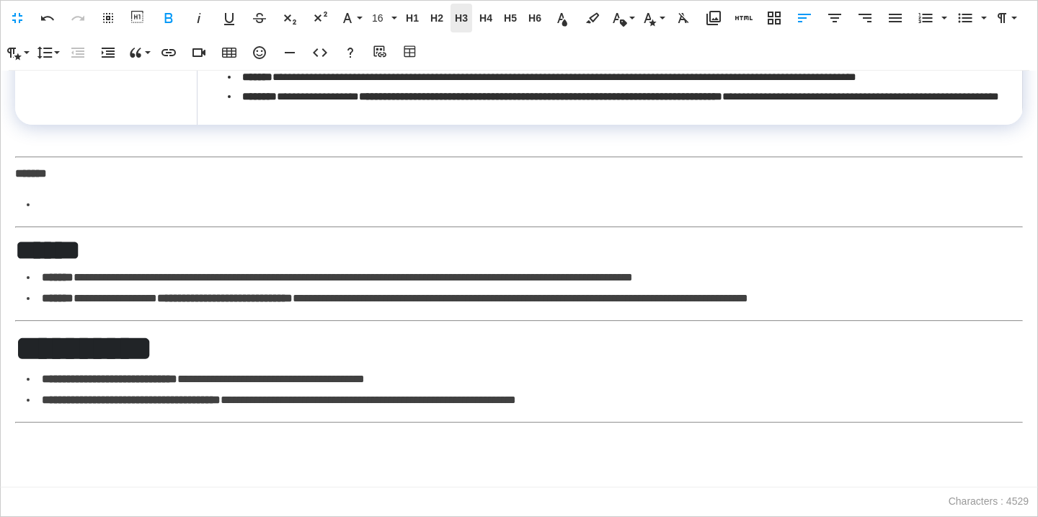
scroll to position [2293, 0]
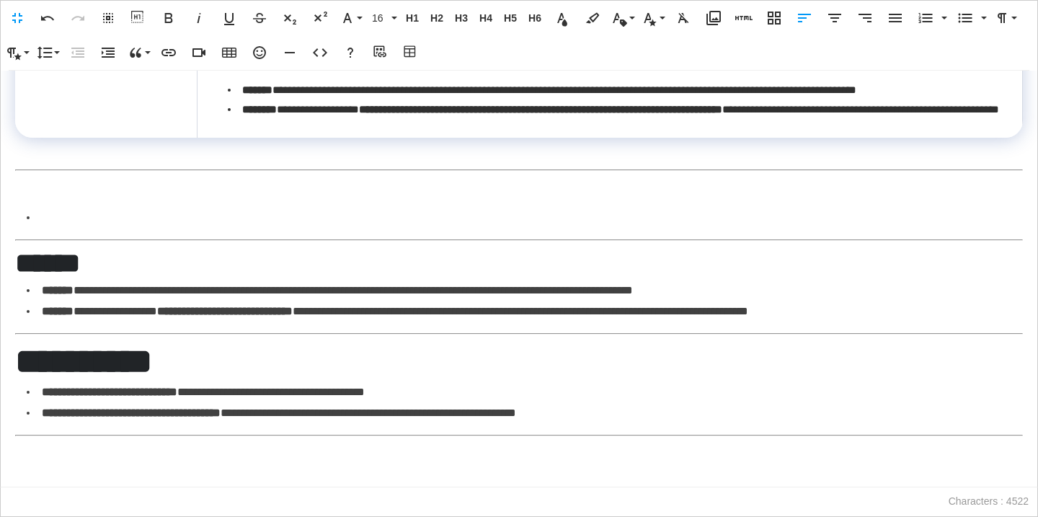
click at [168, 138] on td at bounding box center [106, 99] width 182 height 77
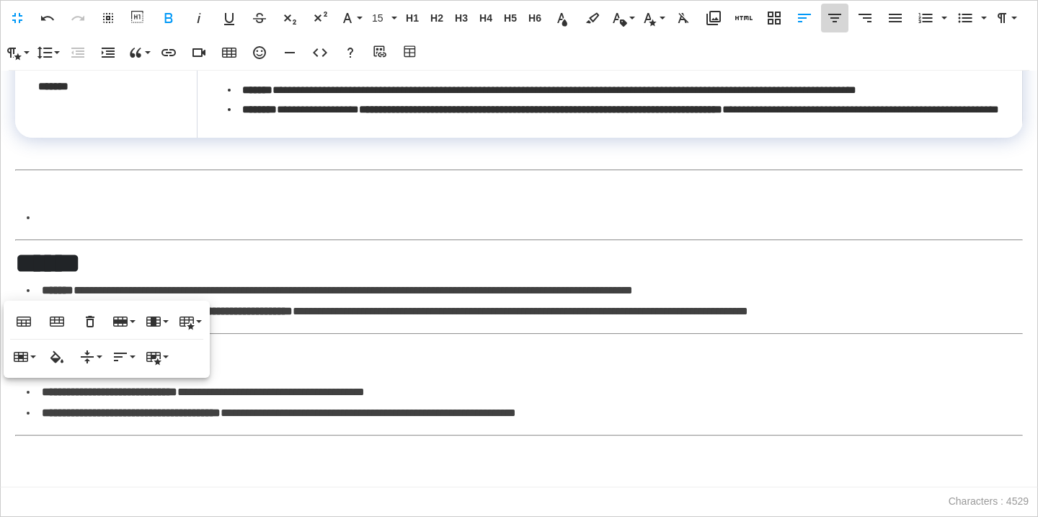
click at [838, 19] on icon "button" at bounding box center [834, 17] width 17 height 17
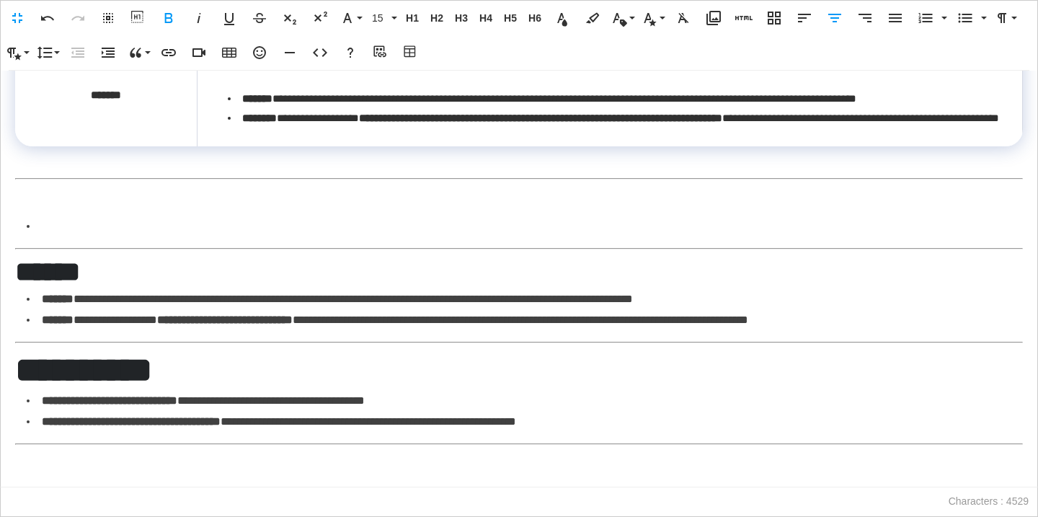
scroll to position [2440, 0]
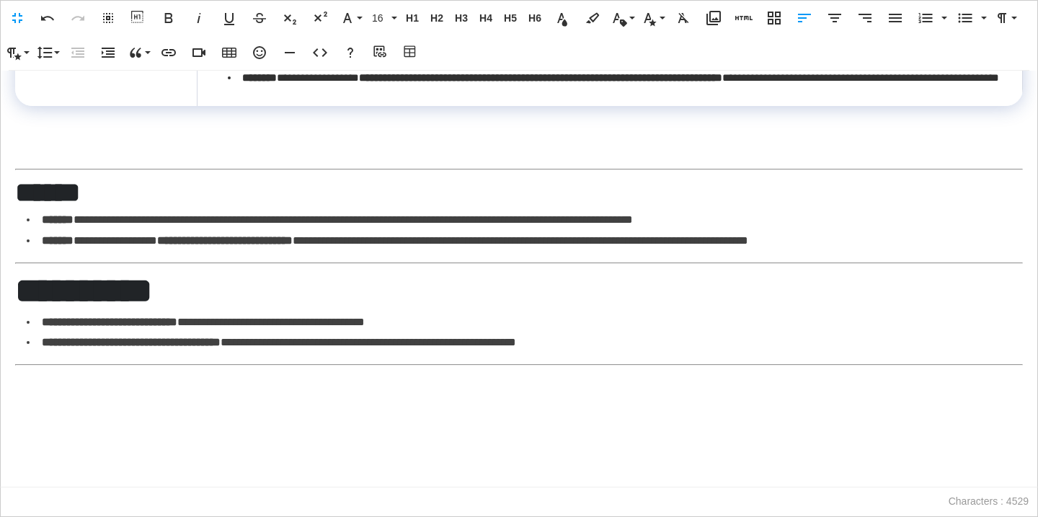
click at [402, 87] on li "**********" at bounding box center [613, 77] width 771 height 19
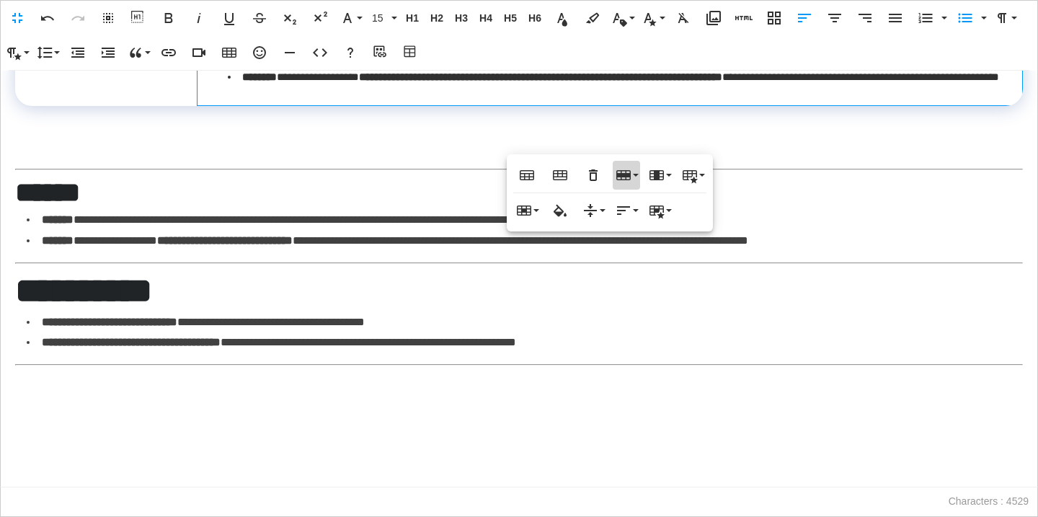
click at [629, 184] on button "Row" at bounding box center [626, 175] width 27 height 29
click at [636, 227] on link "Insert row below" at bounding box center [667, 225] width 109 height 22
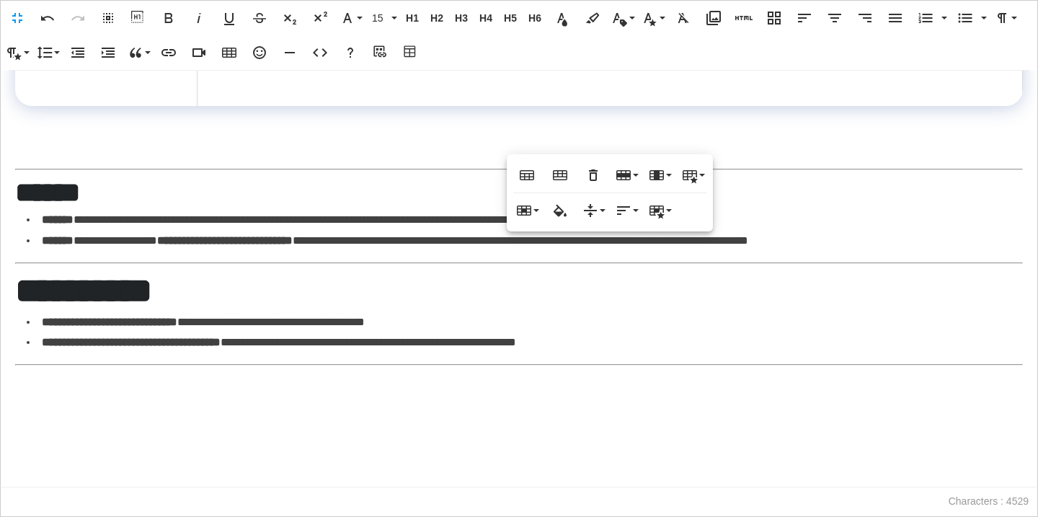
click at [412, 210] on h3 "******" at bounding box center [519, 193] width 1008 height 34
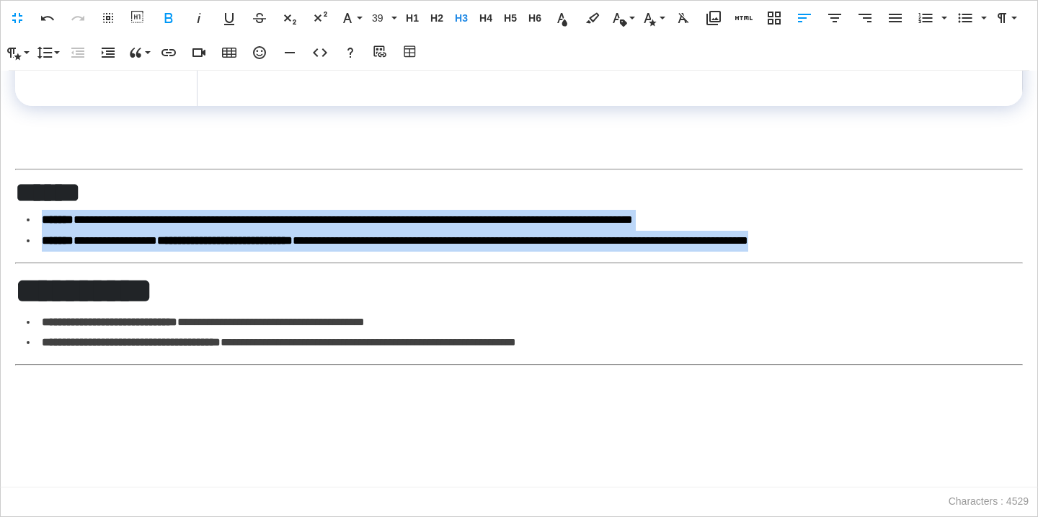
drag, startPoint x: 952, startPoint y: 318, endPoint x: 7, endPoint y: 309, distance: 945.2
click at [7, 309] on div "**********" at bounding box center [519, 279] width 1038 height 417
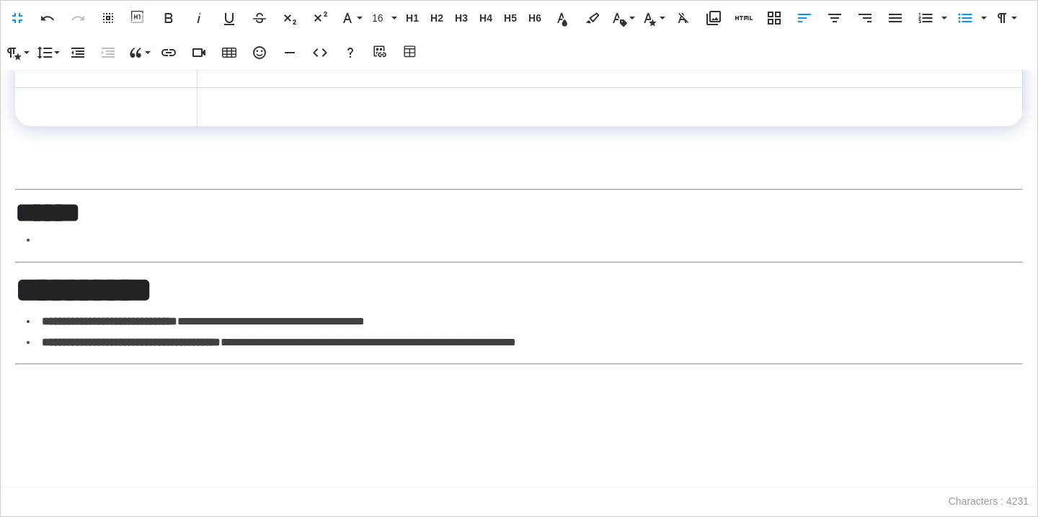
click at [260, 126] on td at bounding box center [609, 106] width 825 height 39
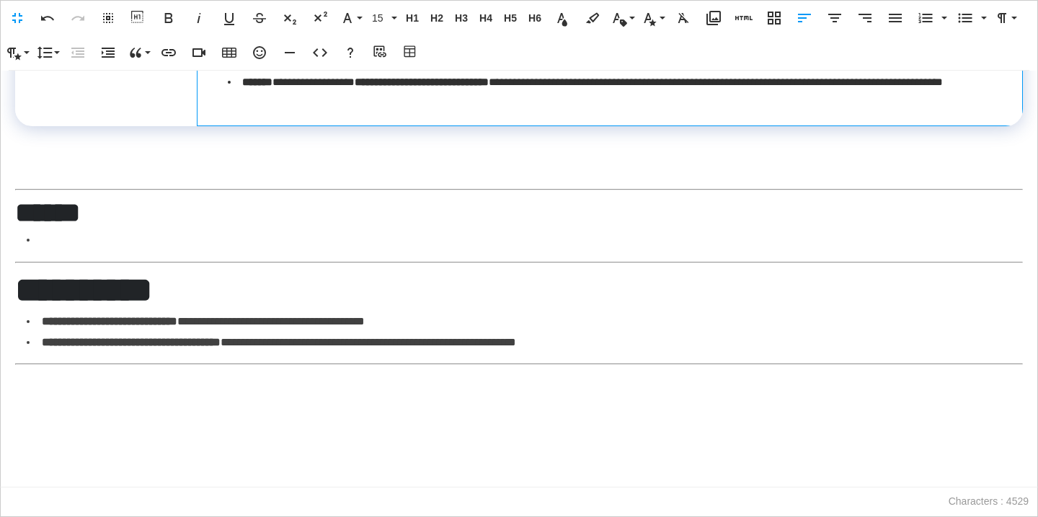
click at [255, 125] on td "**********" at bounding box center [609, 79] width 825 height 92
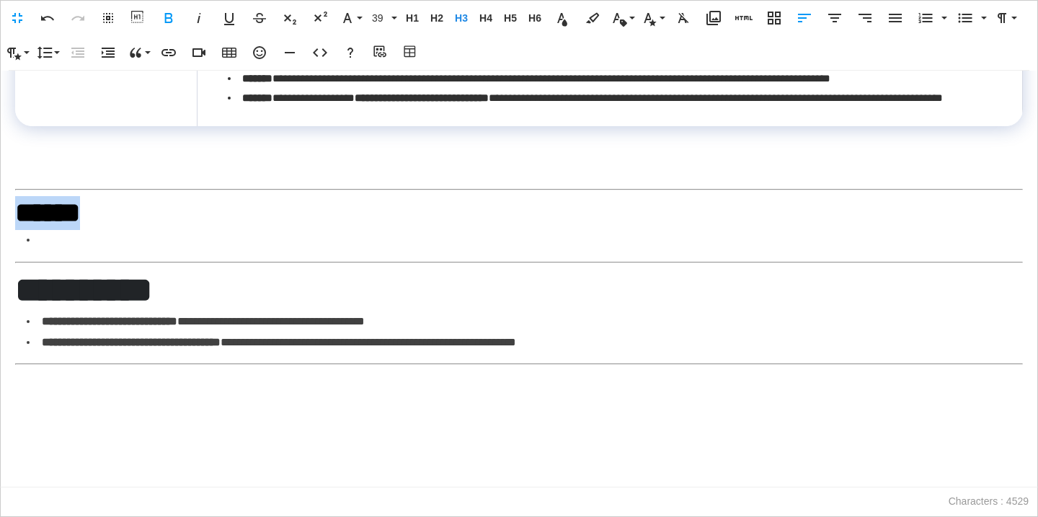
drag, startPoint x: 131, startPoint y: 333, endPoint x: 7, endPoint y: 329, distance: 124.0
click at [7, 329] on div "**********" at bounding box center [519, 279] width 1038 height 417
click at [468, 16] on span "H3" at bounding box center [462, 18] width 22 height 12
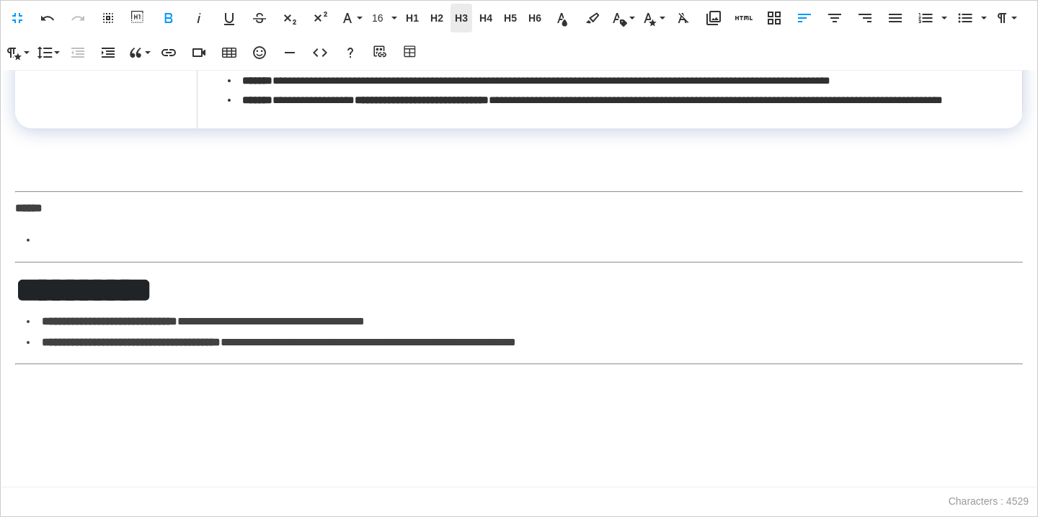
scroll to position [2424, 0]
click at [170, 128] on td at bounding box center [106, 89] width 182 height 77
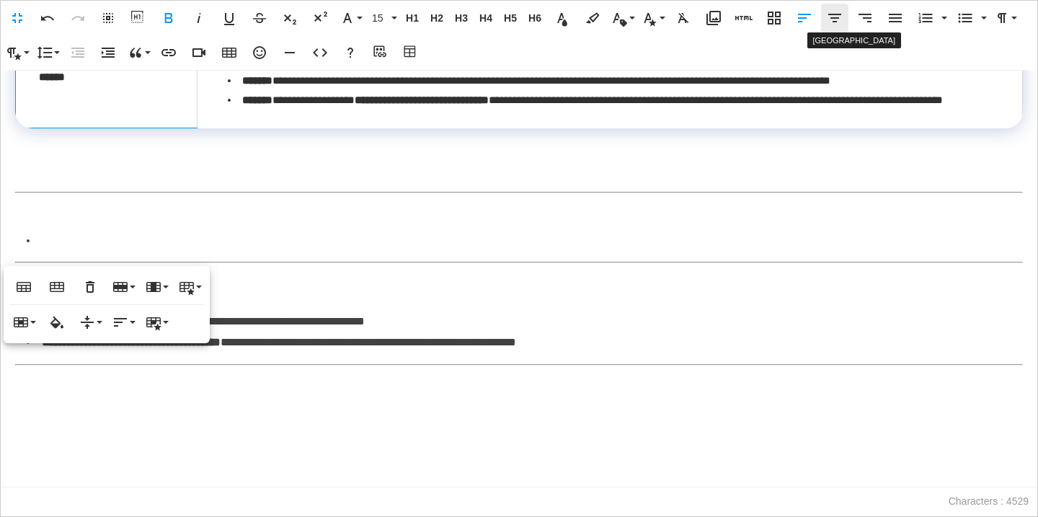
click at [838, 21] on icon "button" at bounding box center [834, 17] width 17 height 17
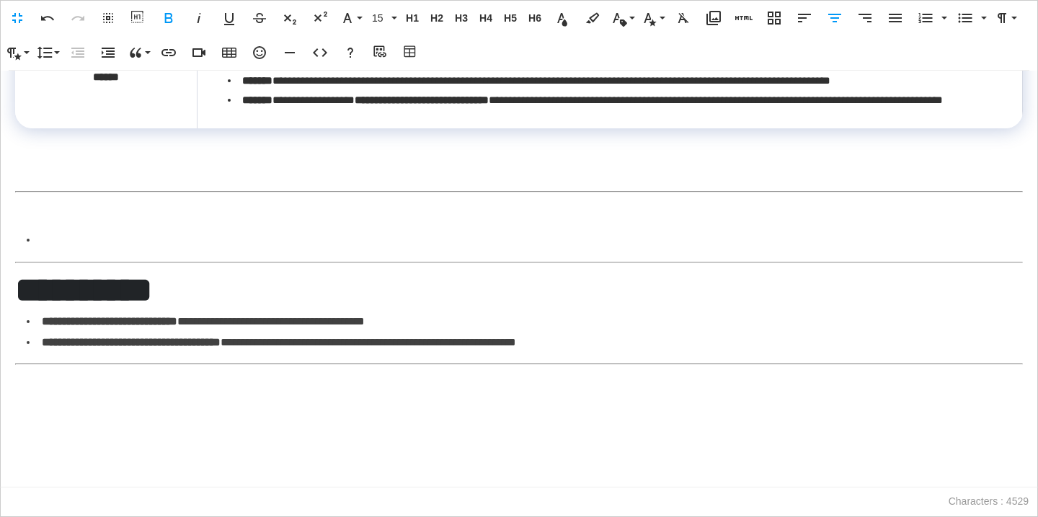
scroll to position [2411, 0]
click at [193, 251] on li at bounding box center [525, 240] width 996 height 21
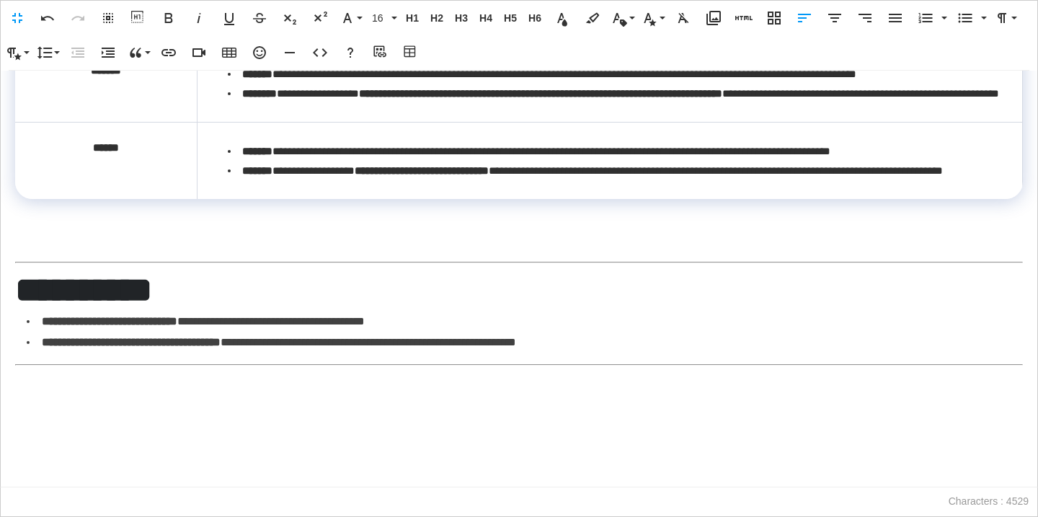
click at [24, 311] on h2 "**********" at bounding box center [519, 290] width 1008 height 43
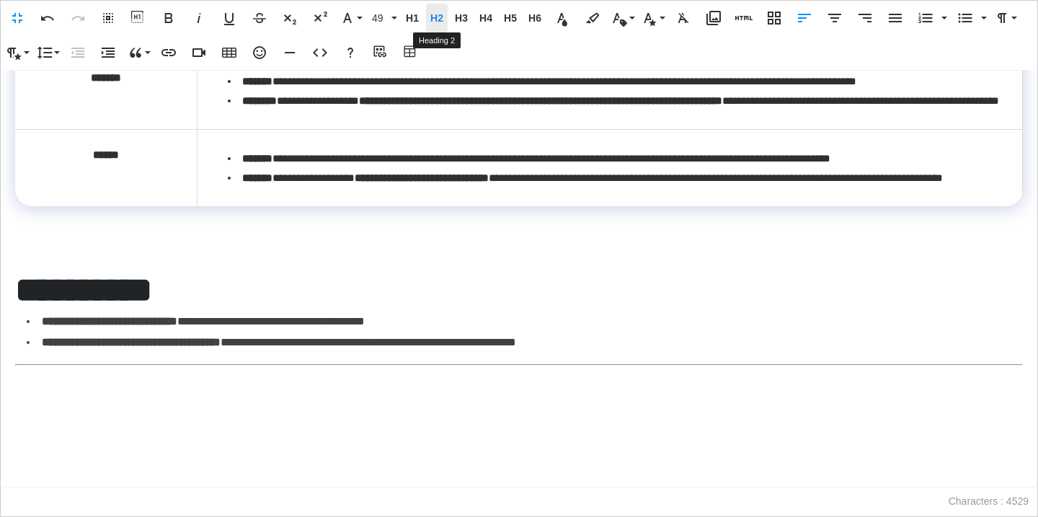
click at [433, 21] on span "H2" at bounding box center [437, 18] width 22 height 12
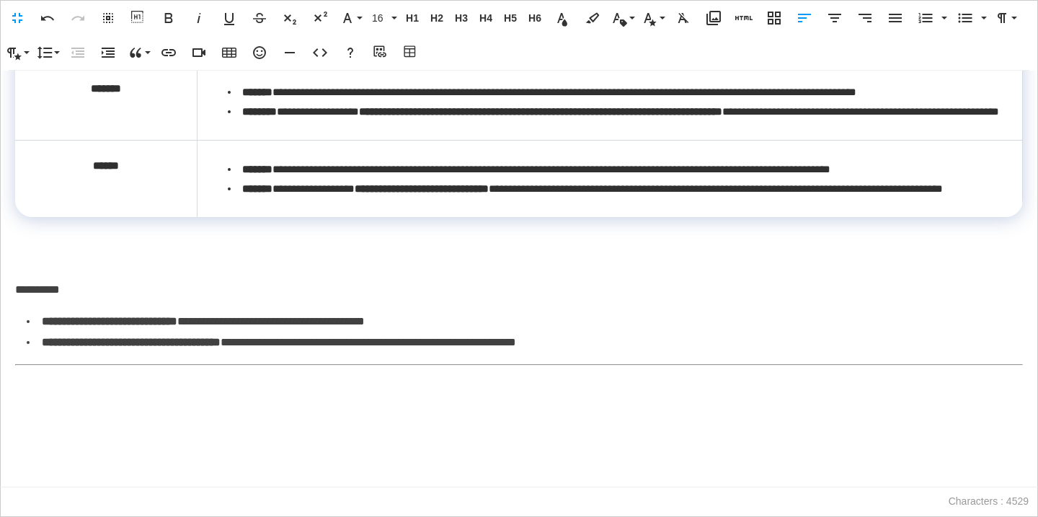
scroll to position [2398, 0]
click at [79, 392] on p at bounding box center [519, 381] width 1008 height 21
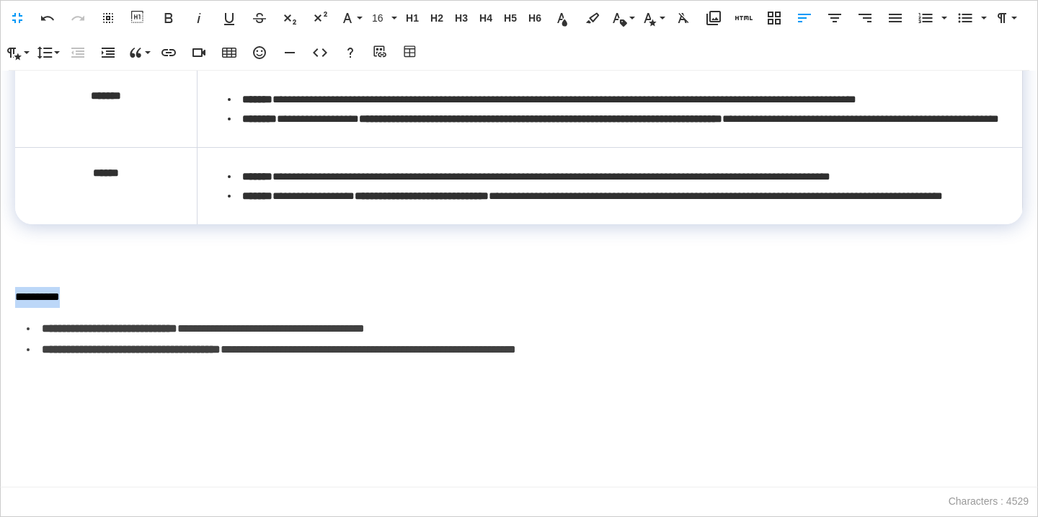
drag, startPoint x: 80, startPoint y: 352, endPoint x: 9, endPoint y: 355, distance: 71.4
click at [8, 355] on div "**********" at bounding box center [519, 279] width 1038 height 417
click at [169, 11] on icon "button" at bounding box center [168, 17] width 17 height 17
click at [205, 22] on icon "button" at bounding box center [198, 17] width 17 height 17
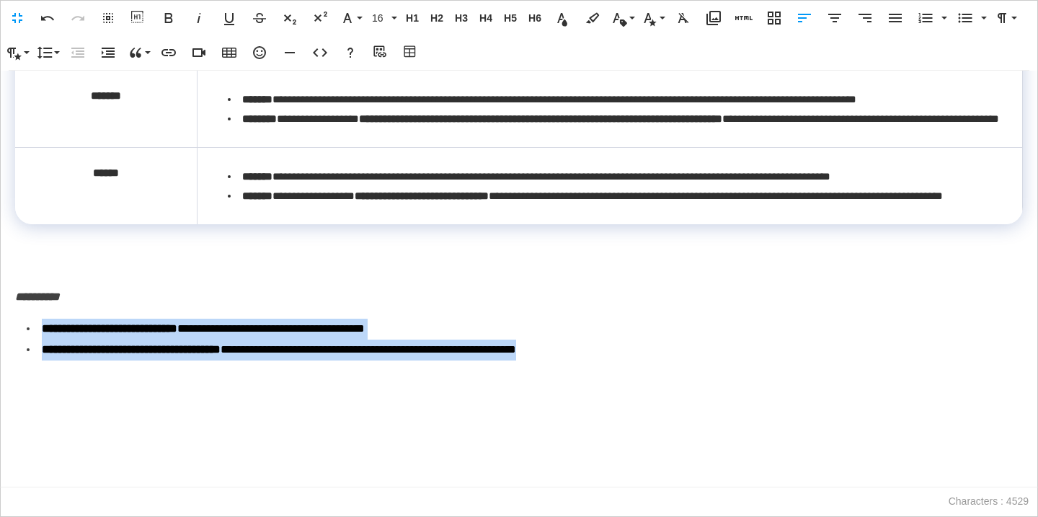
drag, startPoint x: 633, startPoint y: 349, endPoint x: 45, endPoint y: 325, distance: 588.7
click at [45, 325] on ul "**********" at bounding box center [525, 340] width 996 height 42
click at [204, 20] on icon "button" at bounding box center [198, 17] width 17 height 17
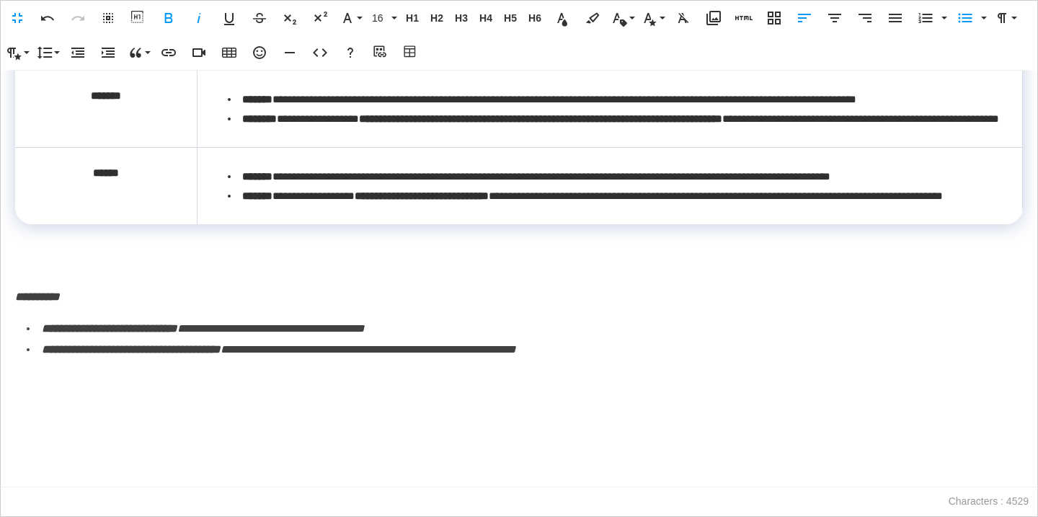
click at [97, 448] on p at bounding box center [519, 444] width 1008 height 21
click at [38, 481] on p at bounding box center [519, 476] width 1008 height 21
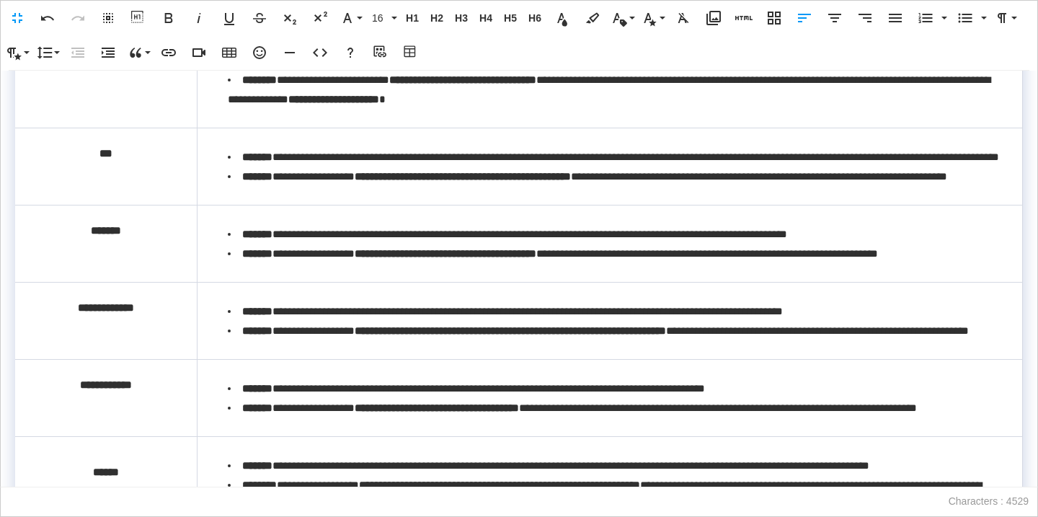
scroll to position [1638, 0]
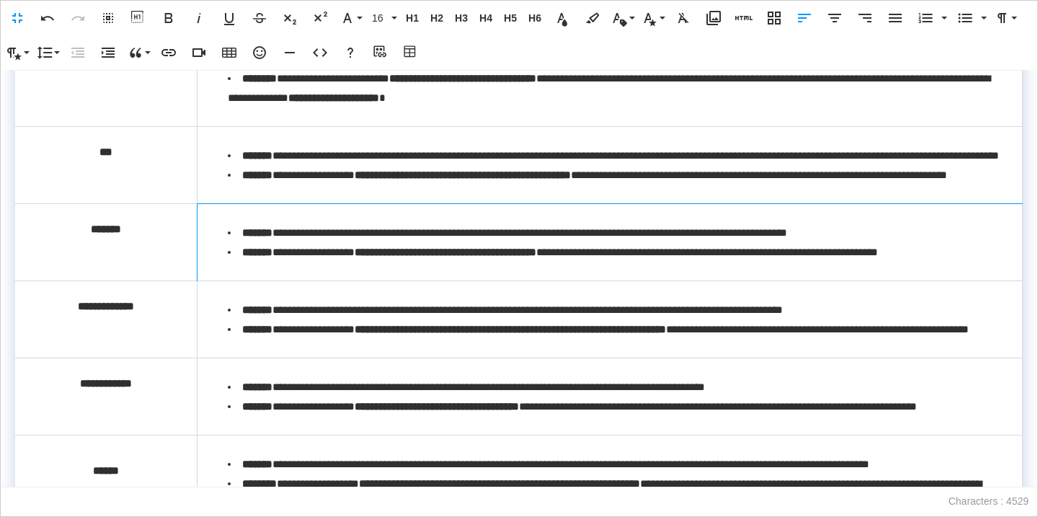
click at [281, 257] on p "**********" at bounding box center [560, 252] width 636 height 11
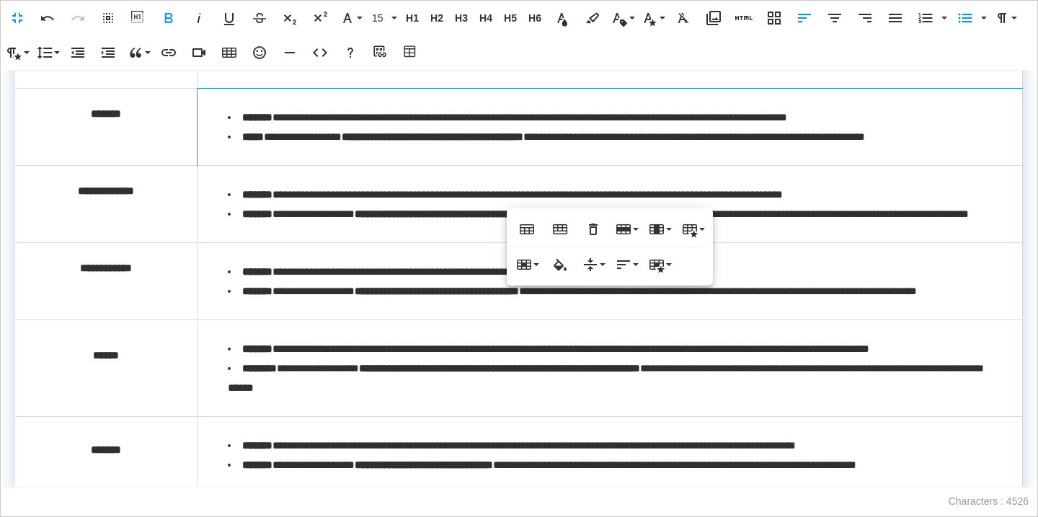
scroll to position [1763, 0]
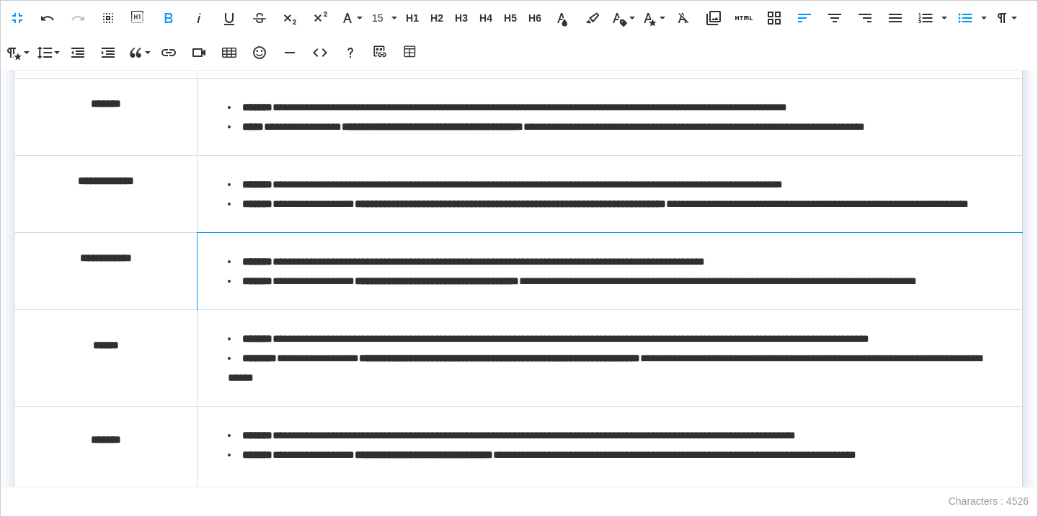
click at [278, 267] on p "**********" at bounding box center [473, 261] width 463 height 11
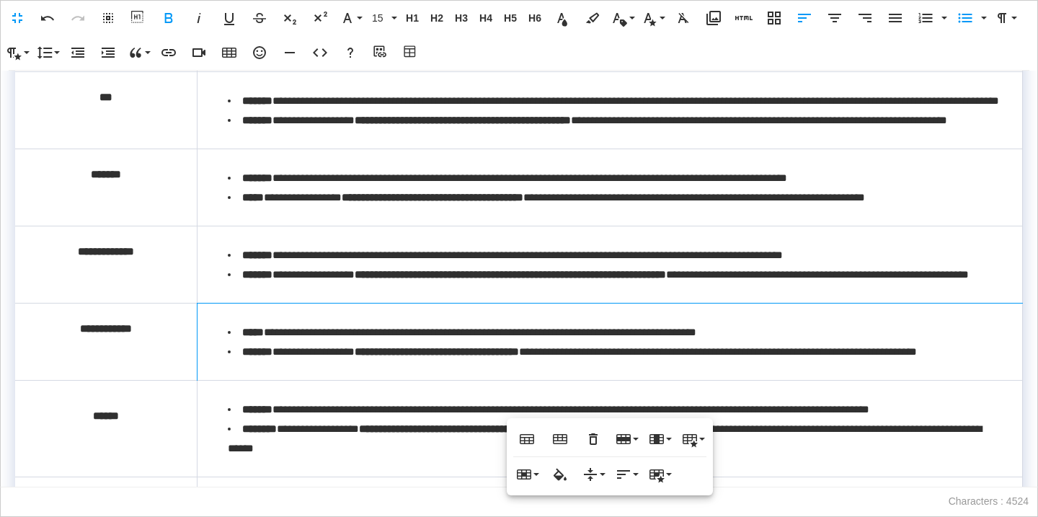
scroll to position [1742, 0]
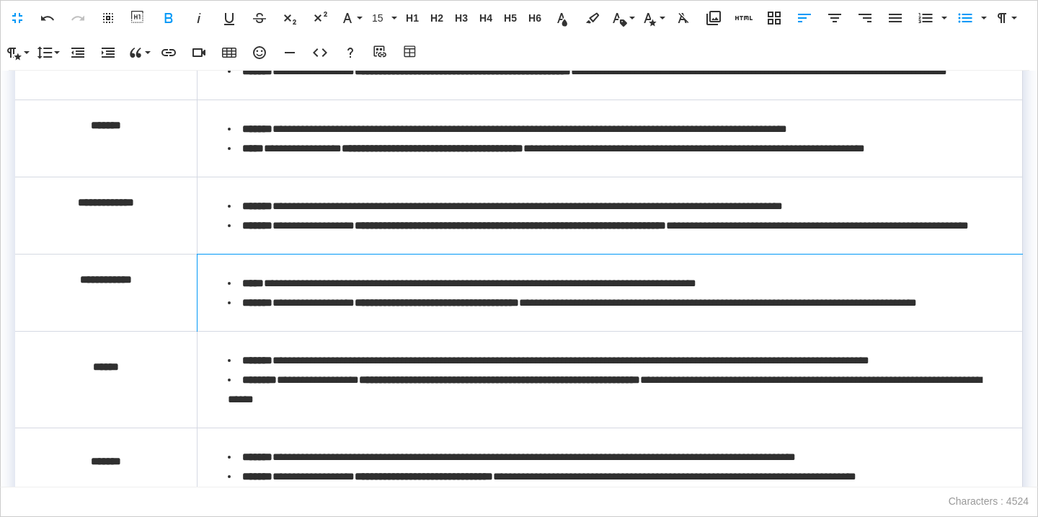
click at [273, 308] on strong "*******" at bounding box center [257, 302] width 30 height 11
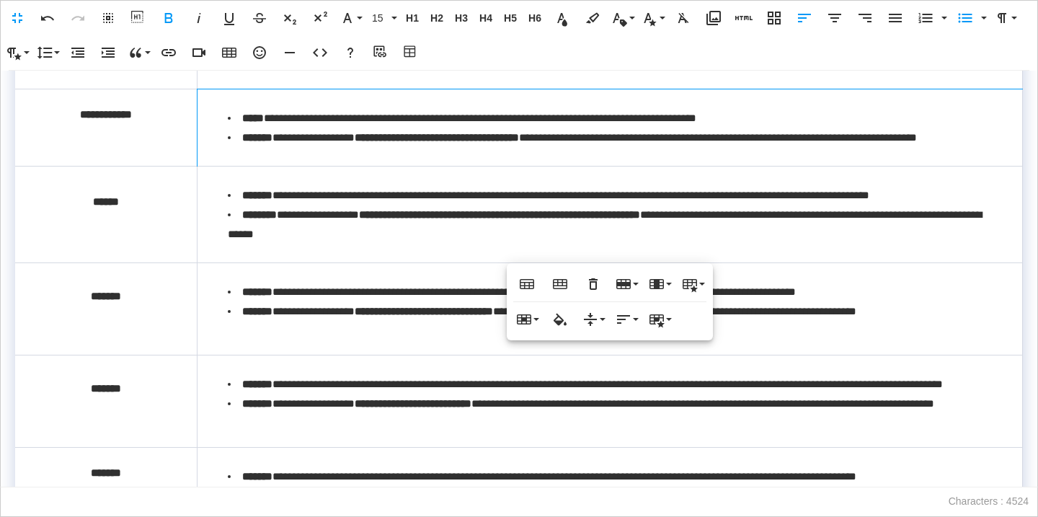
scroll to position [1933, 0]
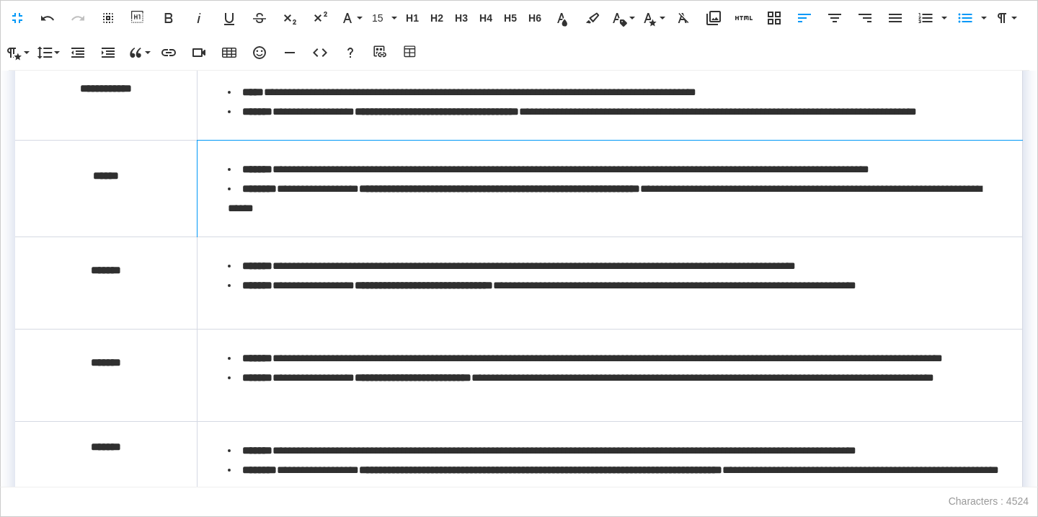
click at [281, 174] on p "**********" at bounding box center [555, 169] width 627 height 11
click at [277, 194] on strong "********" at bounding box center [259, 188] width 35 height 11
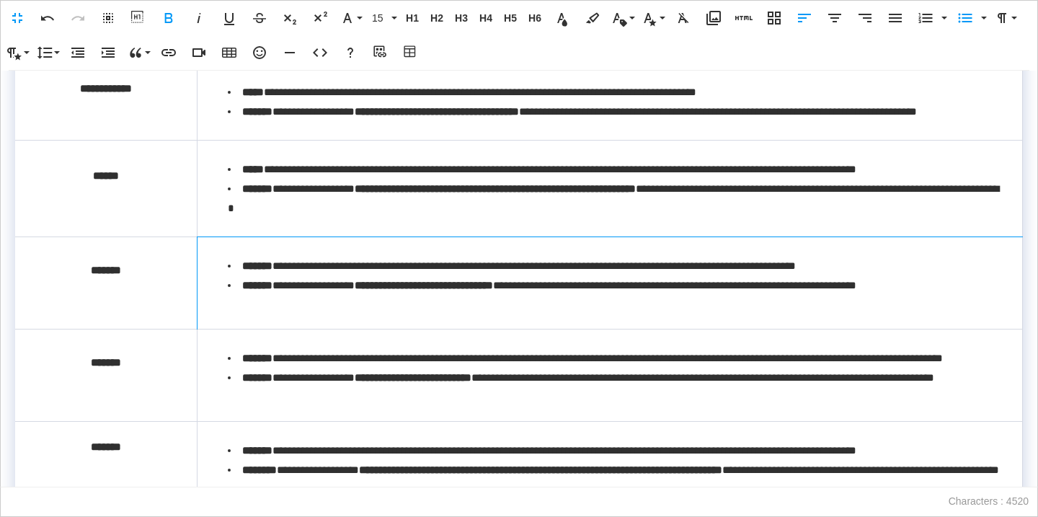
click at [345, 317] on td "**********" at bounding box center [609, 282] width 825 height 92
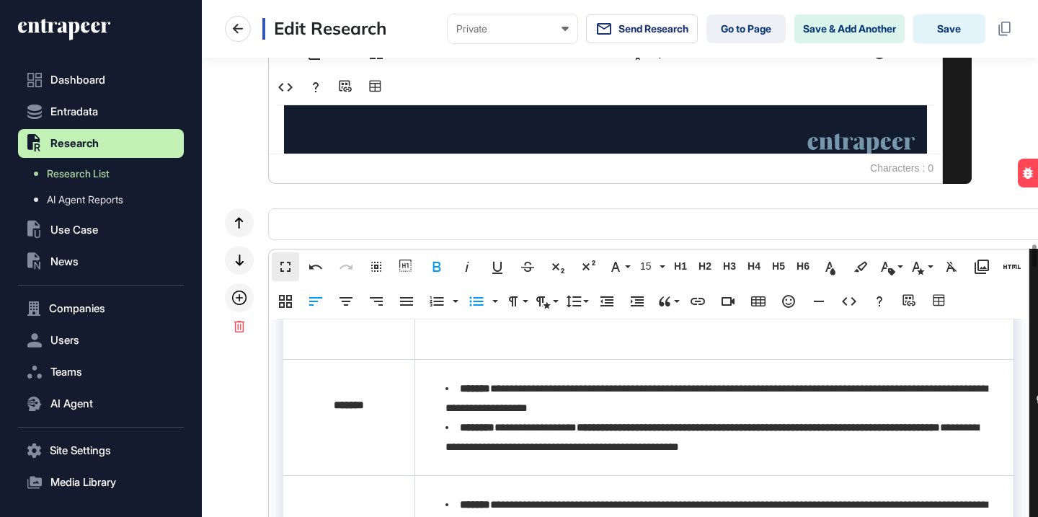
scroll to position [2324, 0]
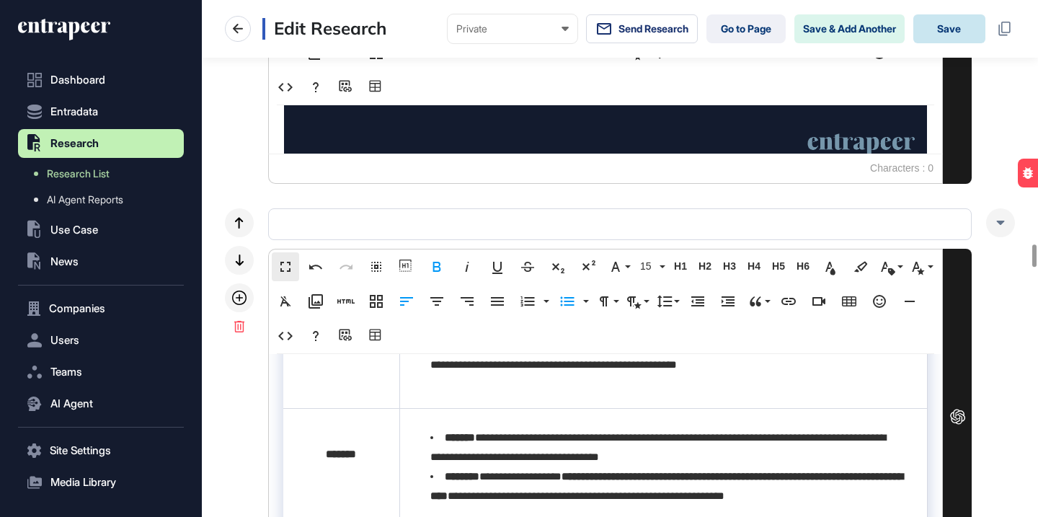
click at [936, 22] on button "Save" at bounding box center [949, 28] width 72 height 29
click at [947, 21] on button "Save" at bounding box center [949, 28] width 72 height 29
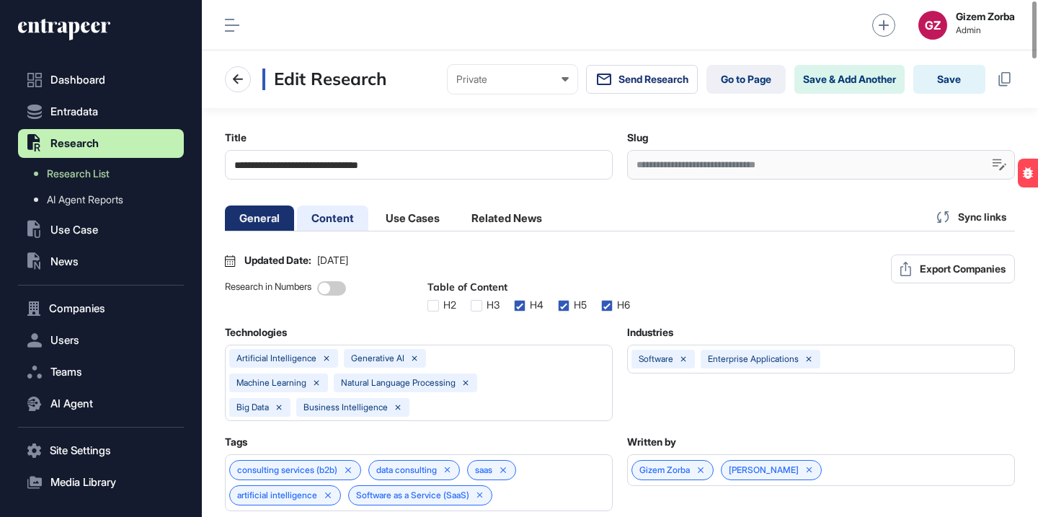
click at [371, 225] on li "Content" at bounding box center [412, 217] width 83 height 25
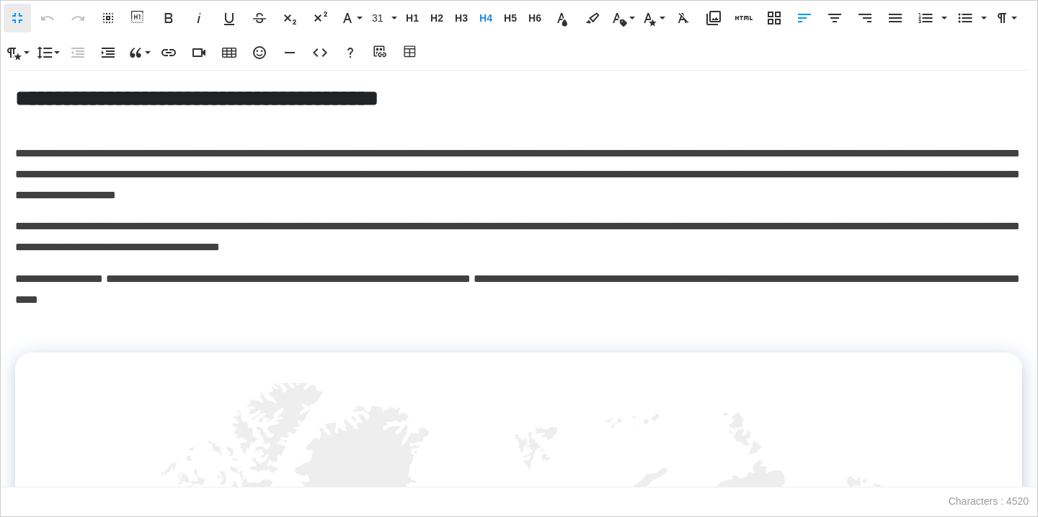
scroll to position [1, 6]
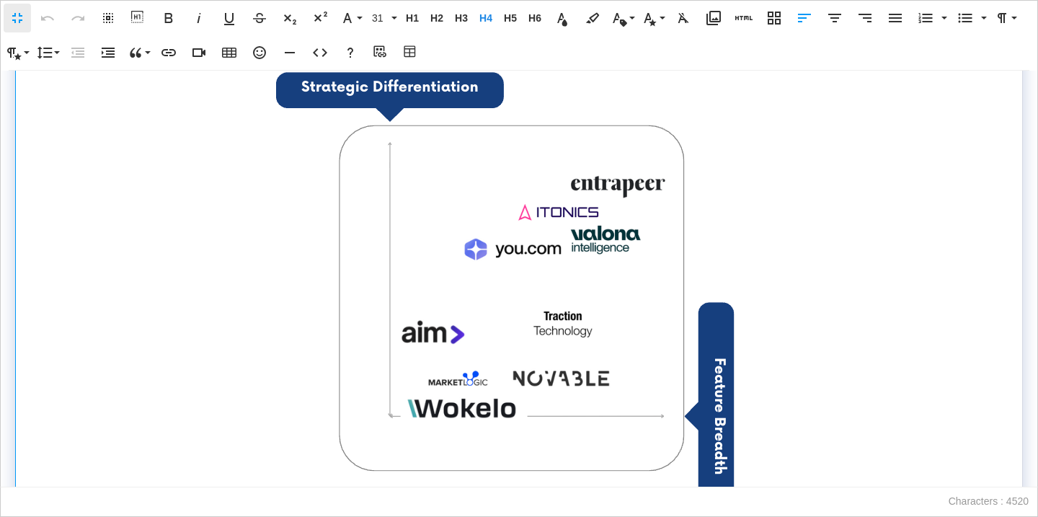
click at [770, 189] on img at bounding box center [519, 306] width 578 height 482
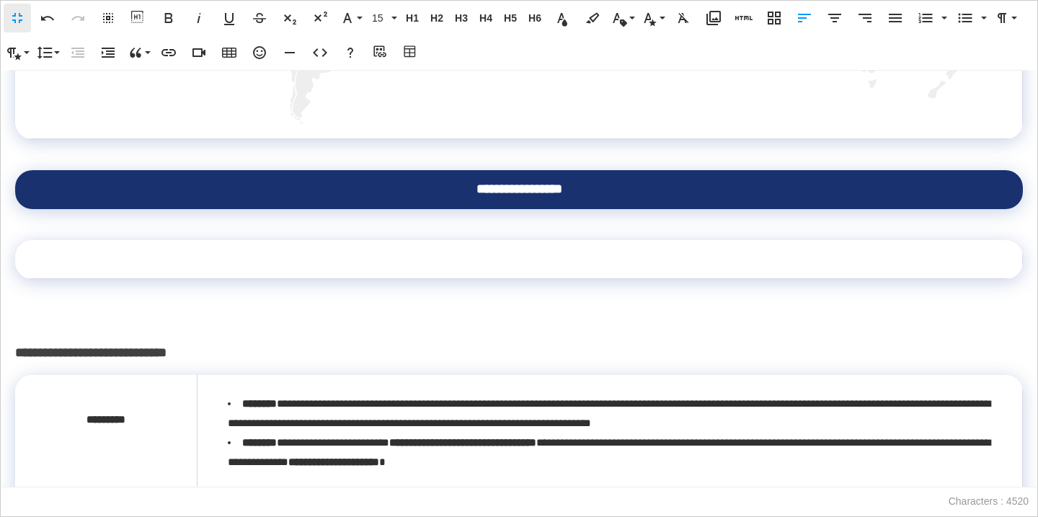
scroll to position [768, 0]
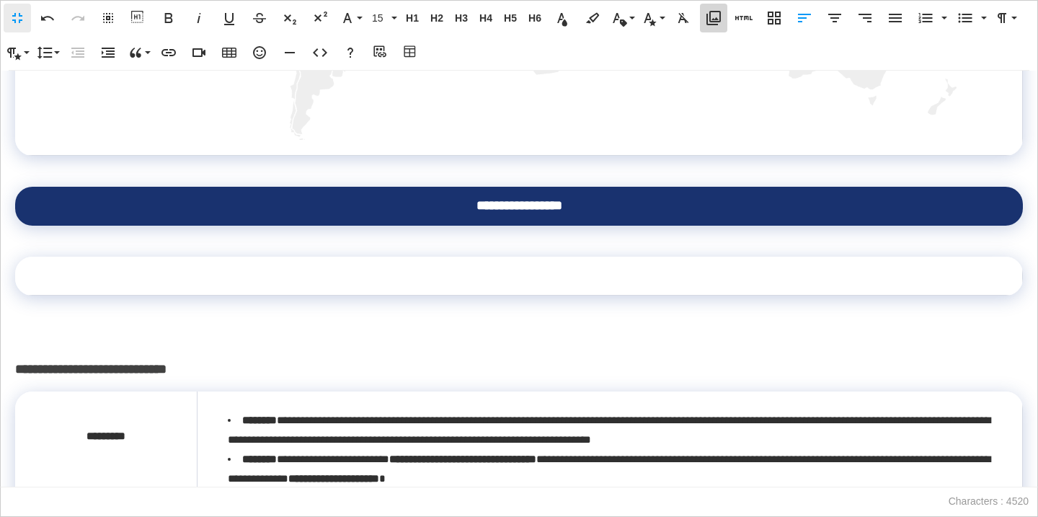
click at [709, 17] on icon "button" at bounding box center [713, 18] width 14 height 14
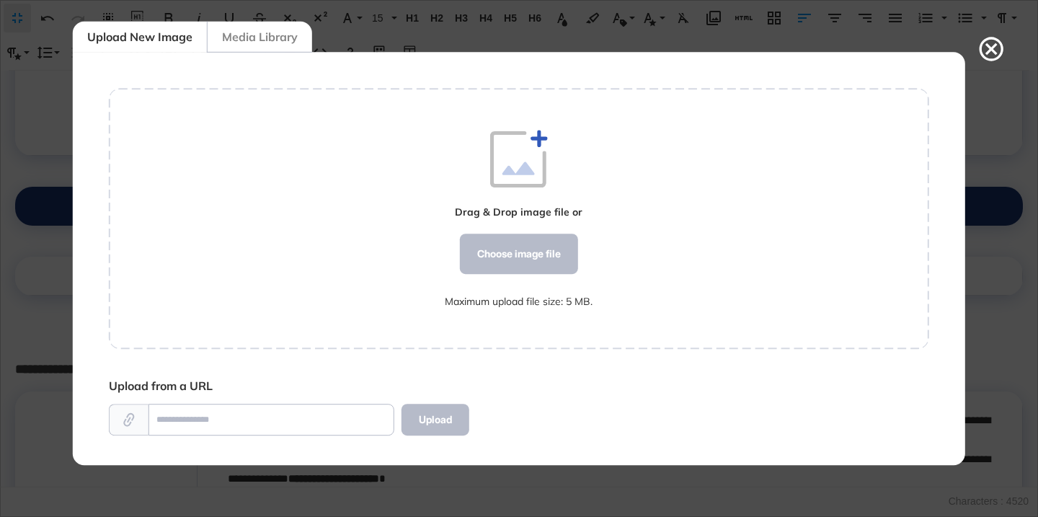
scroll to position [6, 1]
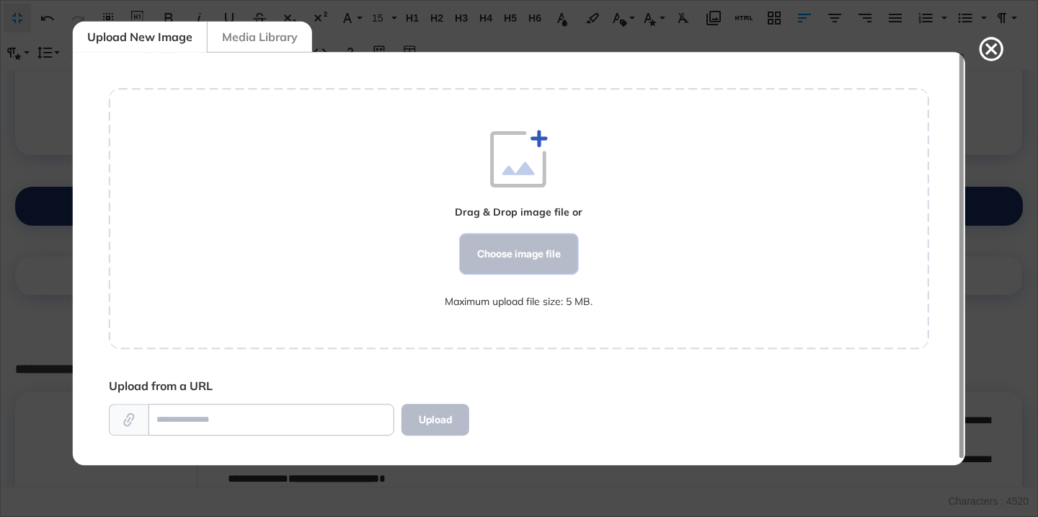
click at [556, 247] on div "Choose image file" at bounding box center [519, 254] width 118 height 40
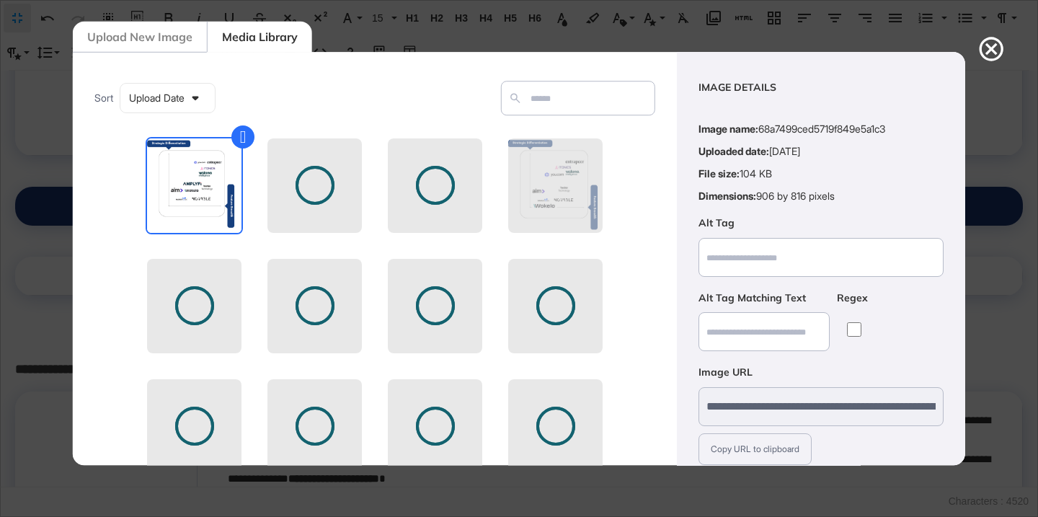
scroll to position [112, 0]
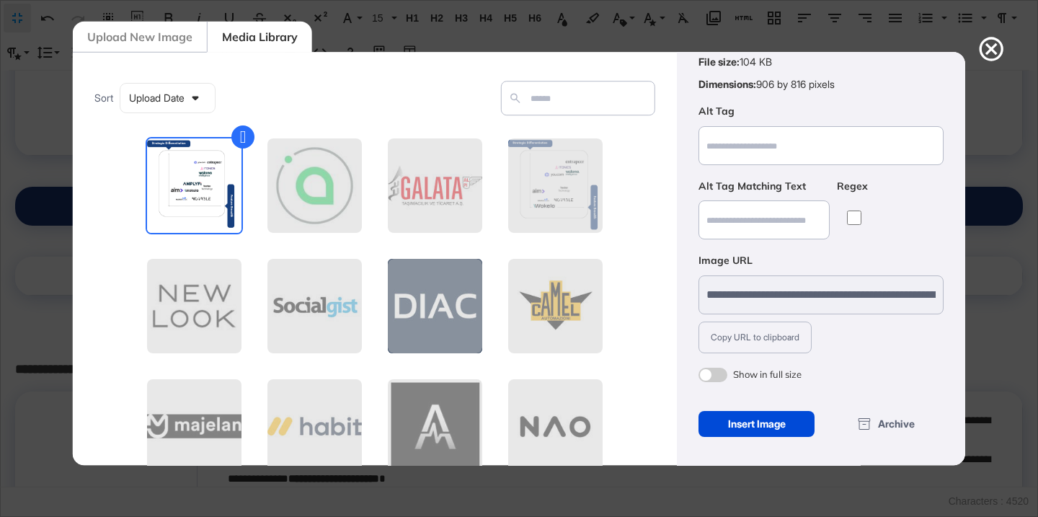
click at [709, 371] on span at bounding box center [713, 375] width 29 height 14
click at [722, 428] on div "Insert Image" at bounding box center [757, 424] width 116 height 26
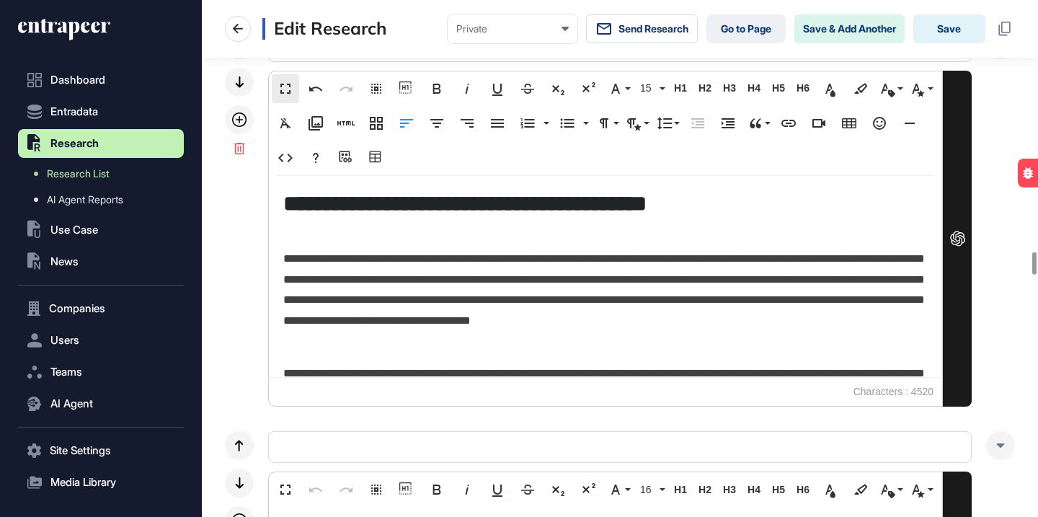
scroll to position [1, 1]
click at [969, 21] on button "Save" at bounding box center [949, 28] width 72 height 29
click at [965, 25] on button "Save" at bounding box center [949, 28] width 72 height 29
click at [942, 35] on button "Save" at bounding box center [949, 28] width 72 height 29
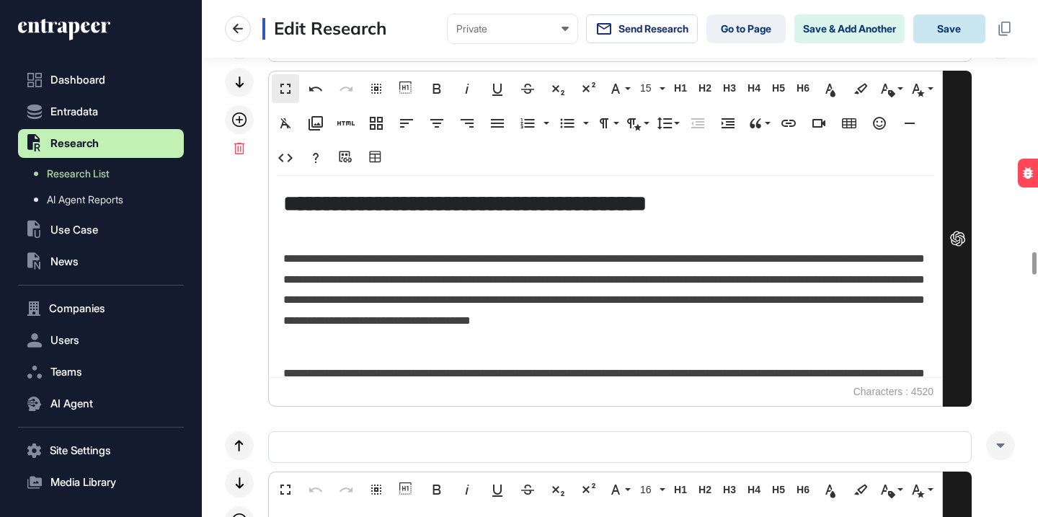
click at [942, 35] on button "Save" at bounding box center [949, 28] width 72 height 29
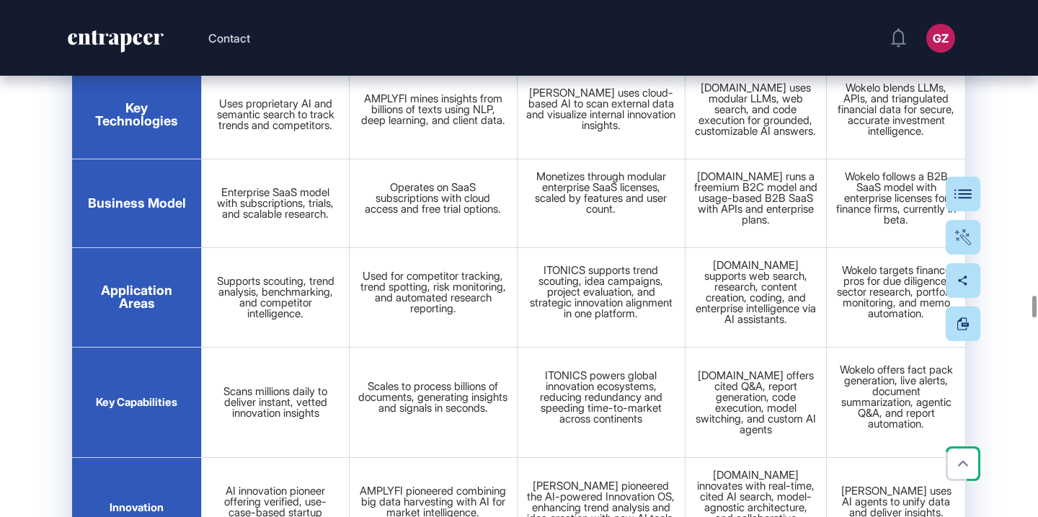
scroll to position [35293, 0]
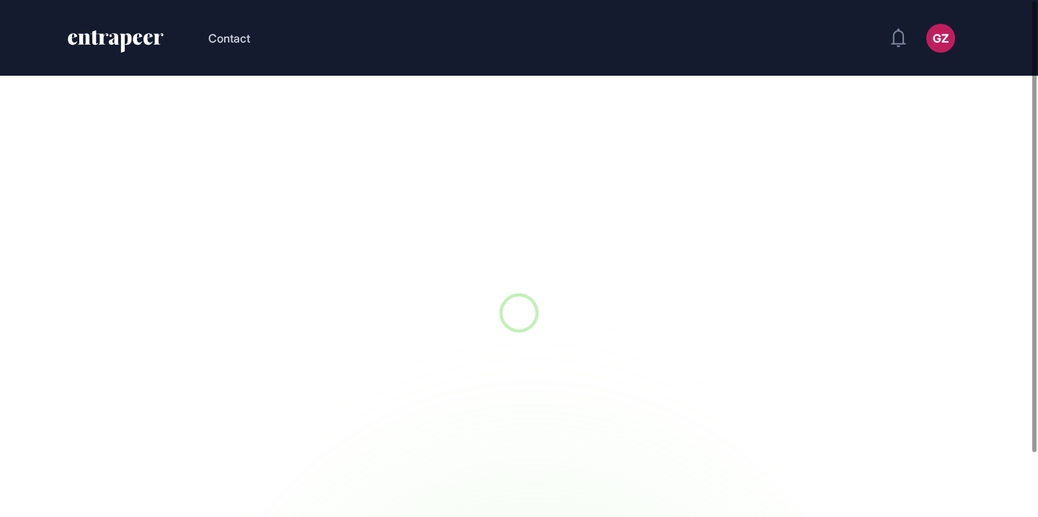
scroll to position [1, 1]
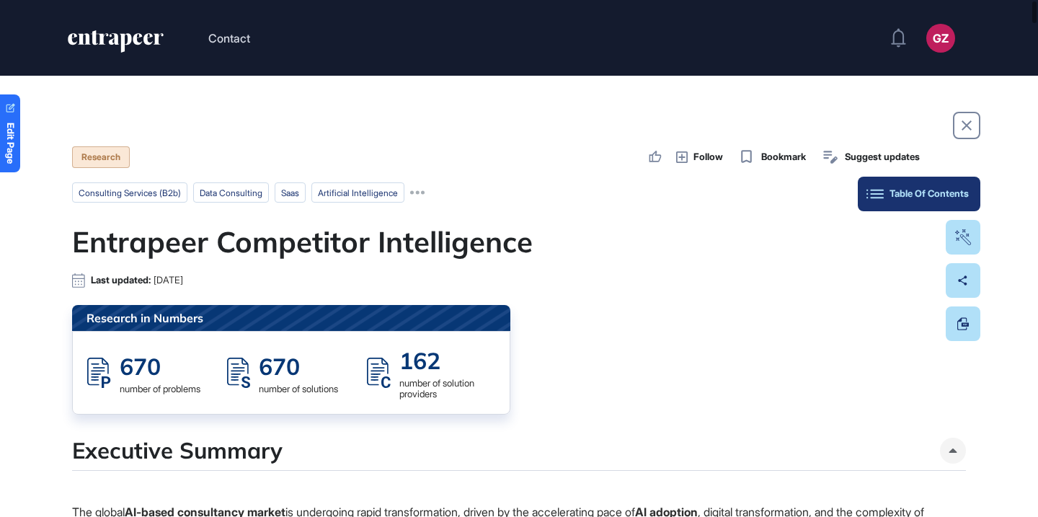
click at [966, 190] on div "Table Of Contents" at bounding box center [918, 194] width 99 height 12
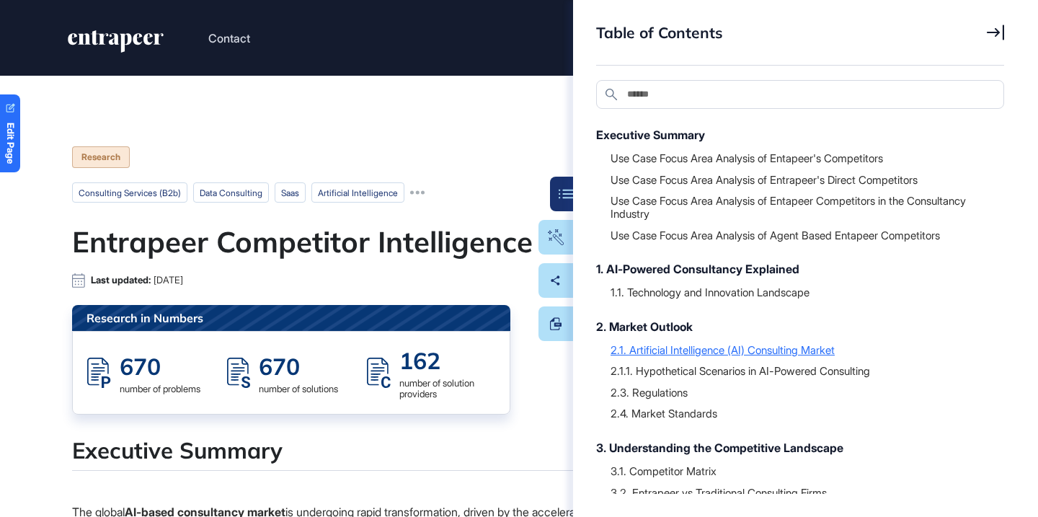
scroll to position [205, 0]
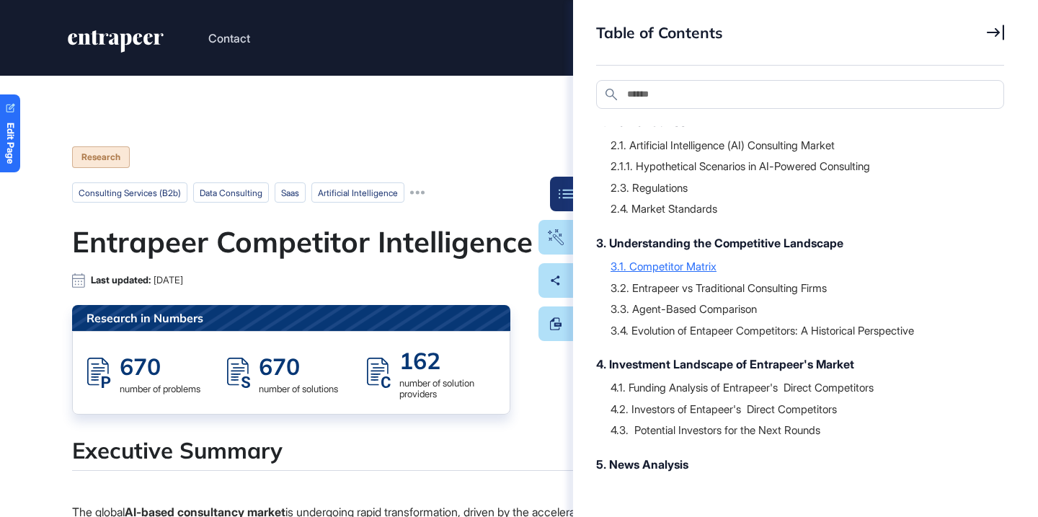
click at [676, 266] on div "3.1. Competitor Matrix" at bounding box center [800, 266] width 379 height 14
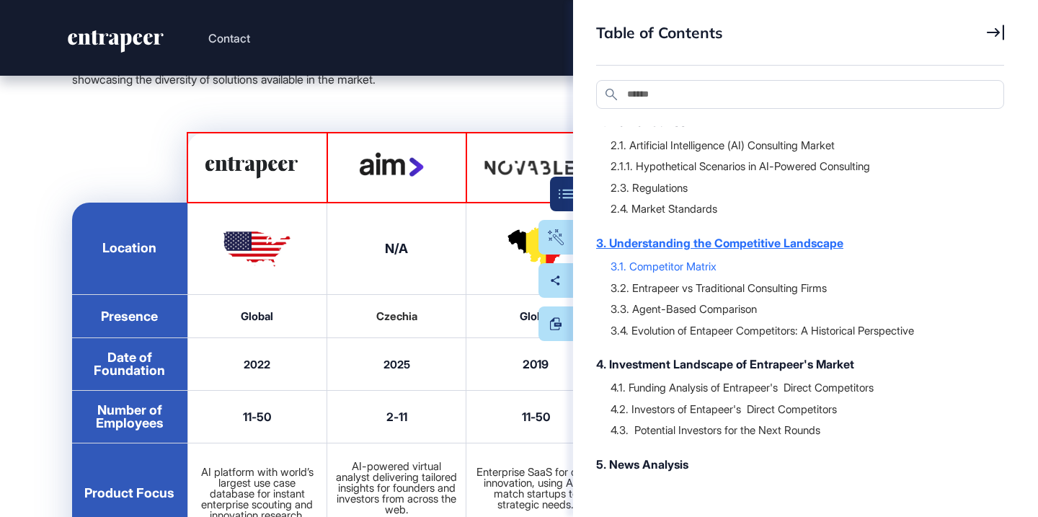
click at [692, 249] on div "3. Understanding the Competitive Landscape" at bounding box center [793, 242] width 394 height 17
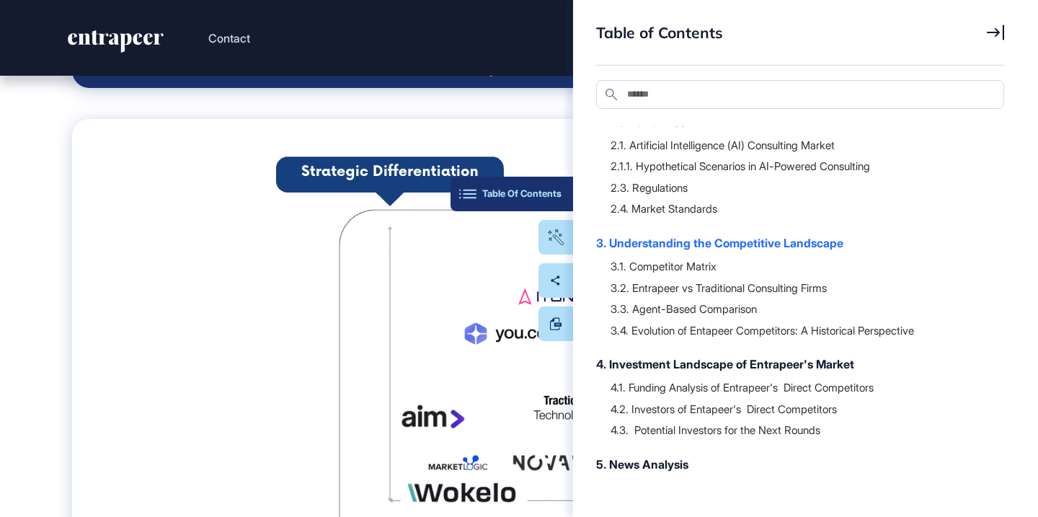
click at [554, 203] on button "Table Of Contents" at bounding box center [512, 194] width 123 height 35
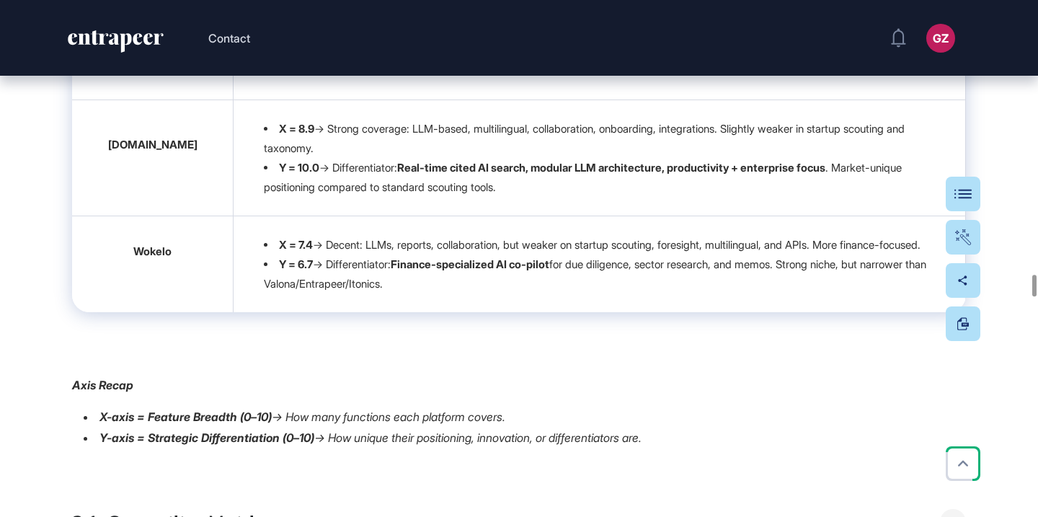
scroll to position [33677, 0]
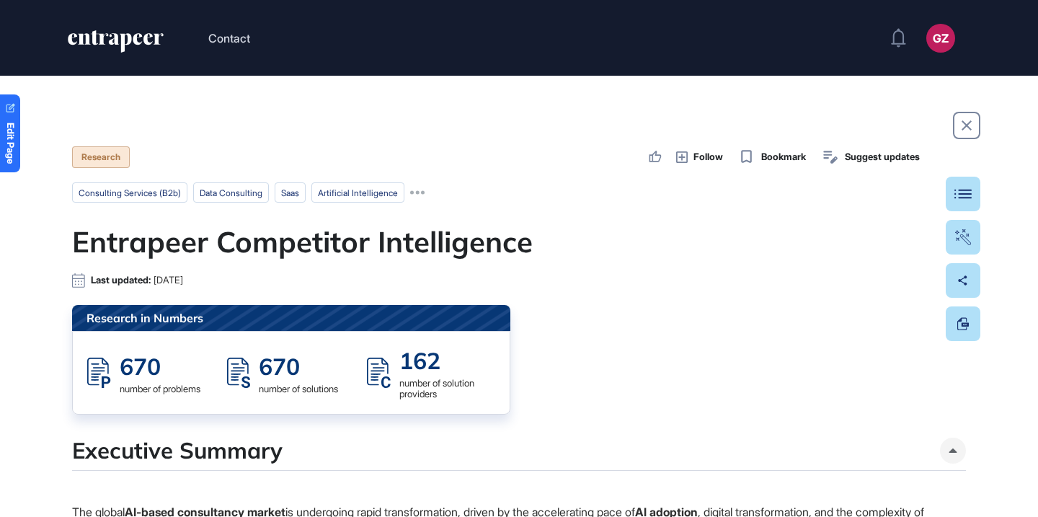
scroll to position [1, 1]
